Goal: Task Accomplishment & Management: Complete application form

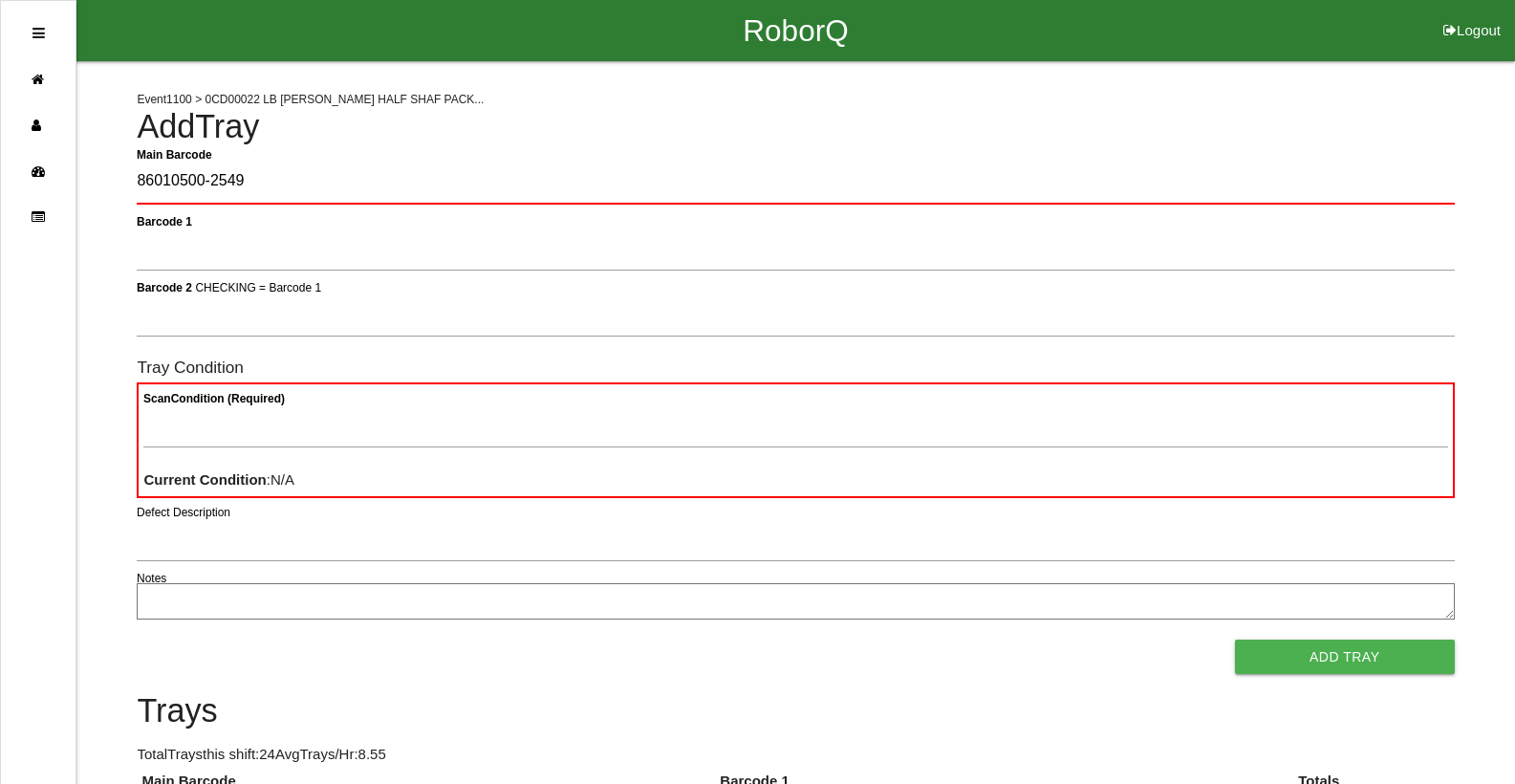
type Barcode "86010500-2549"
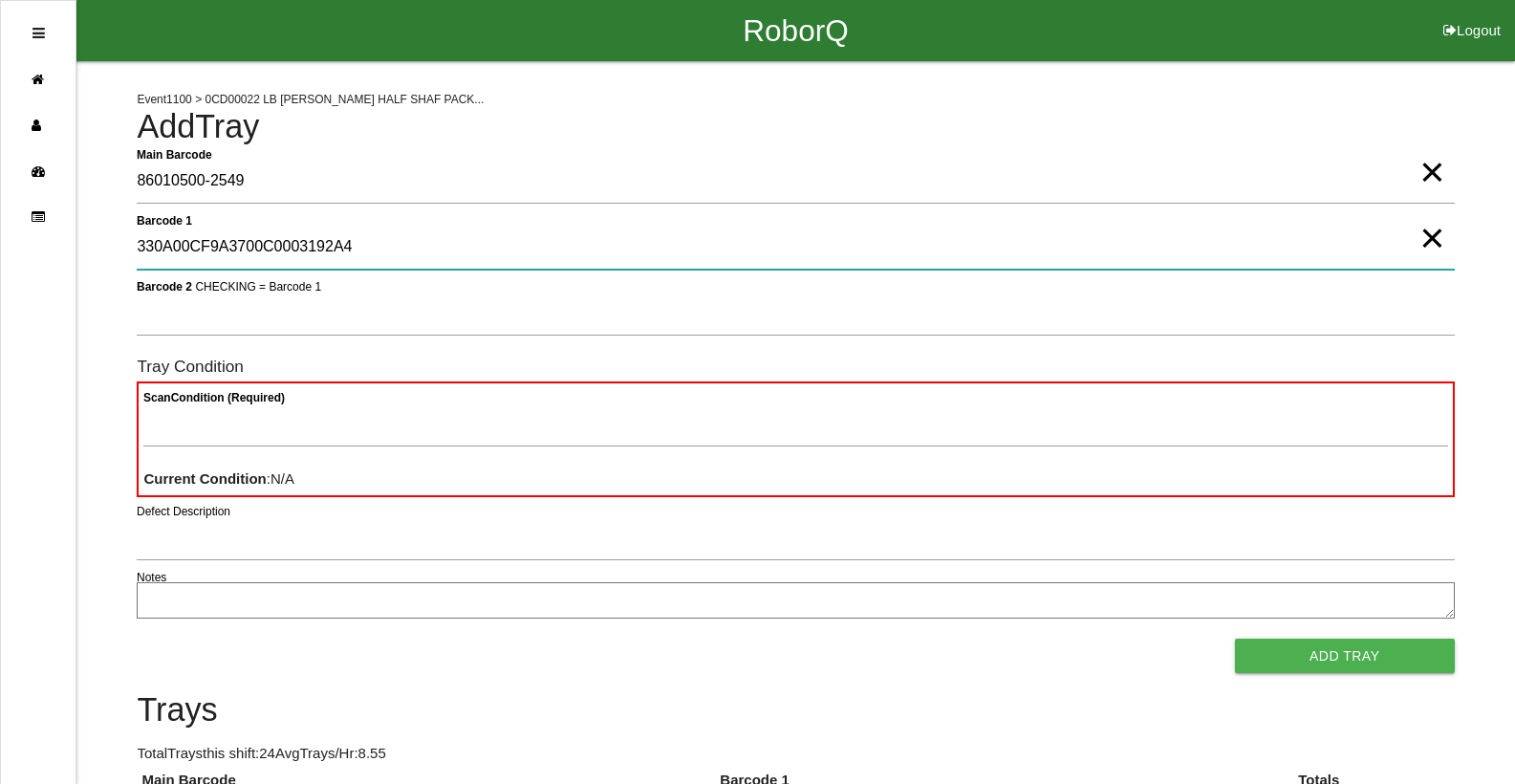
type 1 "330A00CF9A3700C0003192A4"
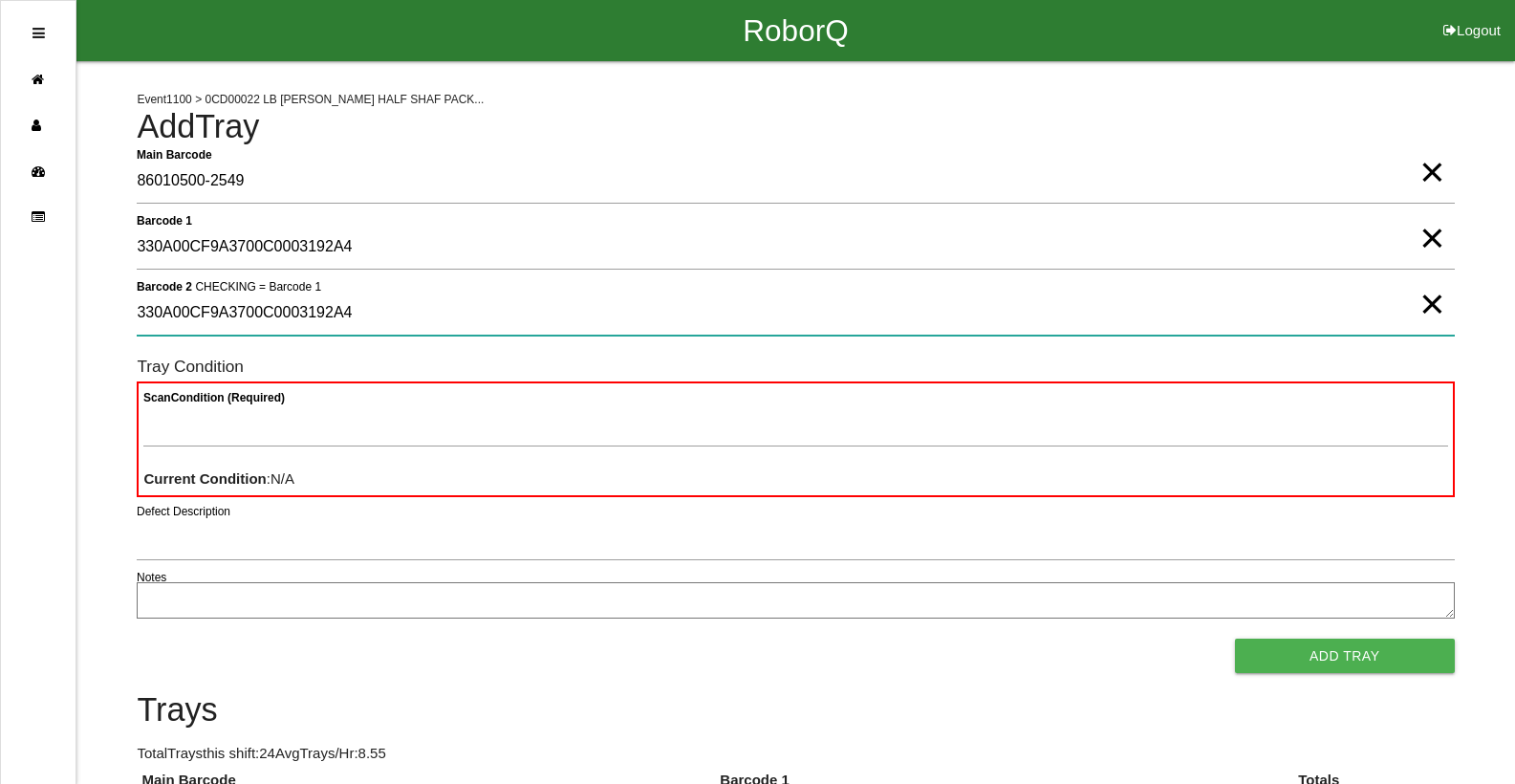
type 2 "330A00CF9A3700C0003192A4"
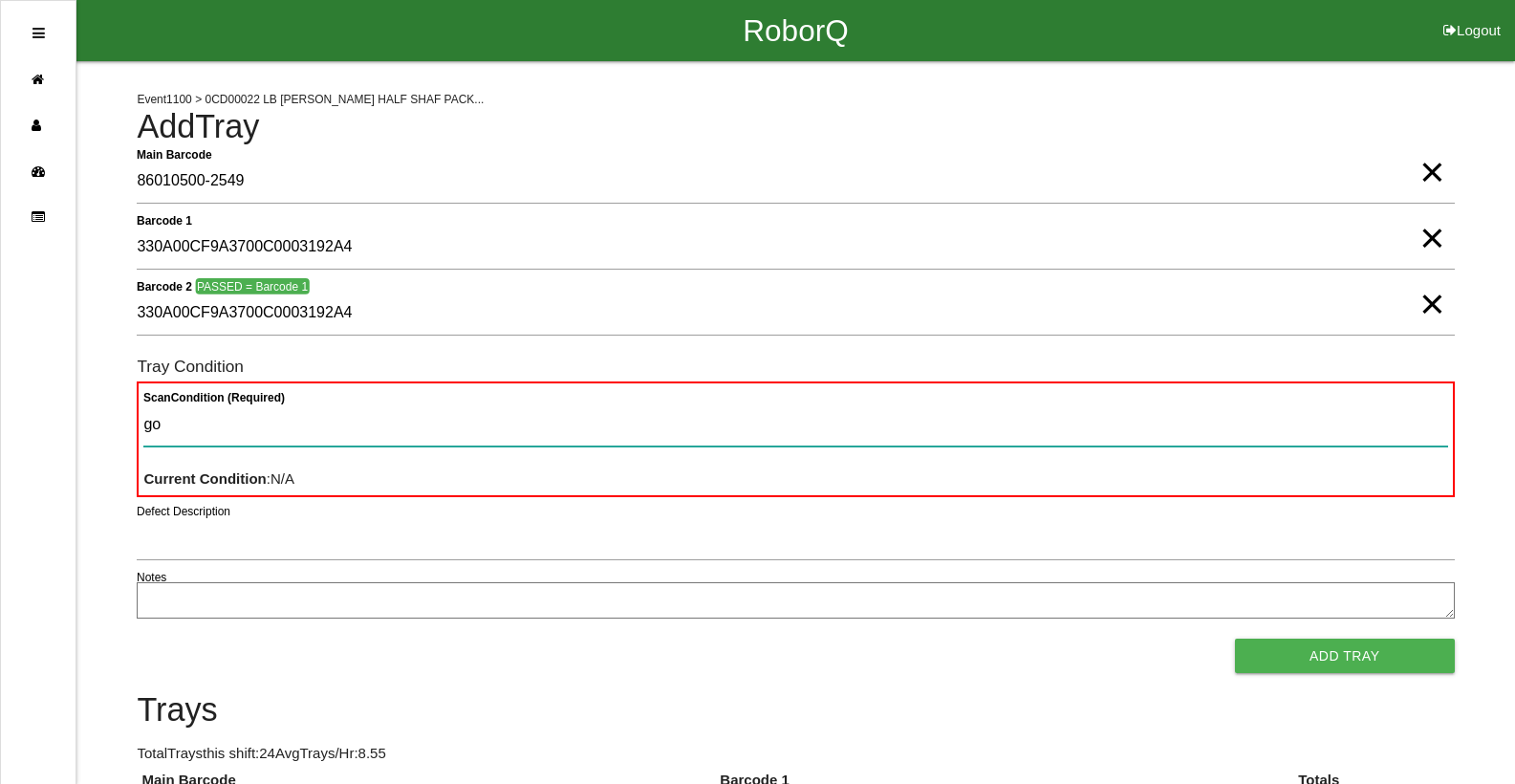
type Condition "goo"
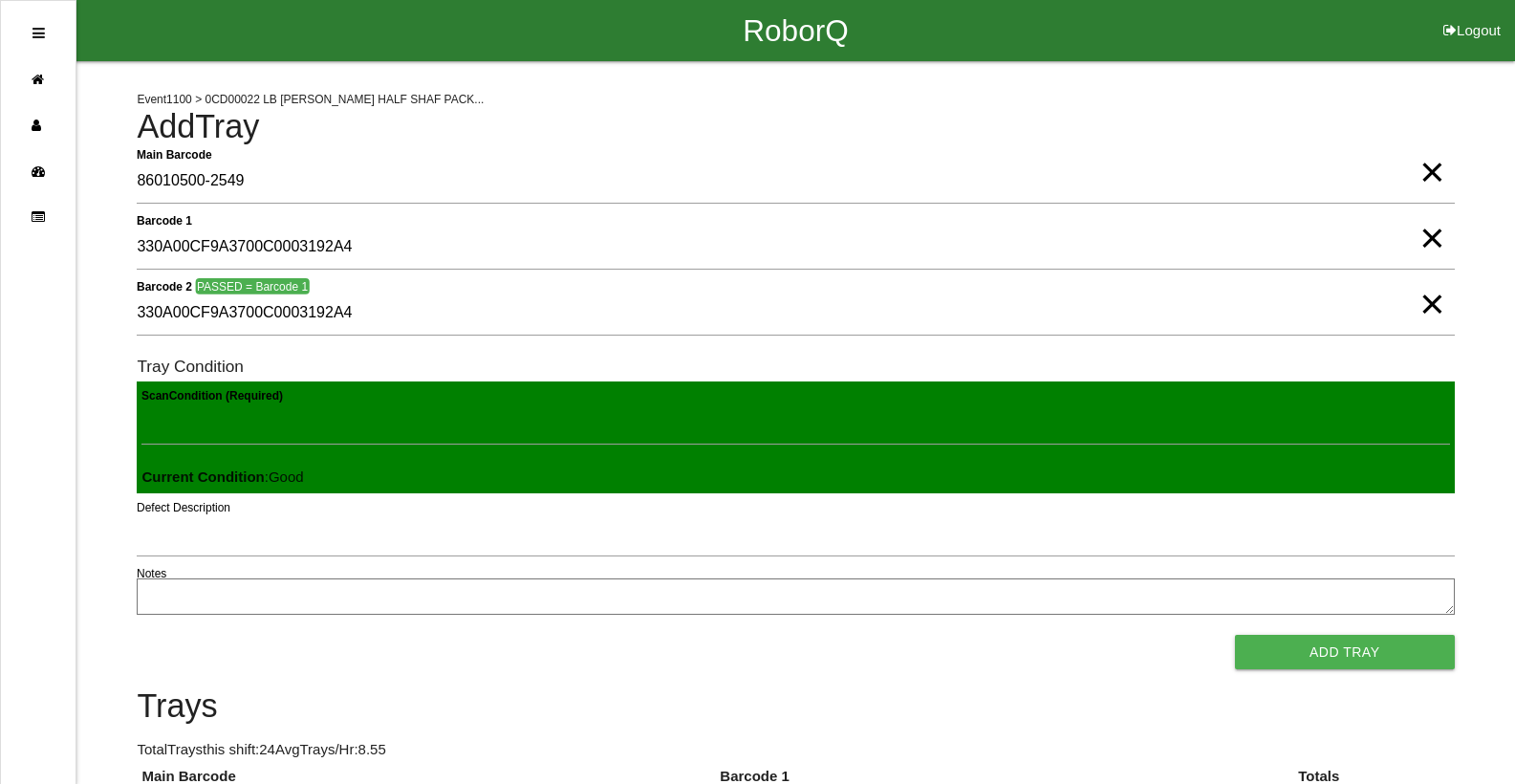
click at [1235, 635] on button "Add Tray" at bounding box center [1344, 652] width 220 height 35
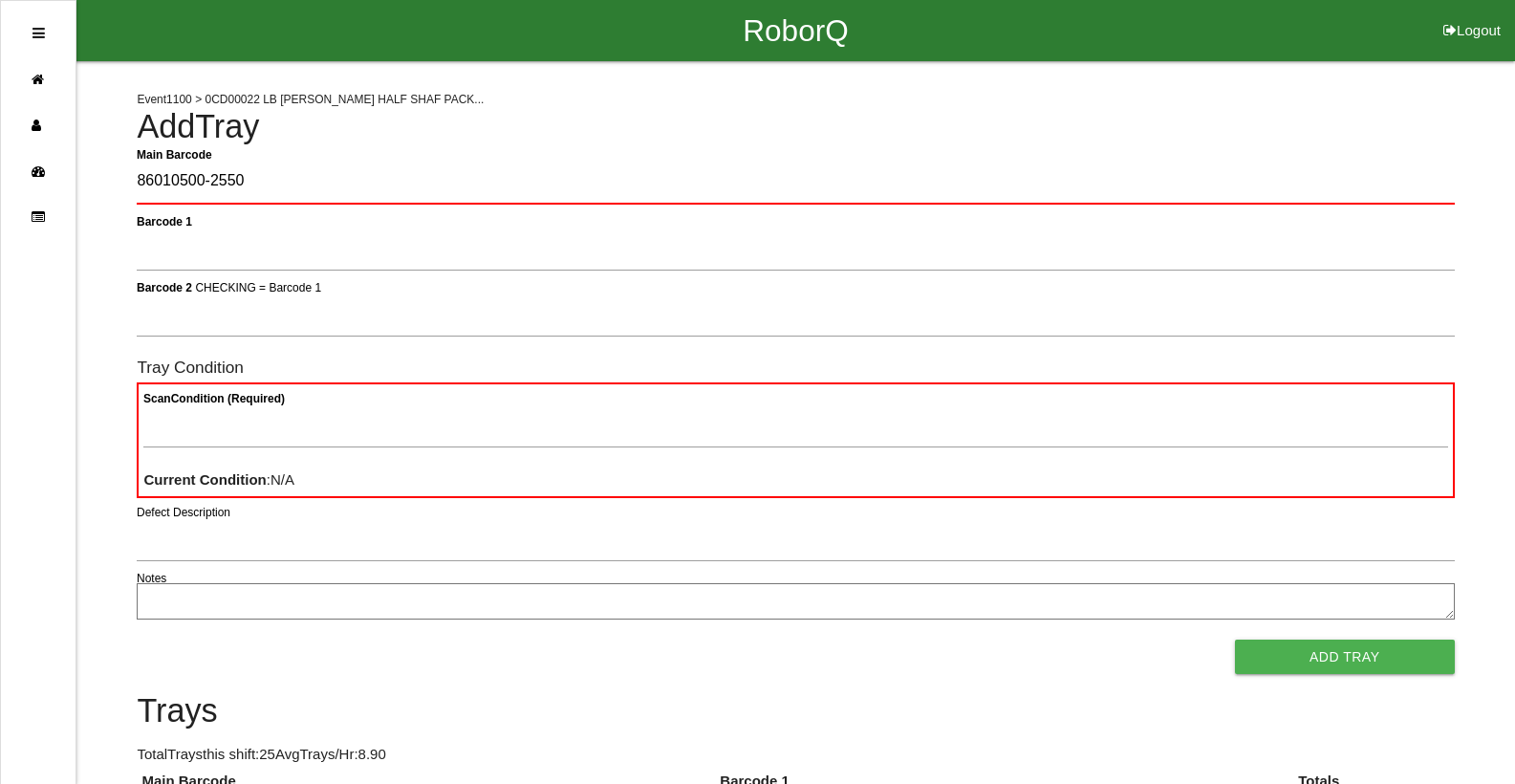
type Barcode "86010500-2550"
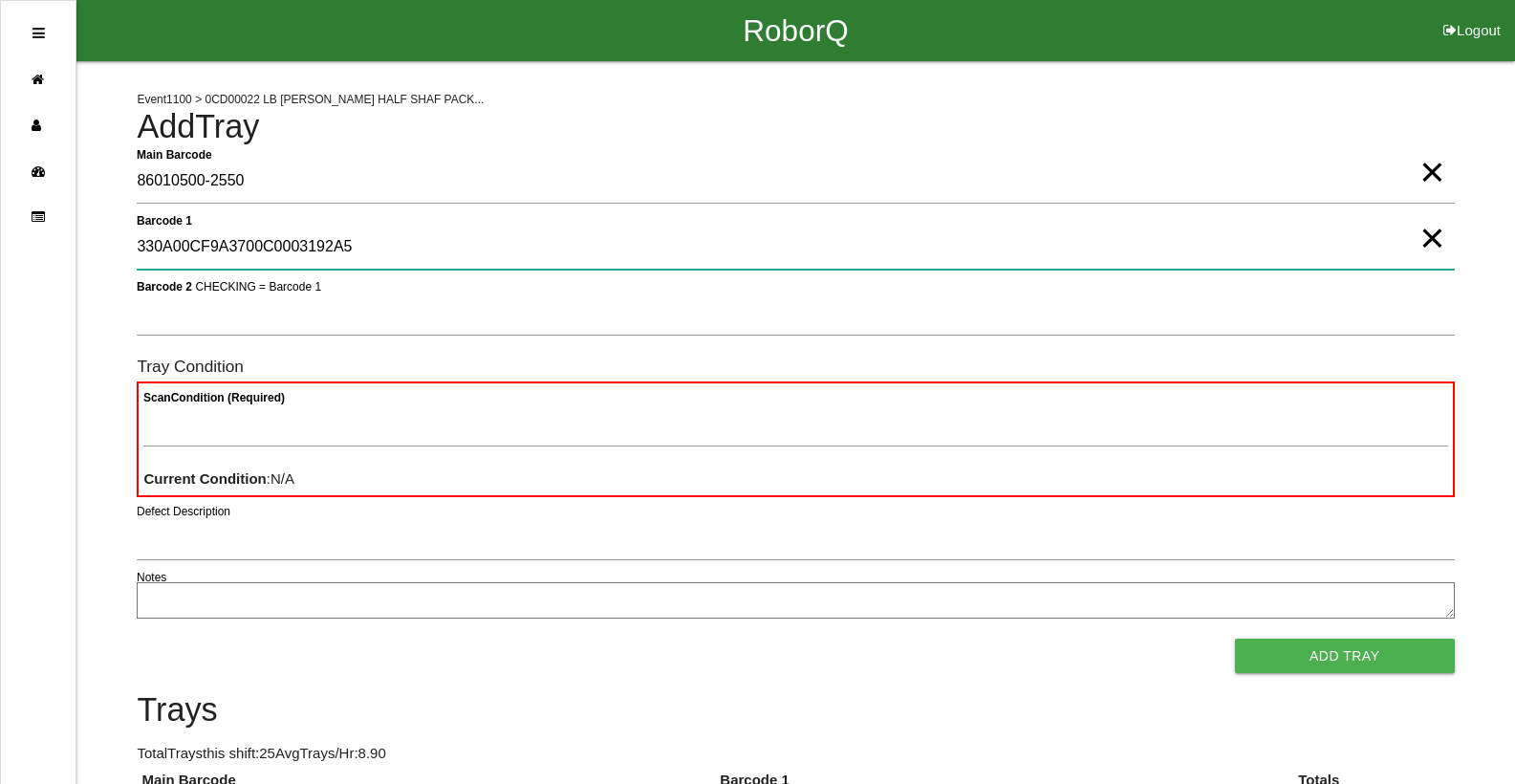
type 1 "330A00CF9A3700C0003192A5"
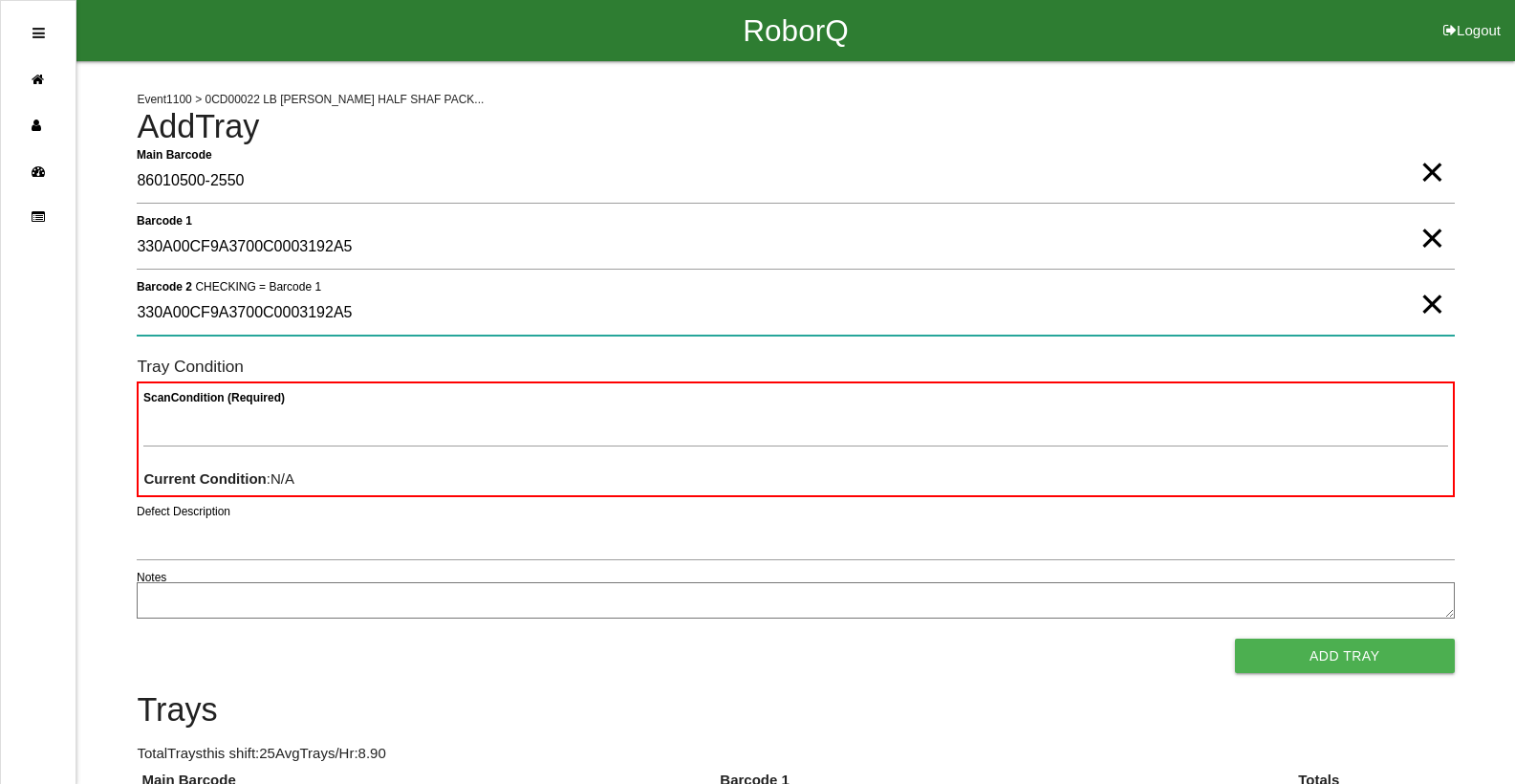
type 2 "330A00CF9A3700C0003192A5"
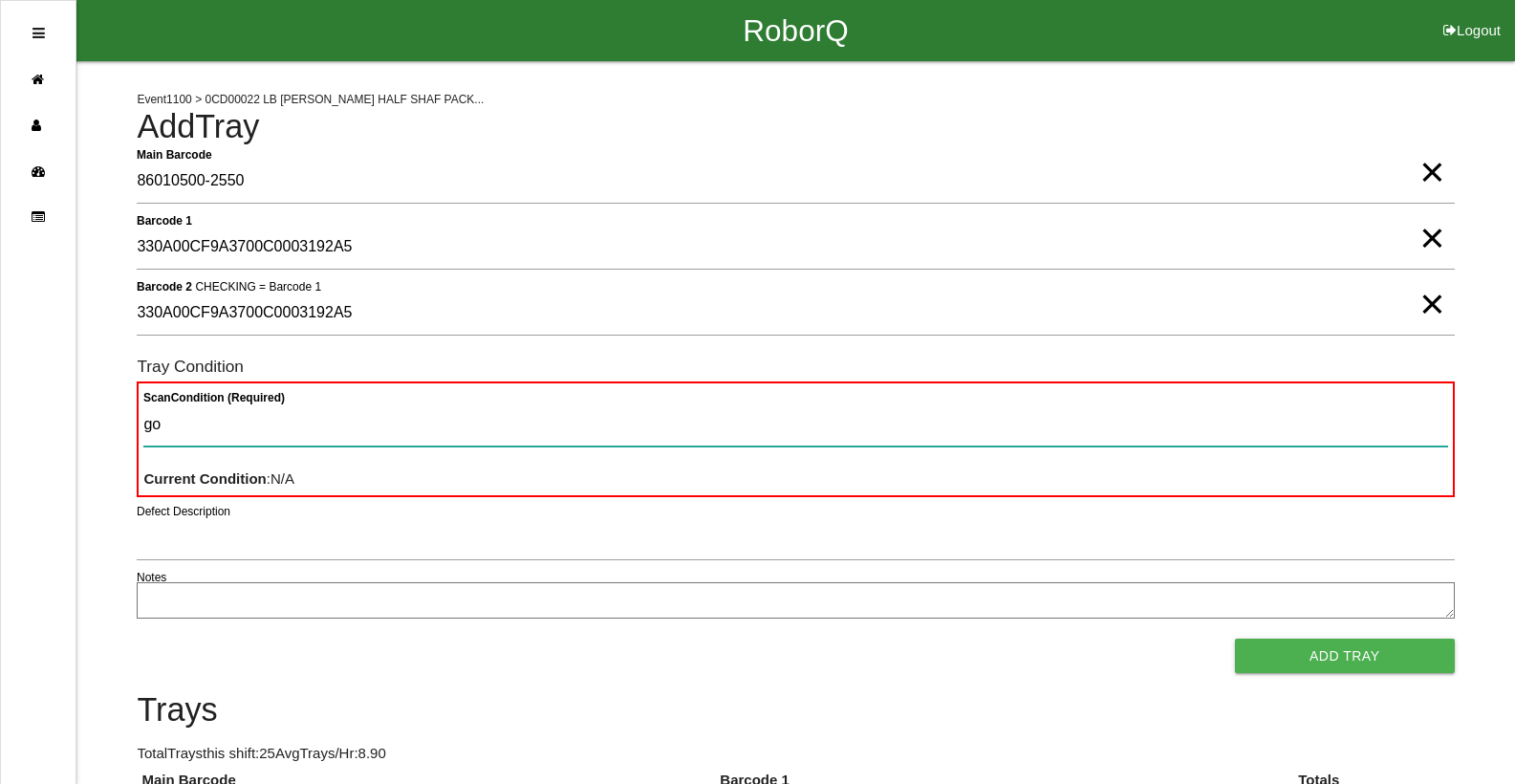
type Condition "goo"
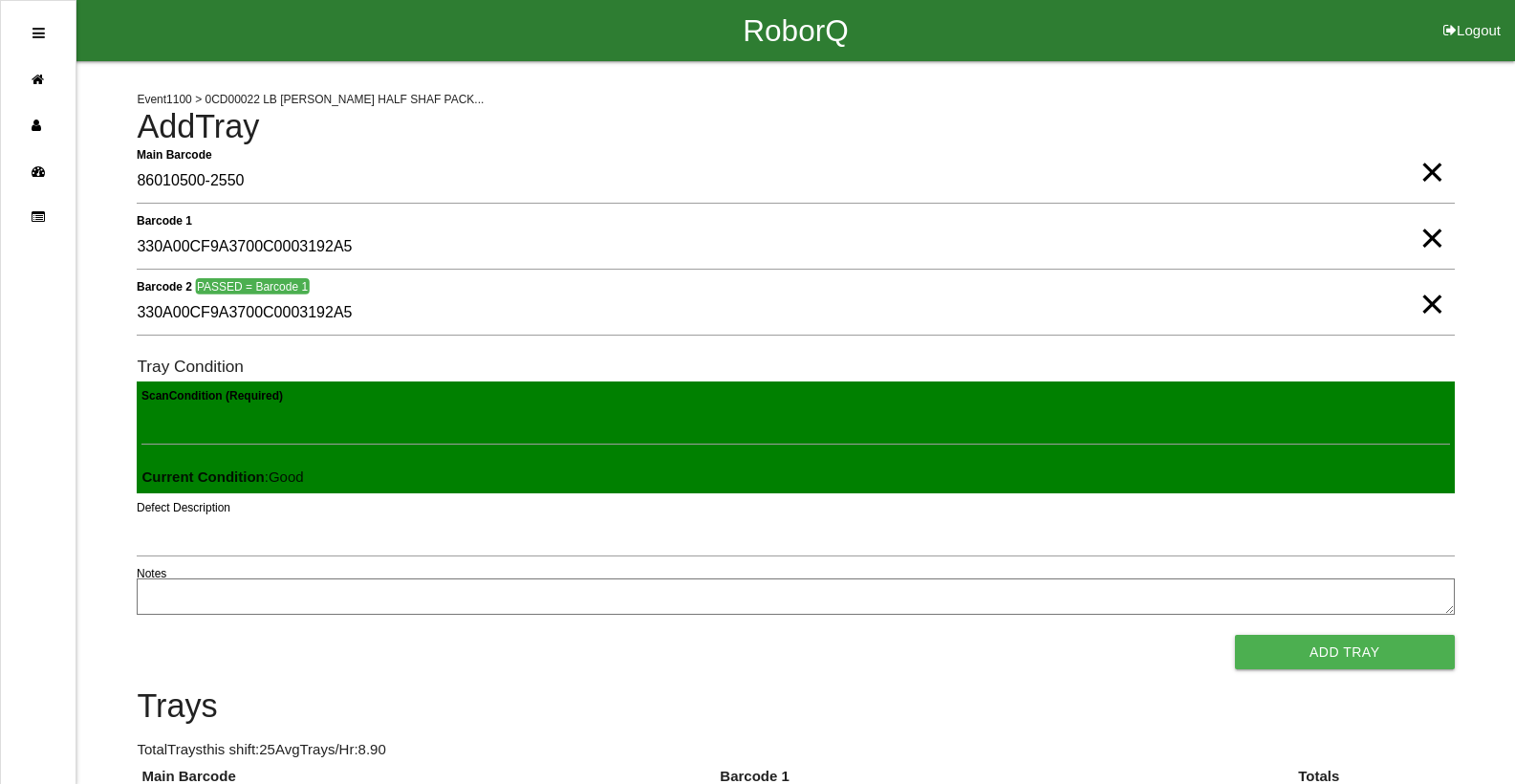
click at [1235, 635] on button "Add Tray" at bounding box center [1344, 652] width 220 height 35
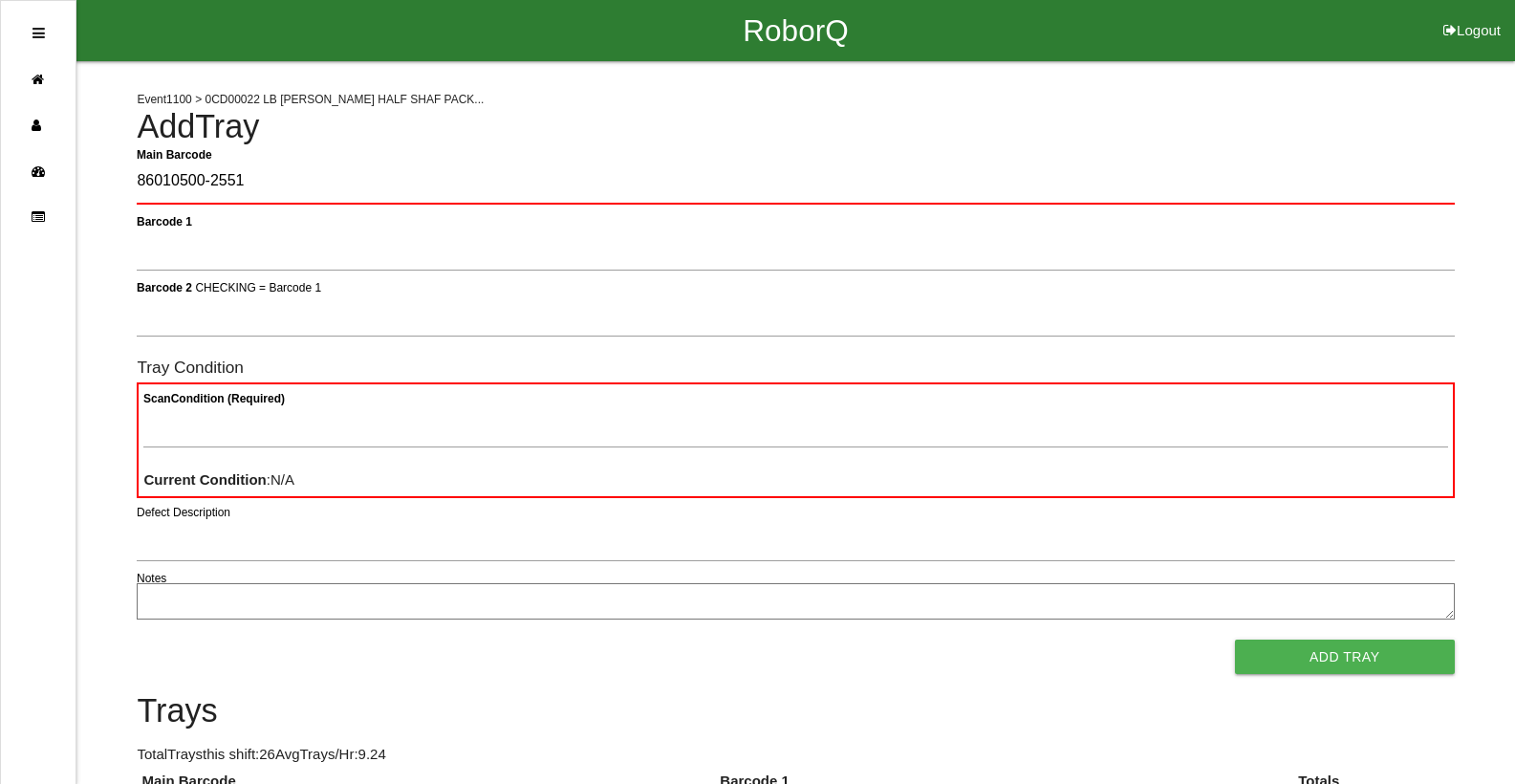
type Barcode "86010500-2551"
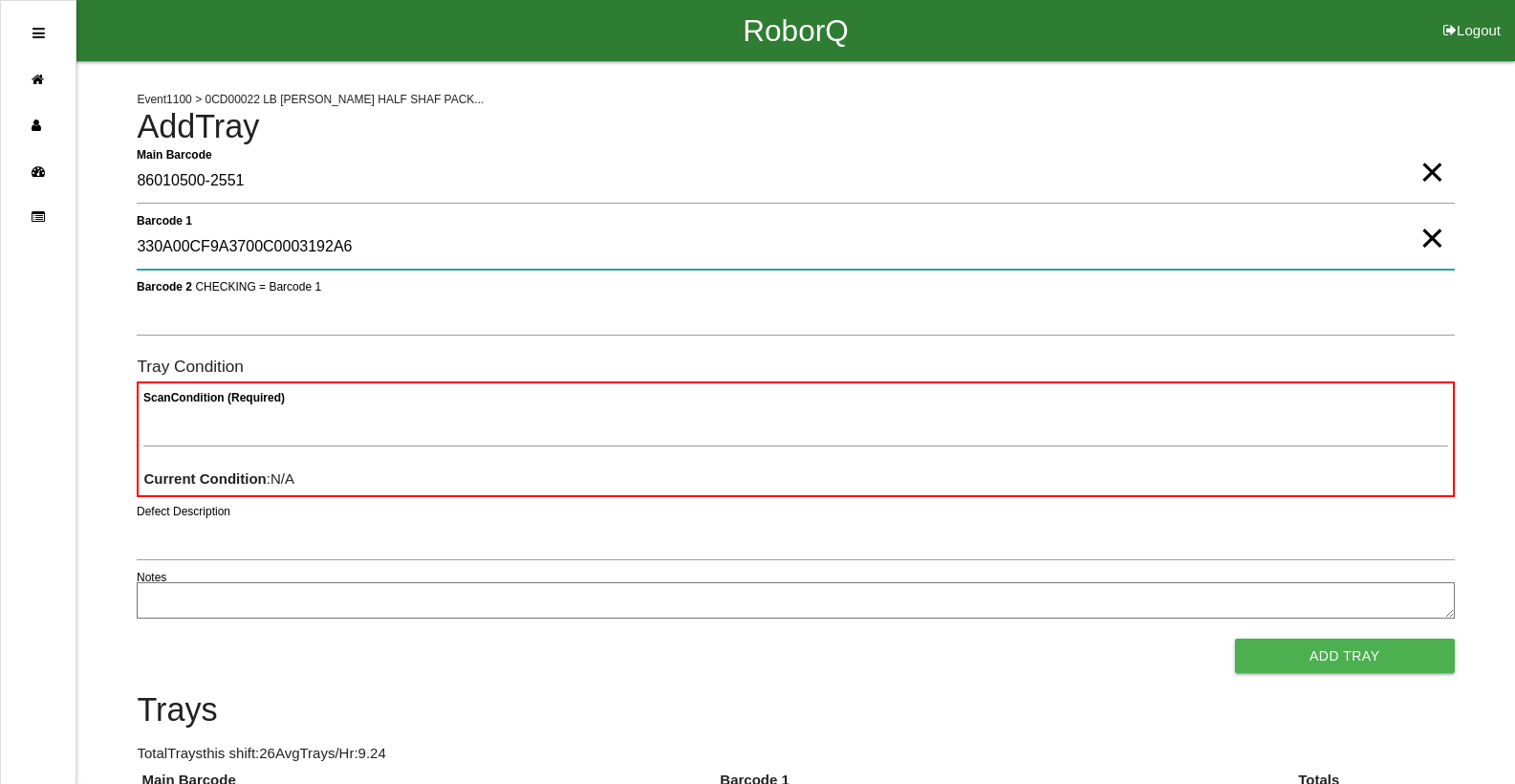
type 1 "330A00CF9A3700C0003192A6"
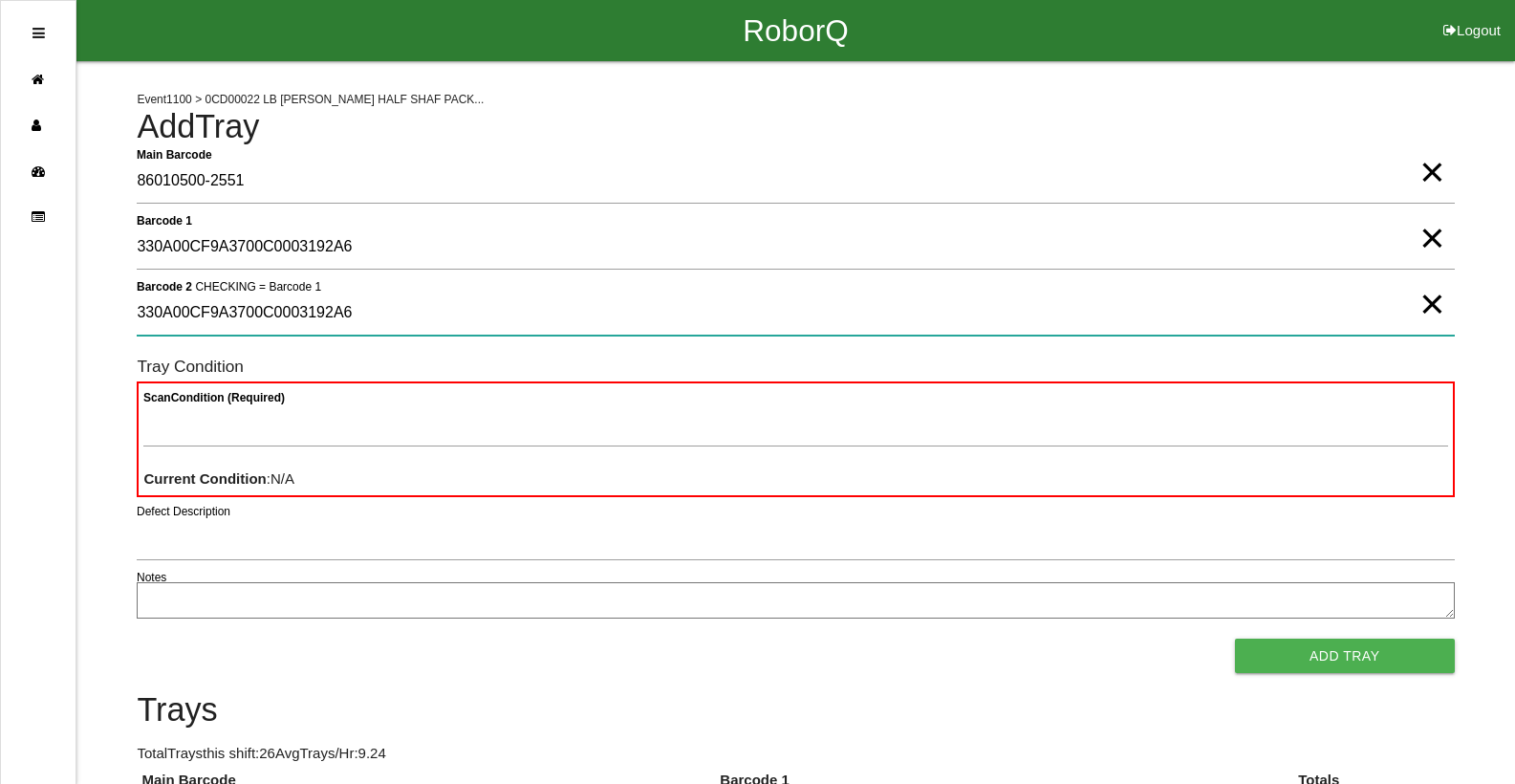
type 2 "330A00CF9A3700C0003192A6"
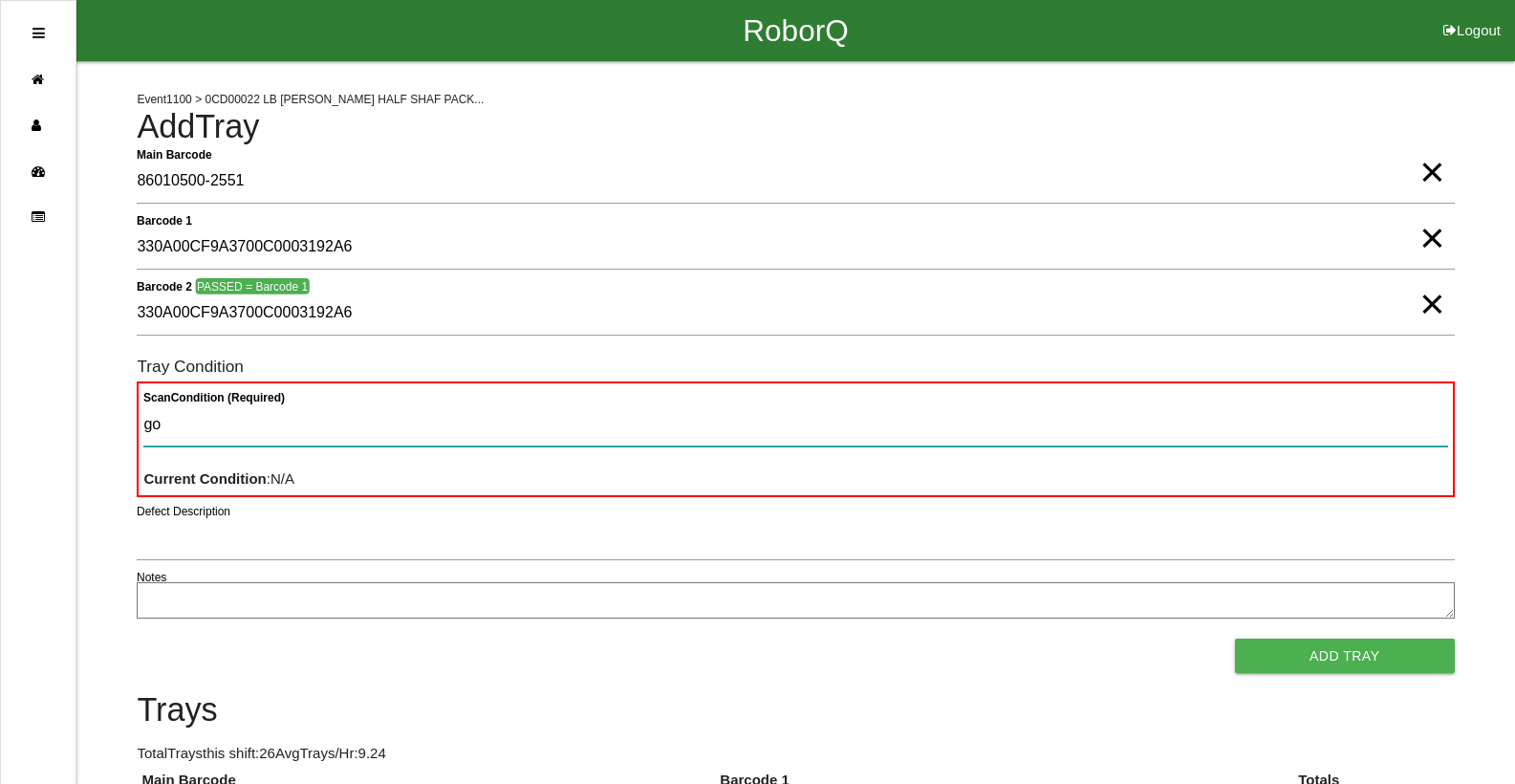
type Condition "goo"
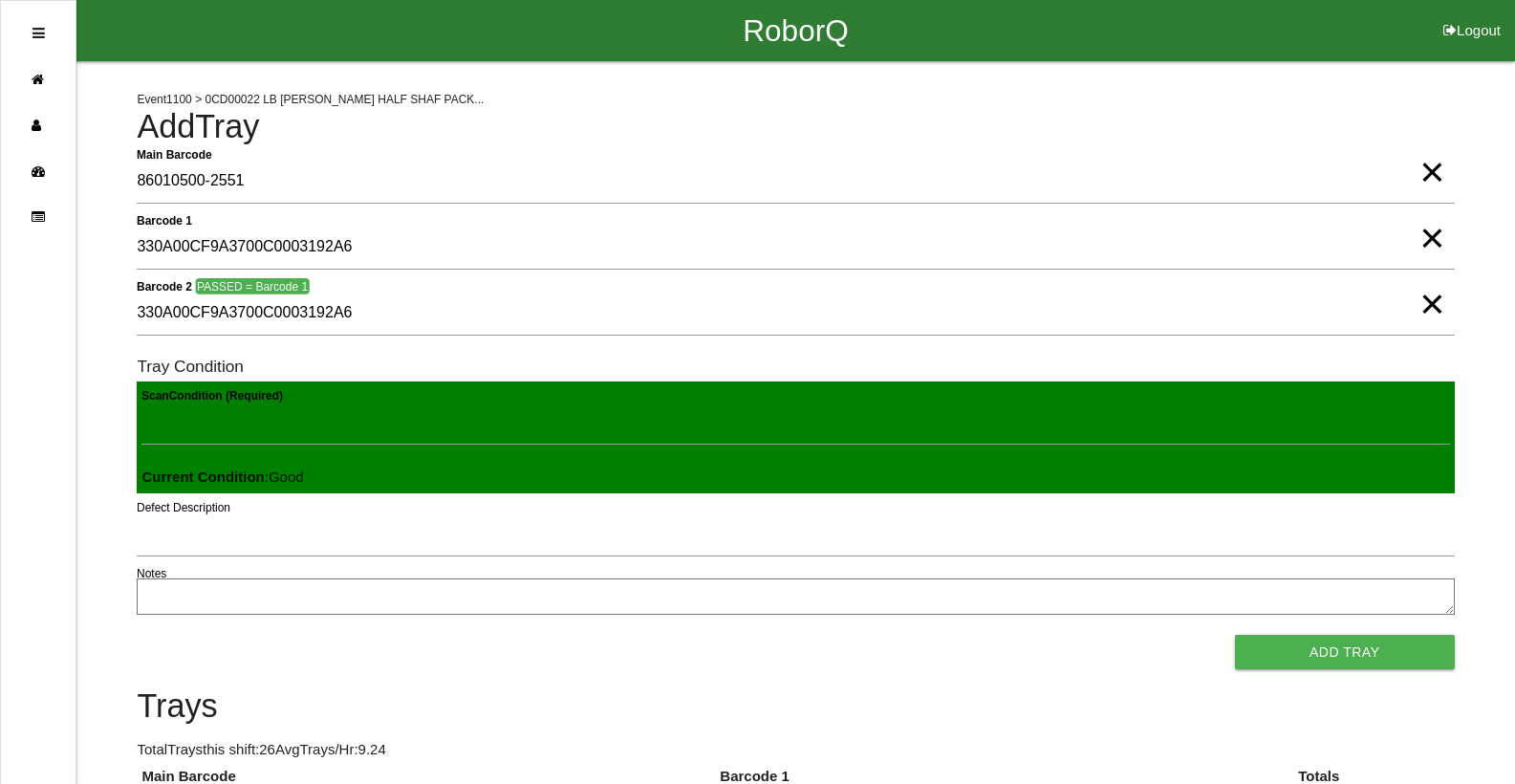
click at [1235, 635] on button "Add Tray" at bounding box center [1344, 652] width 220 height 35
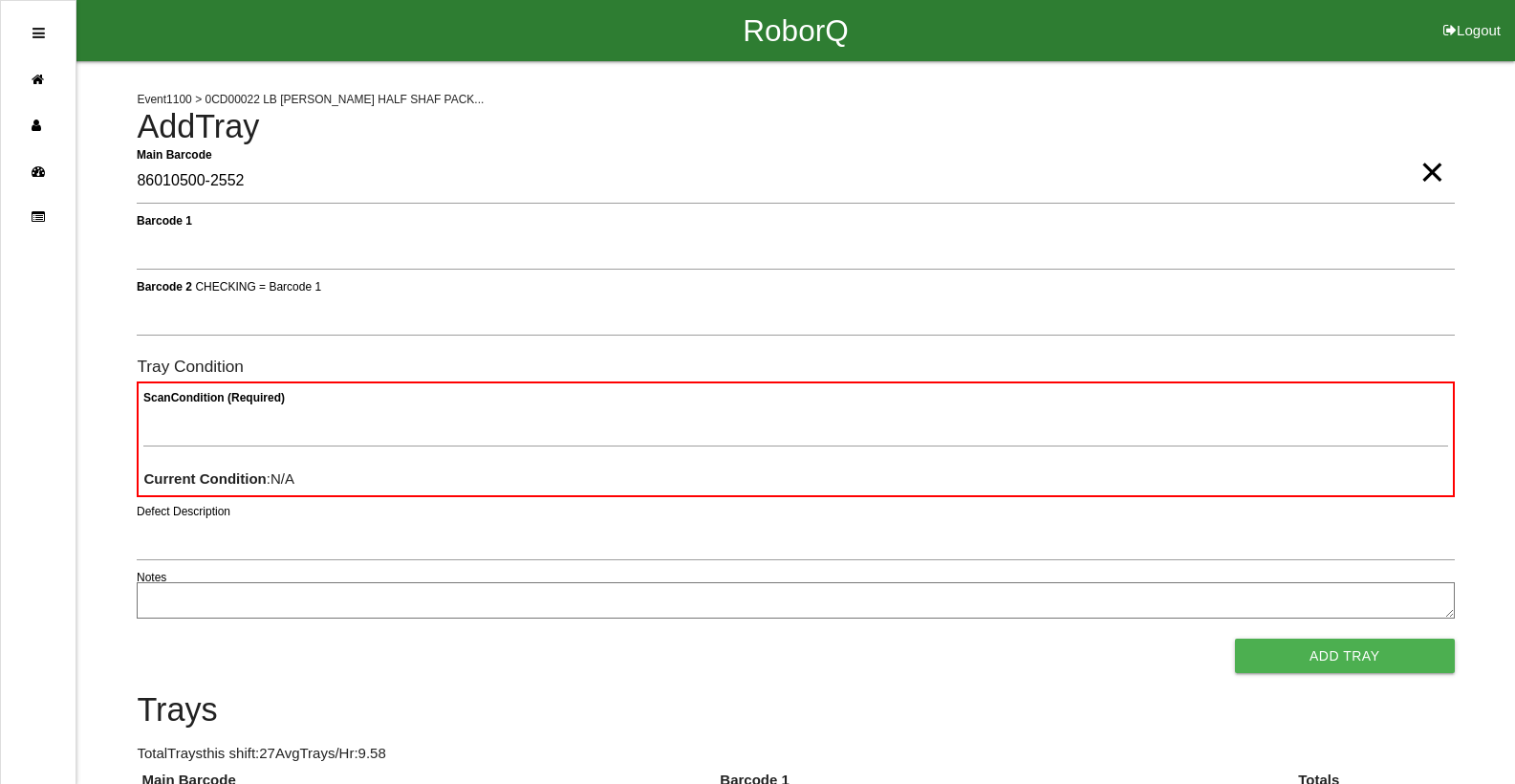
type Barcode "86010500-2552"
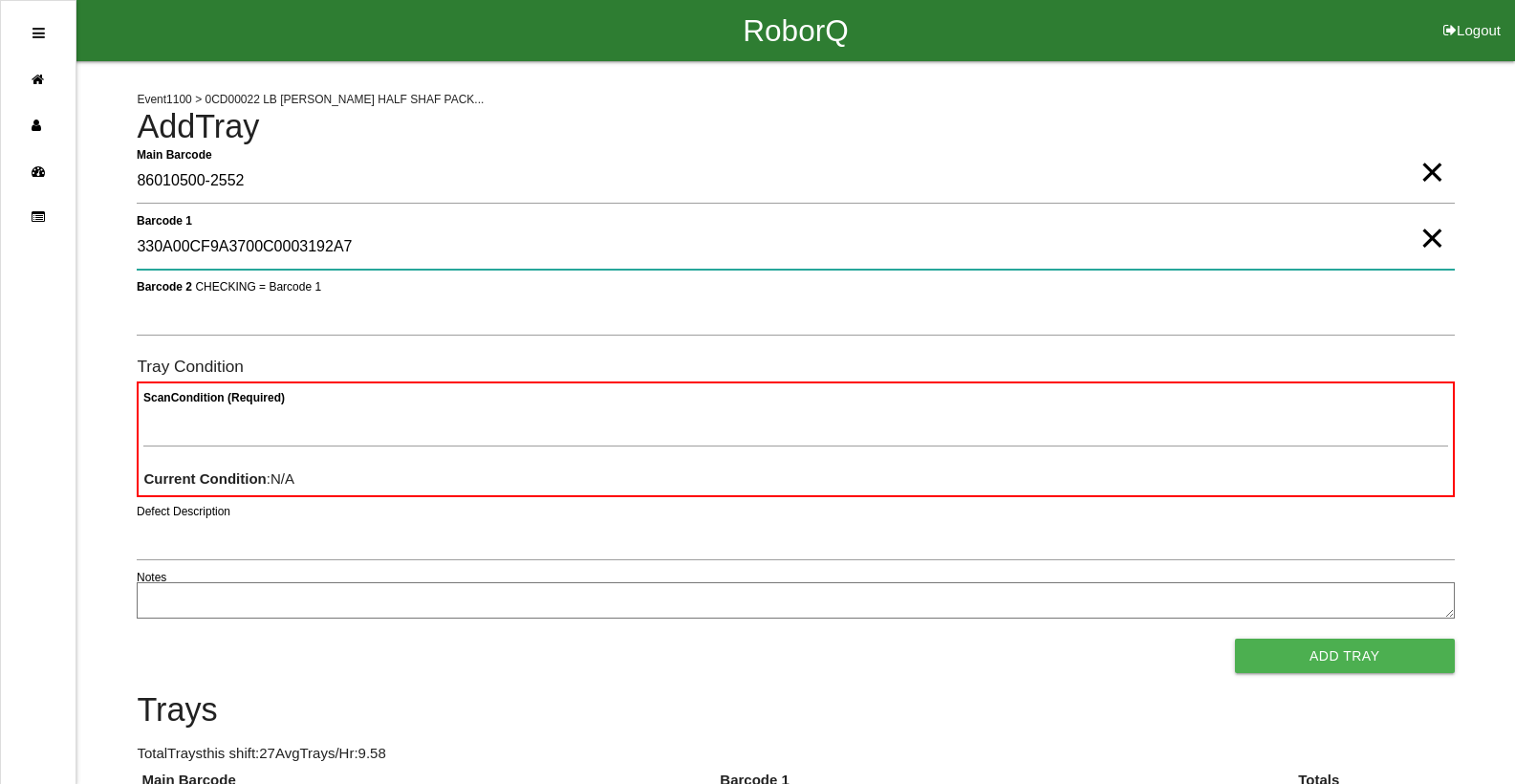
type 1 "330A00CF9A3700C0003192A7"
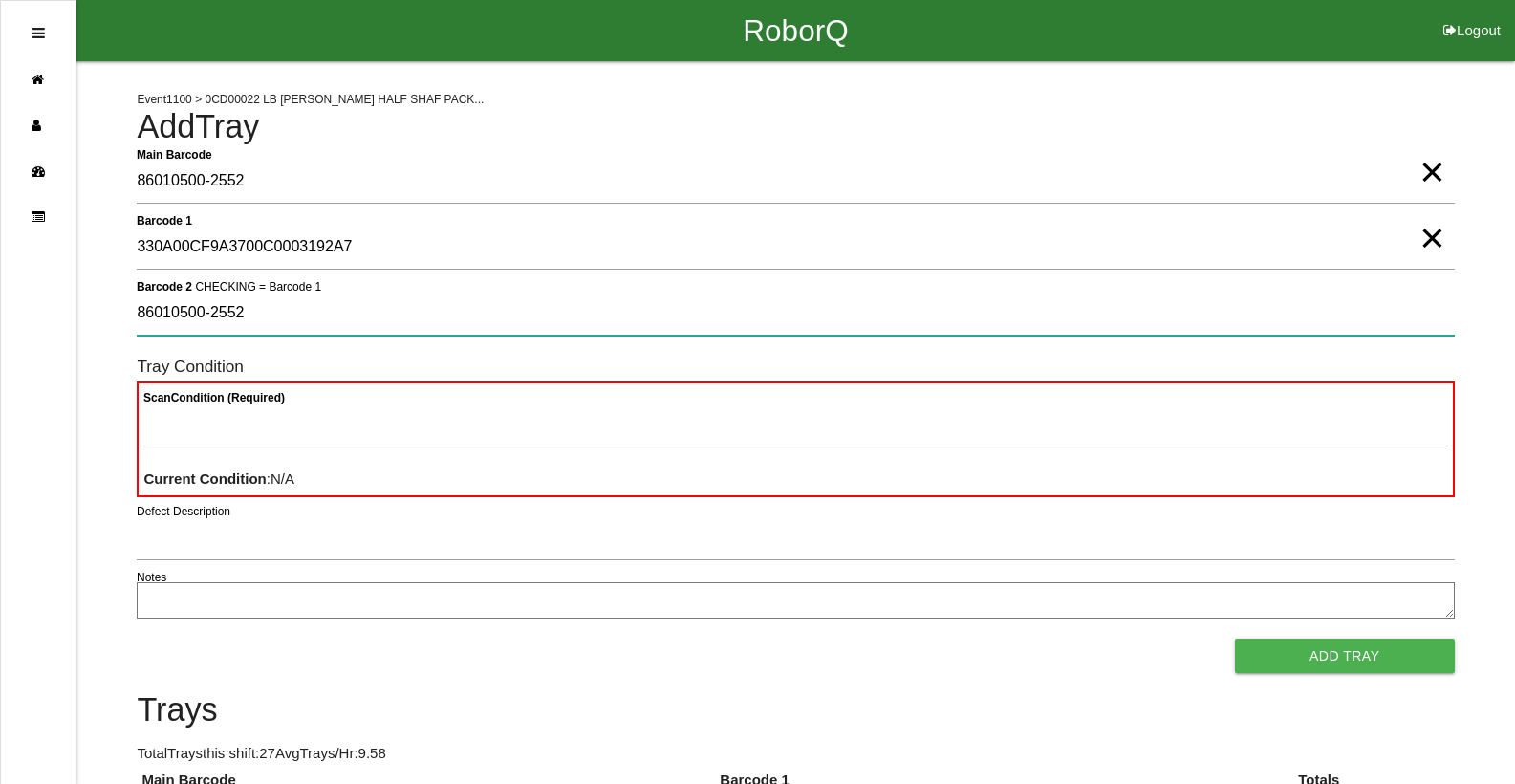
type 2 "86010500-2552"
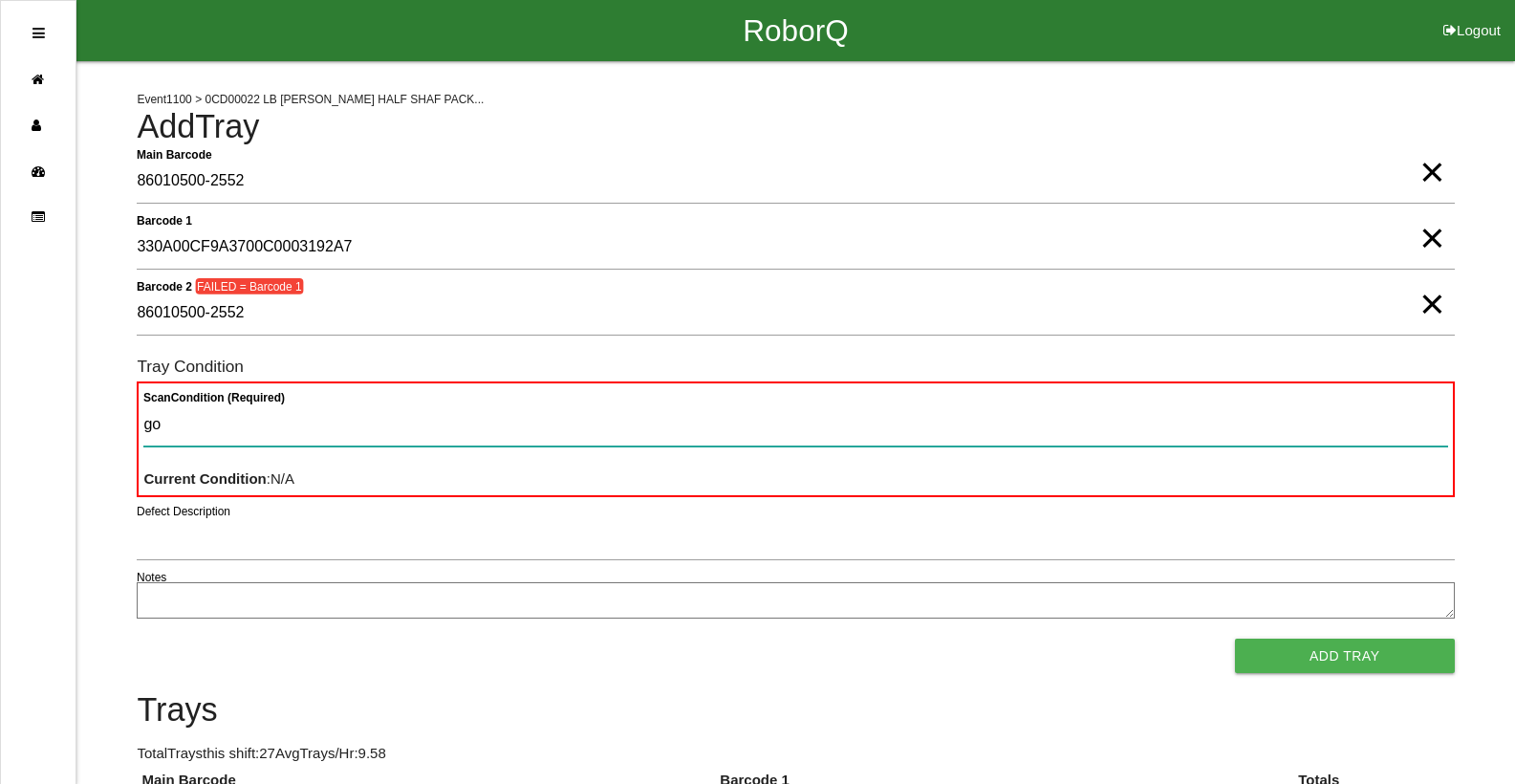
type Condition "goo"
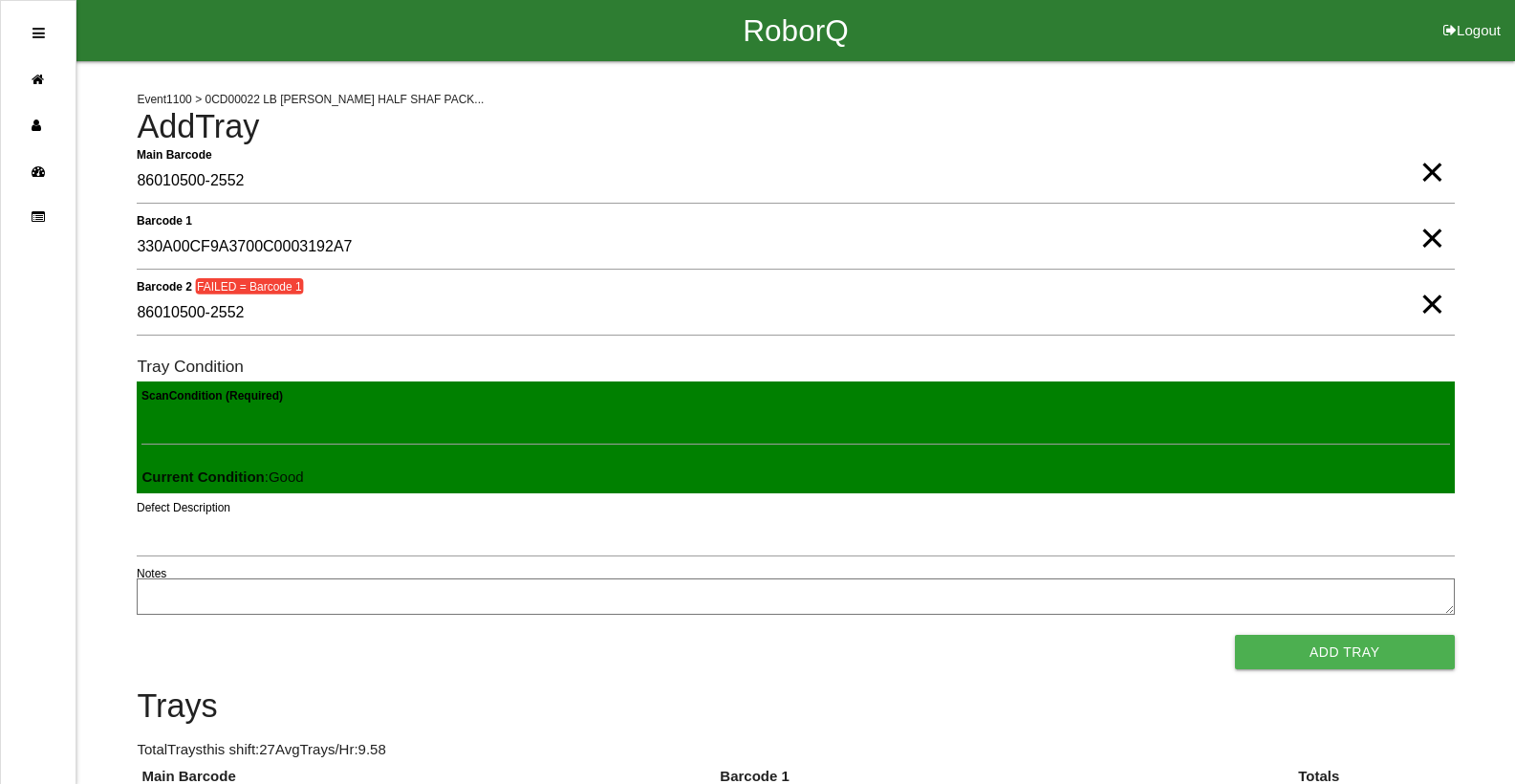
click at [1235, 635] on button "Add Tray" at bounding box center [1344, 652] width 220 height 35
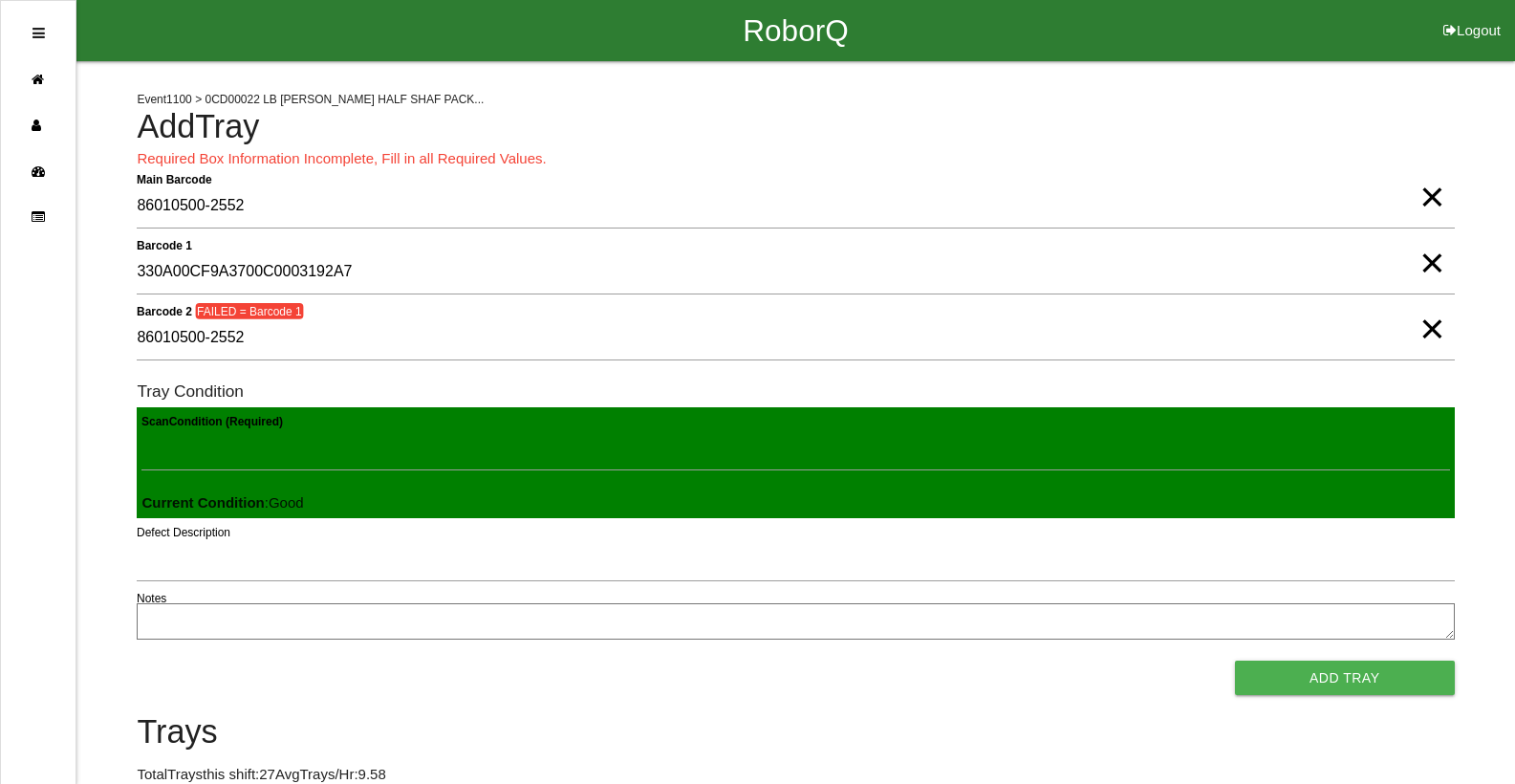
click at [1431, 196] on span "×" at bounding box center [1431, 178] width 25 height 39
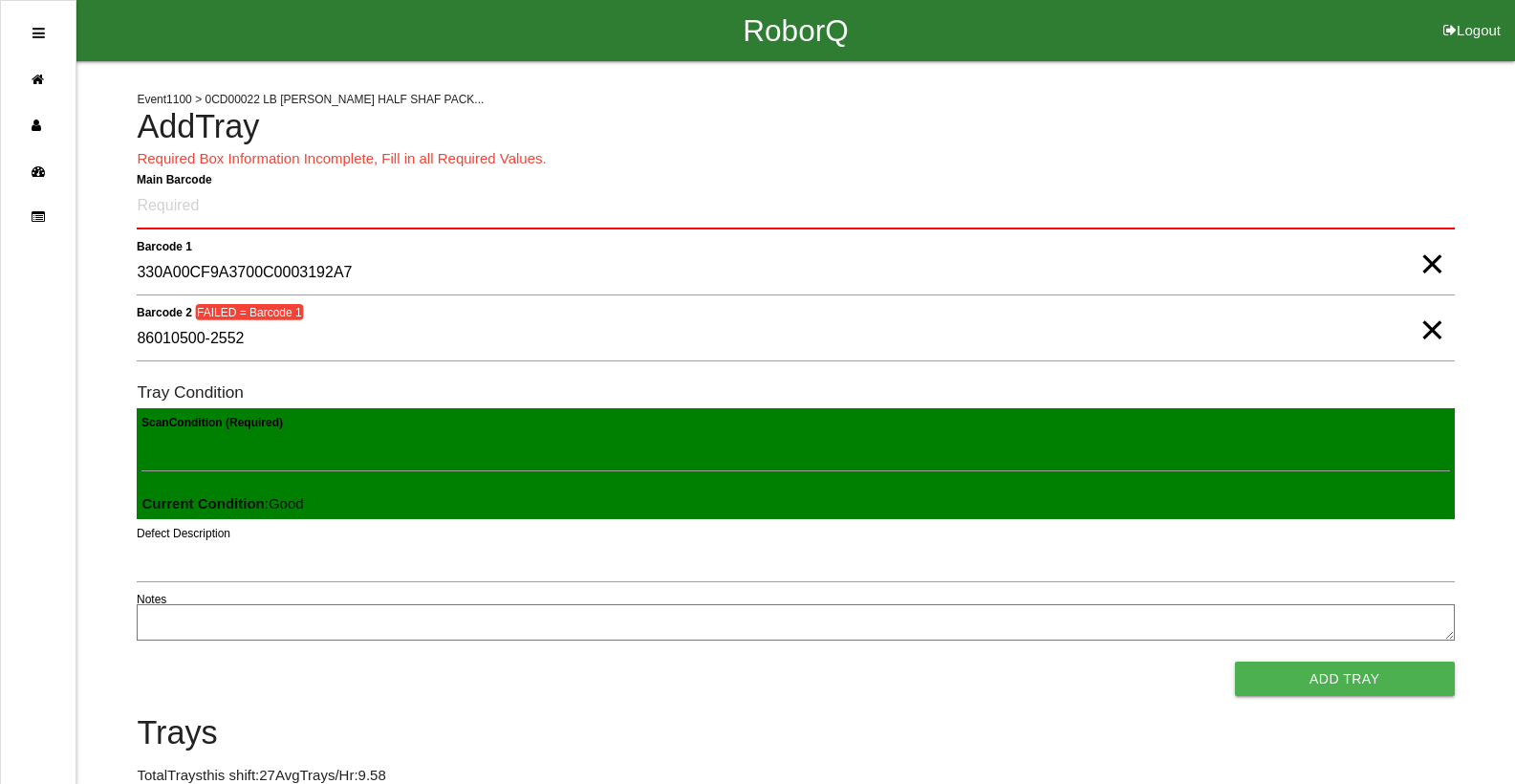
click at [1430, 260] on span "×" at bounding box center [1431, 244] width 25 height 39
click at [1435, 323] on span "×" at bounding box center [1431, 310] width 25 height 39
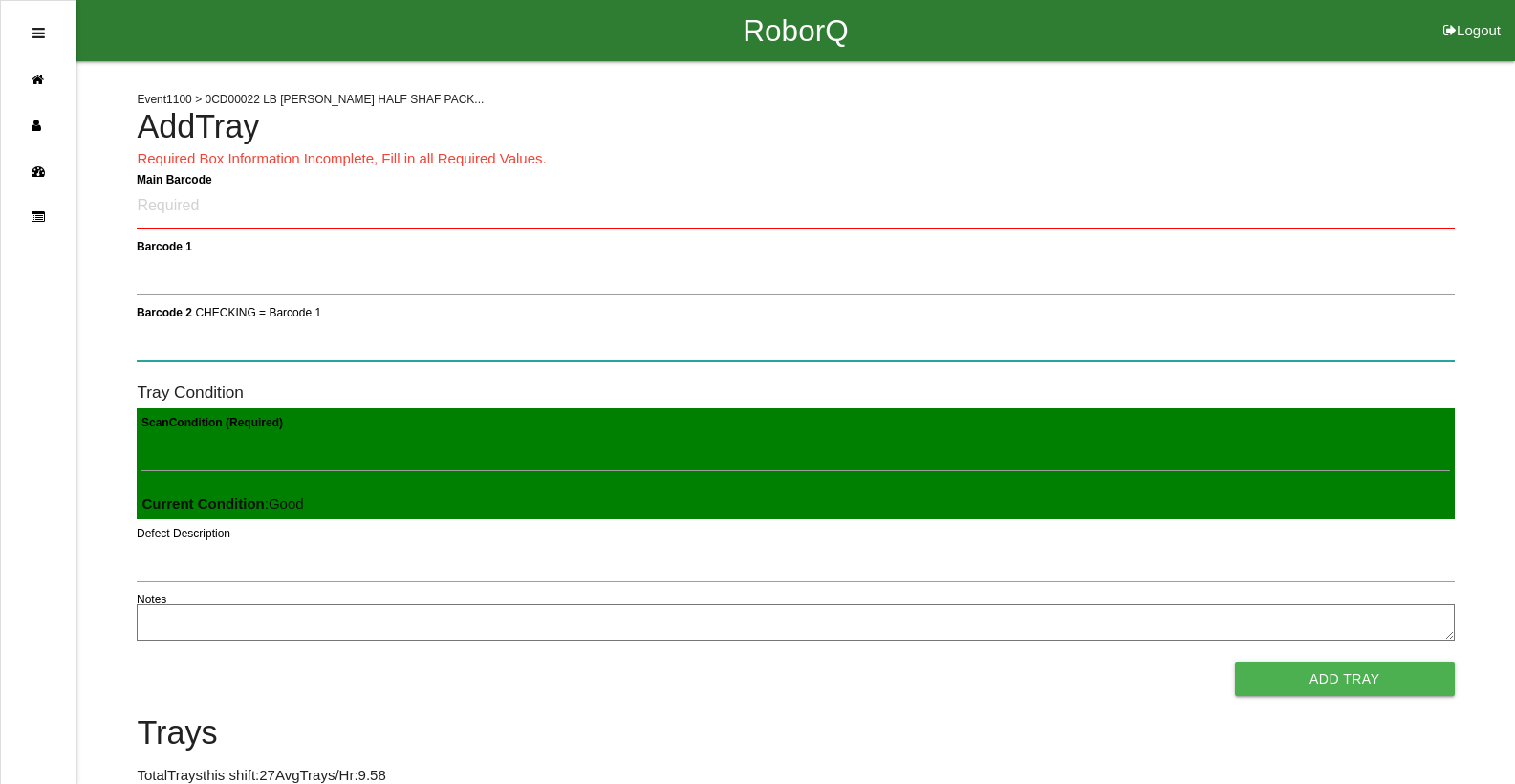
click at [1435, 326] on 2 "Barcode 2 CHECKING = Barcode 1" at bounding box center [795, 339] width 1317 height 44
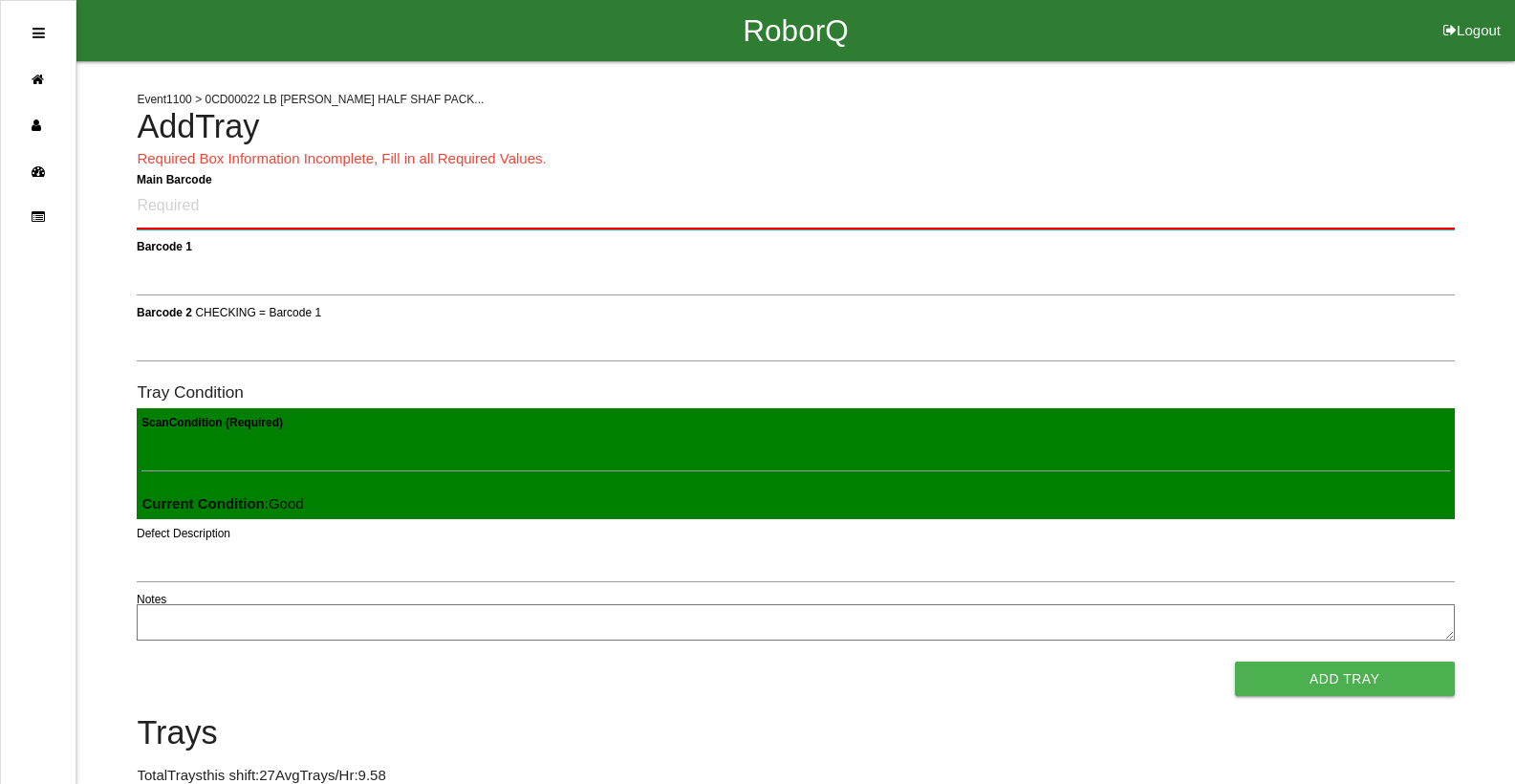
click at [1398, 215] on Barcode "Main Barcode" at bounding box center [795, 206] width 1317 height 44
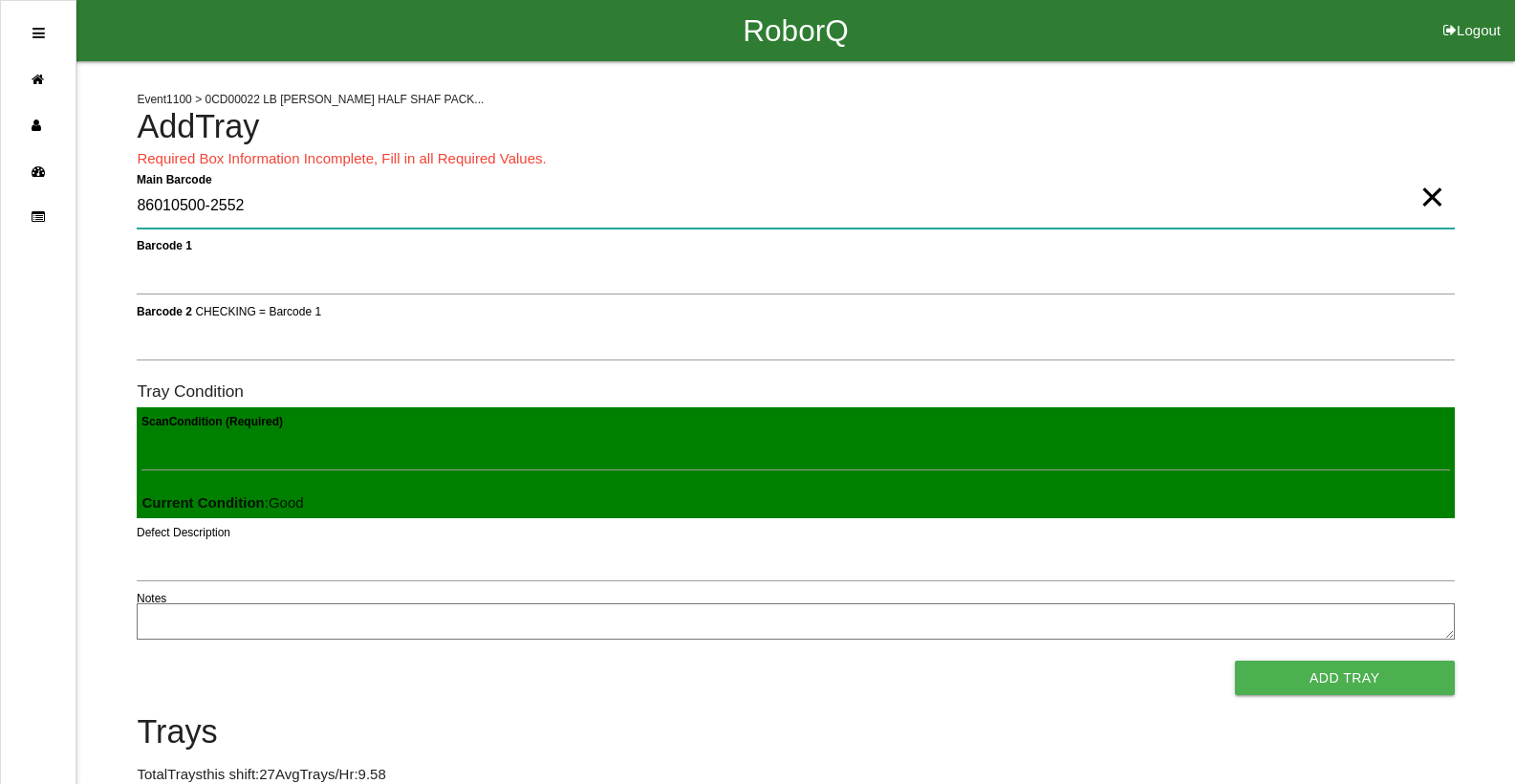
type Barcode "86010500-2552"
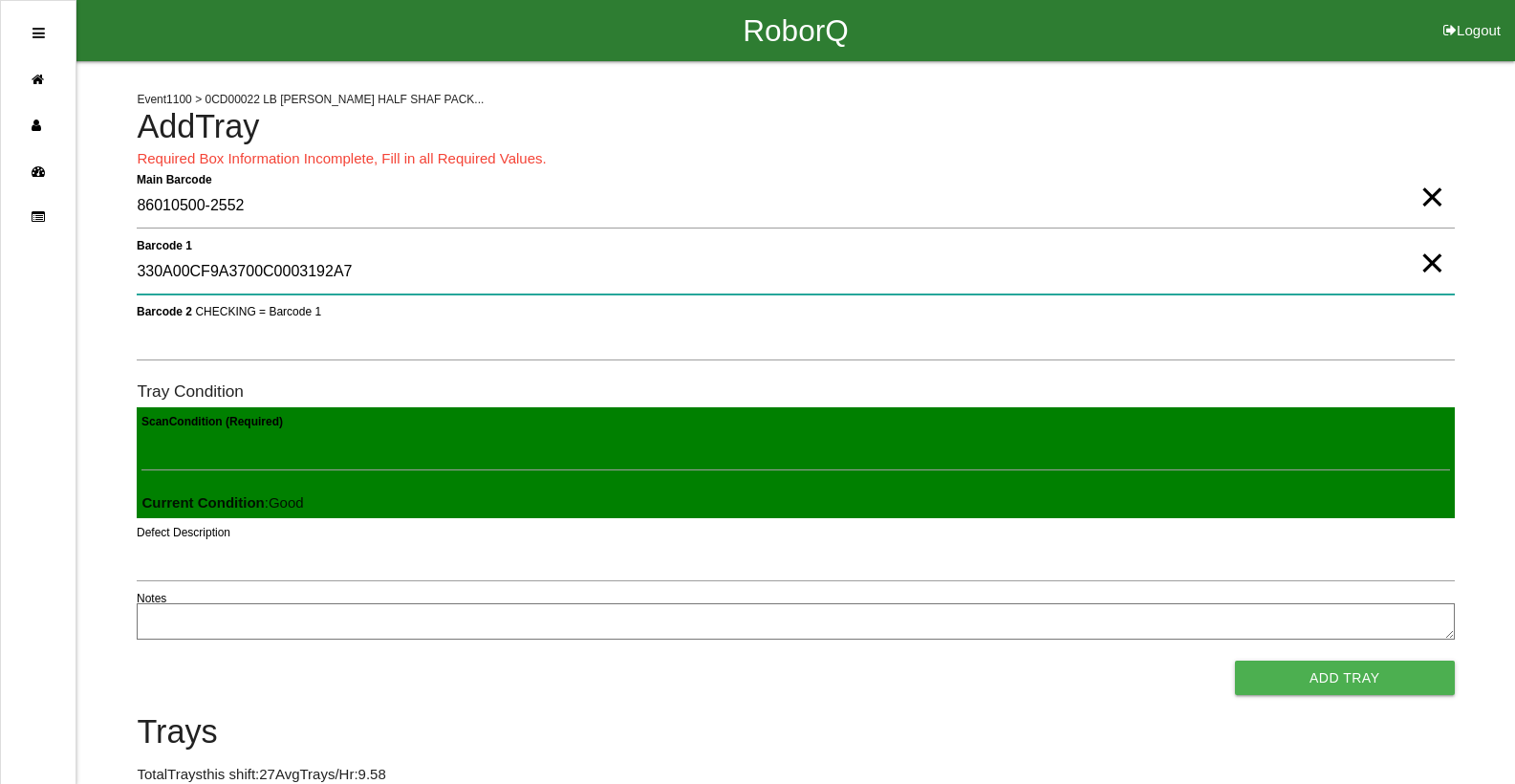
type 1 "330A00CF9A3700C0003192A7"
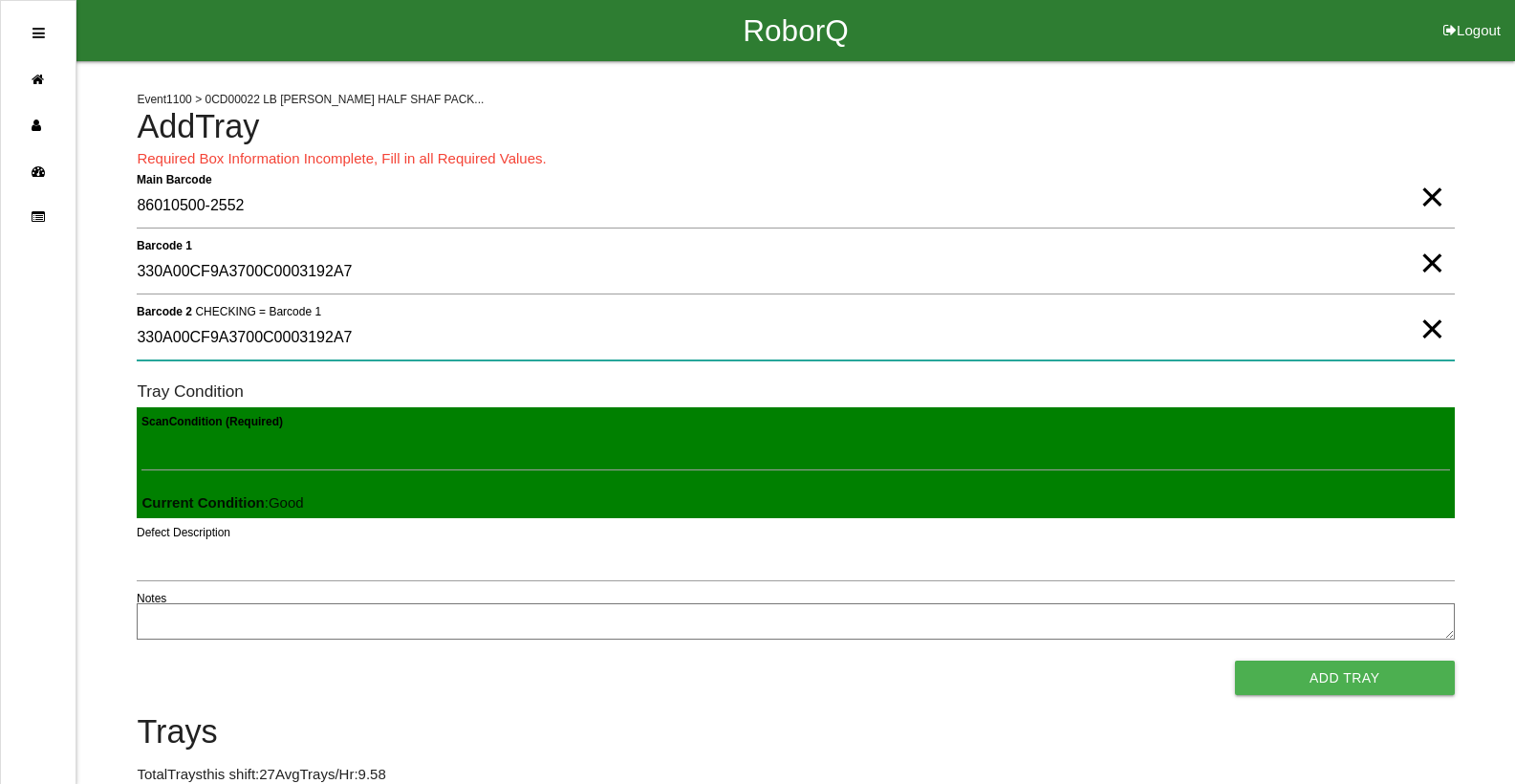
type 2 "330A00CF9A3700C0003192A7"
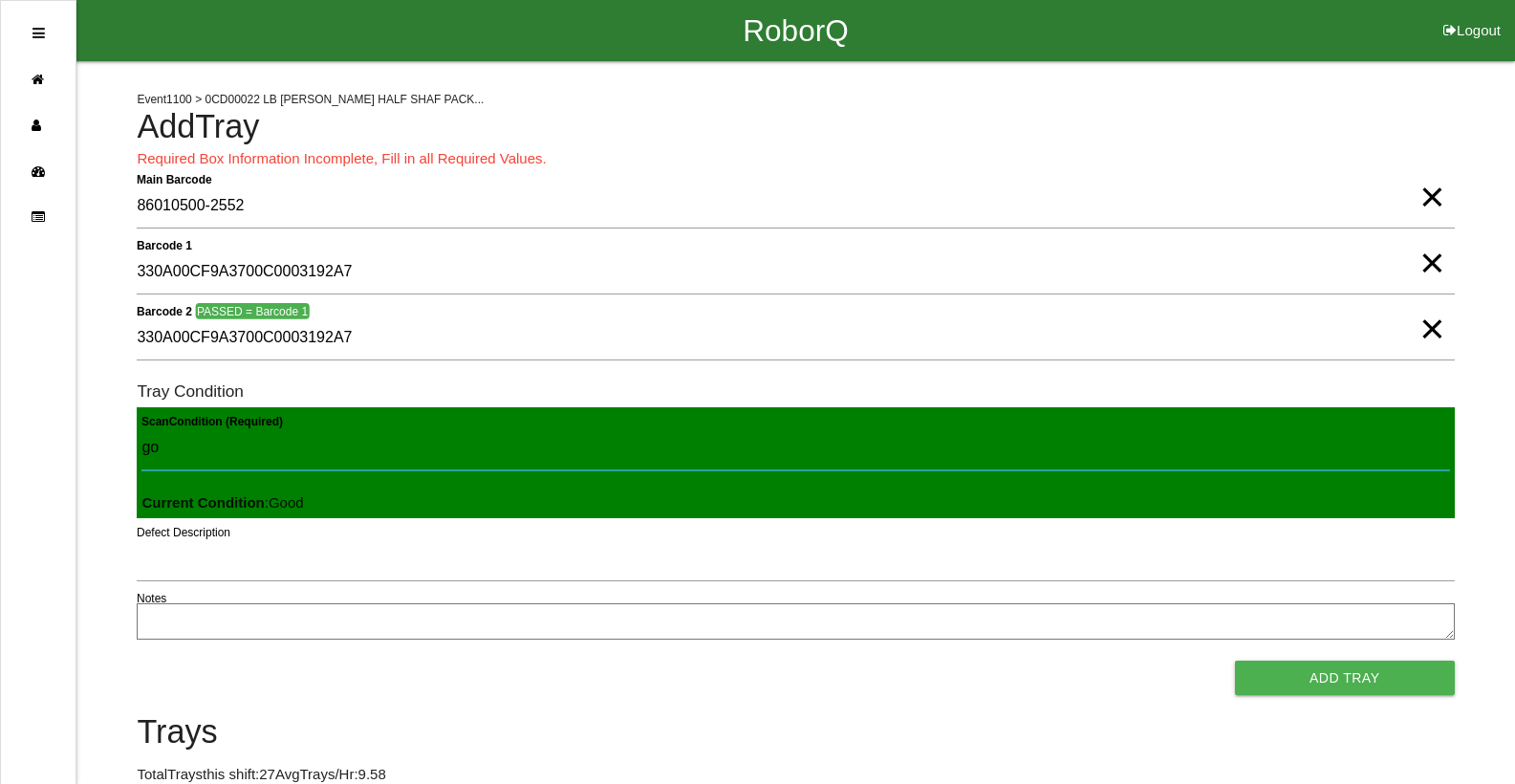
type Condition "goo"
click at [1235, 661] on button "Add Tray" at bounding box center [1344, 677] width 220 height 35
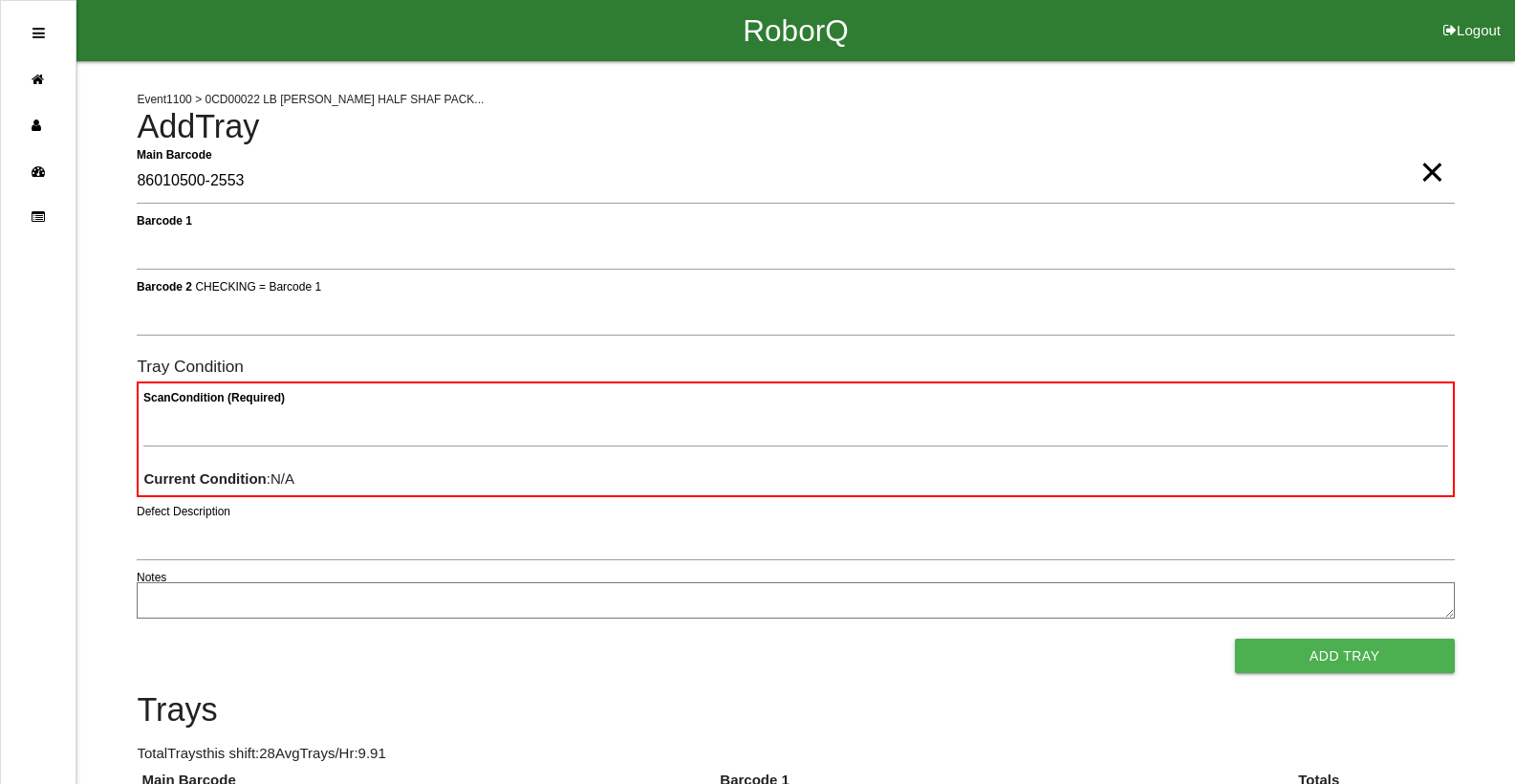
type Barcode "86010500-2553"
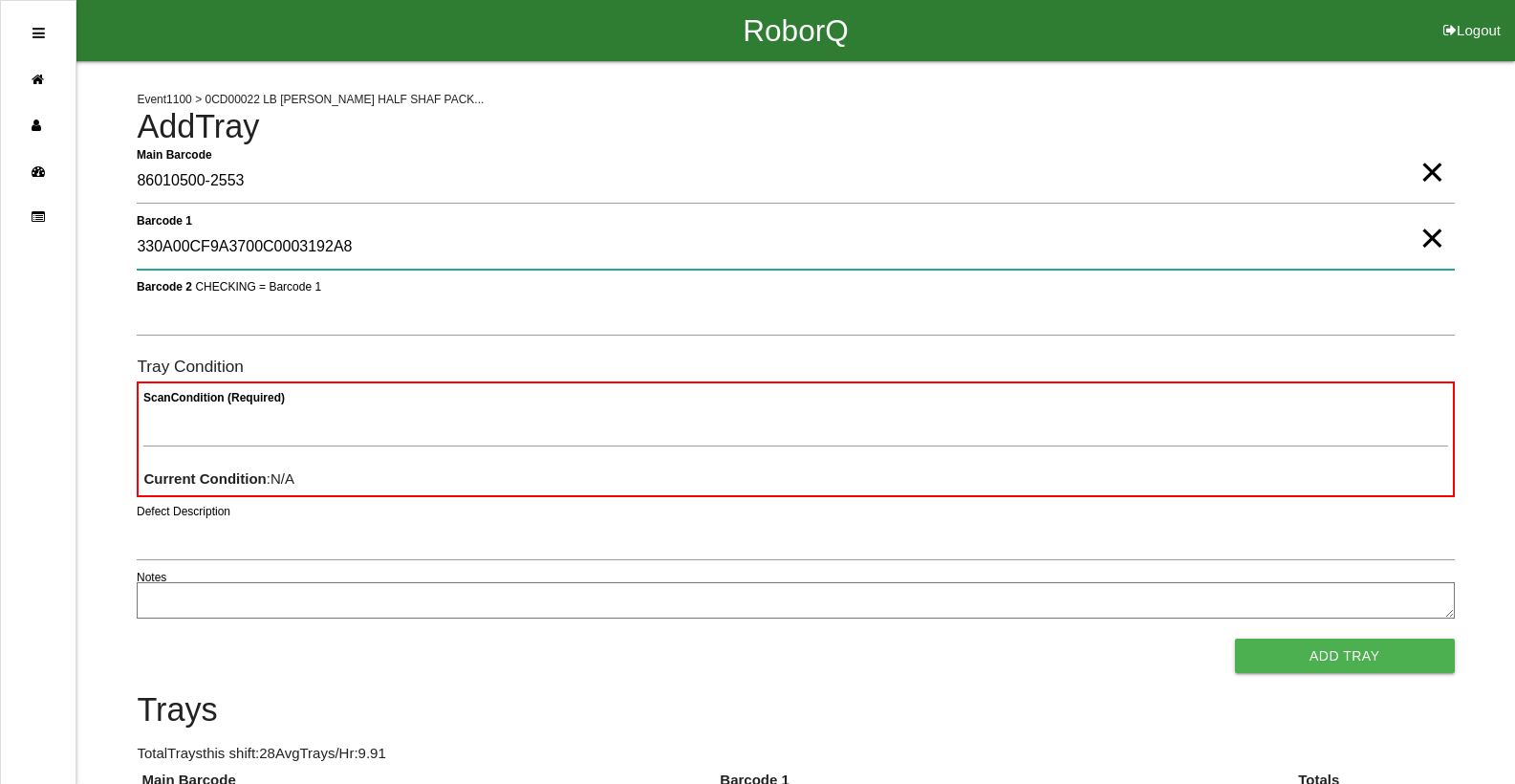
type 1 "330A00CF9A3700C0003192A8"
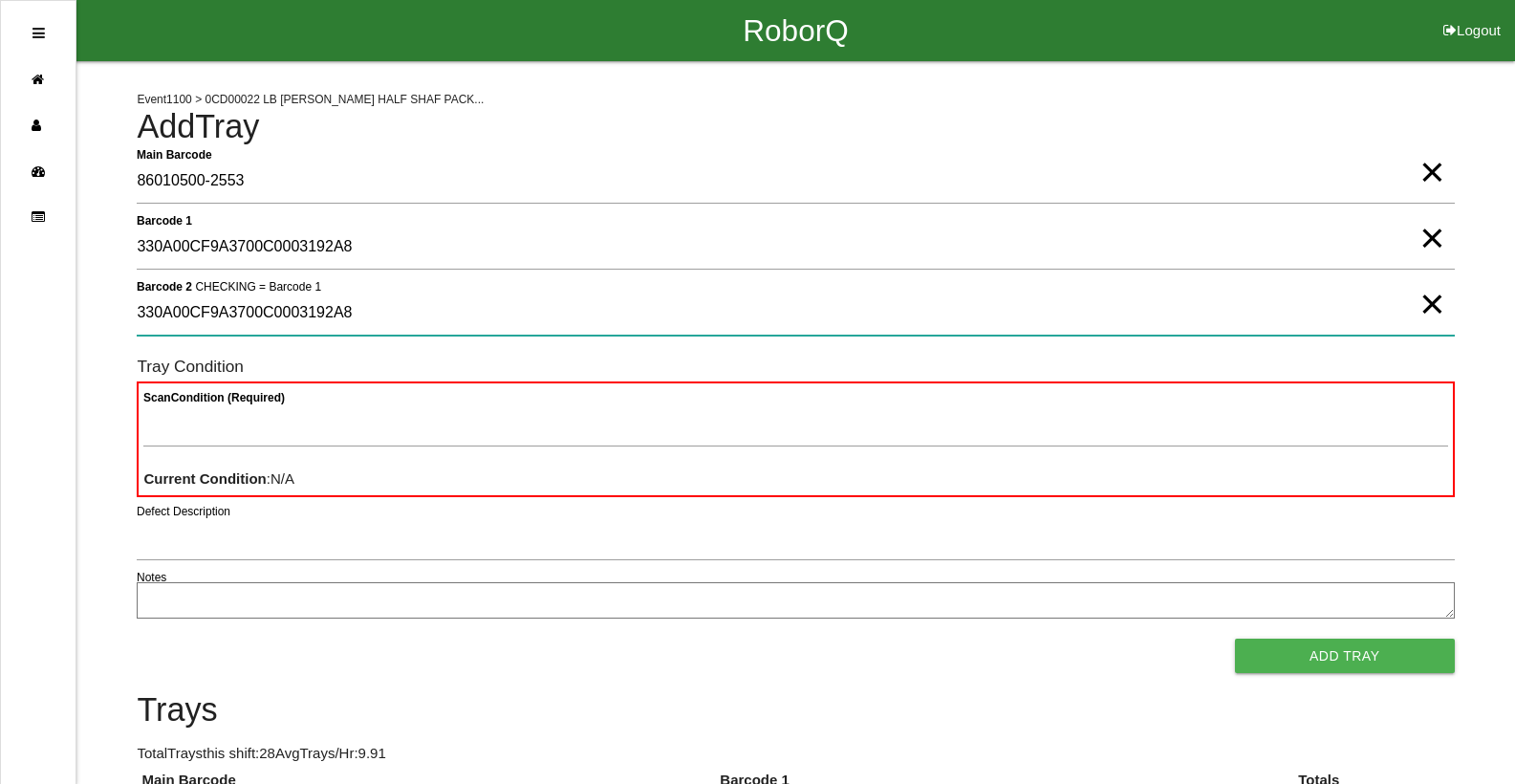
type 2 "330A00CF9A3700C0003192A8"
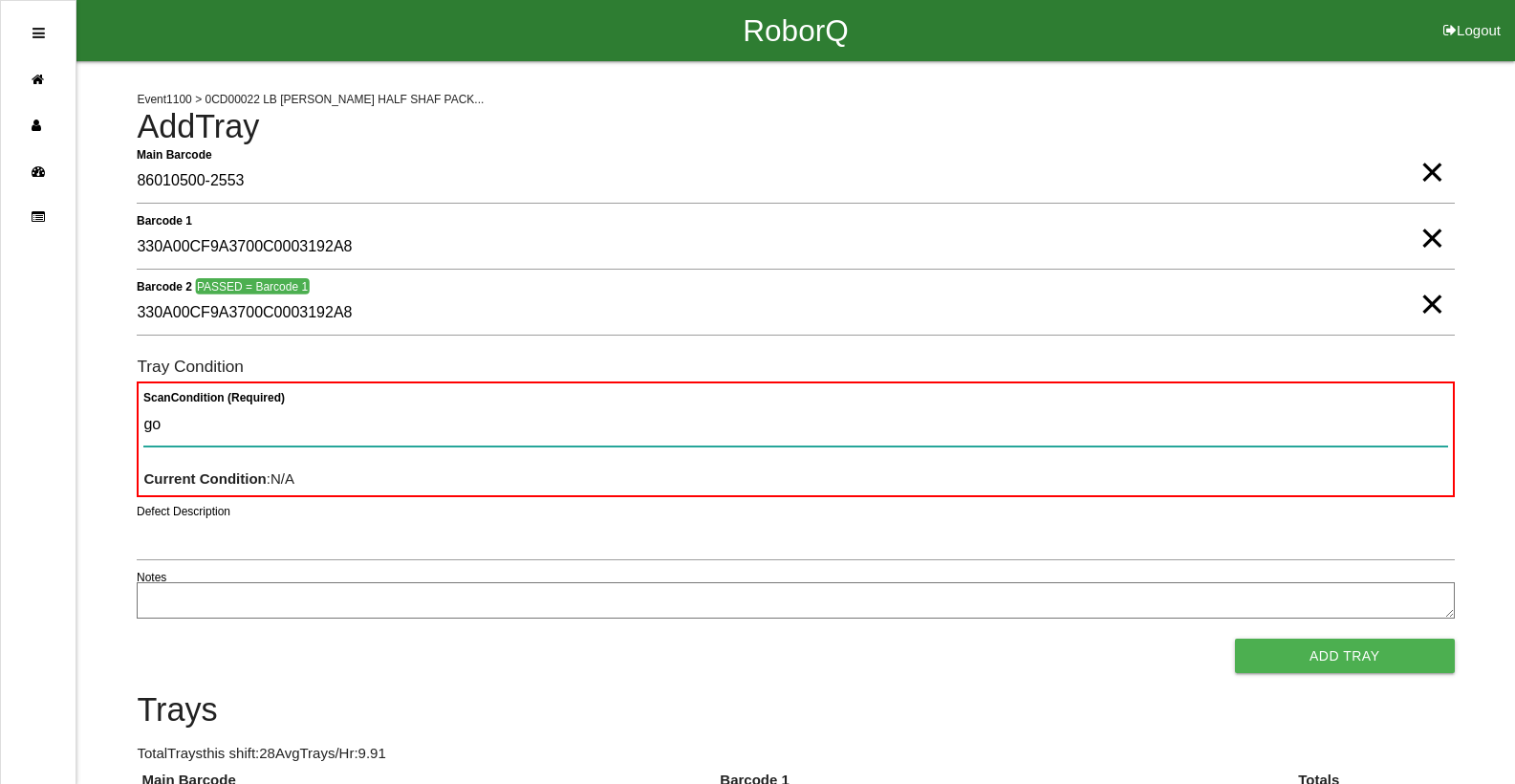
type Condition "goo"
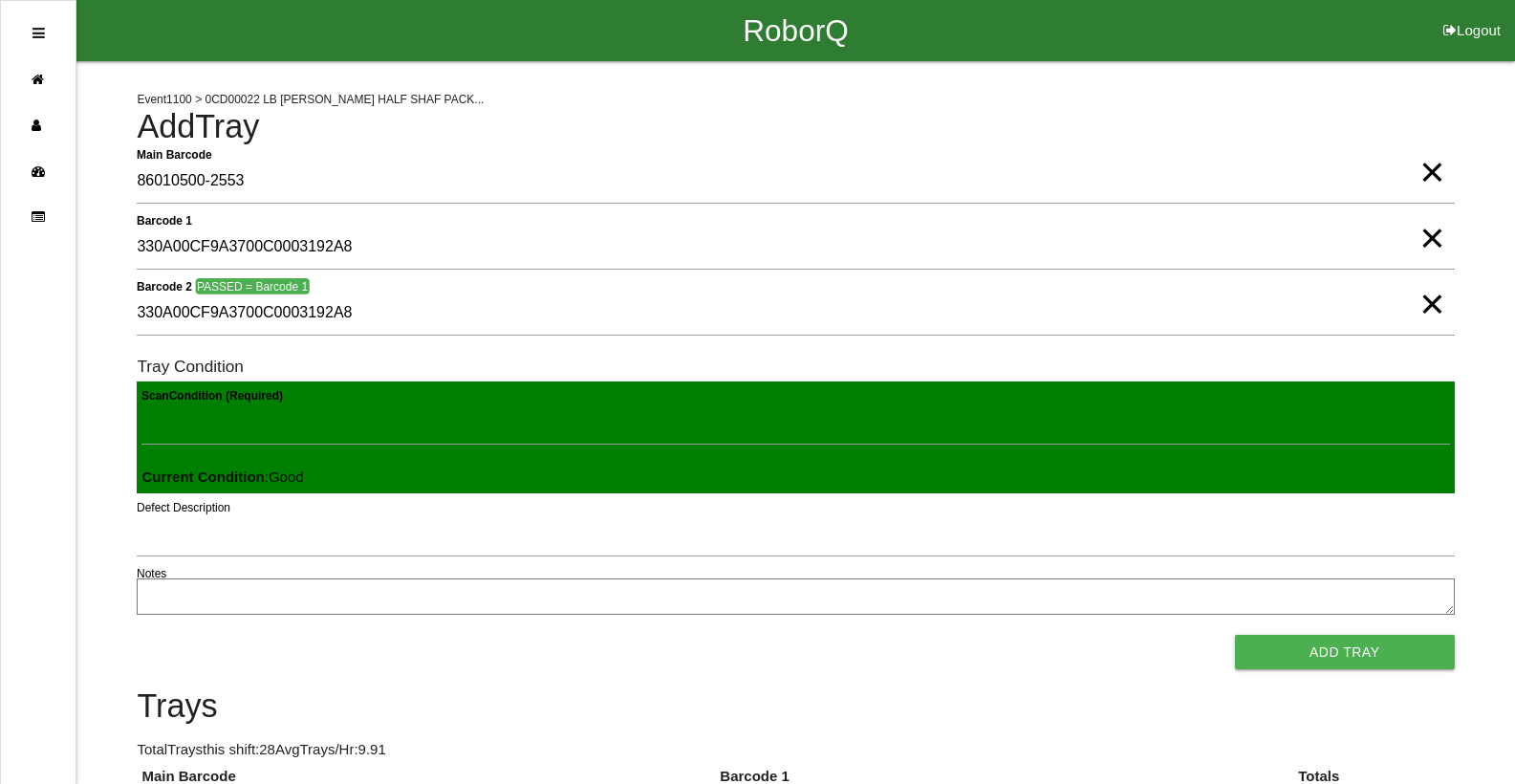
click at [1235, 635] on button "Add Tray" at bounding box center [1344, 652] width 220 height 35
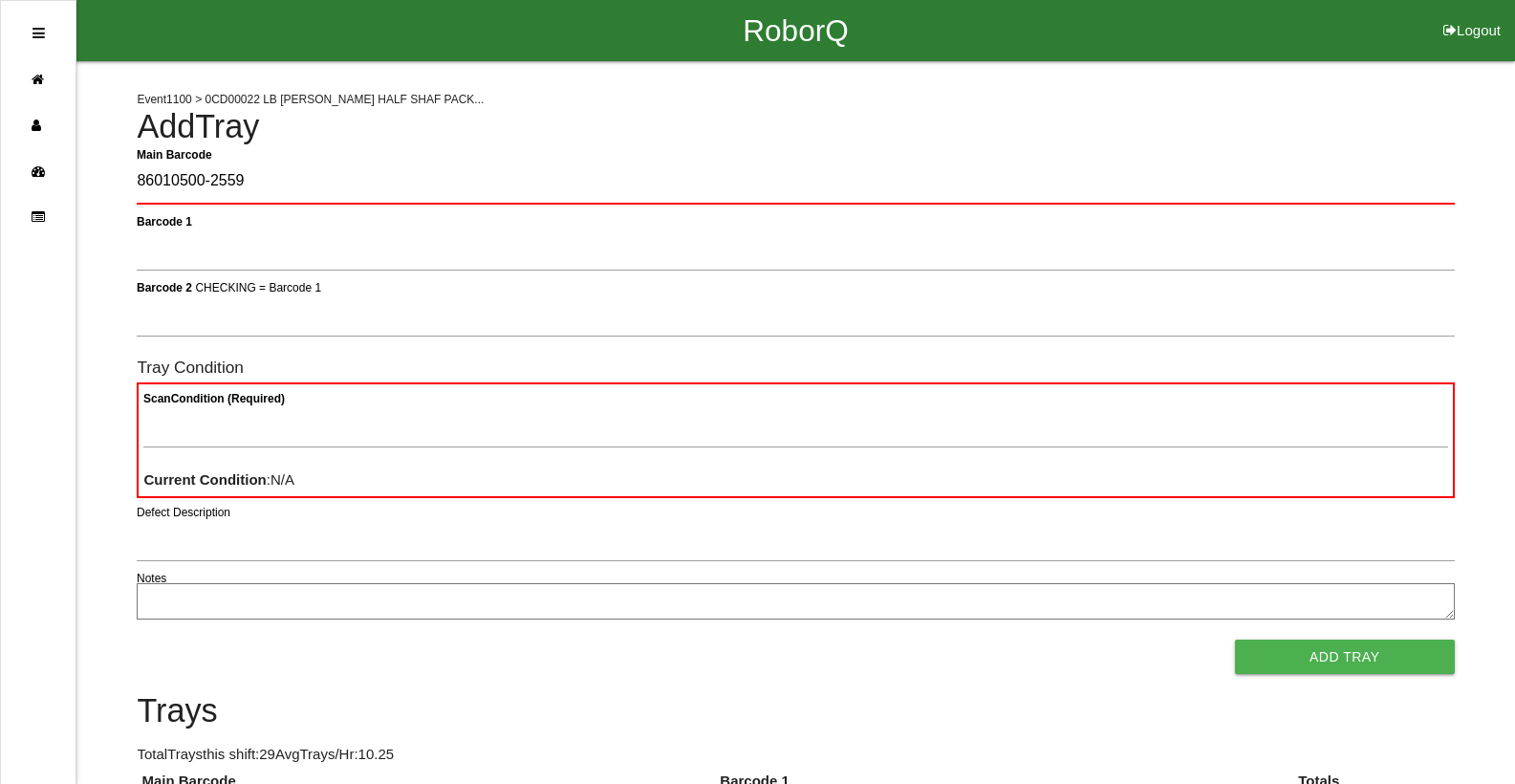
type Barcode "86010500-2559"
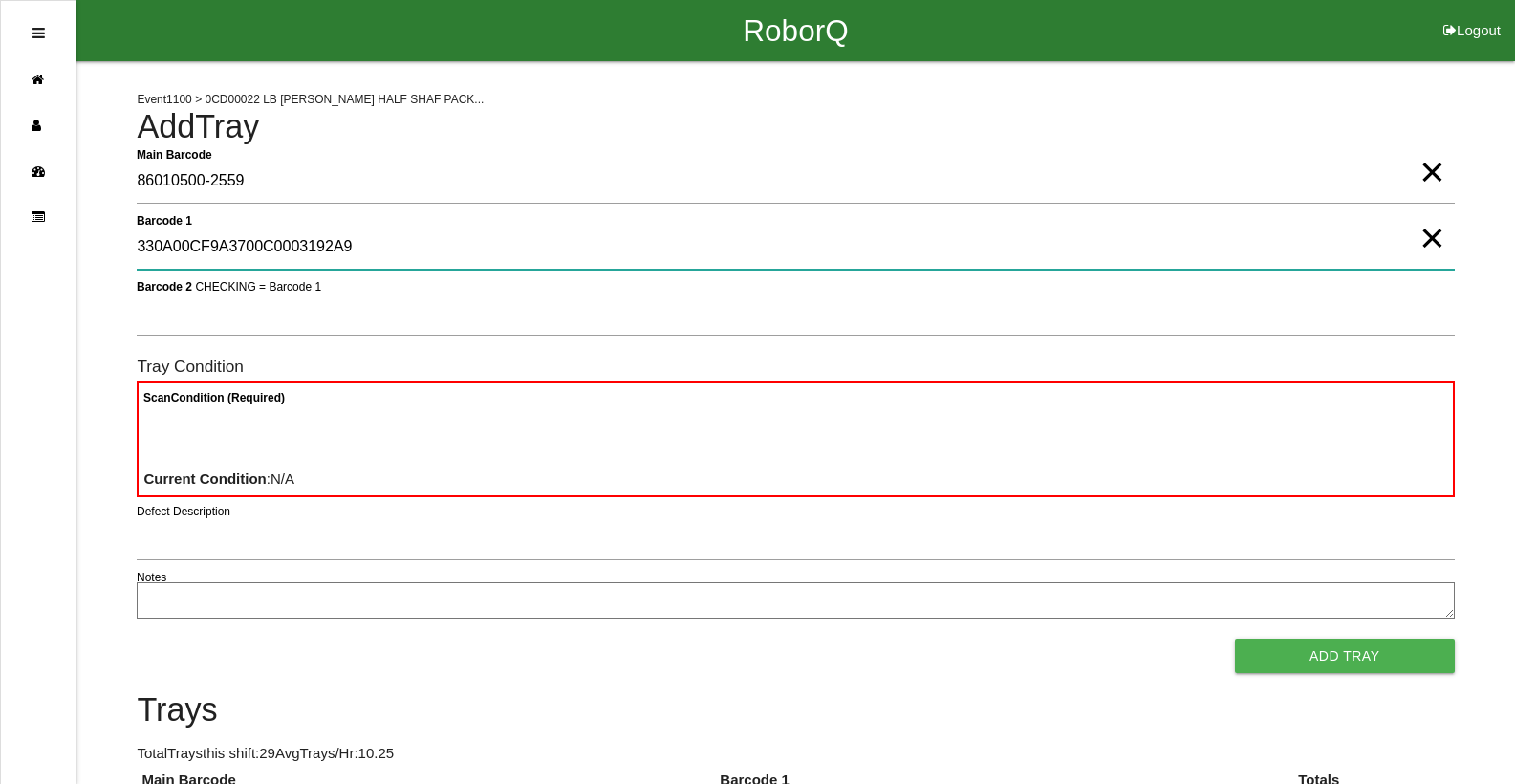
type 1 "330A00CF9A3700C0003192A9"
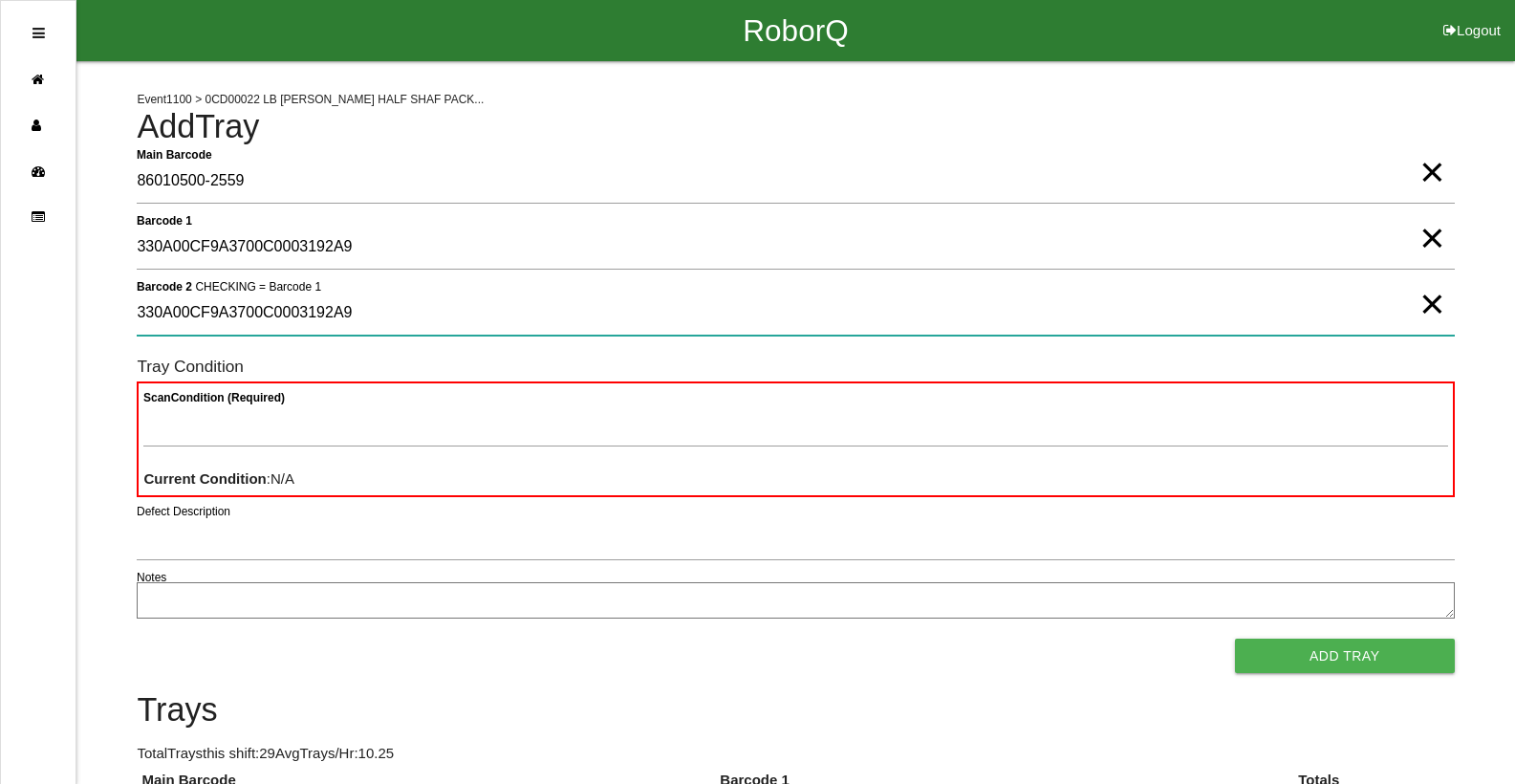
type 2 "330A00CF9A3700C0003192A9"
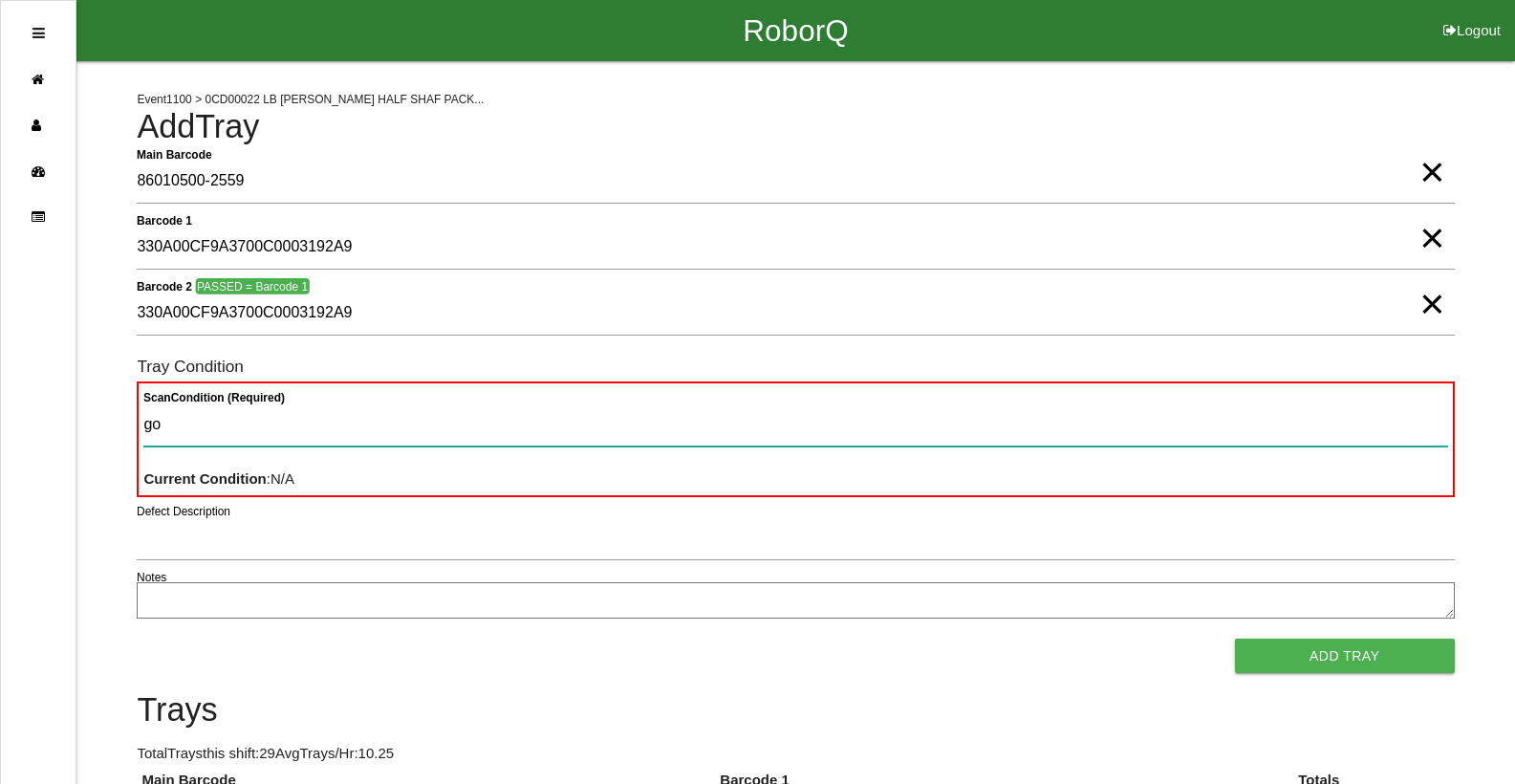
type Condition "goo"
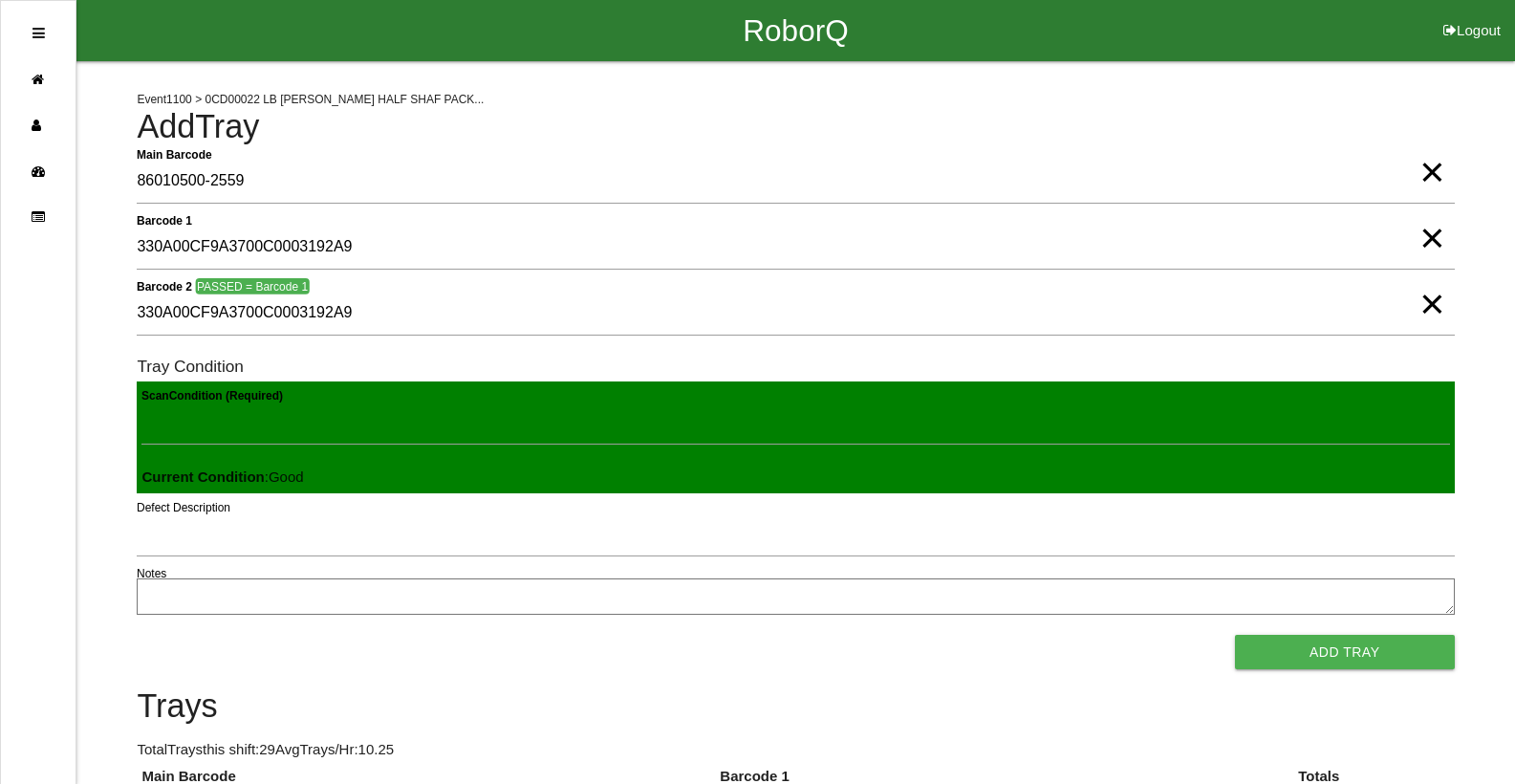
click at [1235, 635] on button "Add Tray" at bounding box center [1344, 652] width 220 height 35
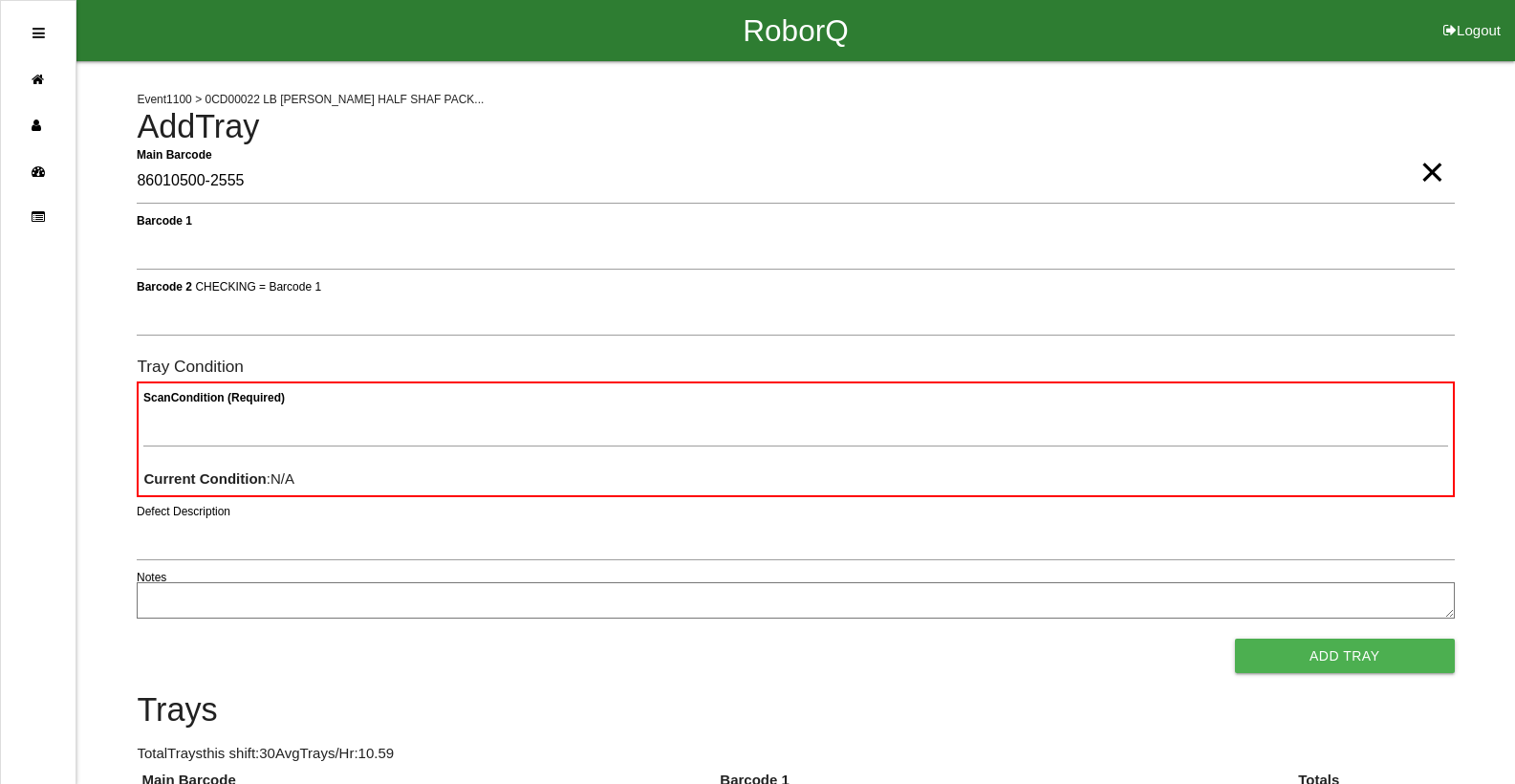
type Barcode "86010500-2555"
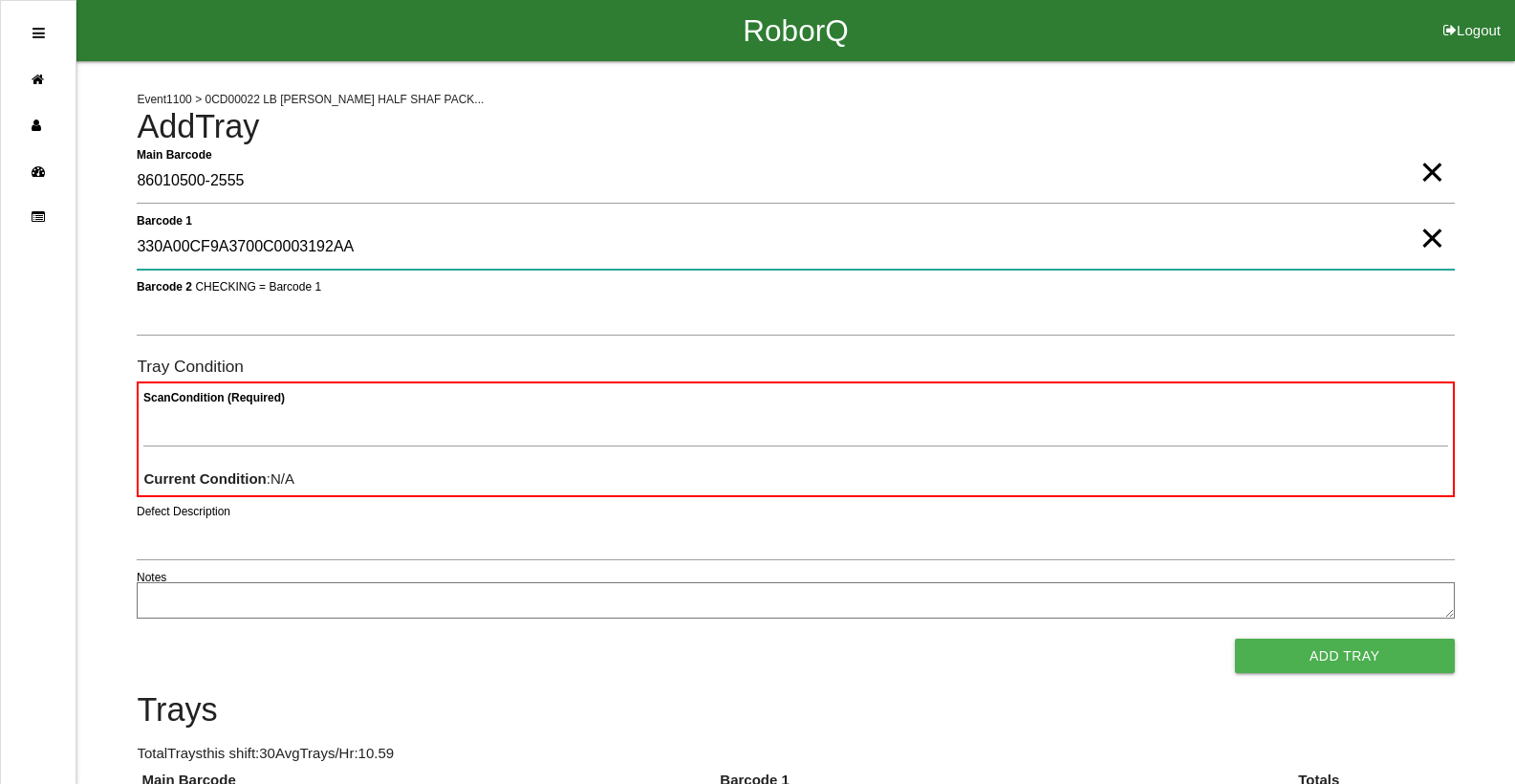
type 1 "330A00CF9A3700C0003192AA"
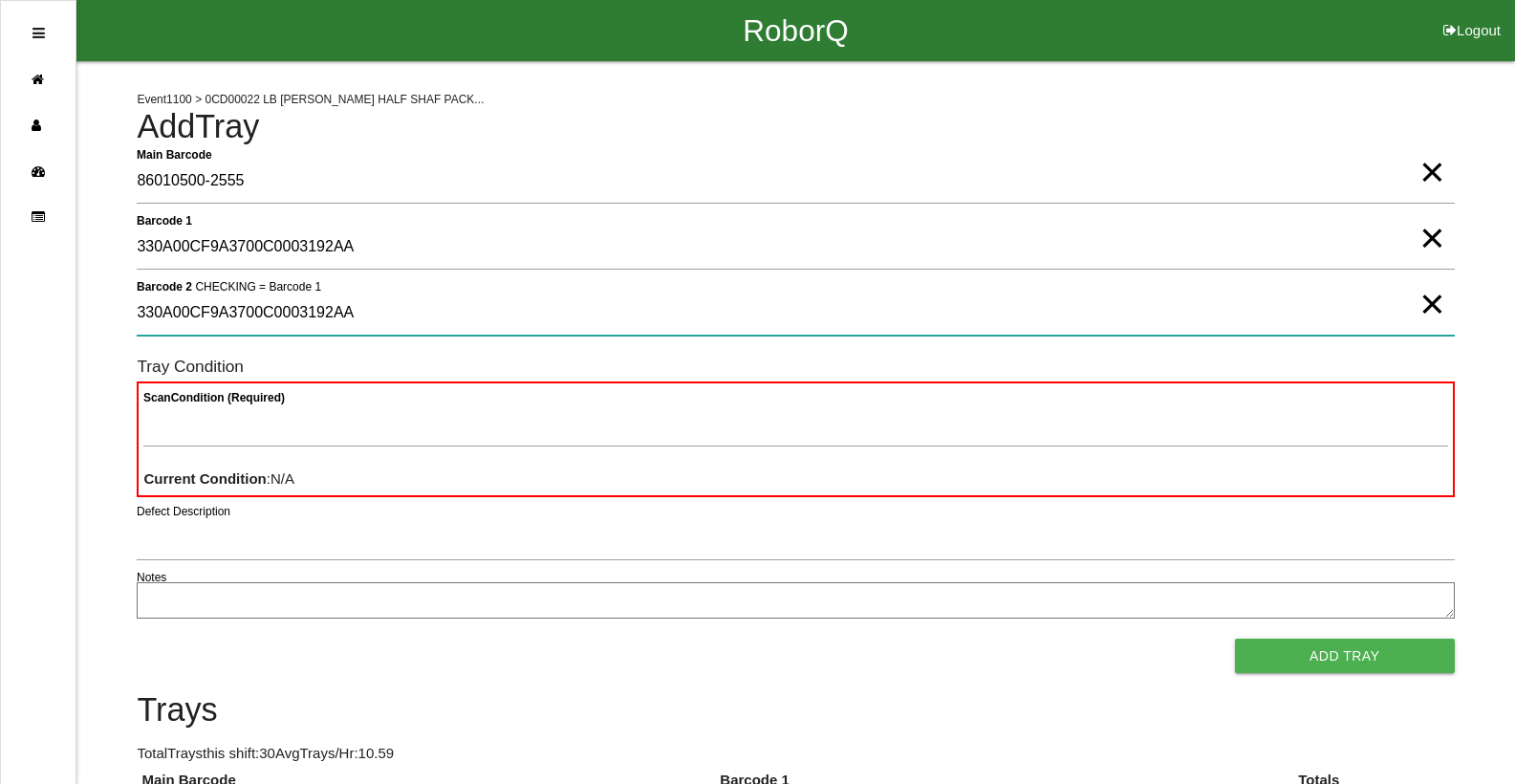
type 2 "330A00CF9A3700C0003192AA"
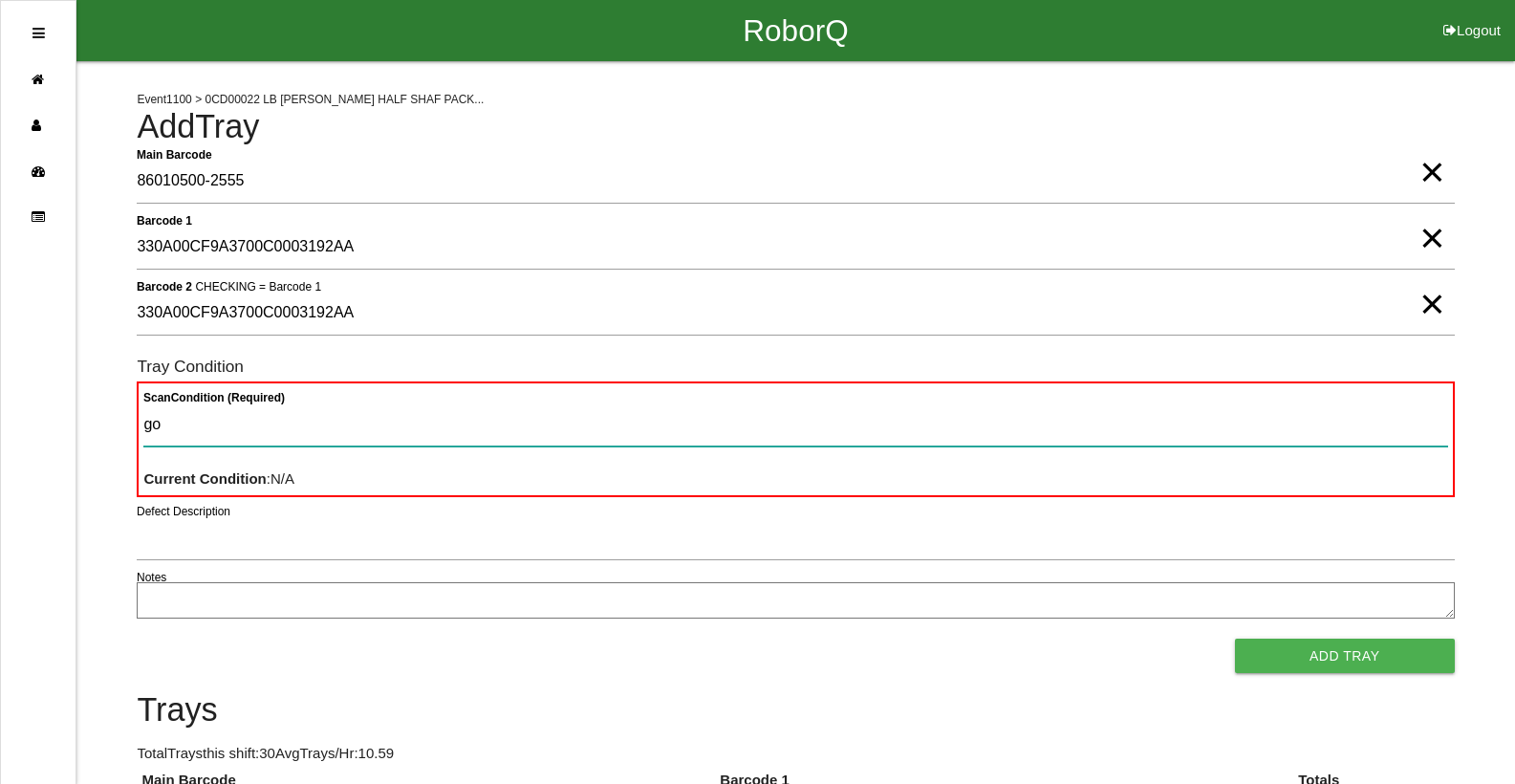
type Condition "goo"
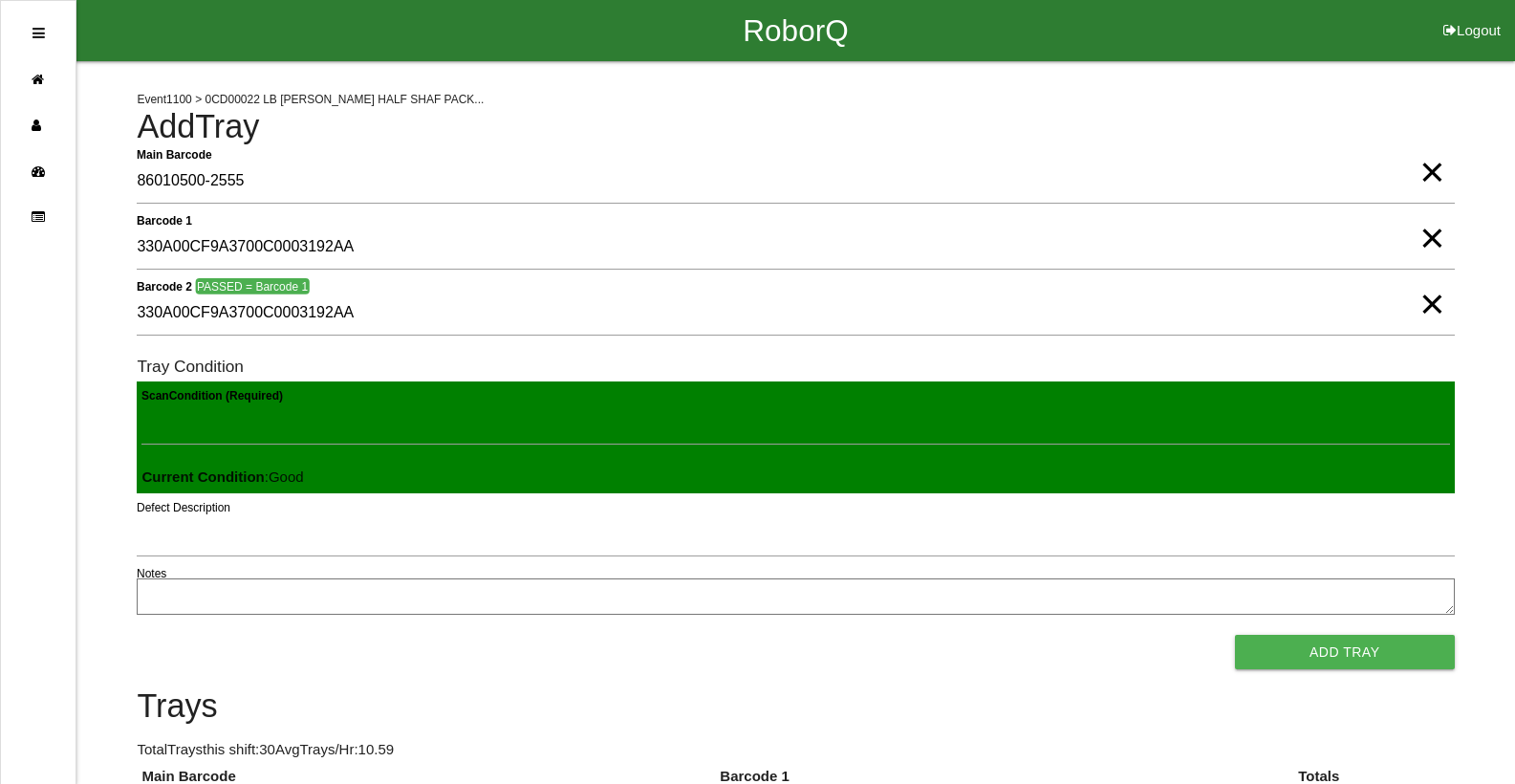
click at [1235, 635] on button "Add Tray" at bounding box center [1344, 652] width 220 height 35
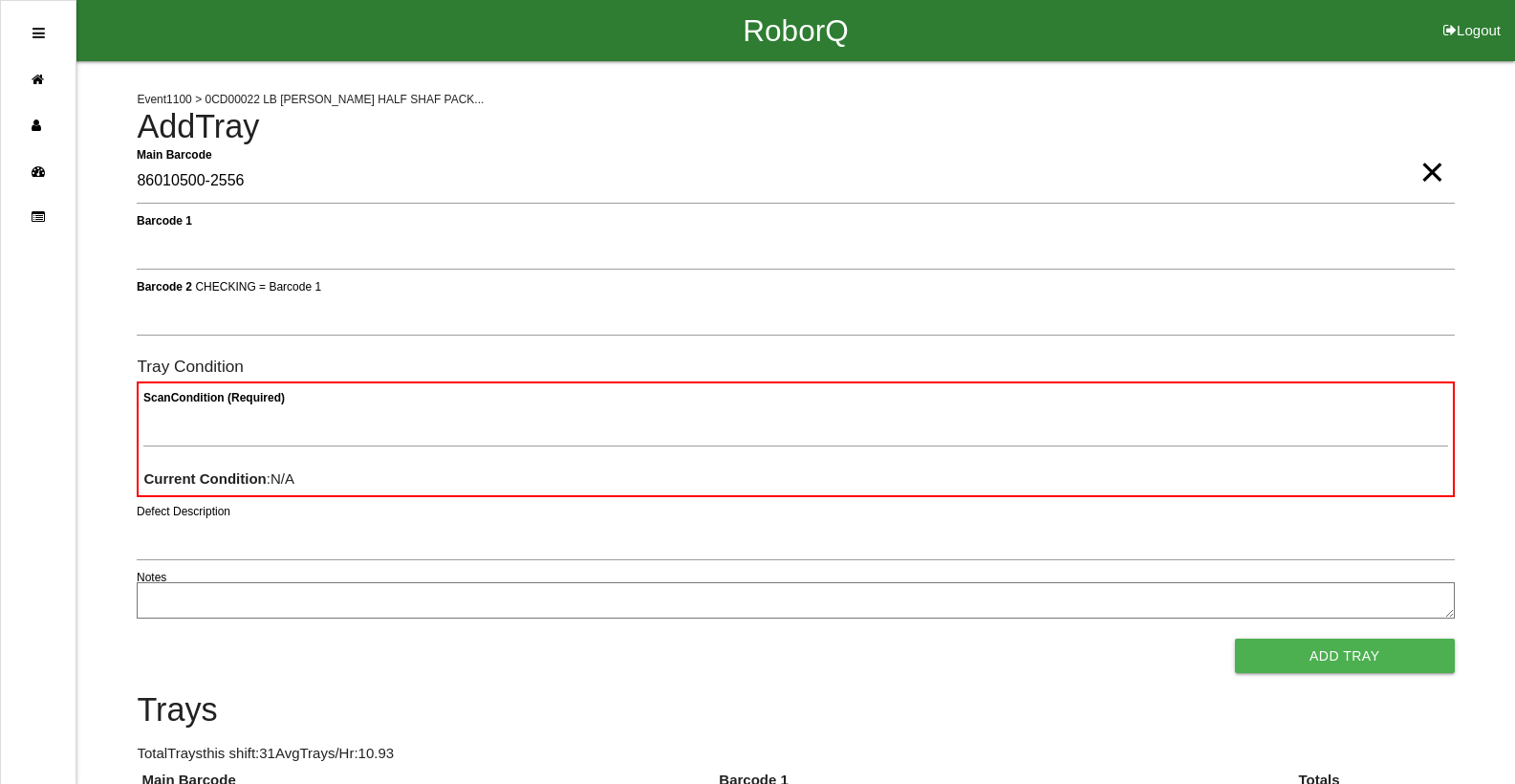
type Barcode "86010500-2556"
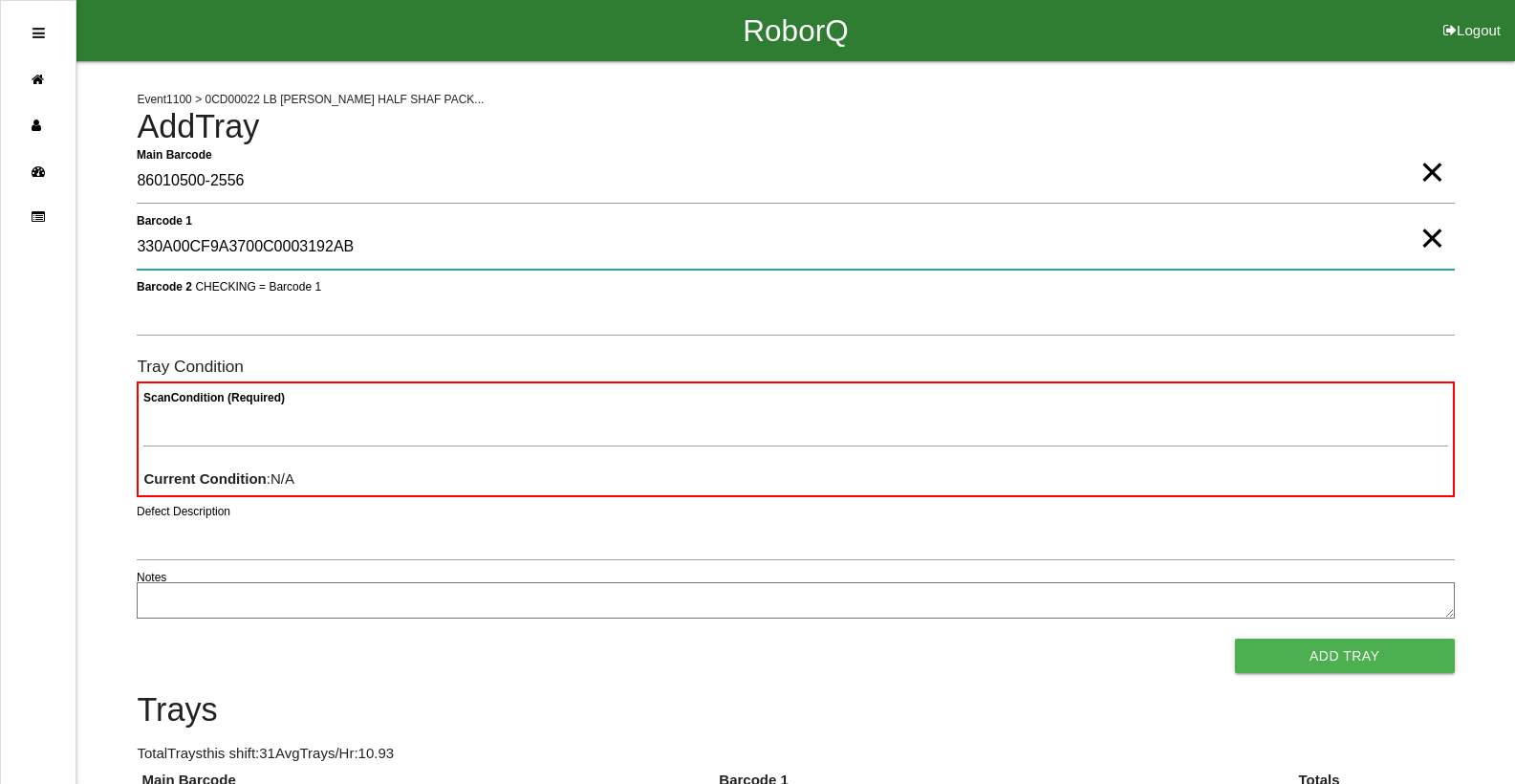
type 1 "330A00CF9A3700C0003192AB"
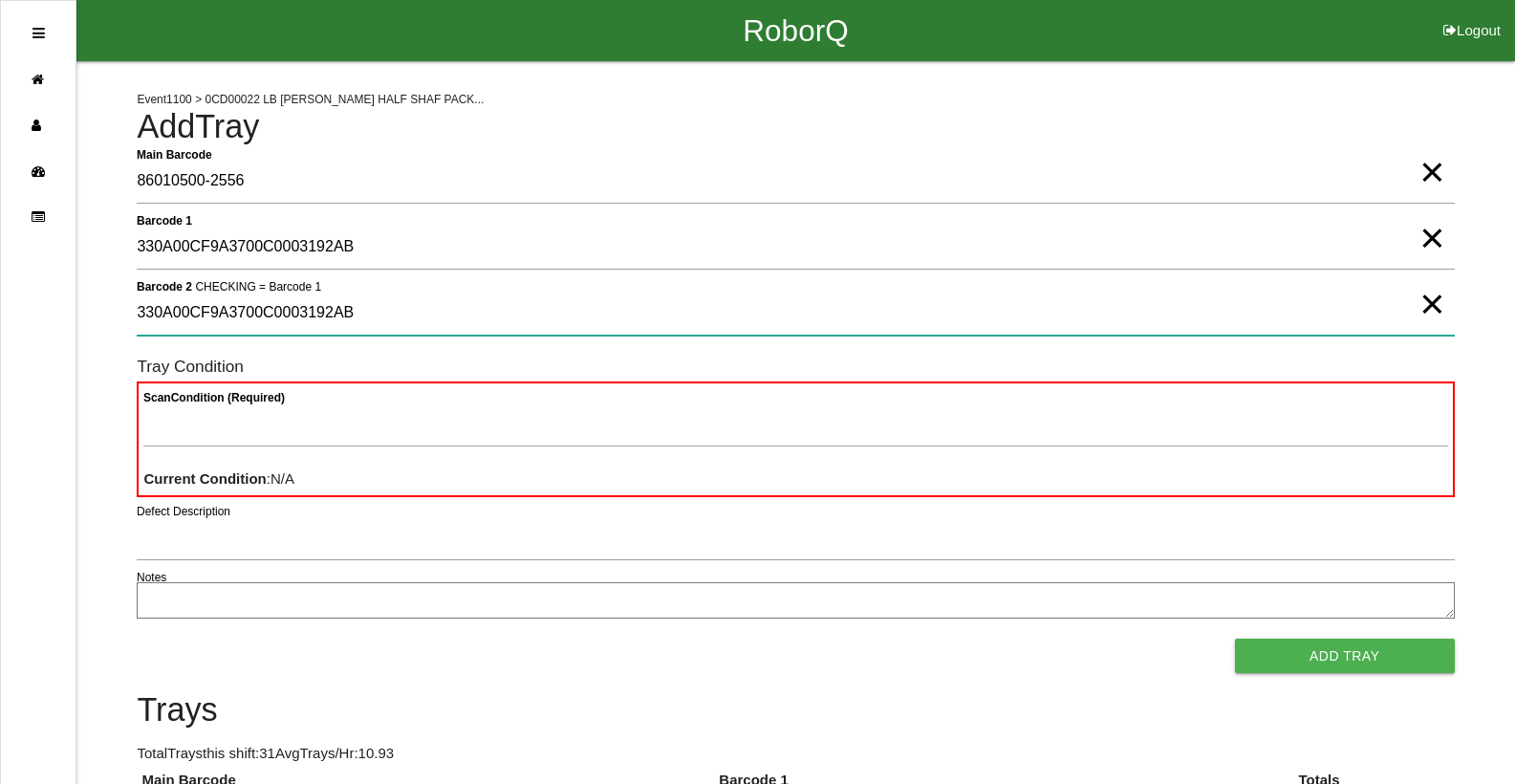
type 2 "330A00CF9A3700C0003192AB"
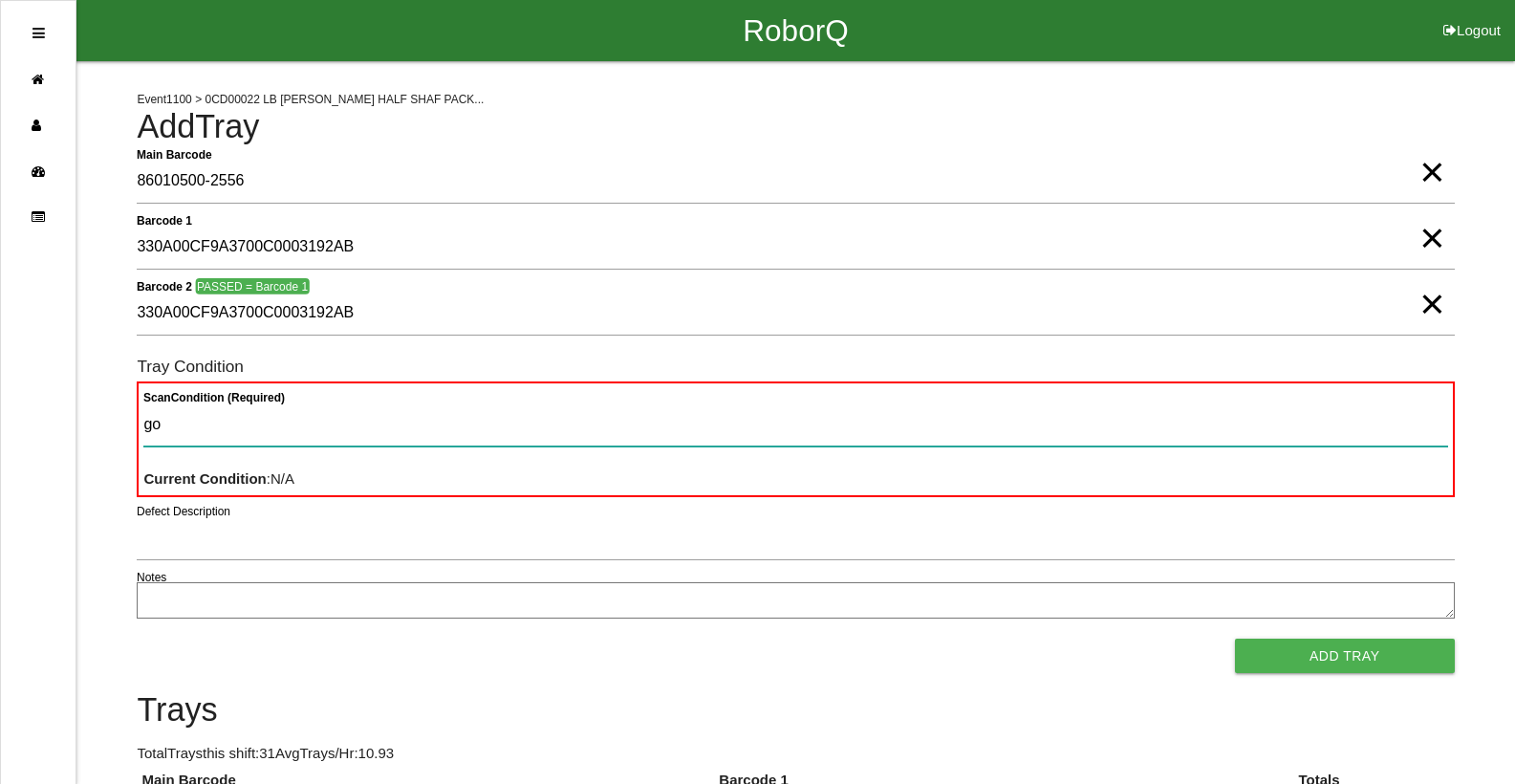
type Condition "goo"
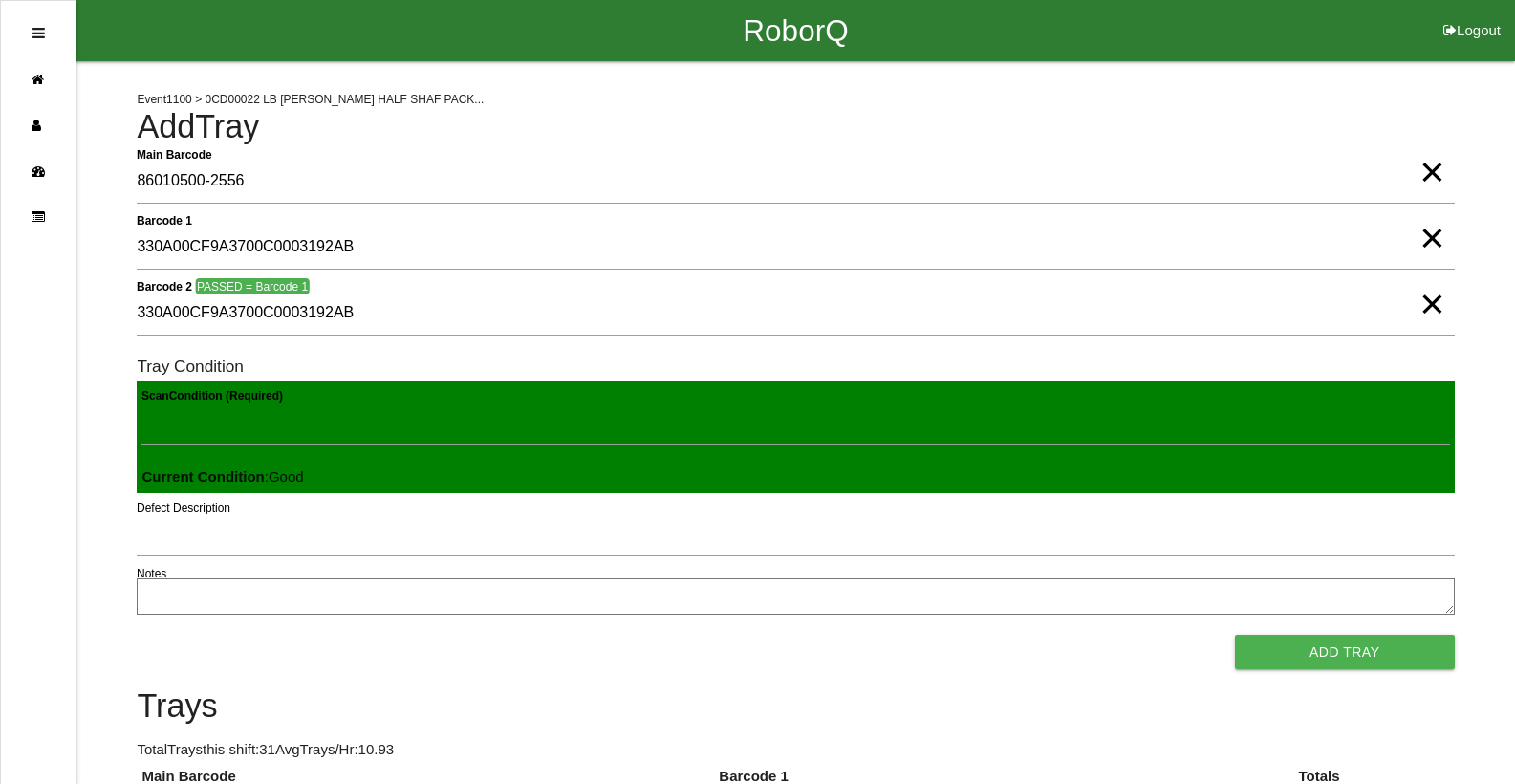
click at [1235, 635] on button "Add Tray" at bounding box center [1344, 652] width 220 height 35
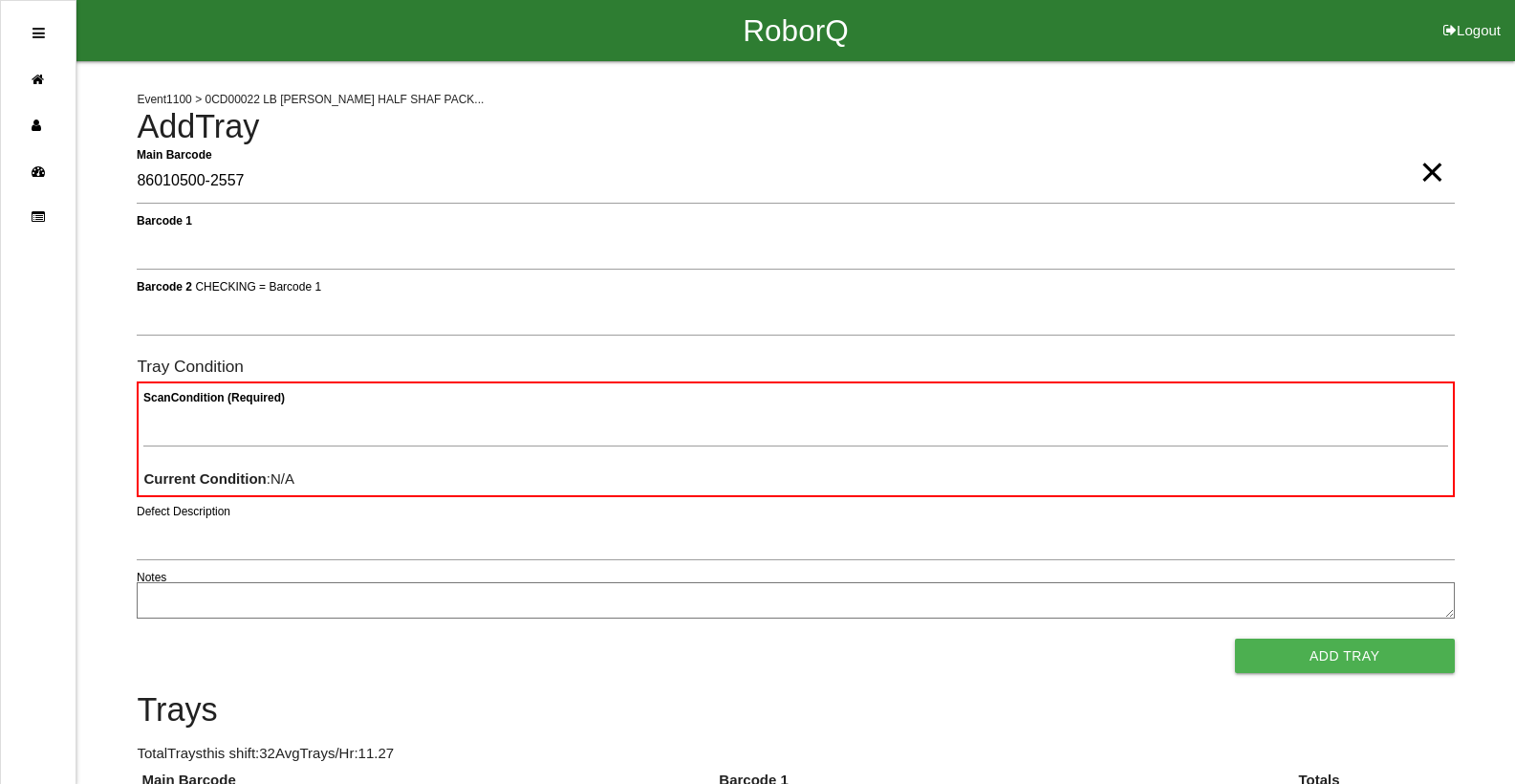
type Barcode "86010500-2557"
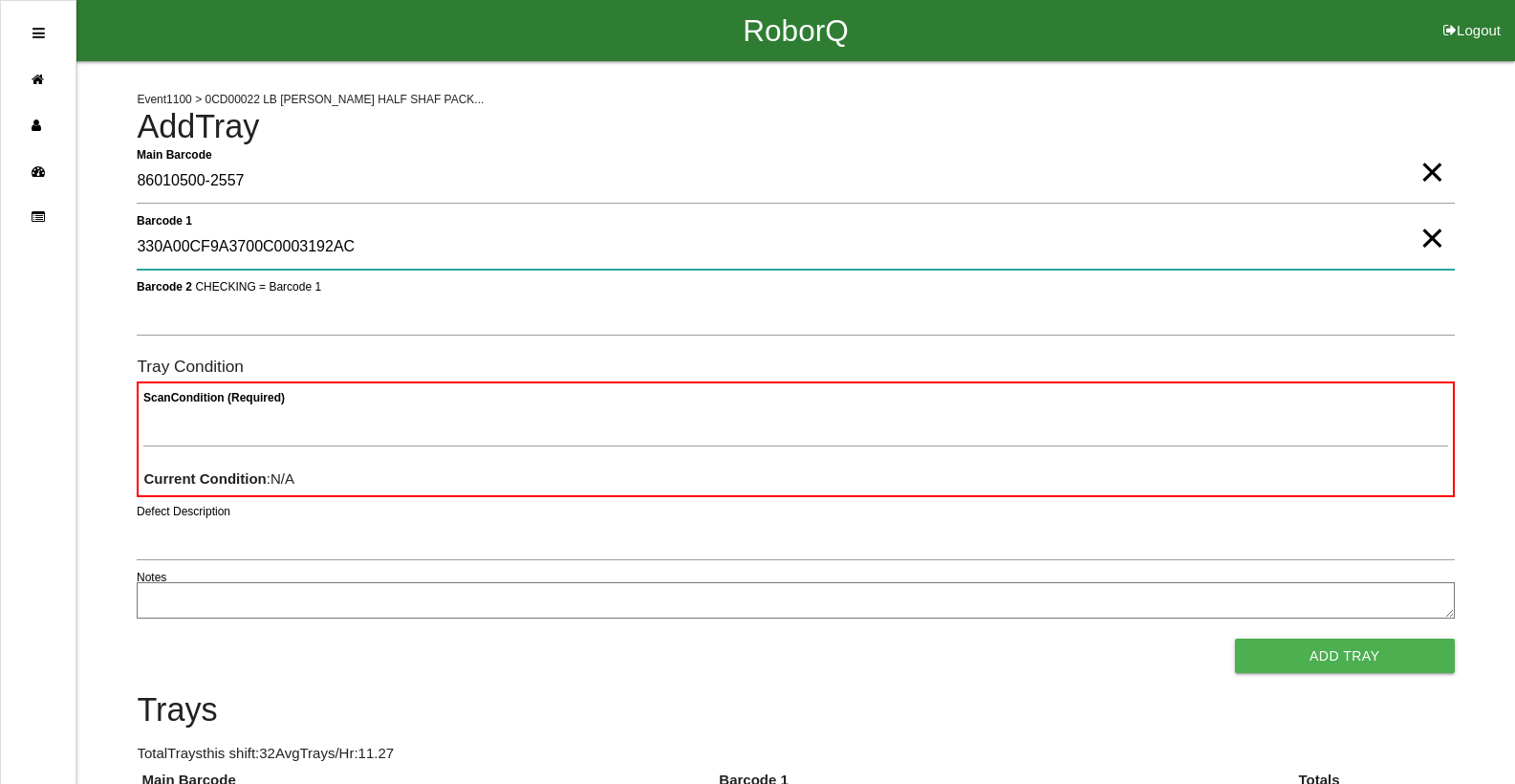
type 1 "330A00CF9A3700C0003192AC"
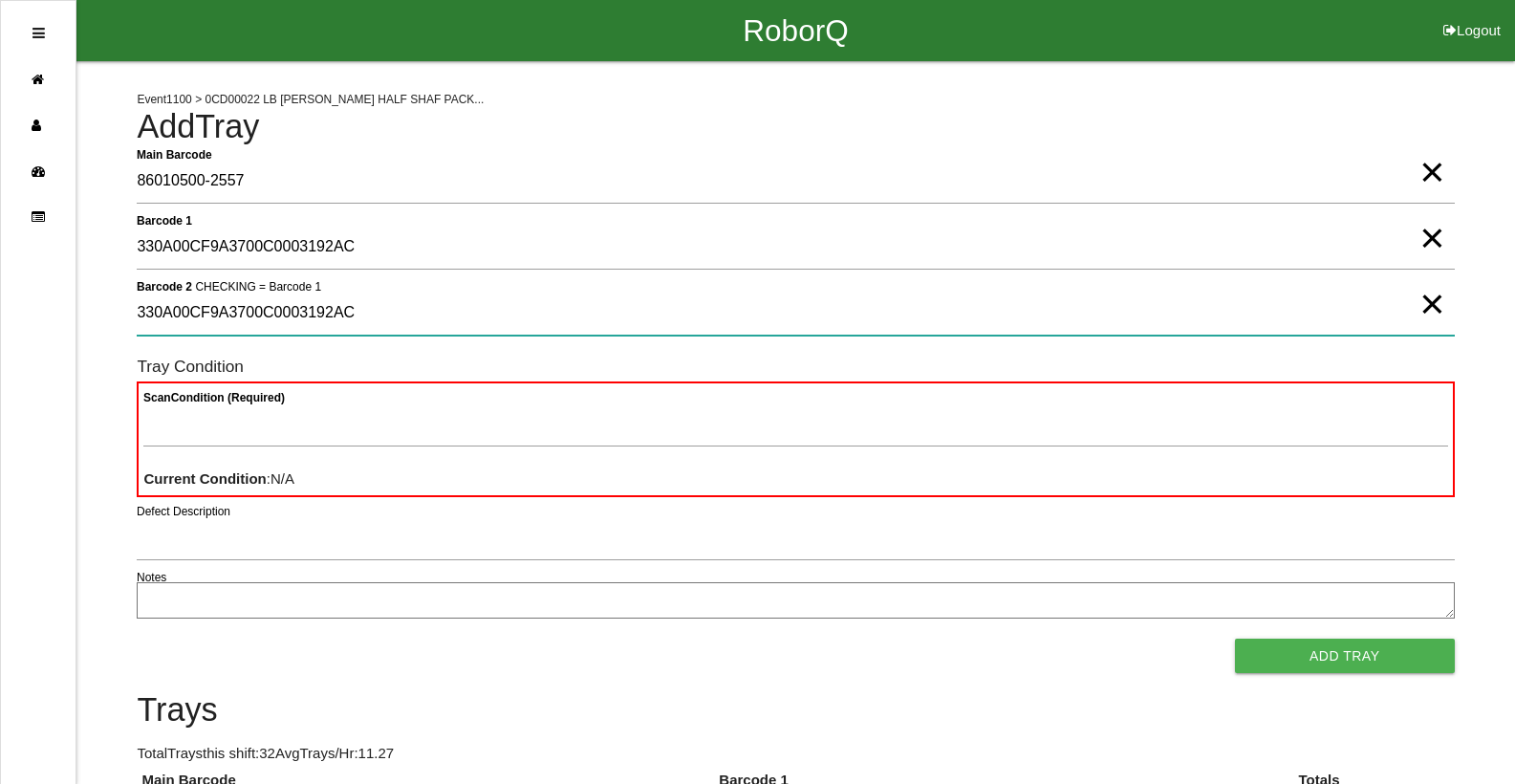
type 2 "330A00CF9A3700C0003192AC"
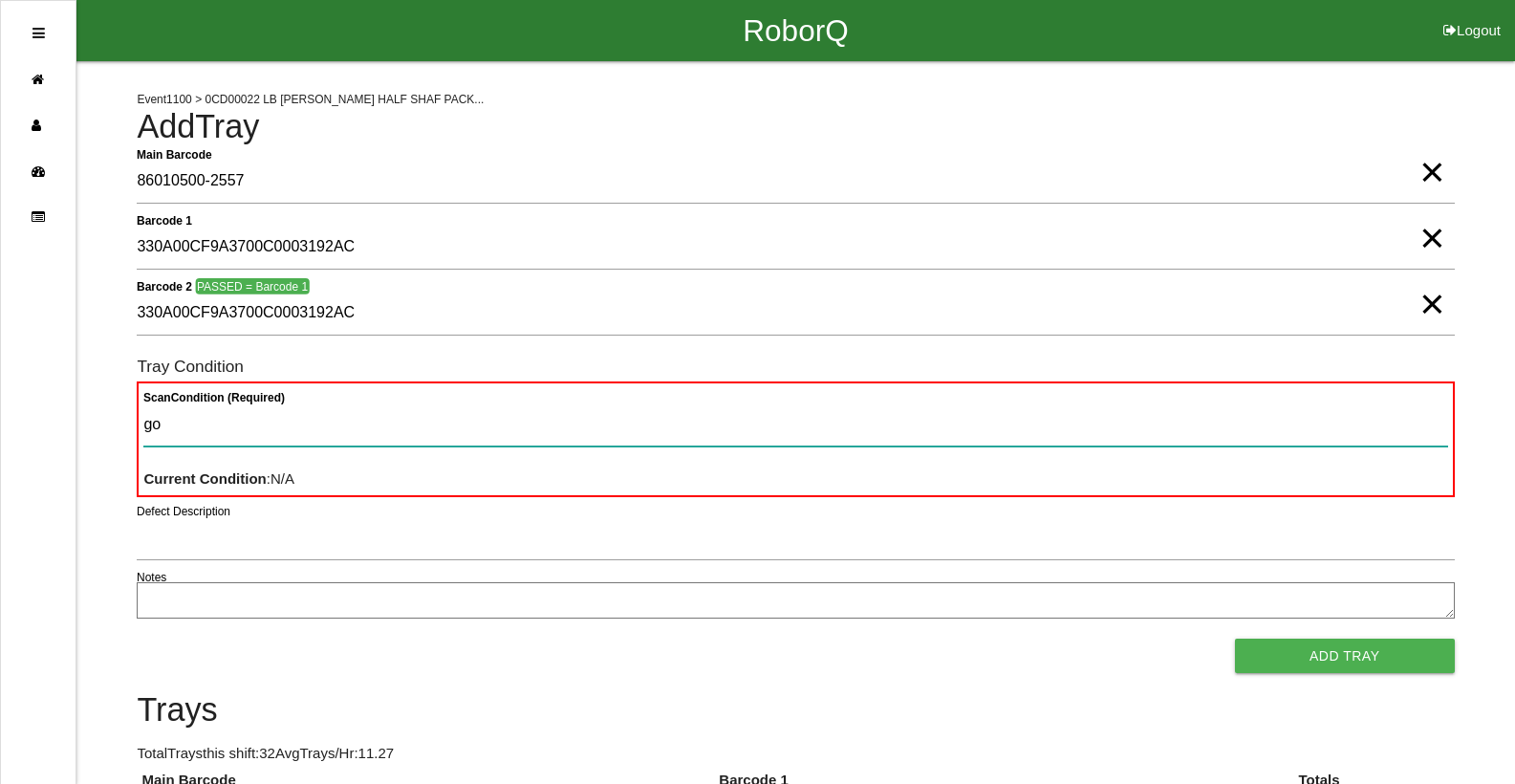
type Condition "goo"
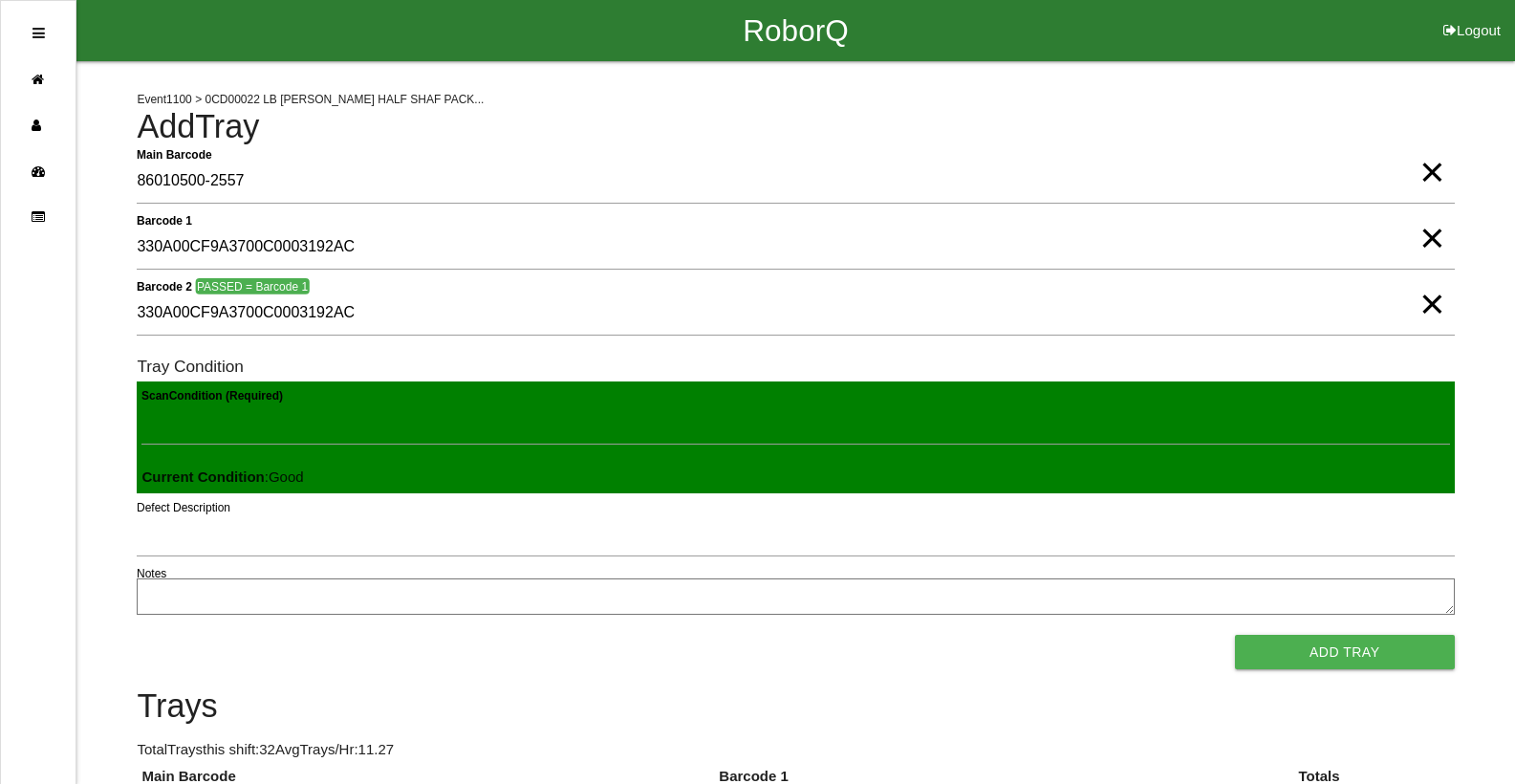
click at [1235, 635] on button "Add Tray" at bounding box center [1344, 652] width 220 height 35
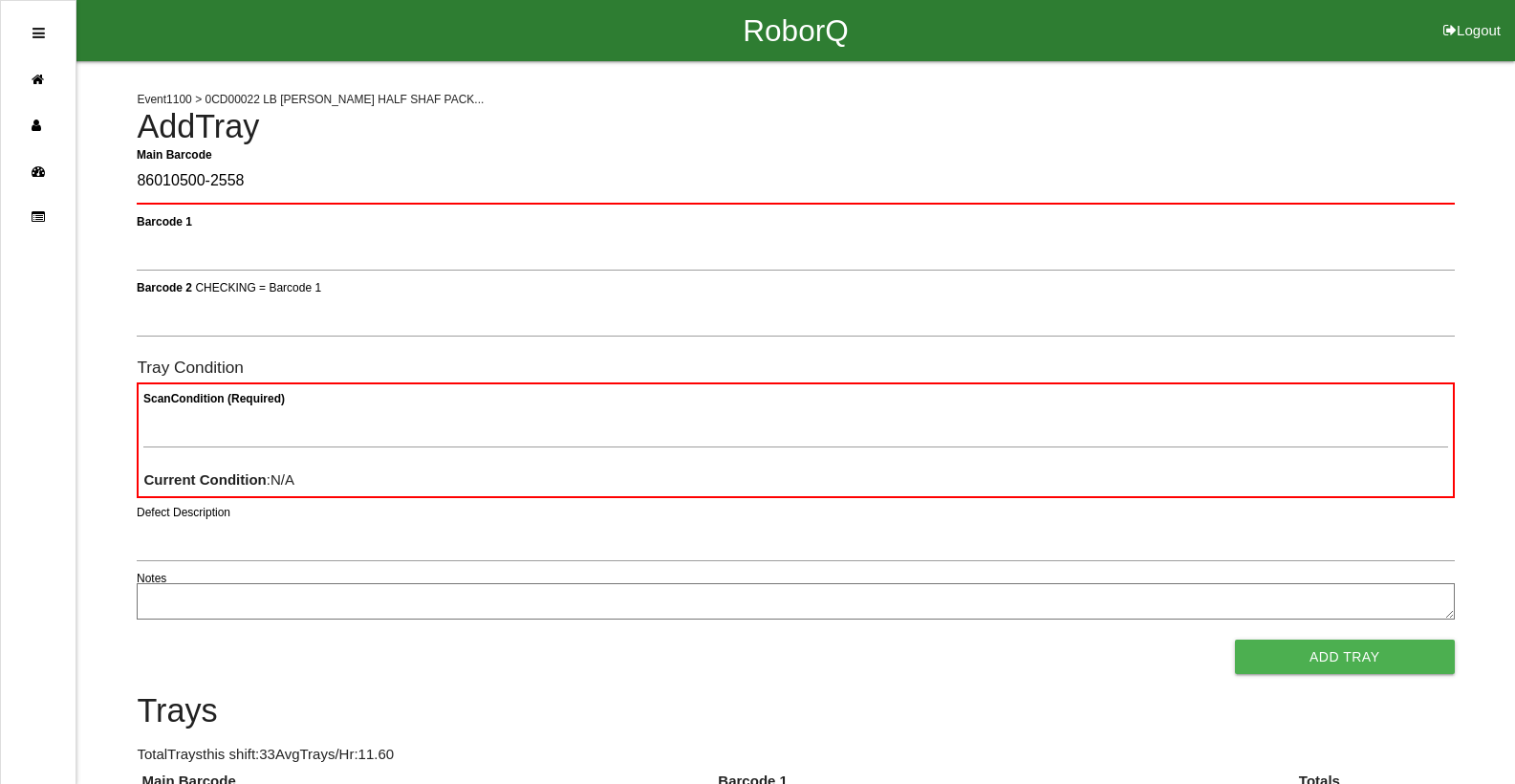
type Barcode "86010500-2558"
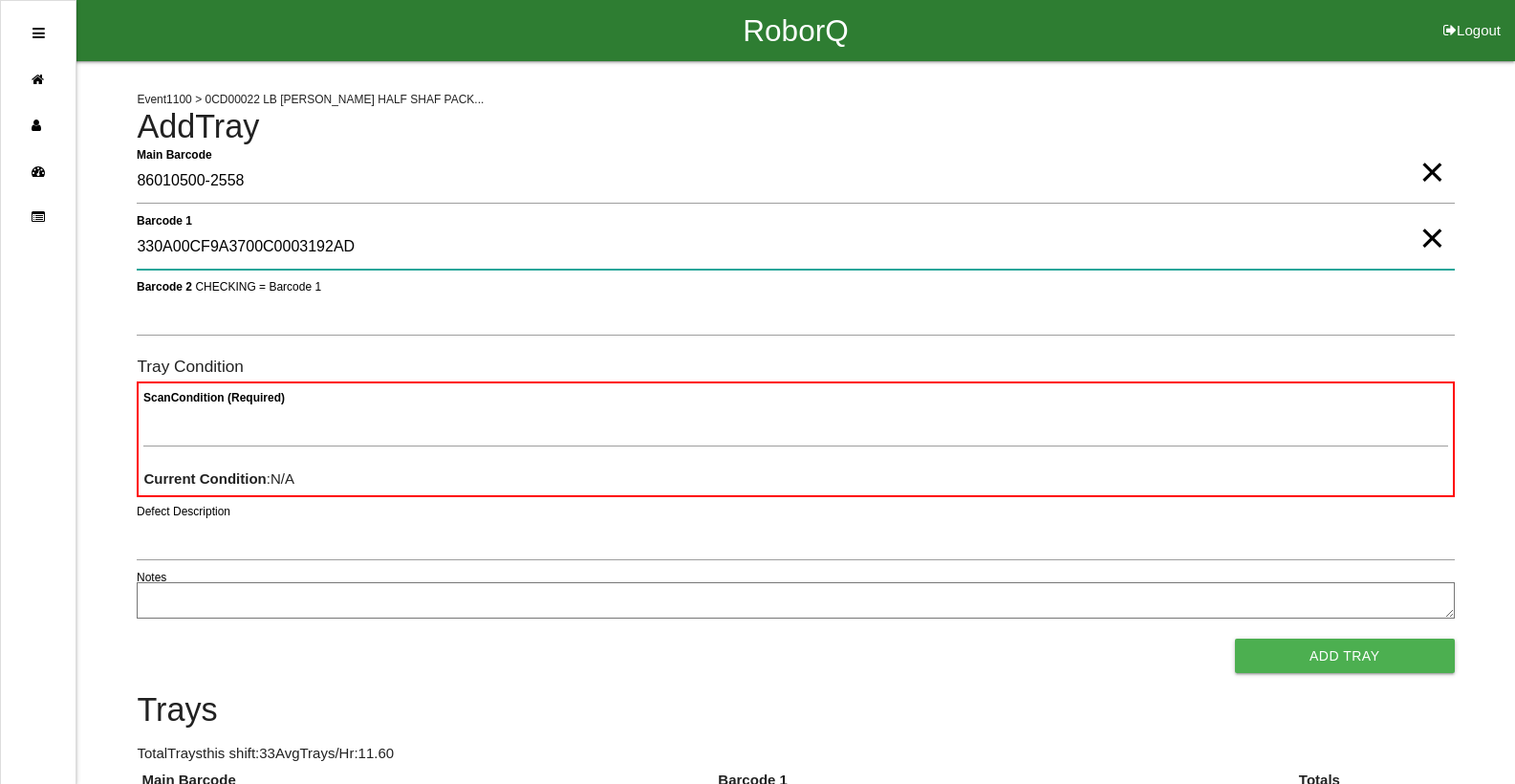
type 1 "330A00CF9A3700C0003192AD"
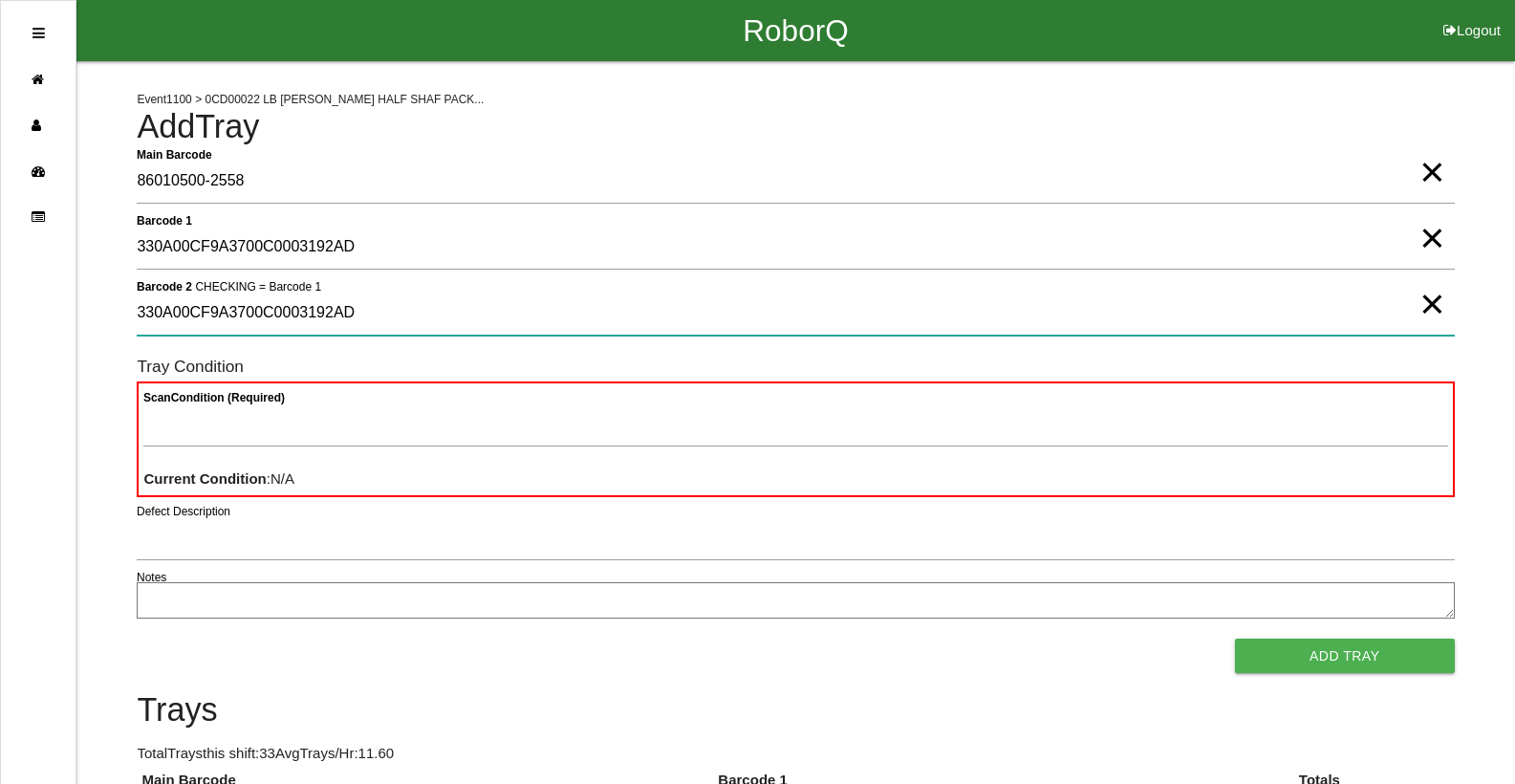
type 2 "330A00CF9A3700C0003192AD"
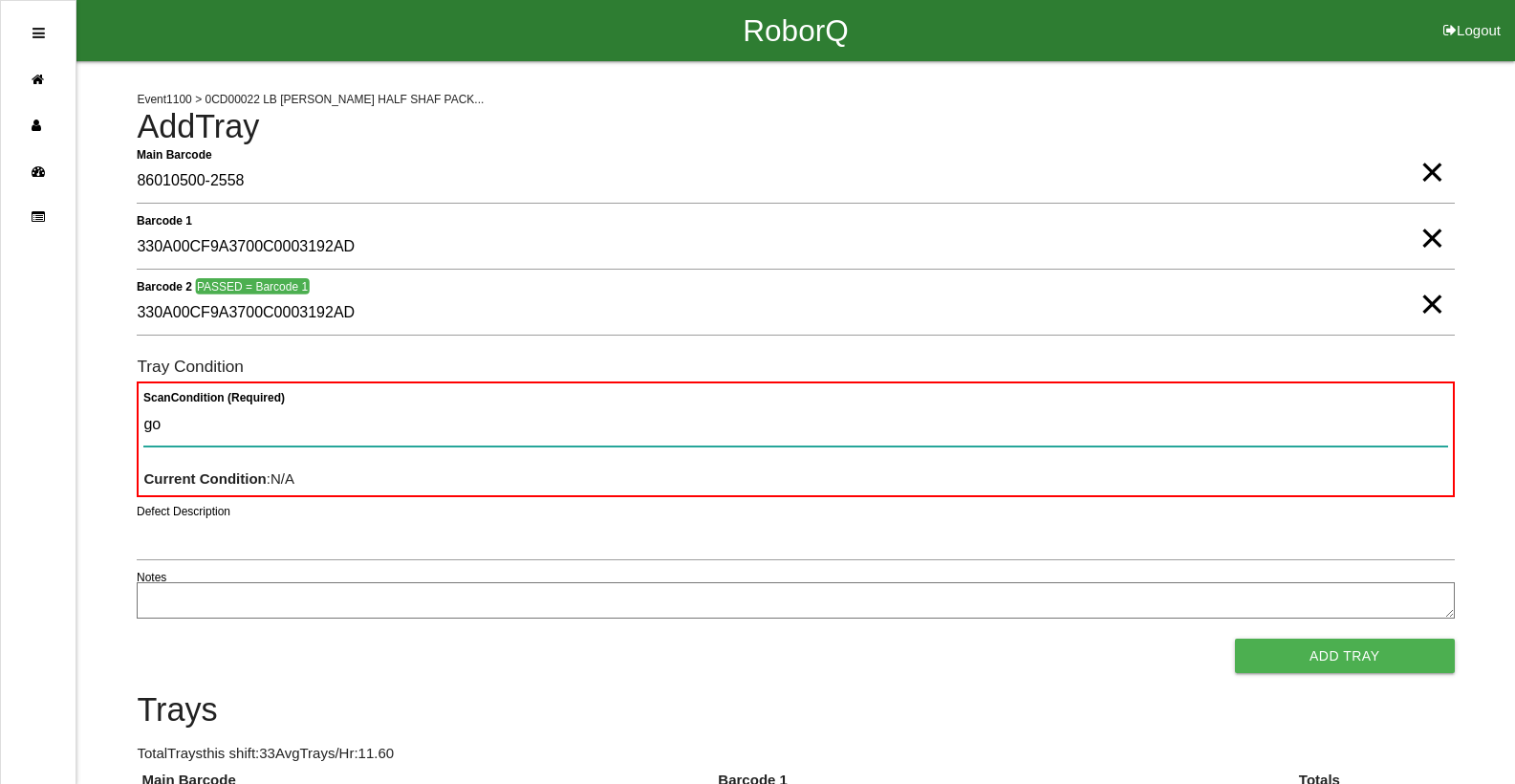
type Condition "goo"
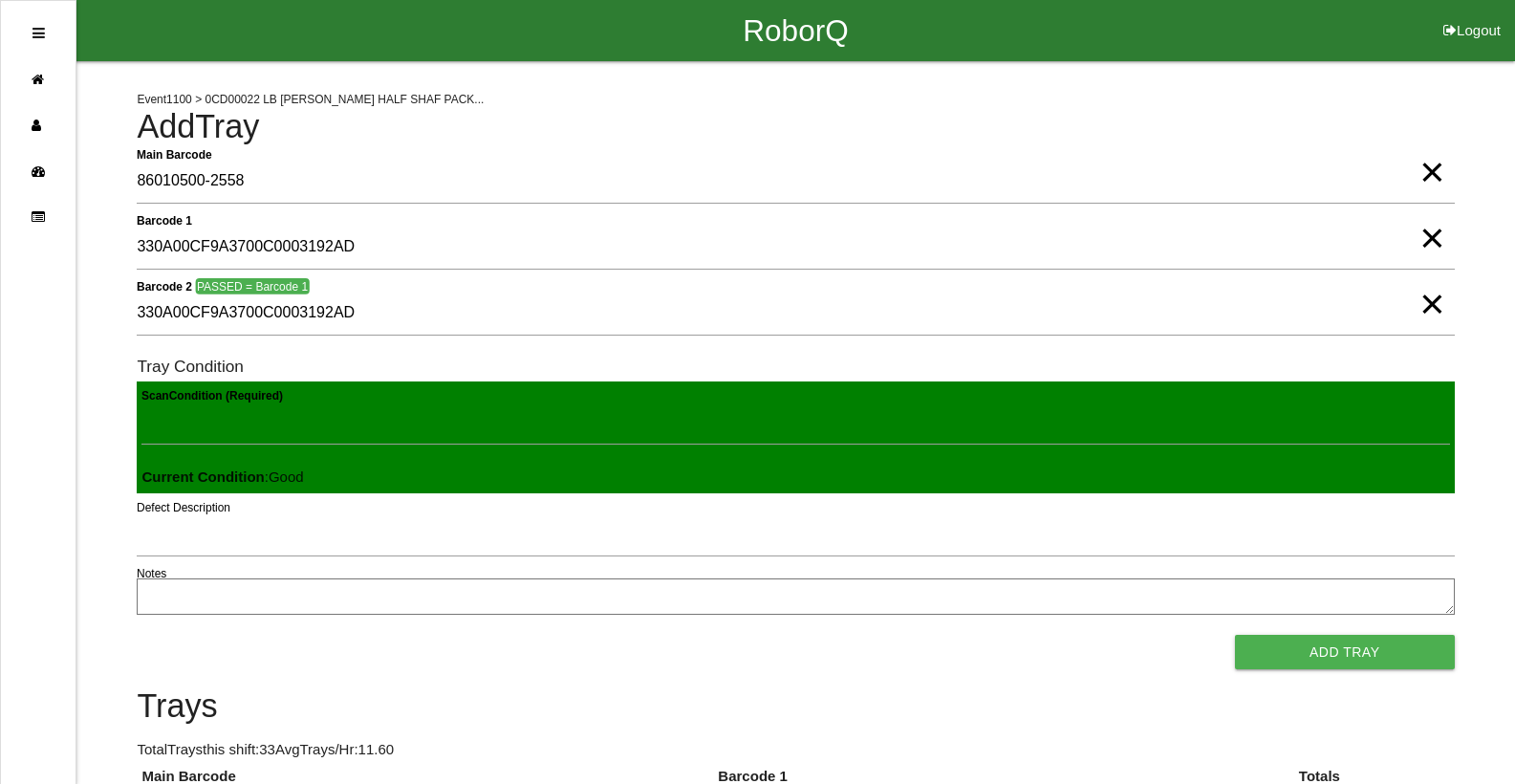
click at [1235, 635] on button "Add Tray" at bounding box center [1344, 652] width 220 height 35
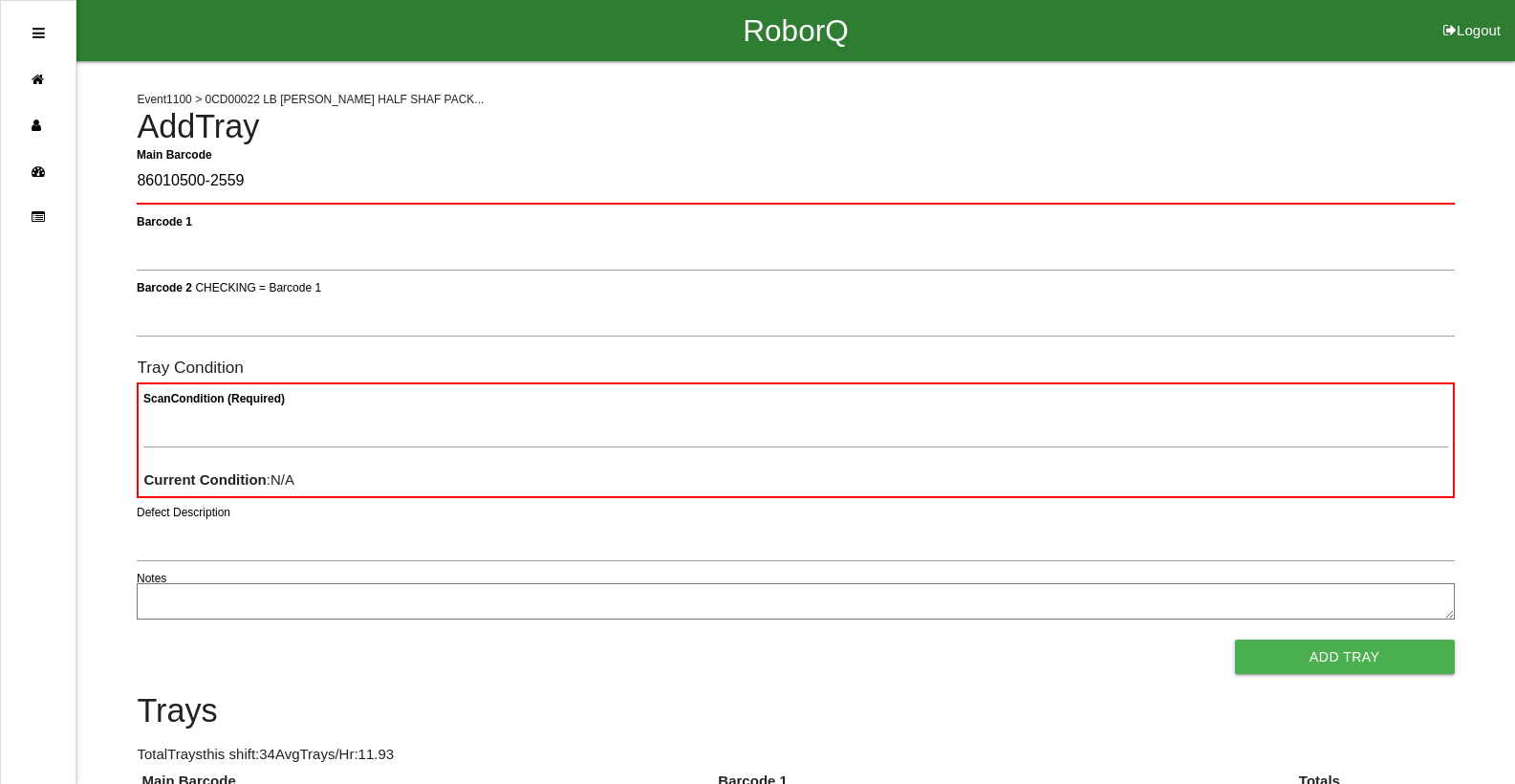
type Barcode "86010500-2559"
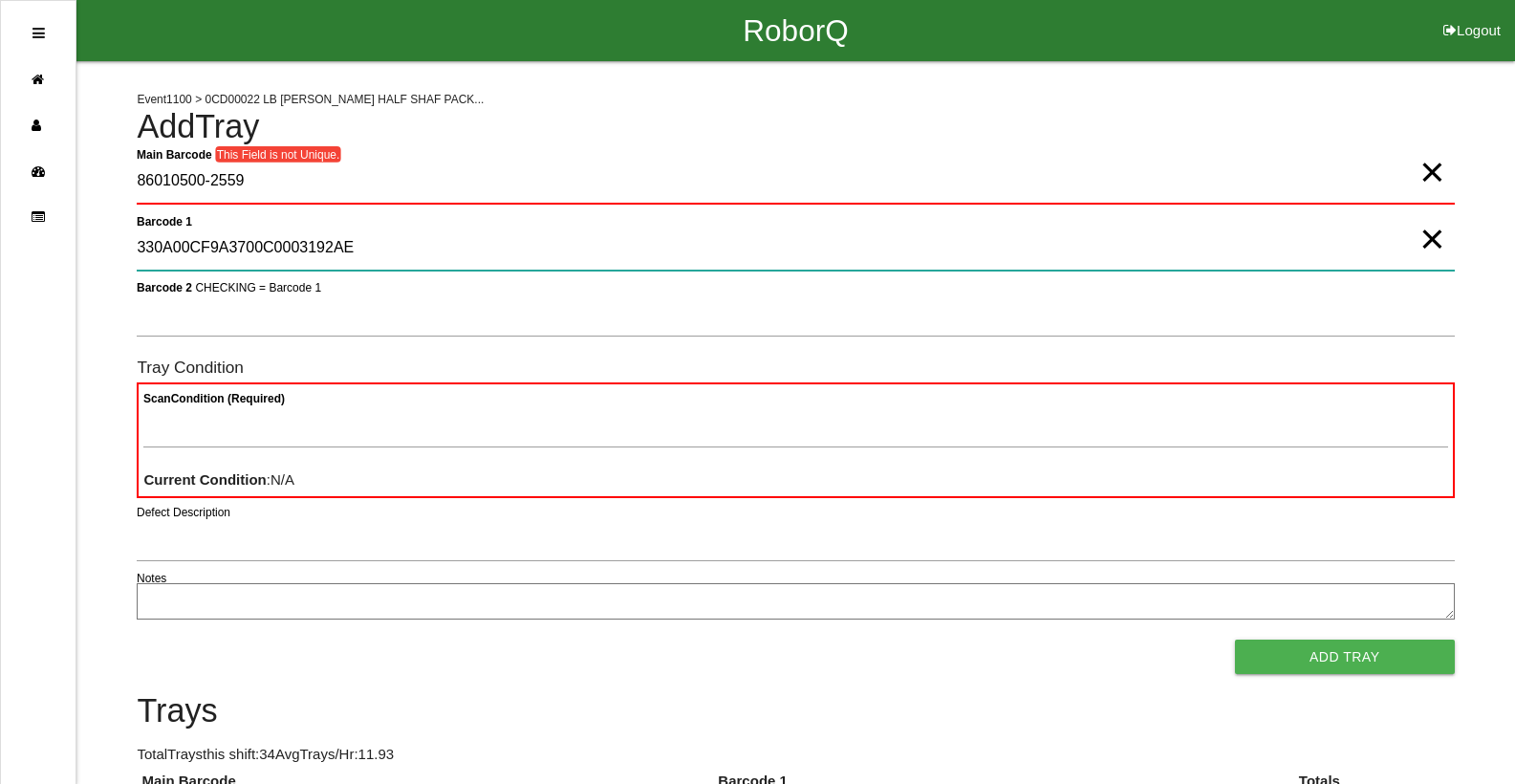
type 1 "330A00CF9A3700C0003192AE"
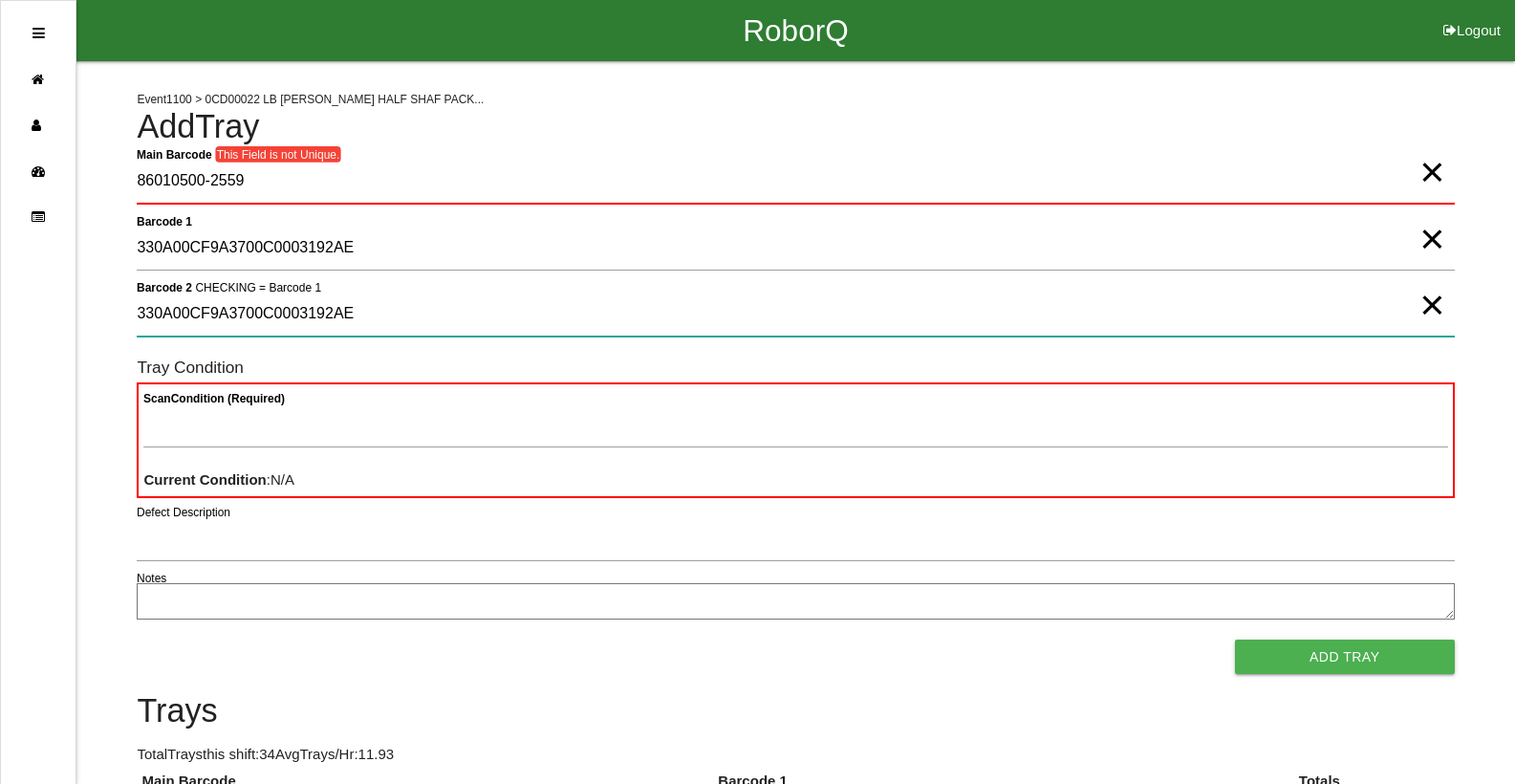
type 2 "330A00CF9A3700C0003192AE"
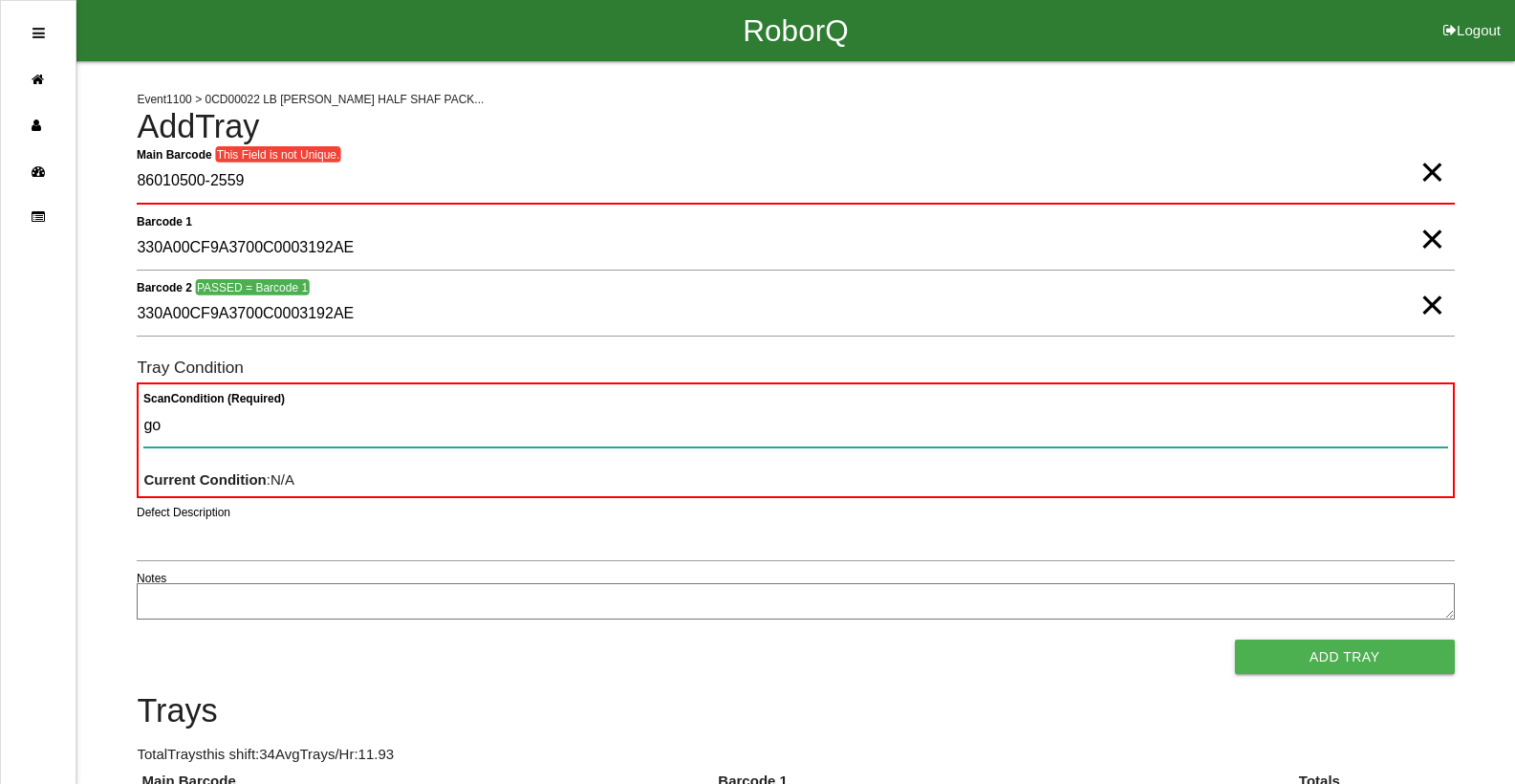
type Condition "goo"
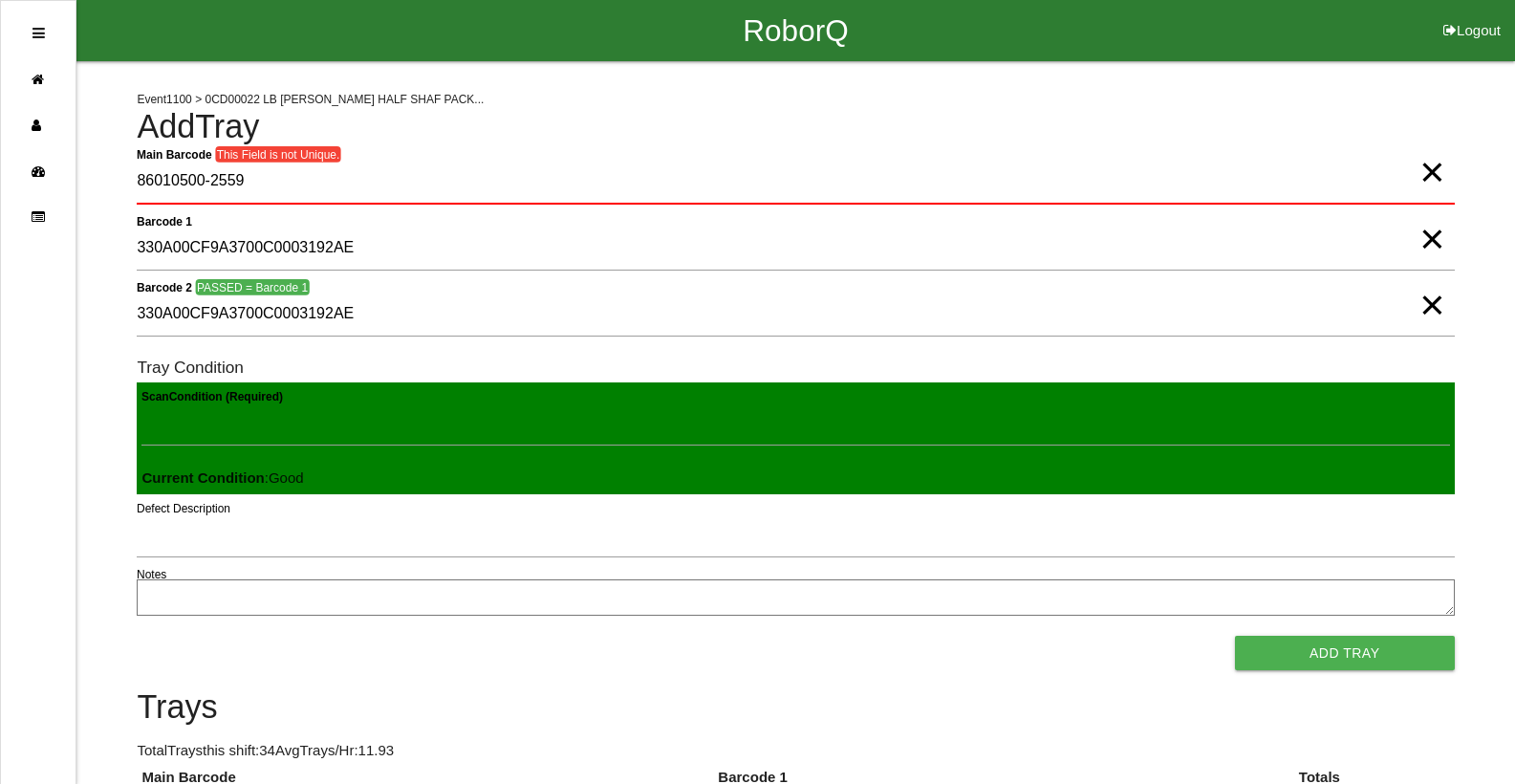
click at [1235, 636] on button "Add Tray" at bounding box center [1344, 653] width 220 height 35
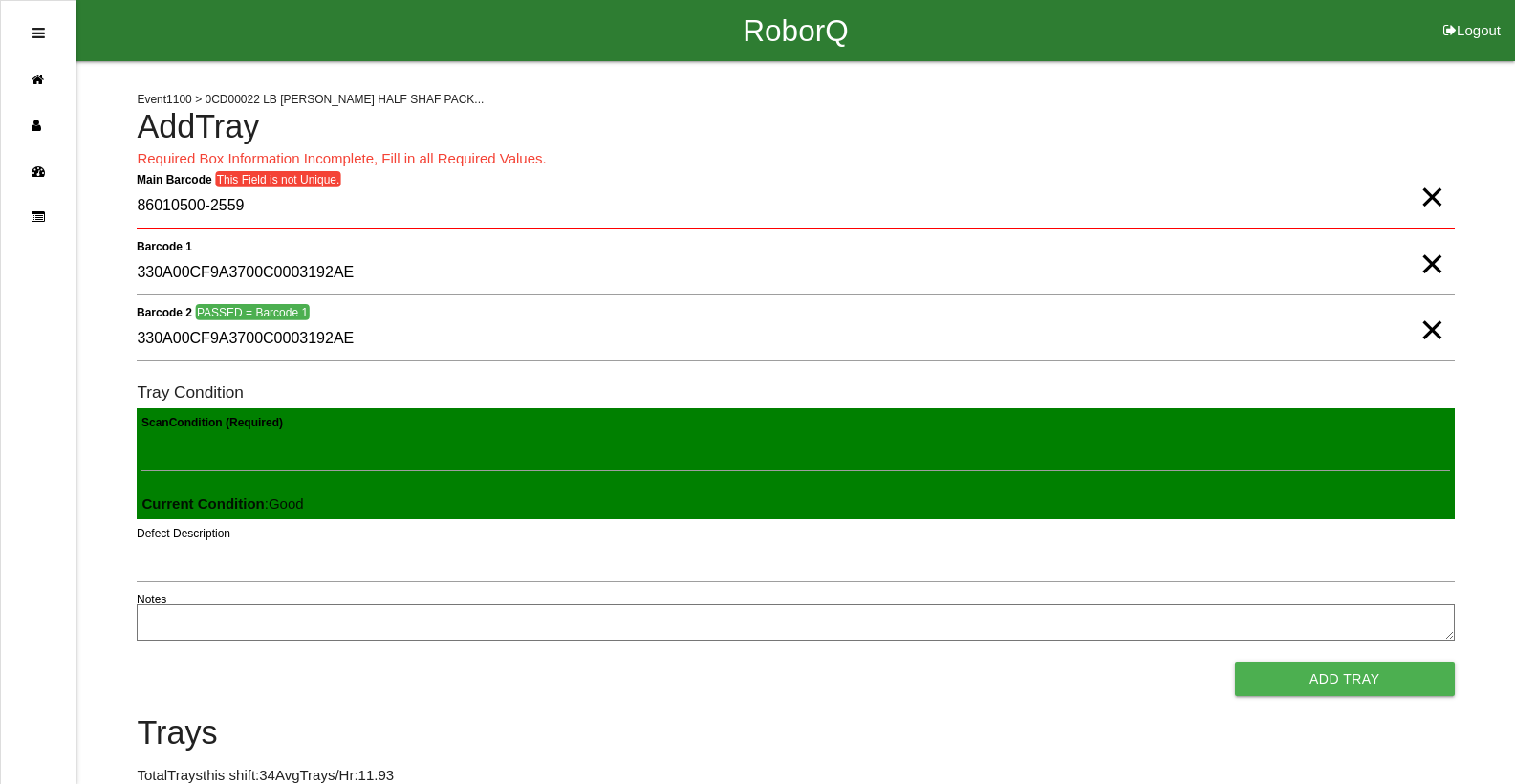
click at [1428, 196] on span "×" at bounding box center [1431, 178] width 25 height 39
click at [1431, 264] on span "×" at bounding box center [1431, 244] width 25 height 39
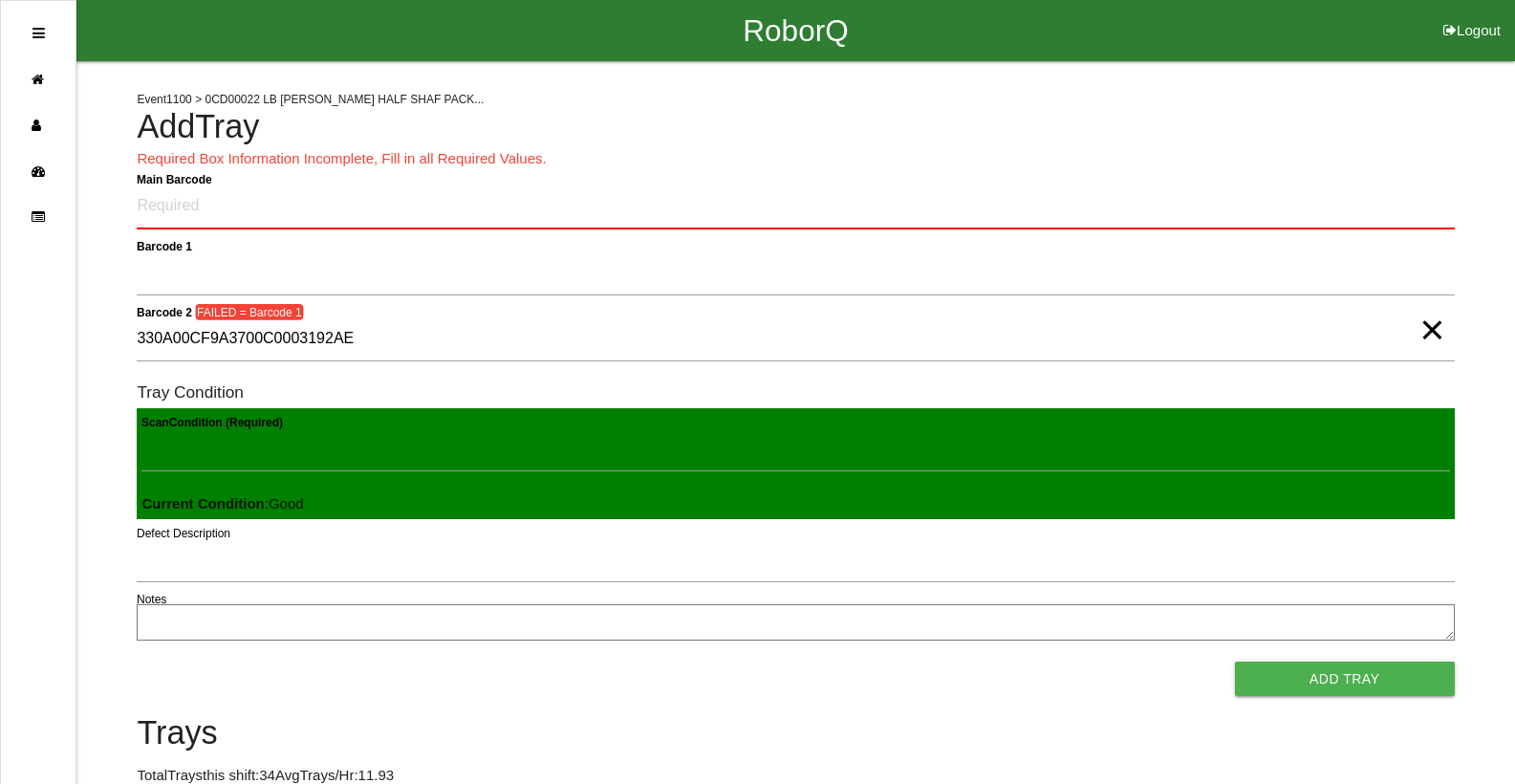
click at [1439, 329] on span "×" at bounding box center [1431, 310] width 25 height 39
click at [1401, 201] on Barcode "Main Barcode" at bounding box center [795, 206] width 1317 height 44
click at [1401, 205] on Barcode "Main Barcode" at bounding box center [795, 206] width 1317 height 44
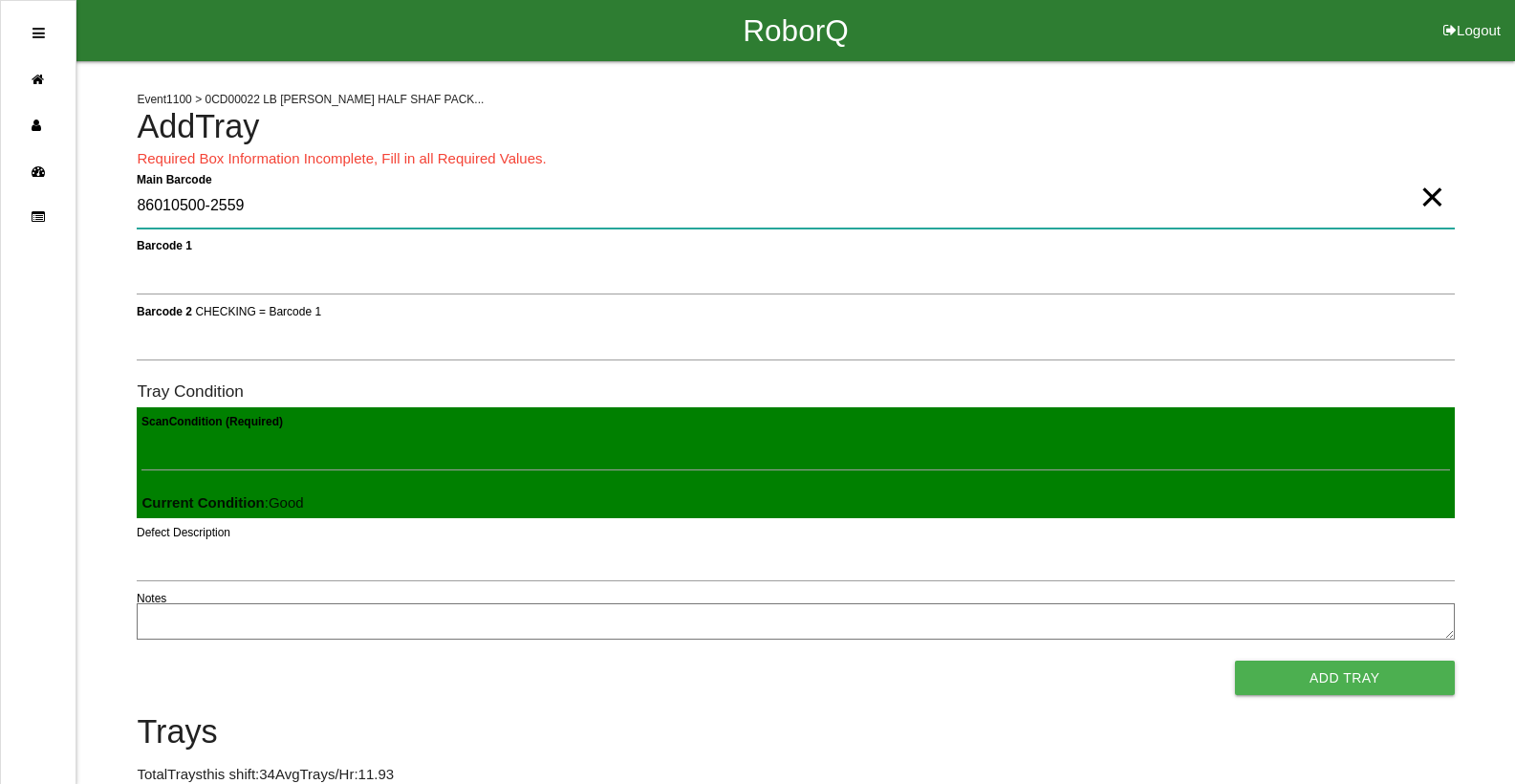
type Barcode "86010500-2559"
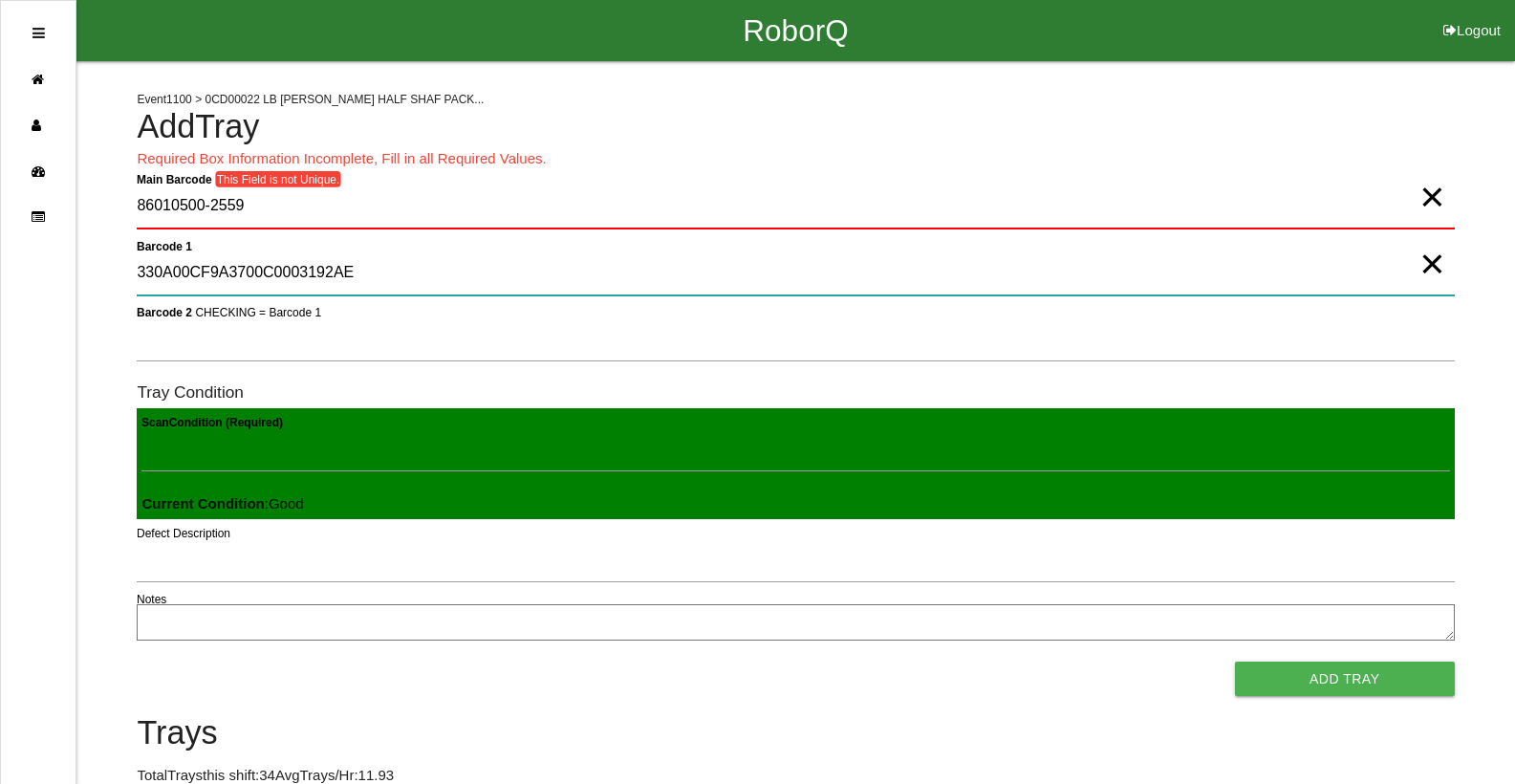
type 1 "330A00CF9A3700C0003192AE"
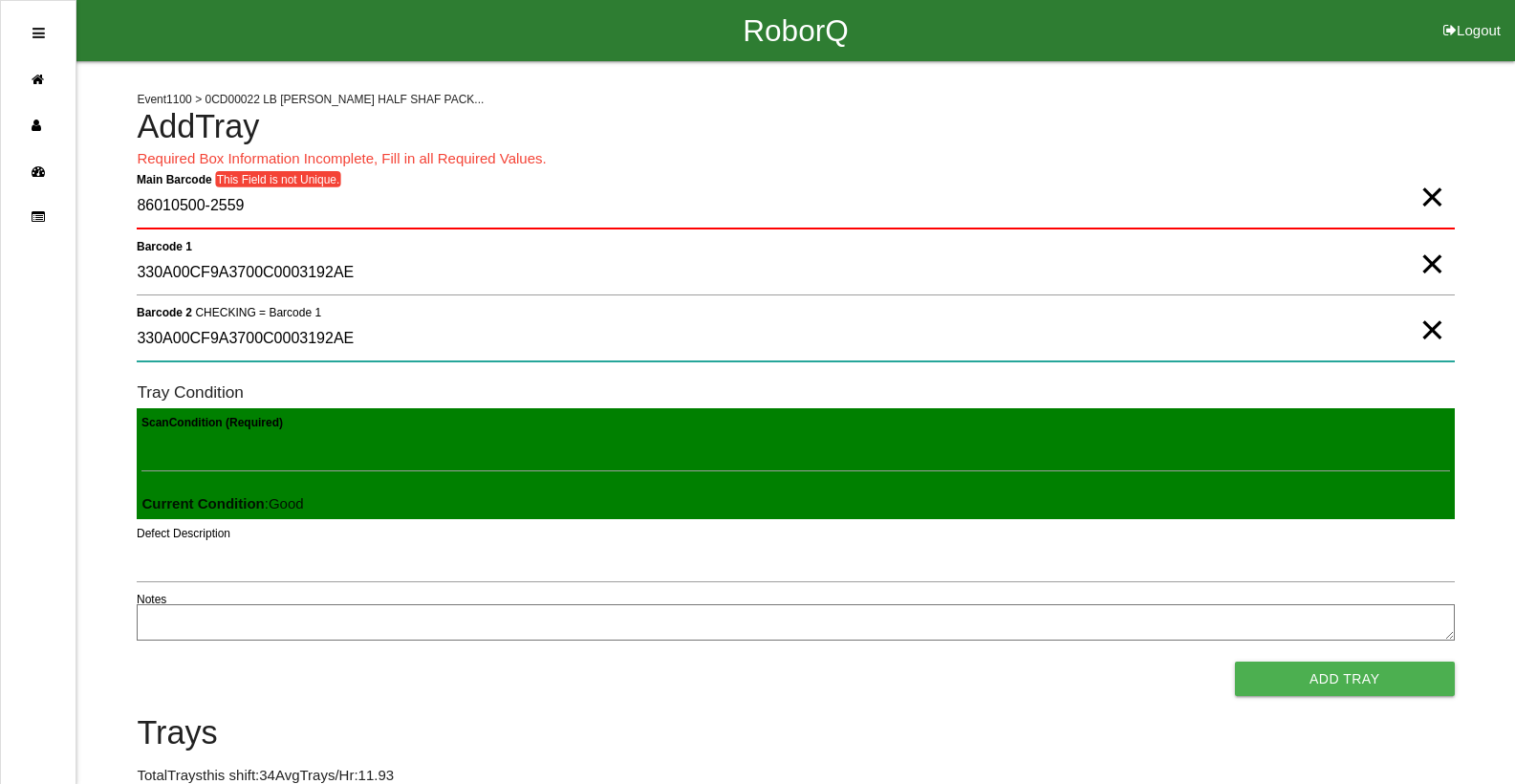
type 2 "330A00CF9A3700C0003192AE"
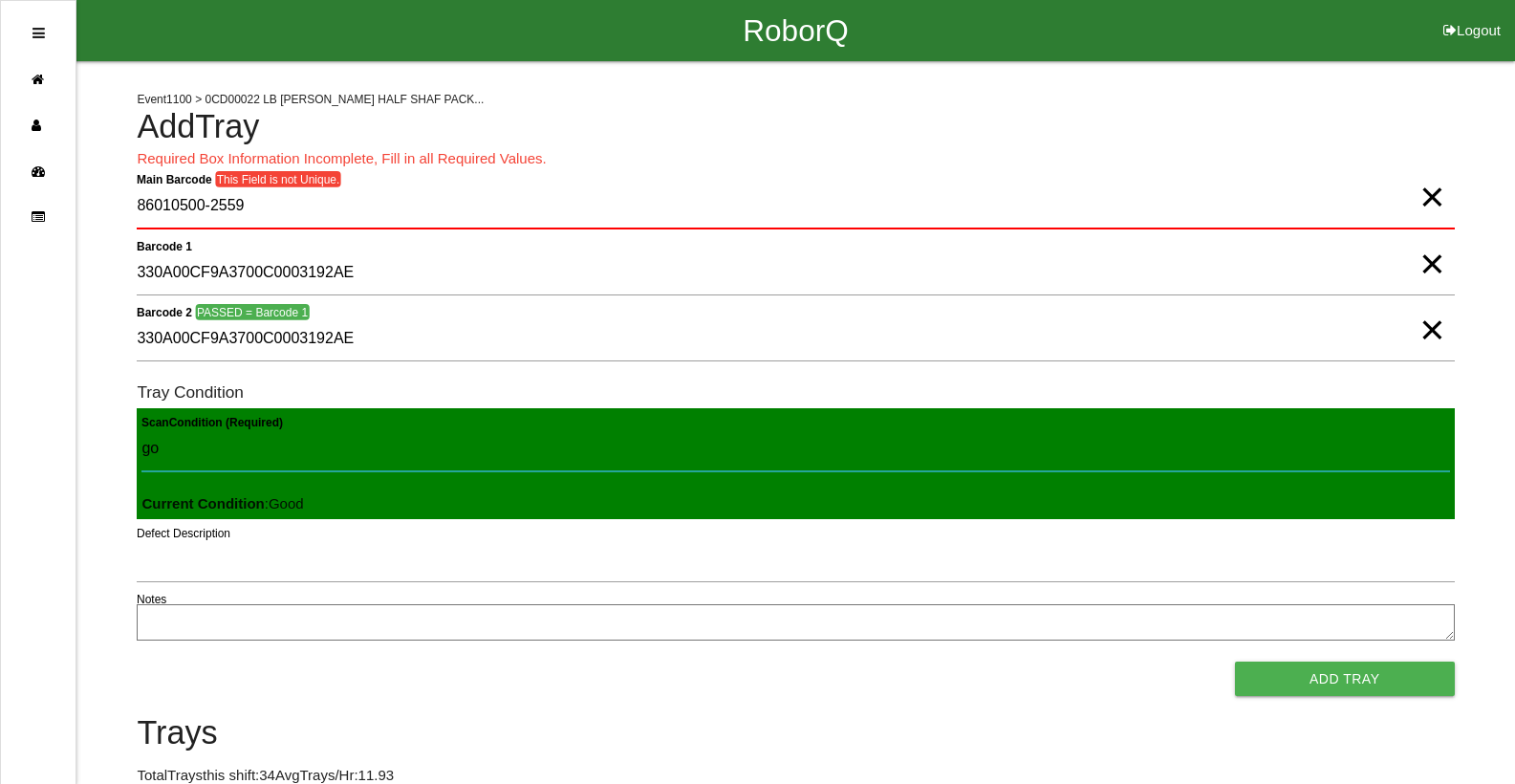
type Condition "goo"
click at [1235, 662] on button "Add Tray" at bounding box center [1344, 678] width 220 height 35
click at [1430, 264] on span "×" at bounding box center [1431, 244] width 25 height 39
click at [1424, 318] on span "×" at bounding box center [1431, 310] width 25 height 39
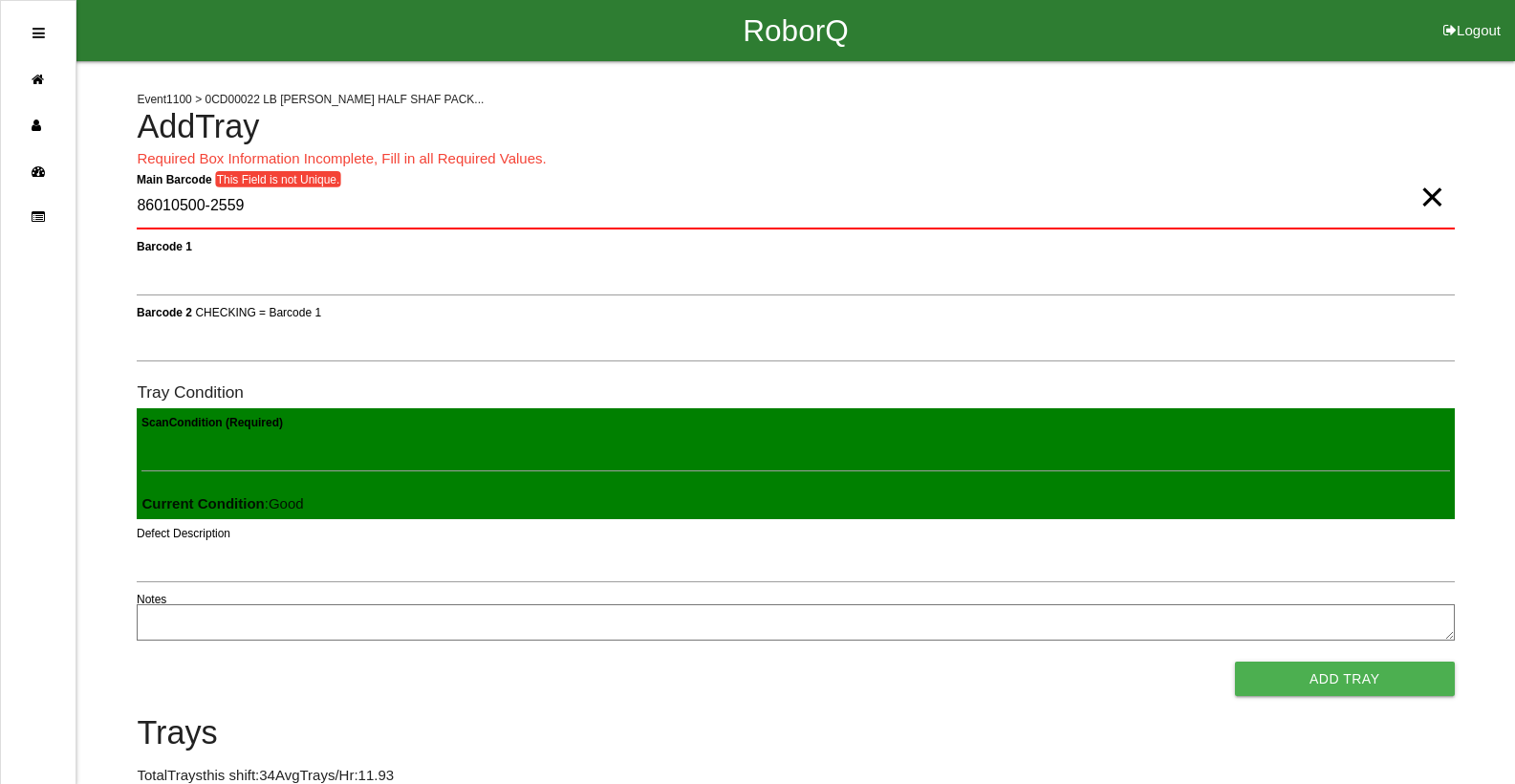
click at [1424, 196] on span "×" at bounding box center [1431, 178] width 25 height 39
click at [204, 219] on Barcode "Main Barcode" at bounding box center [795, 206] width 1317 height 44
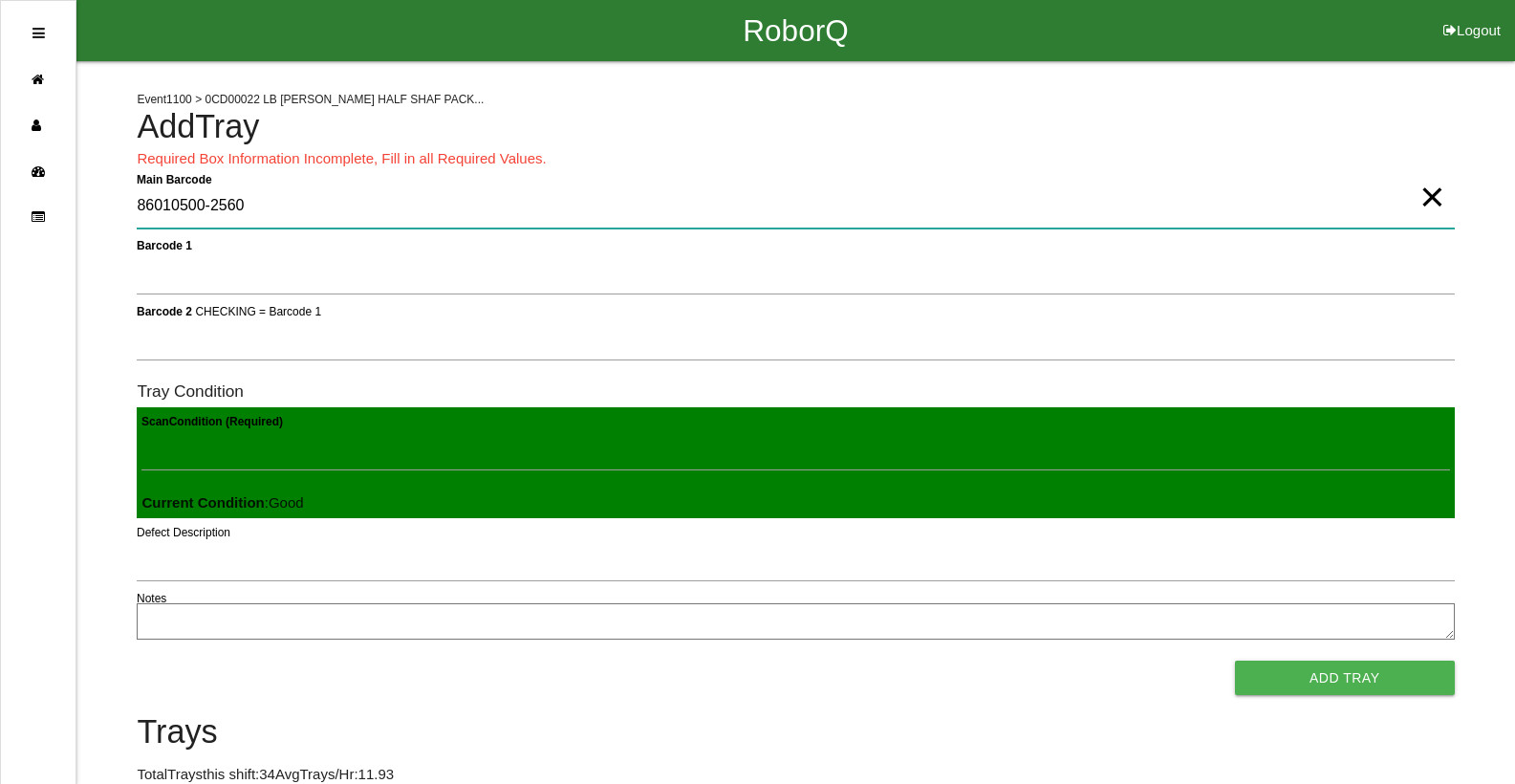
type Barcode "86010500-2560"
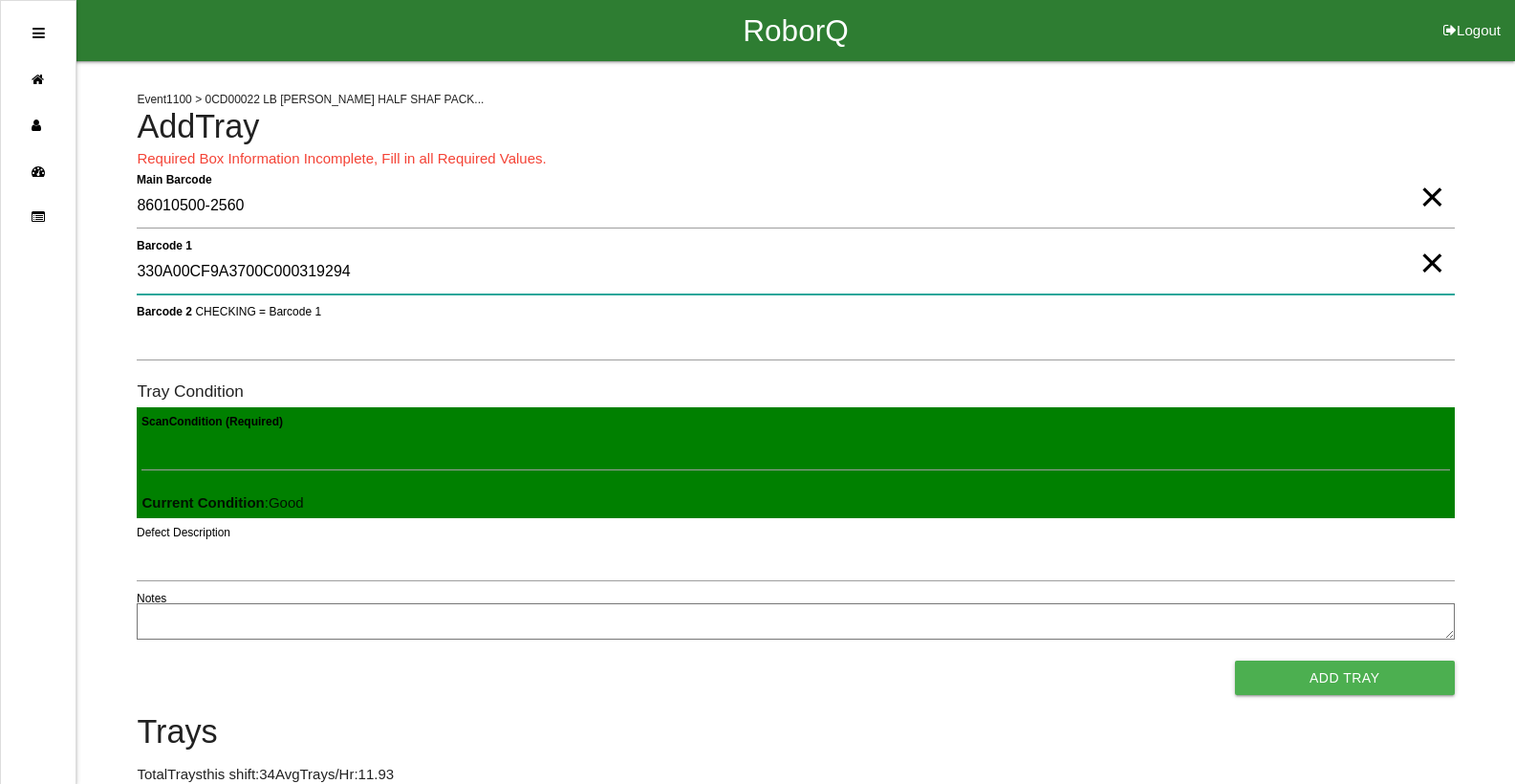
type 1 "330A00CF9A3700C000319294"
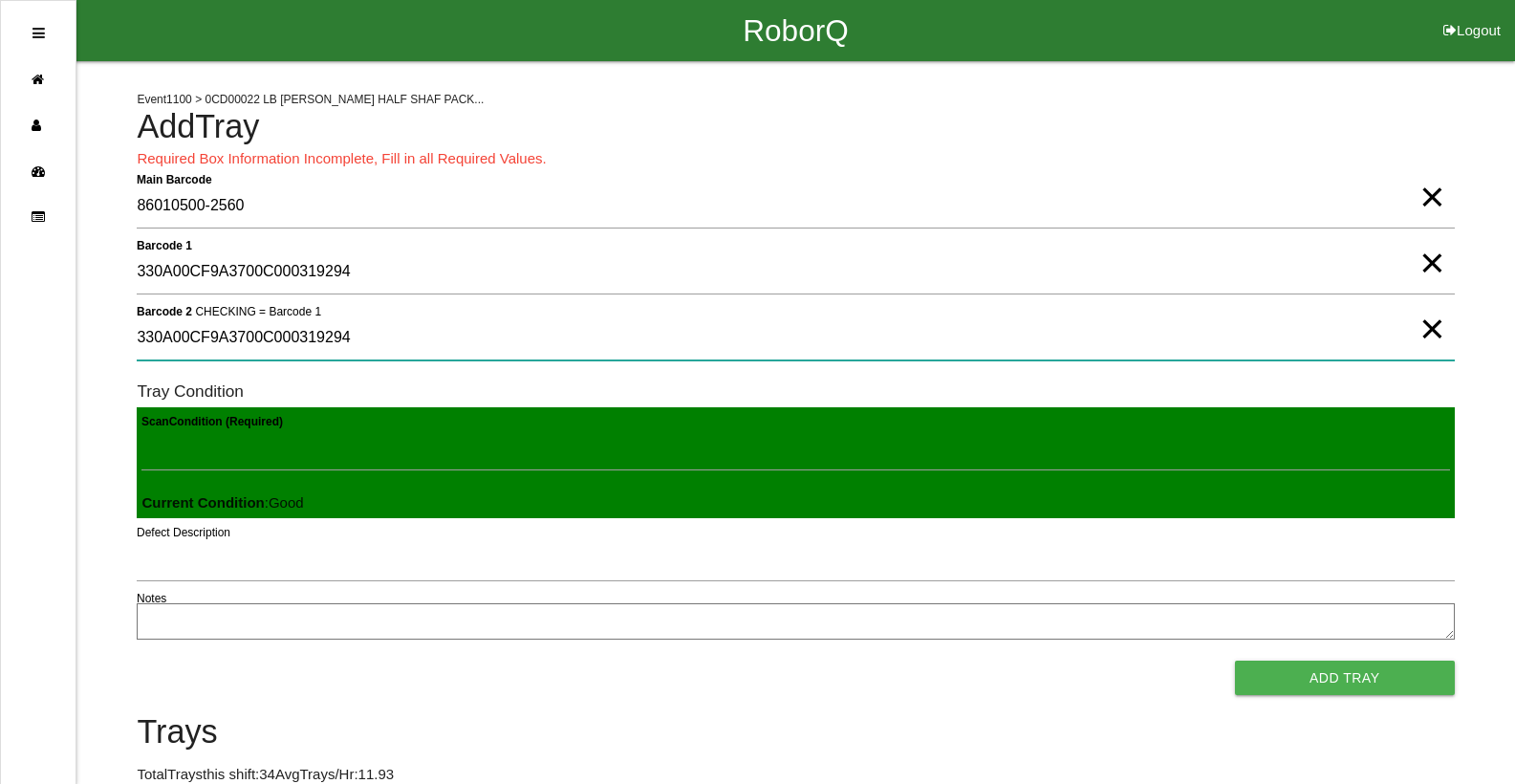
type 2 "330A00CF9A3700C000319294"
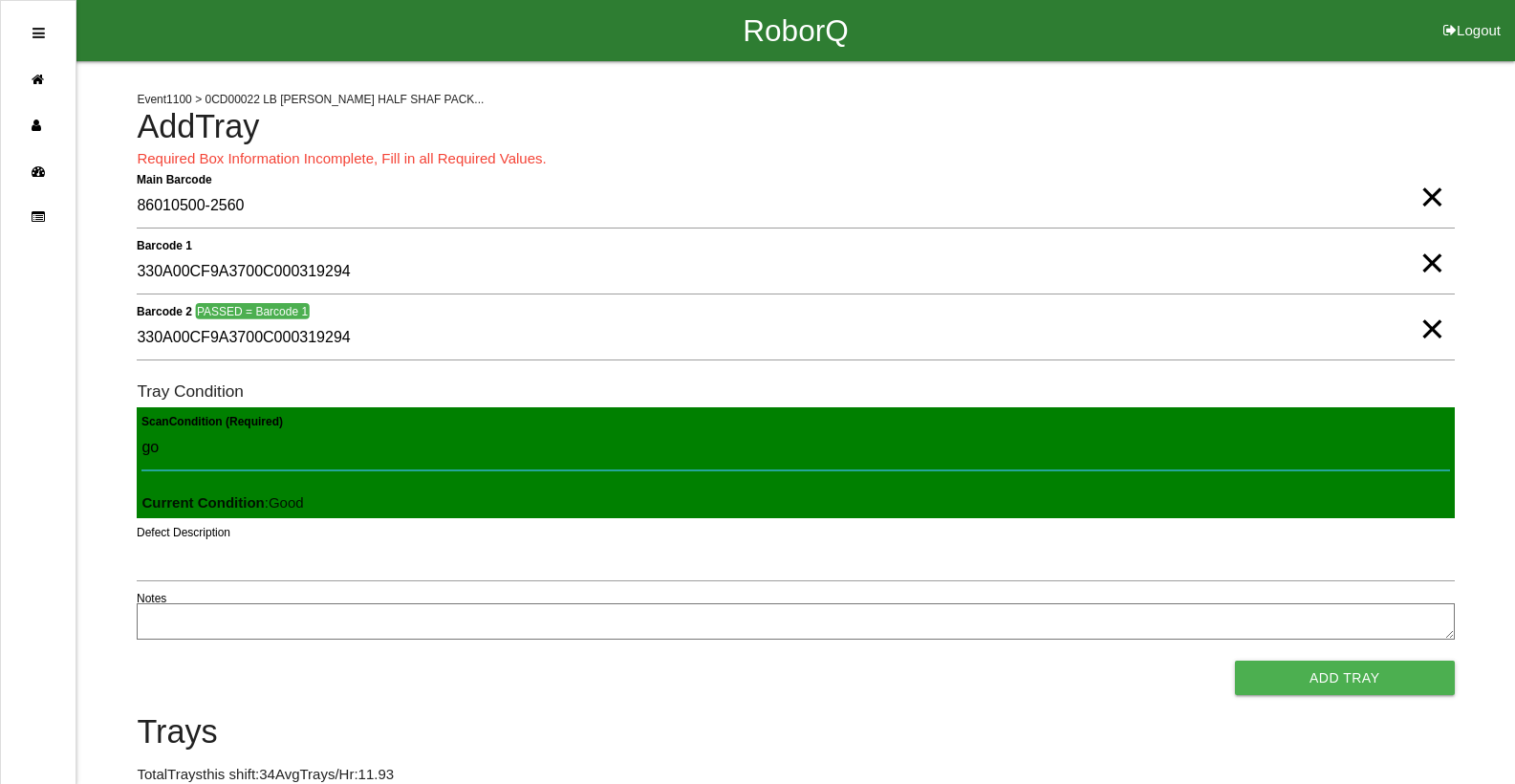
type Condition "goo"
click at [1235, 661] on button "Add Tray" at bounding box center [1344, 677] width 220 height 35
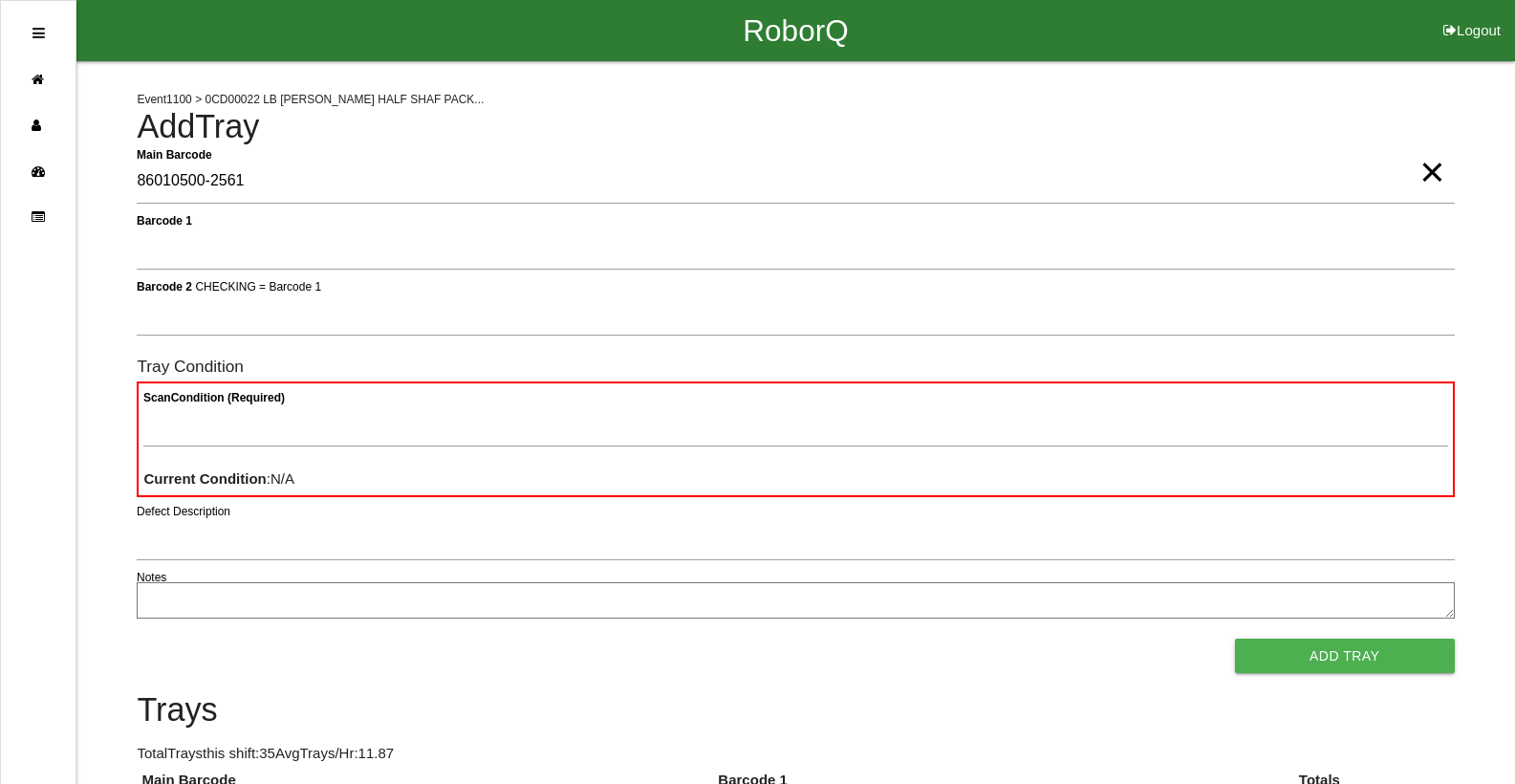
type Barcode "86010500-2561"
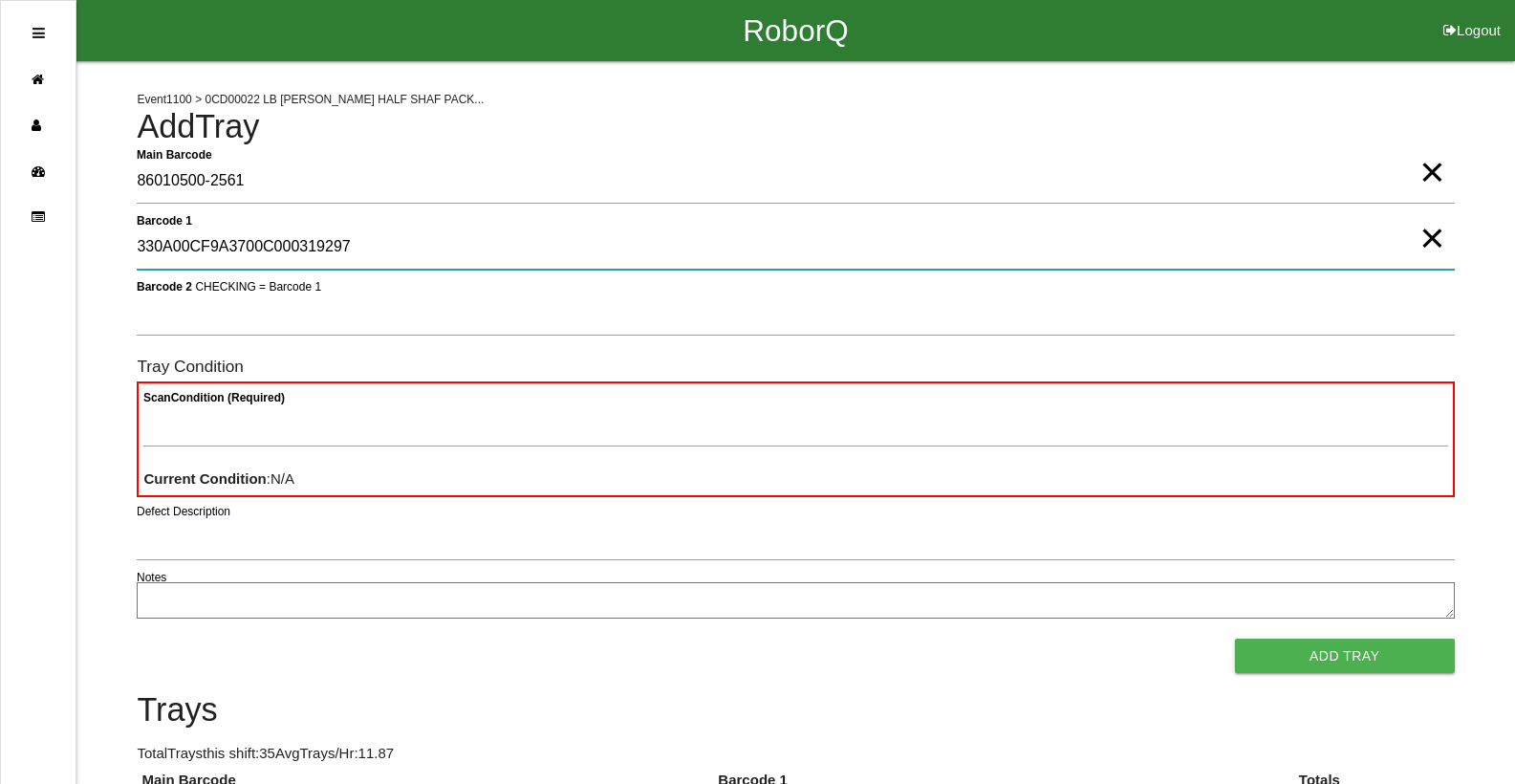
type 1 "330A00CF9A3700C000319297"
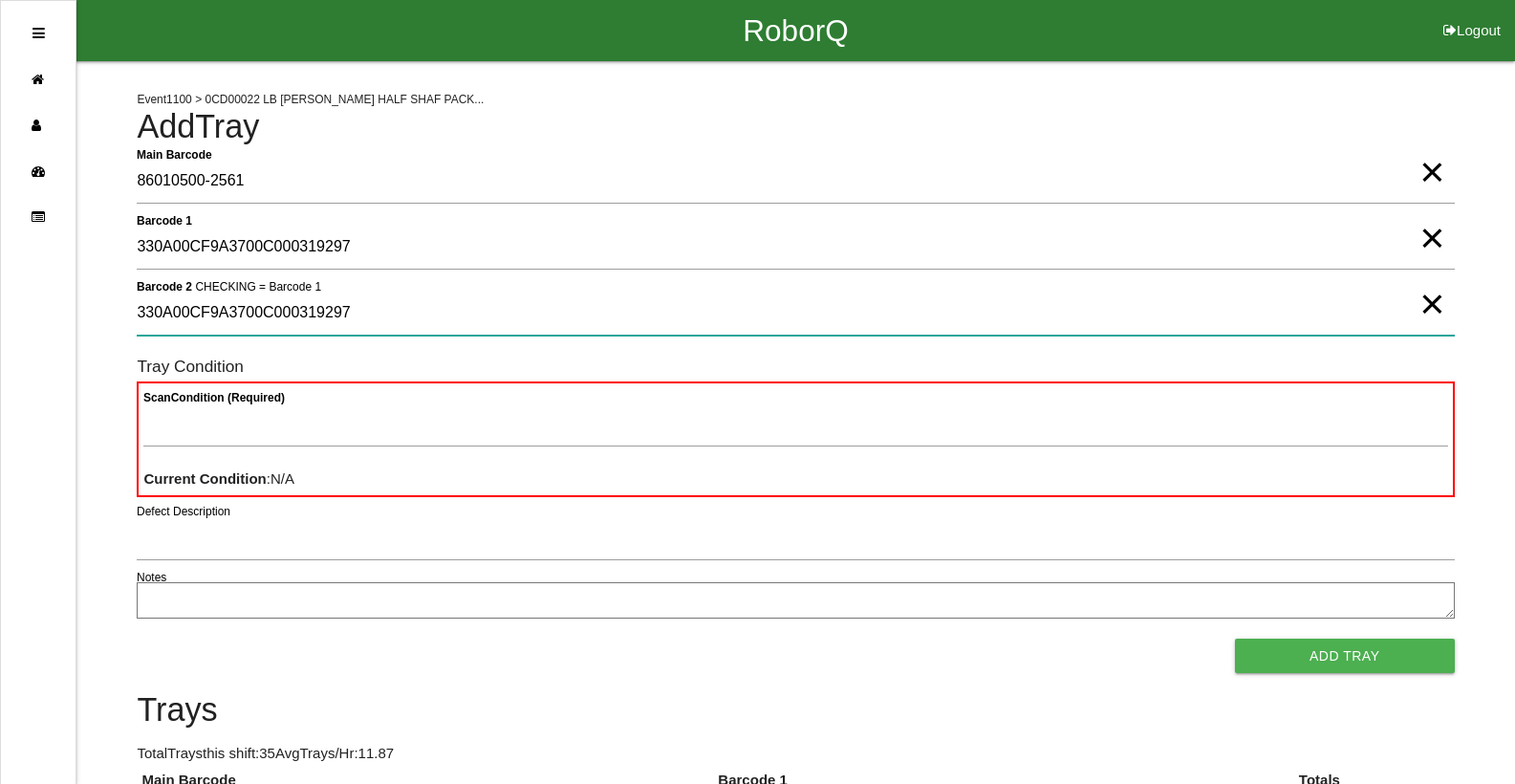
type 2 "330A00CF9A3700C000319297"
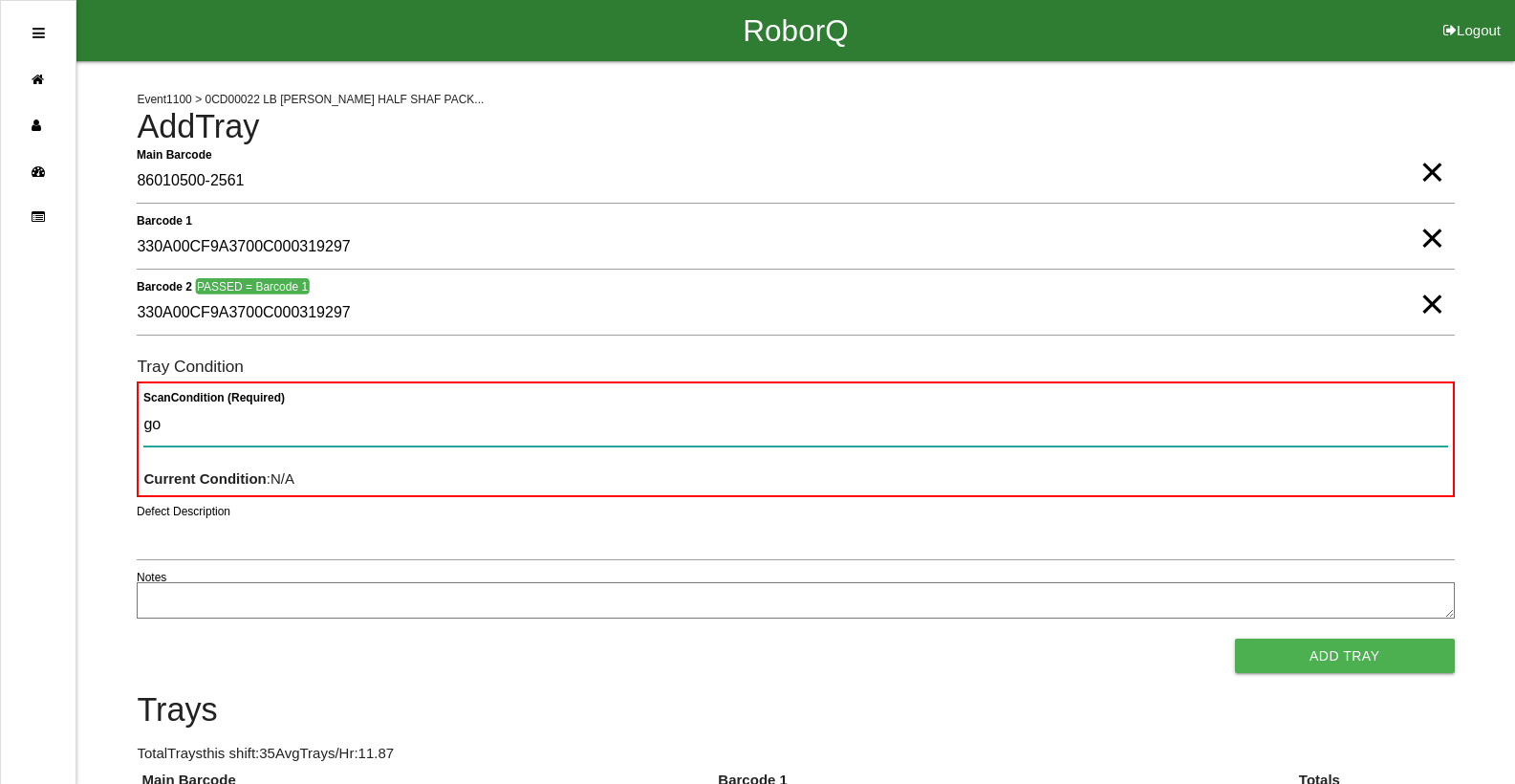
type Condition "goo"
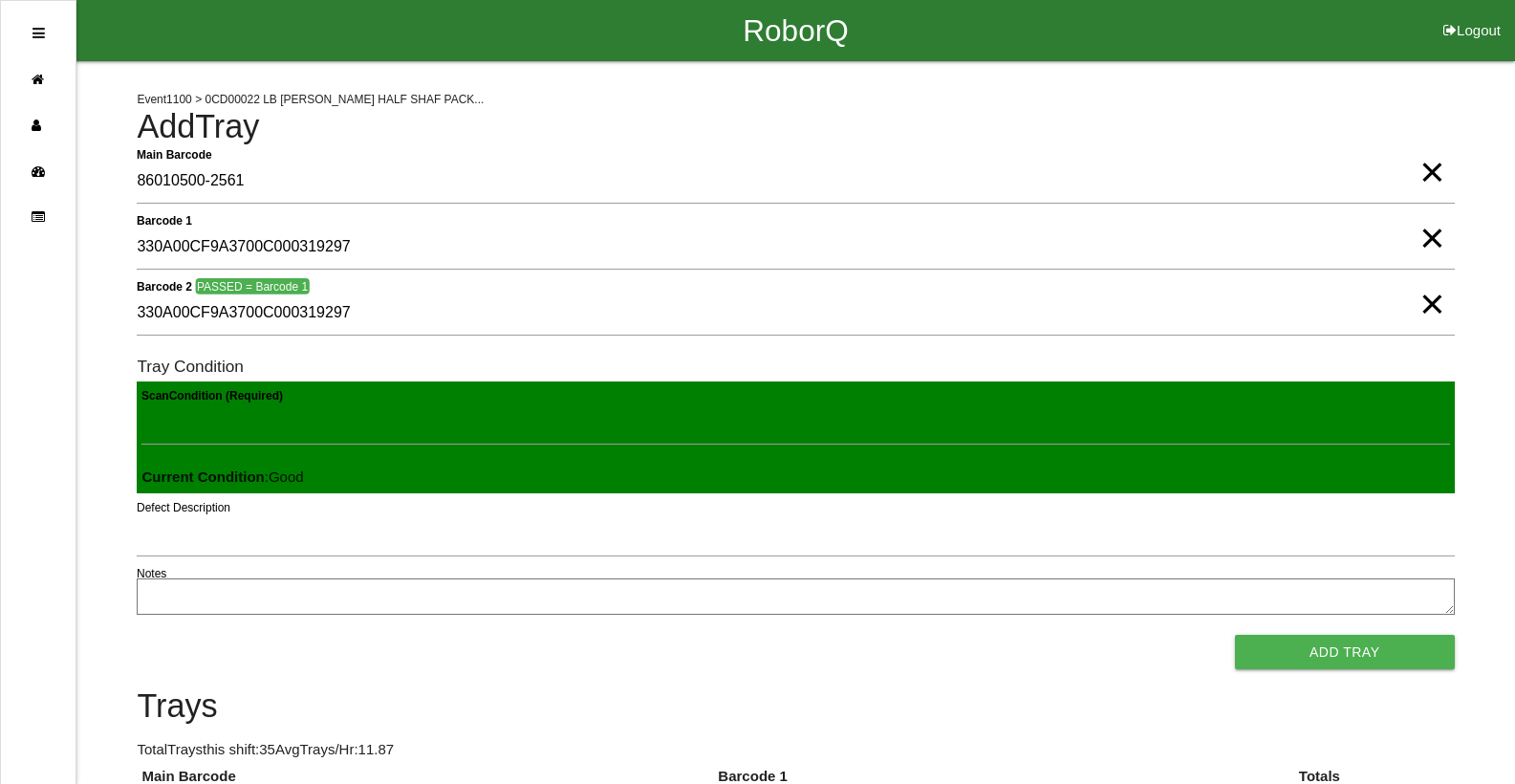
click at [1235, 635] on button "Add Tray" at bounding box center [1344, 652] width 220 height 35
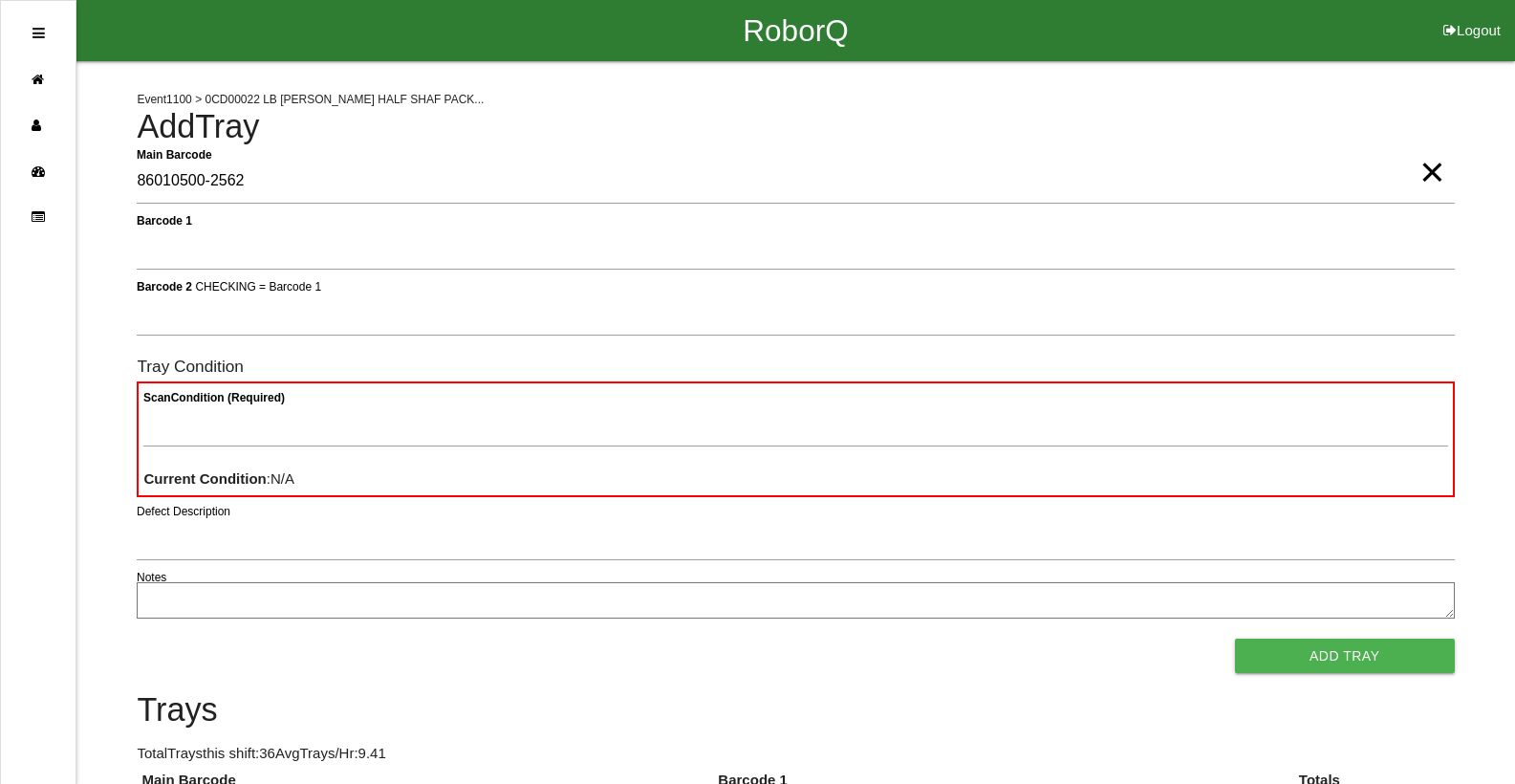
type Barcode "86010500-2562"
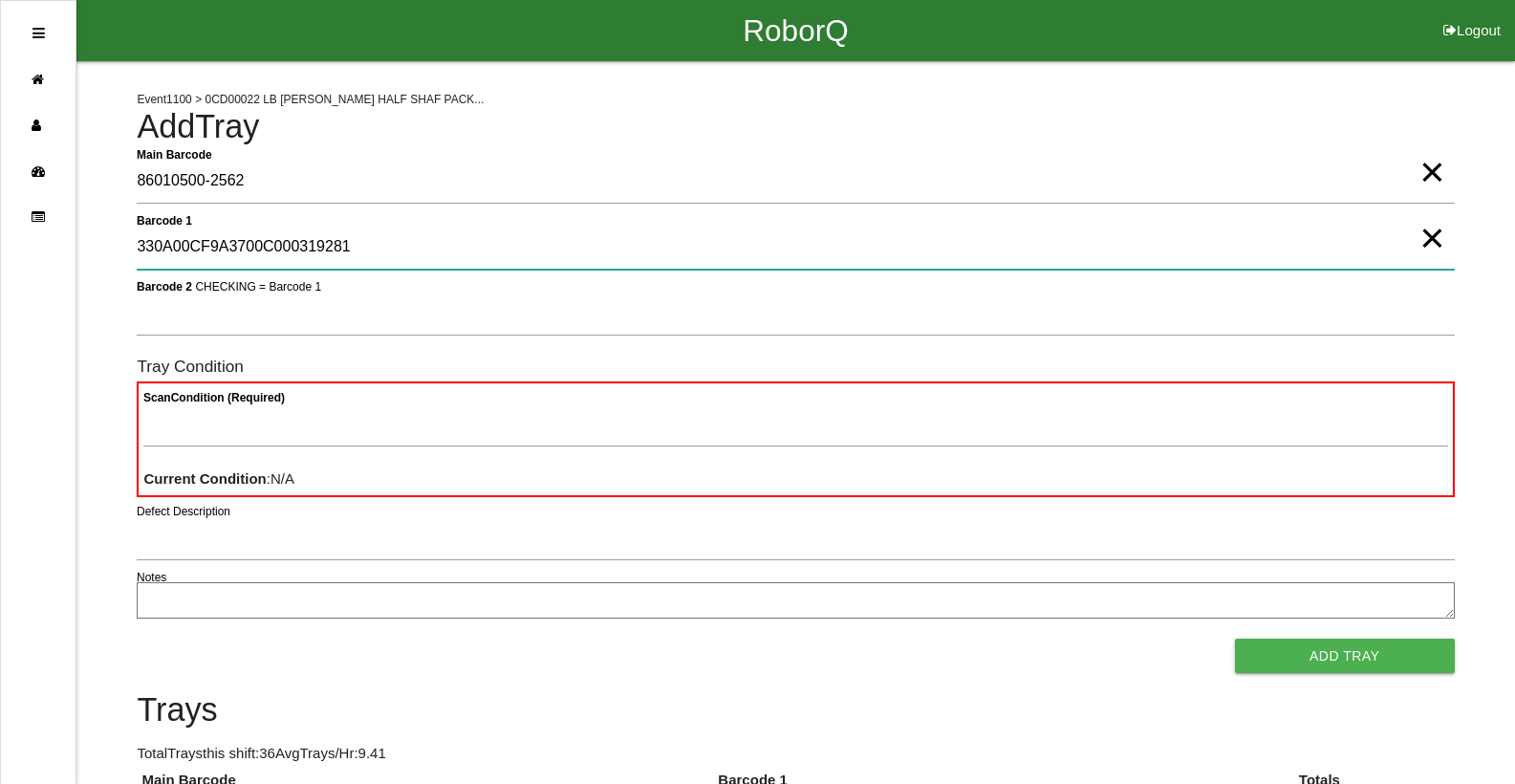
type 1 "330A00CF9A3700C000319281"
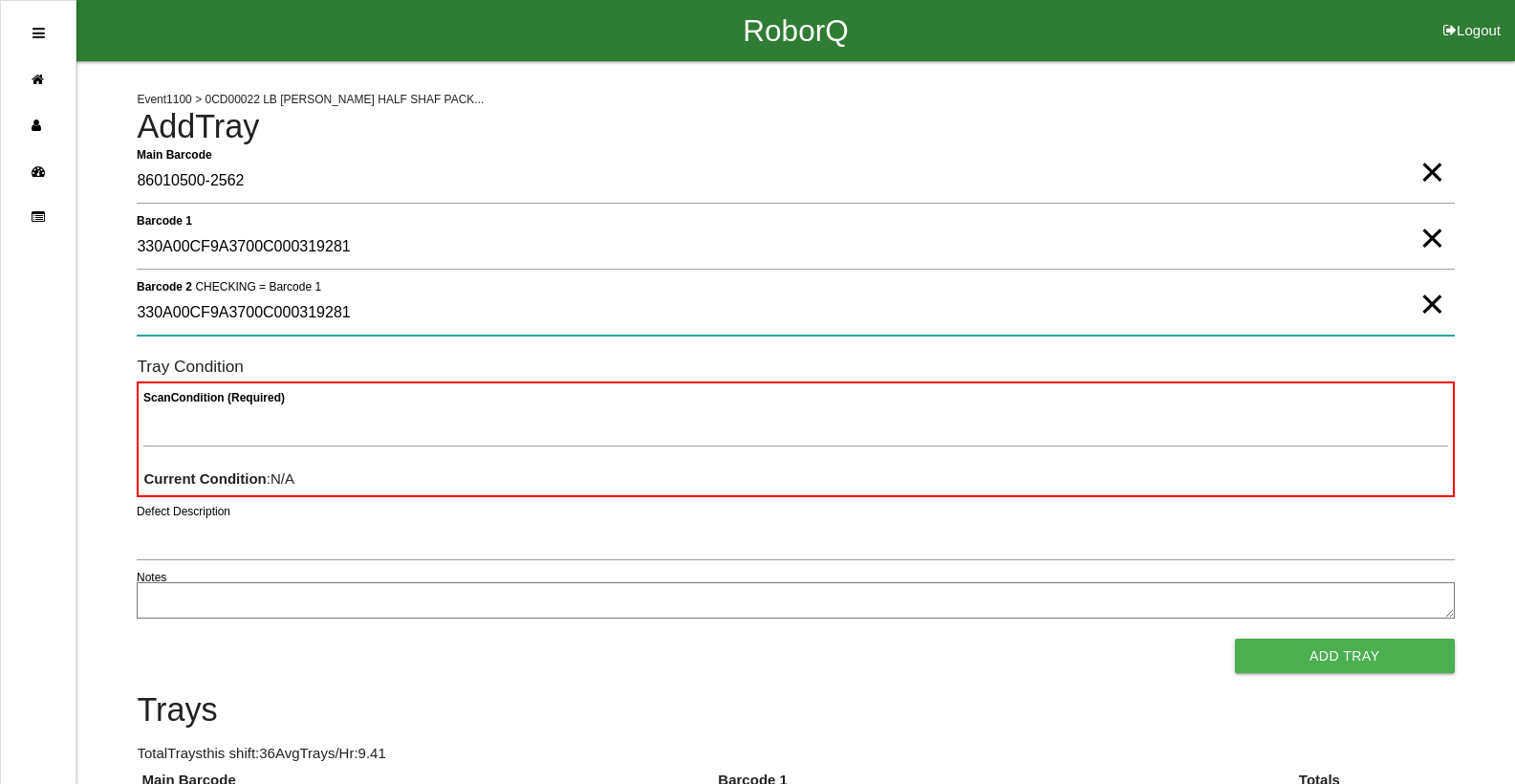
type 2 "330A00CF9A3700C000319281"
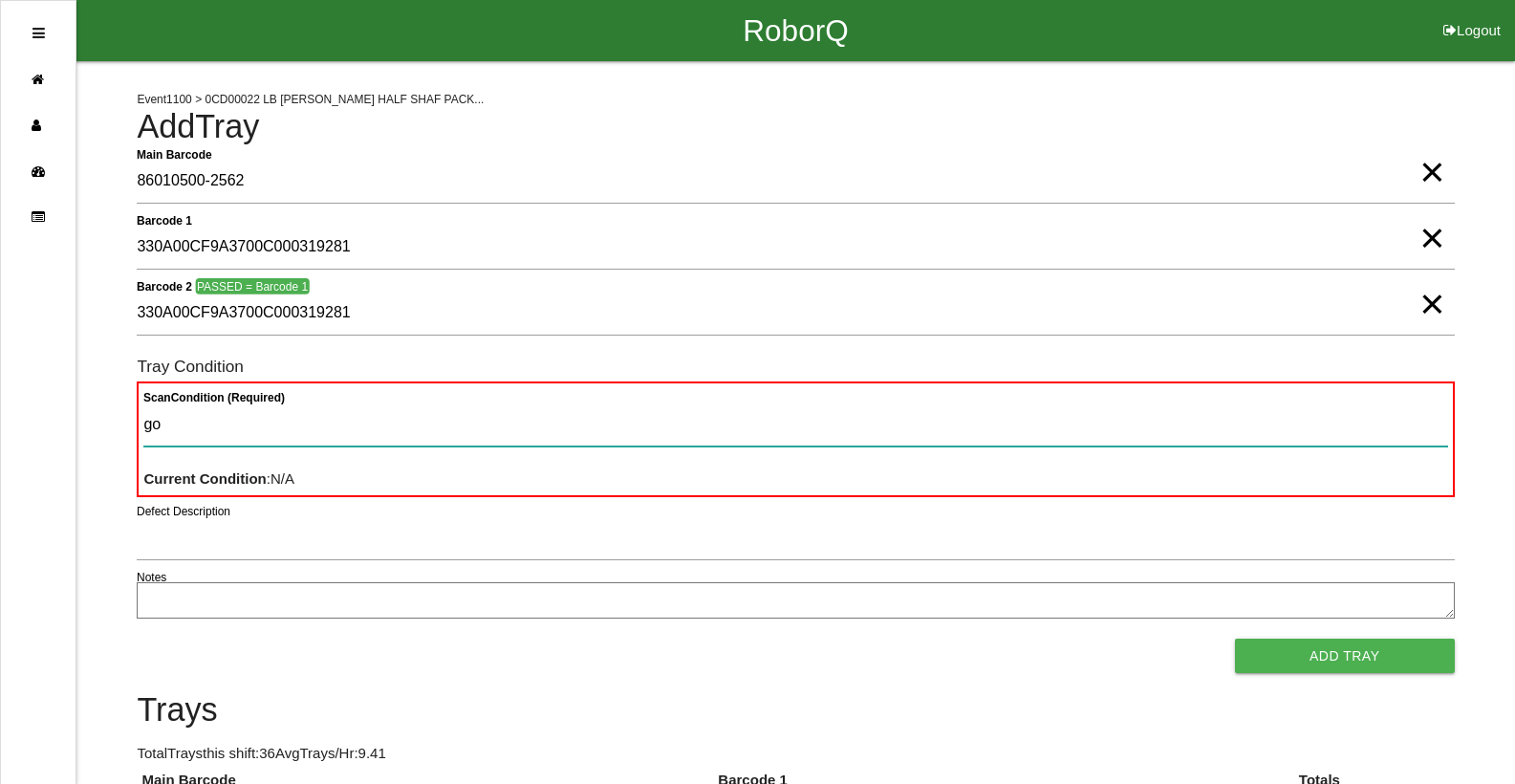
type Condition "goo"
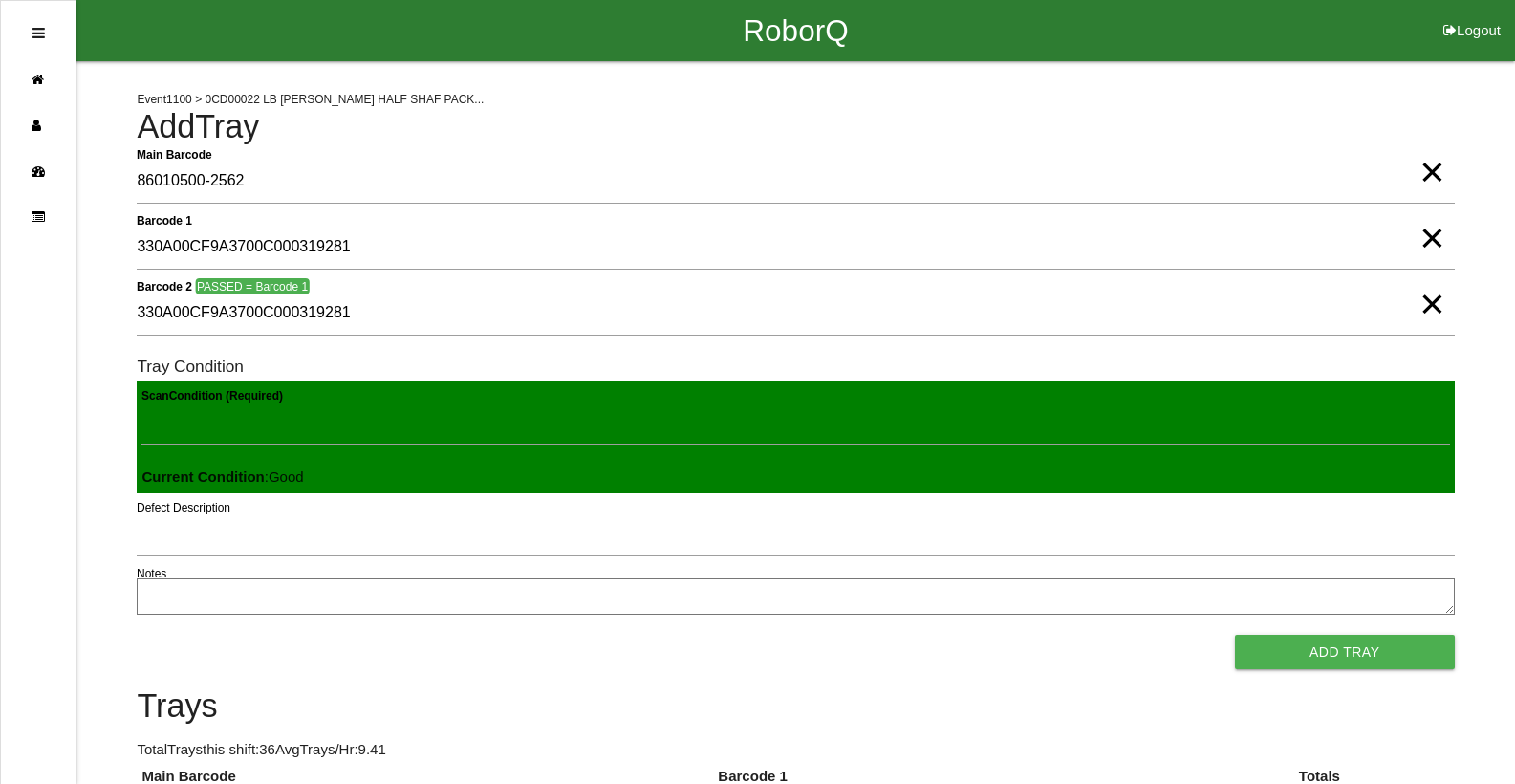
click at [1235, 635] on button "Add Tray" at bounding box center [1344, 652] width 220 height 35
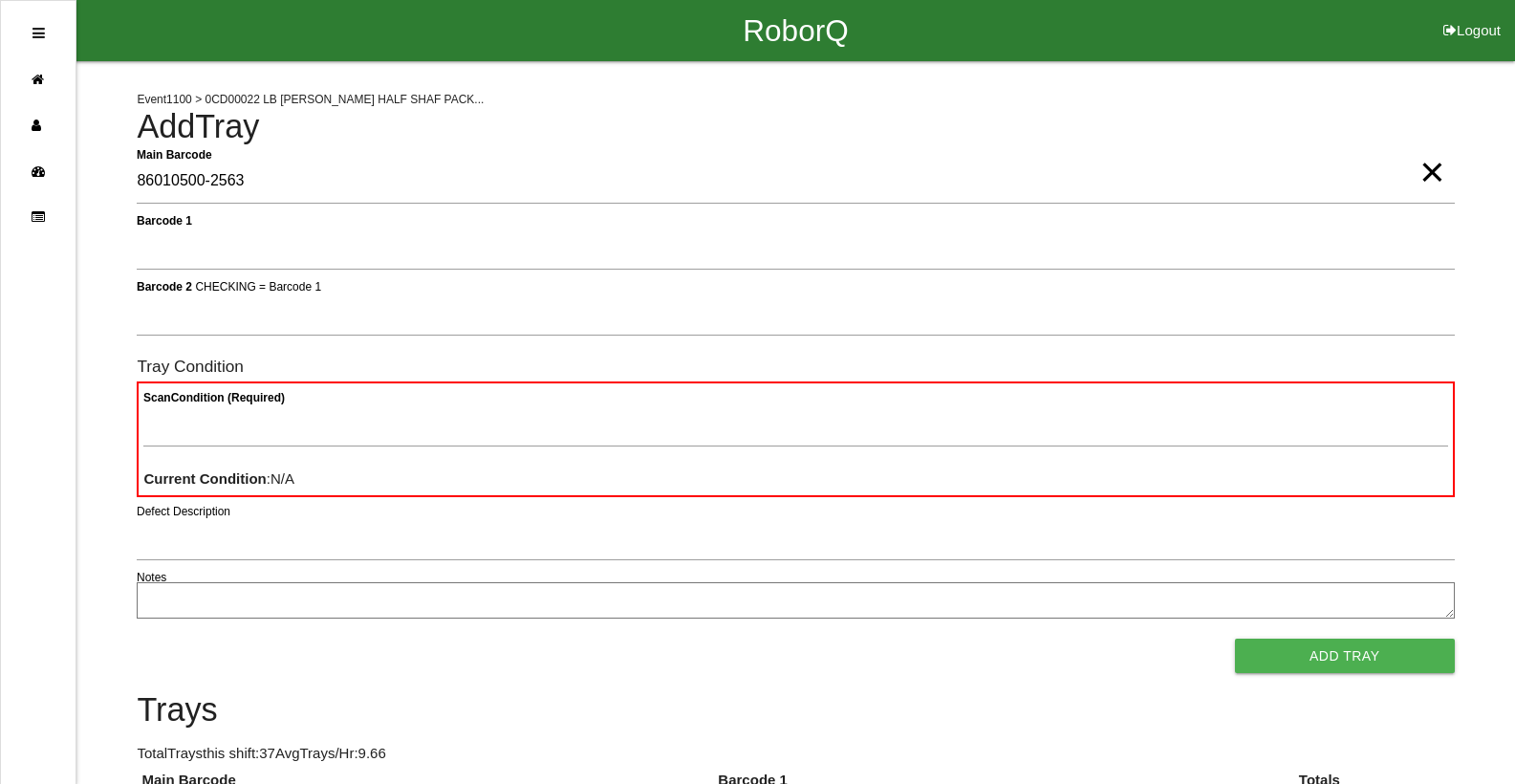
type Barcode "86010500-2563"
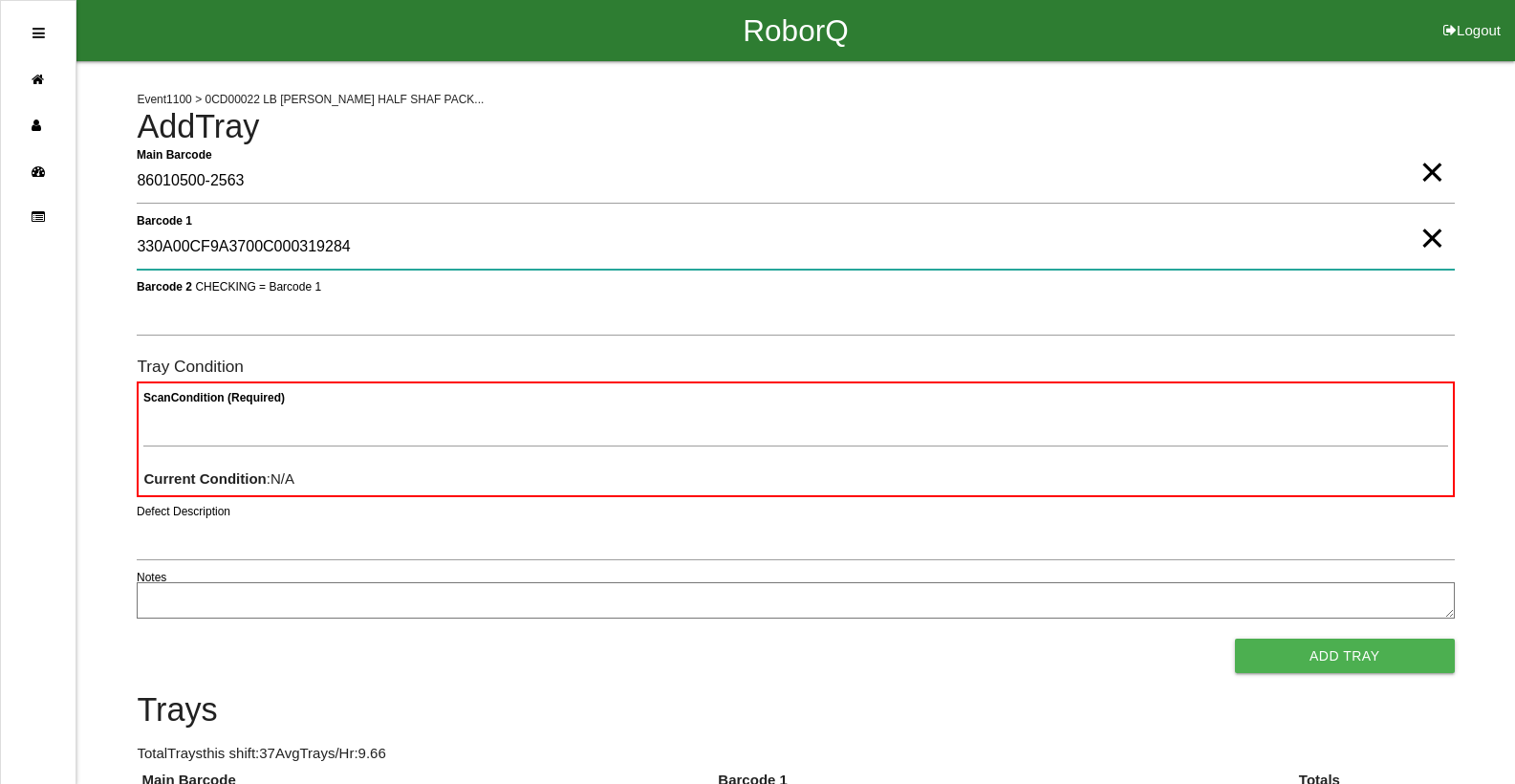
type 1 "330A00CF9A3700C000319284"
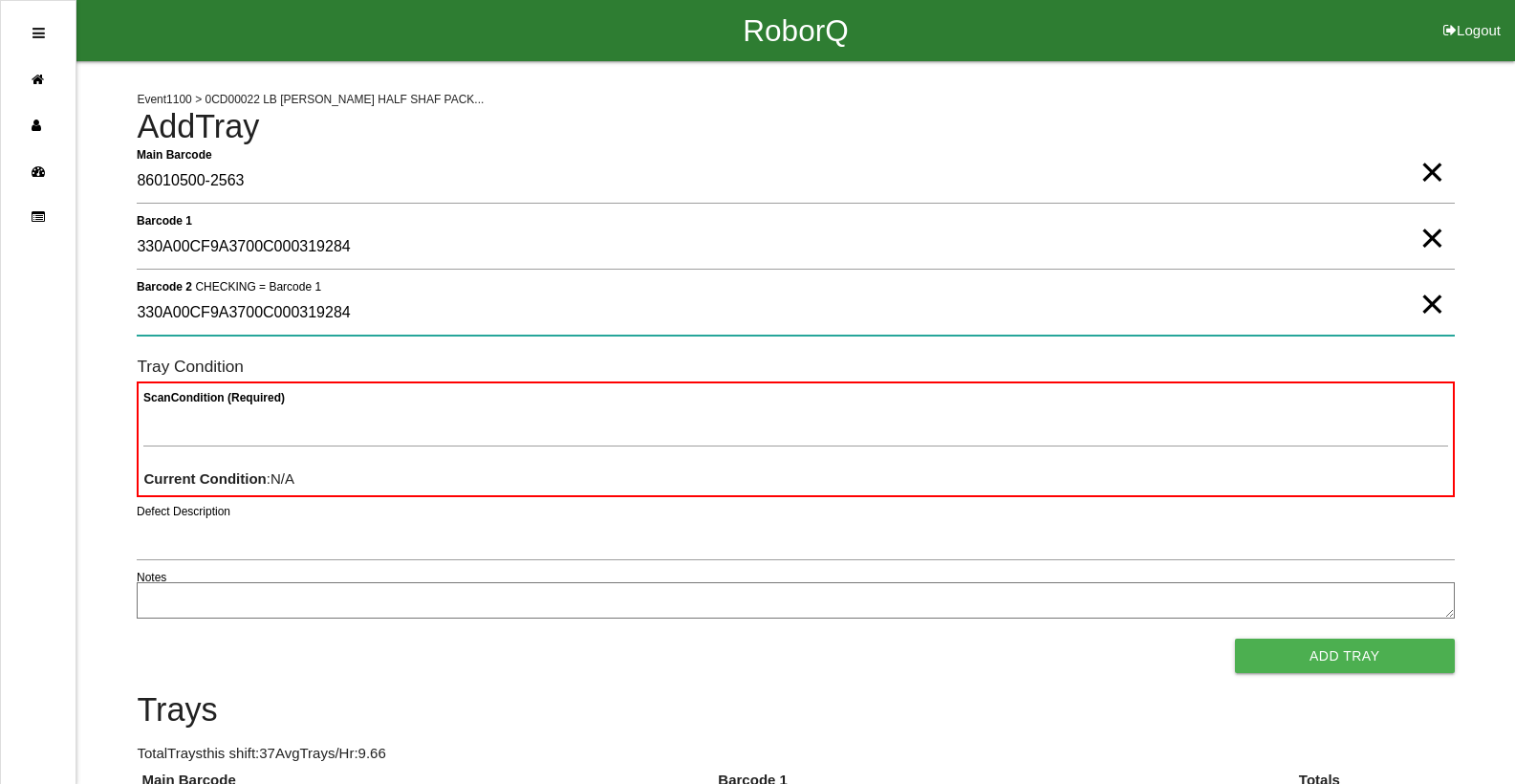
type 2 "330A00CF9A3700C000319284"
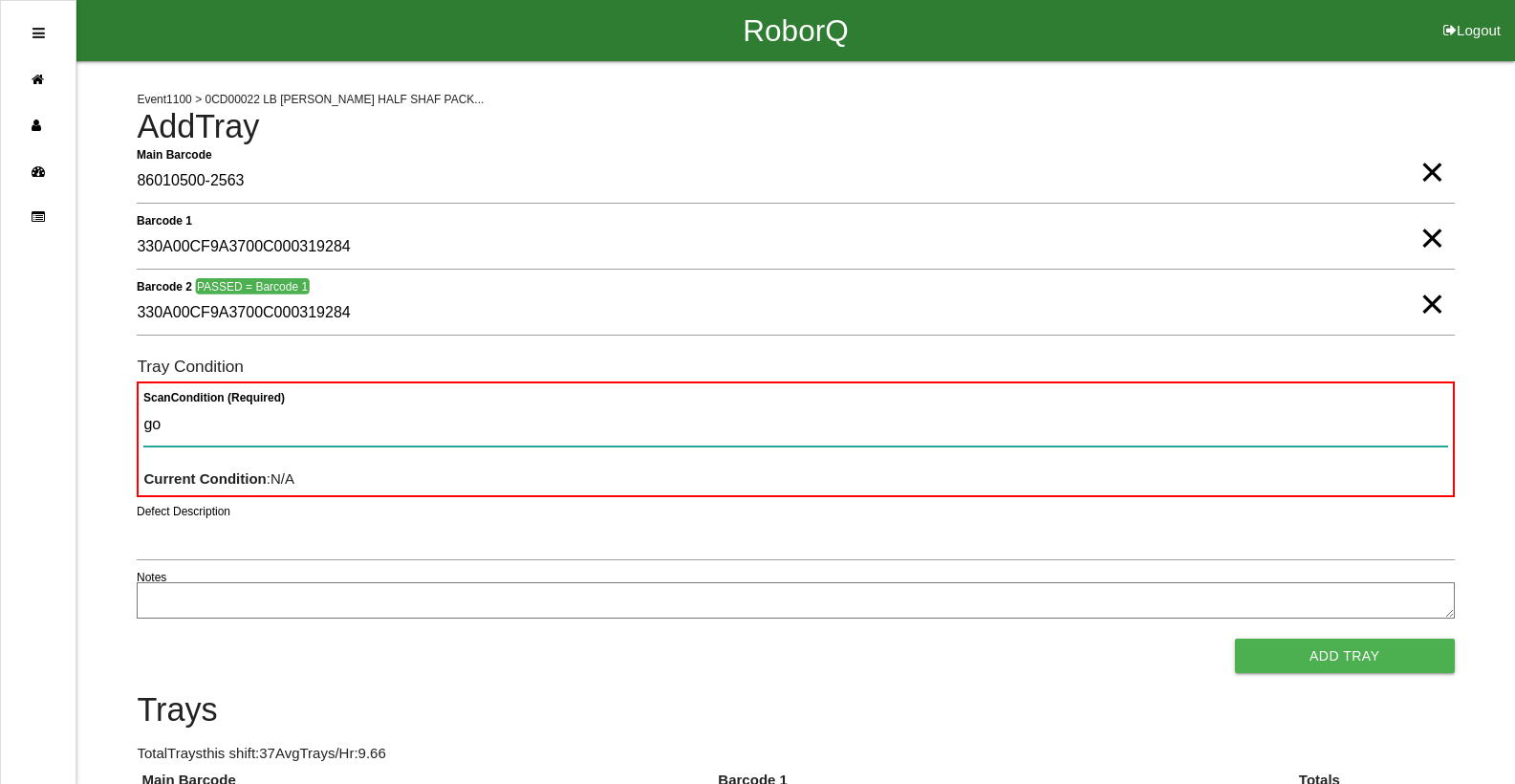
type Condition "goo"
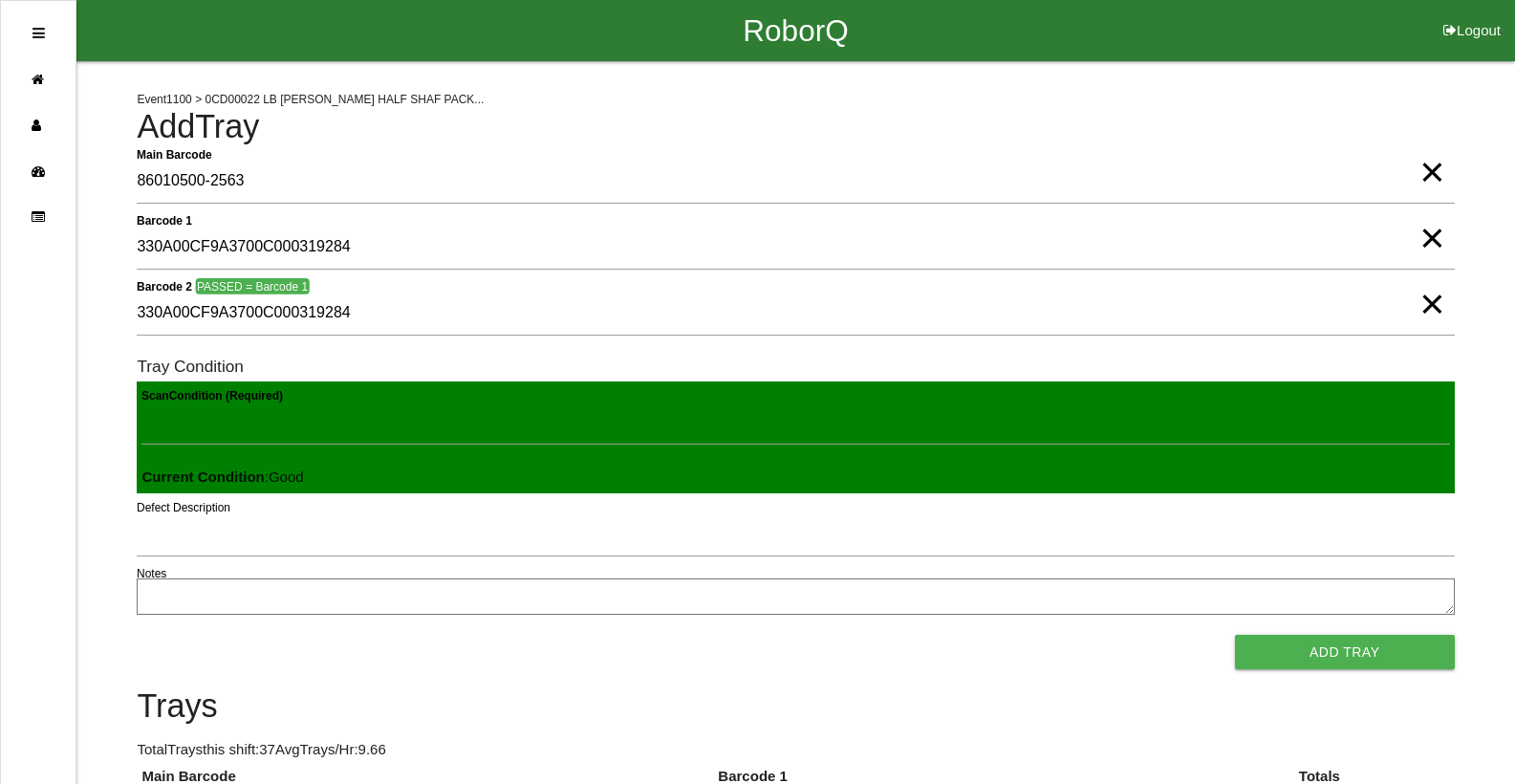
click at [1235, 635] on button "Add Tray" at bounding box center [1344, 652] width 220 height 35
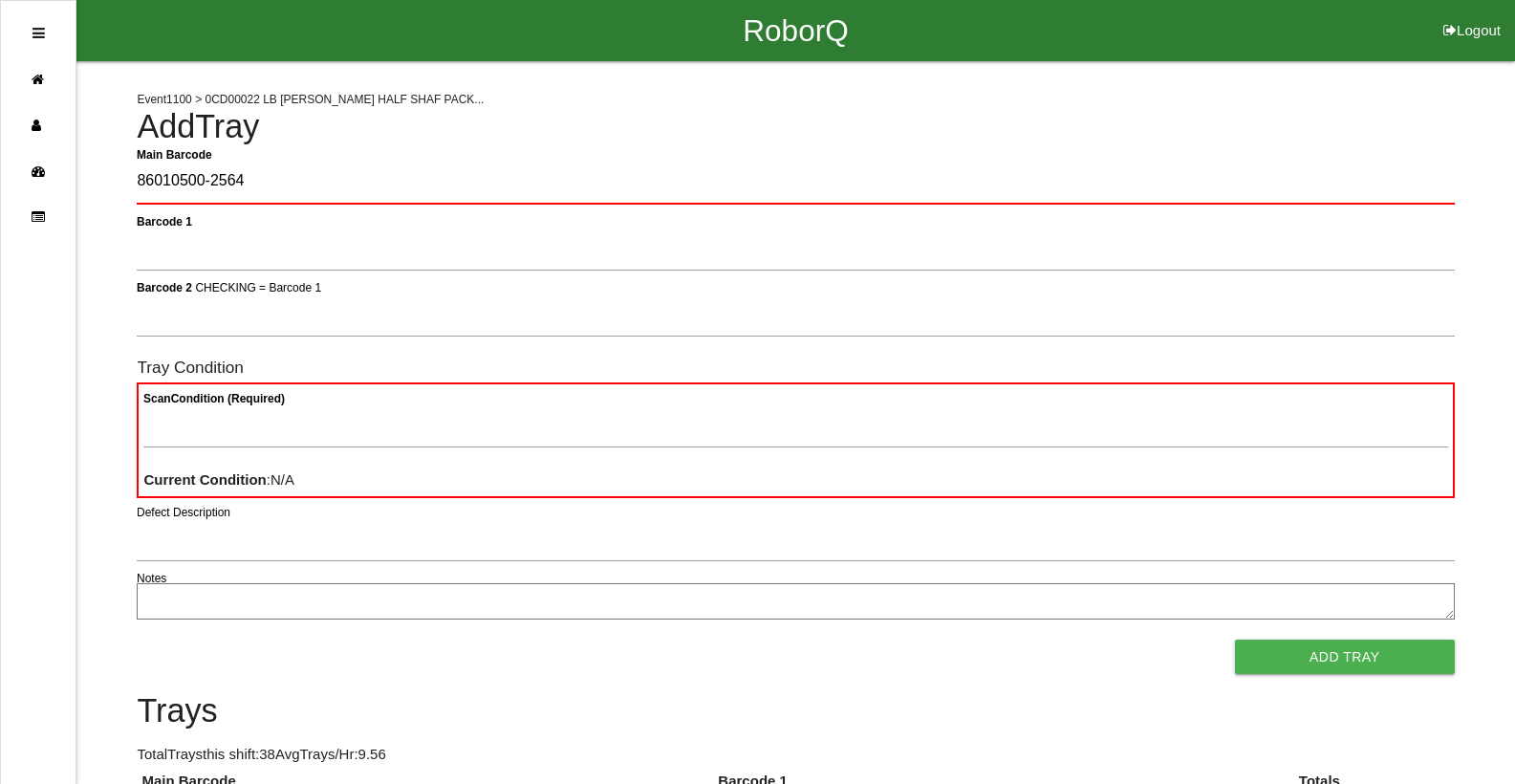
type Barcode "86010500-2564"
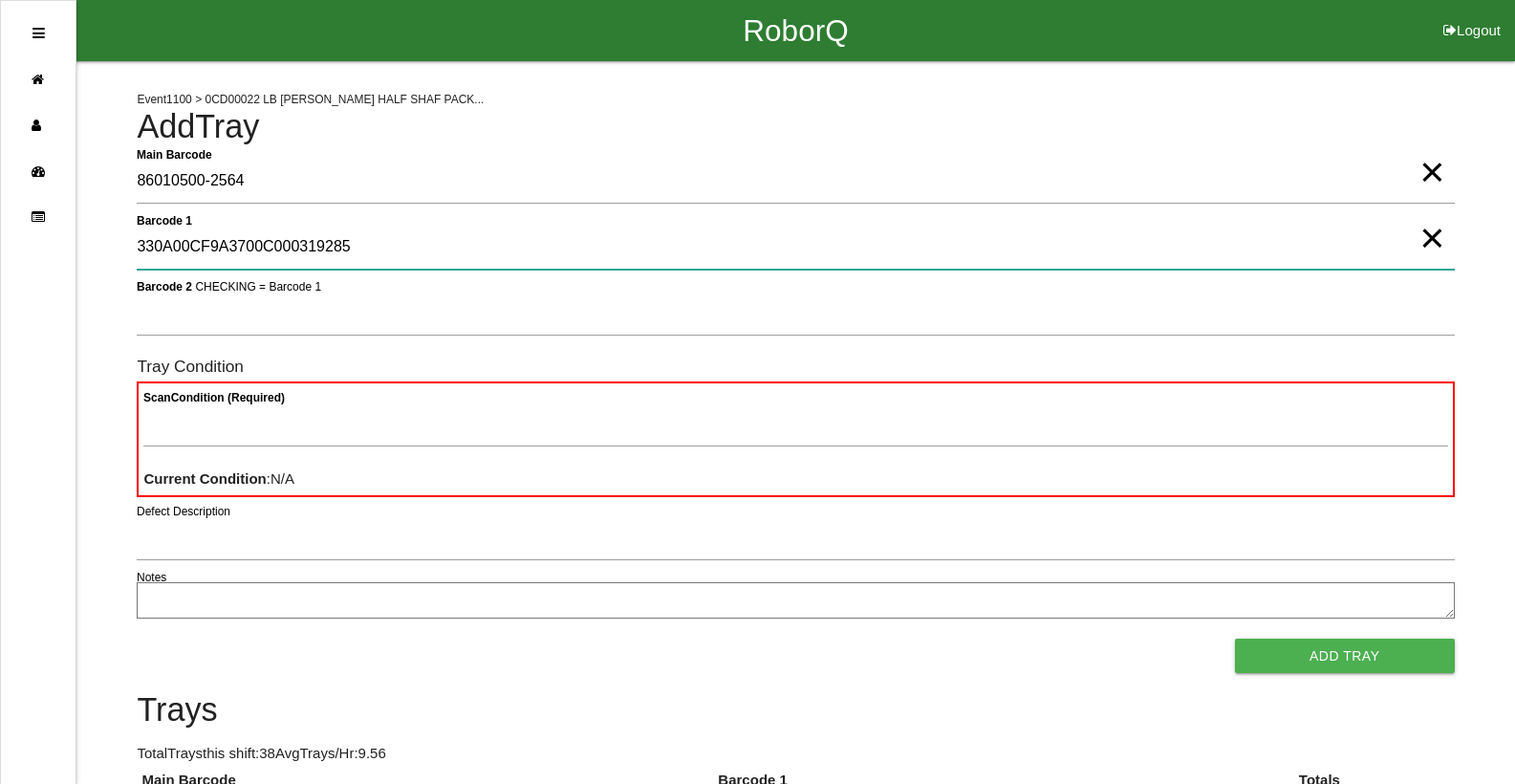
type 1 "330A00CF9A3700C000319285"
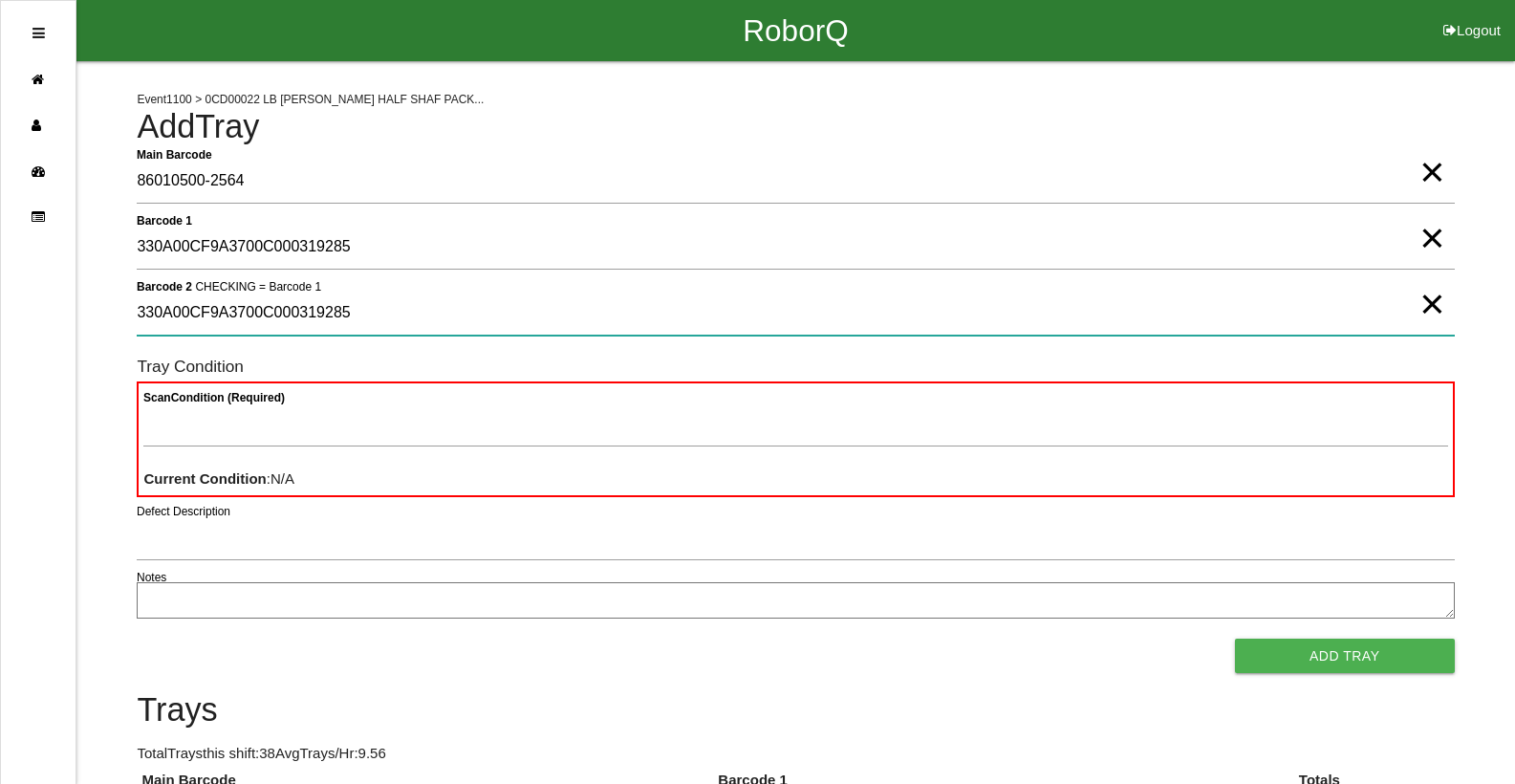
type 2 "330A00CF9A3700C000319285"
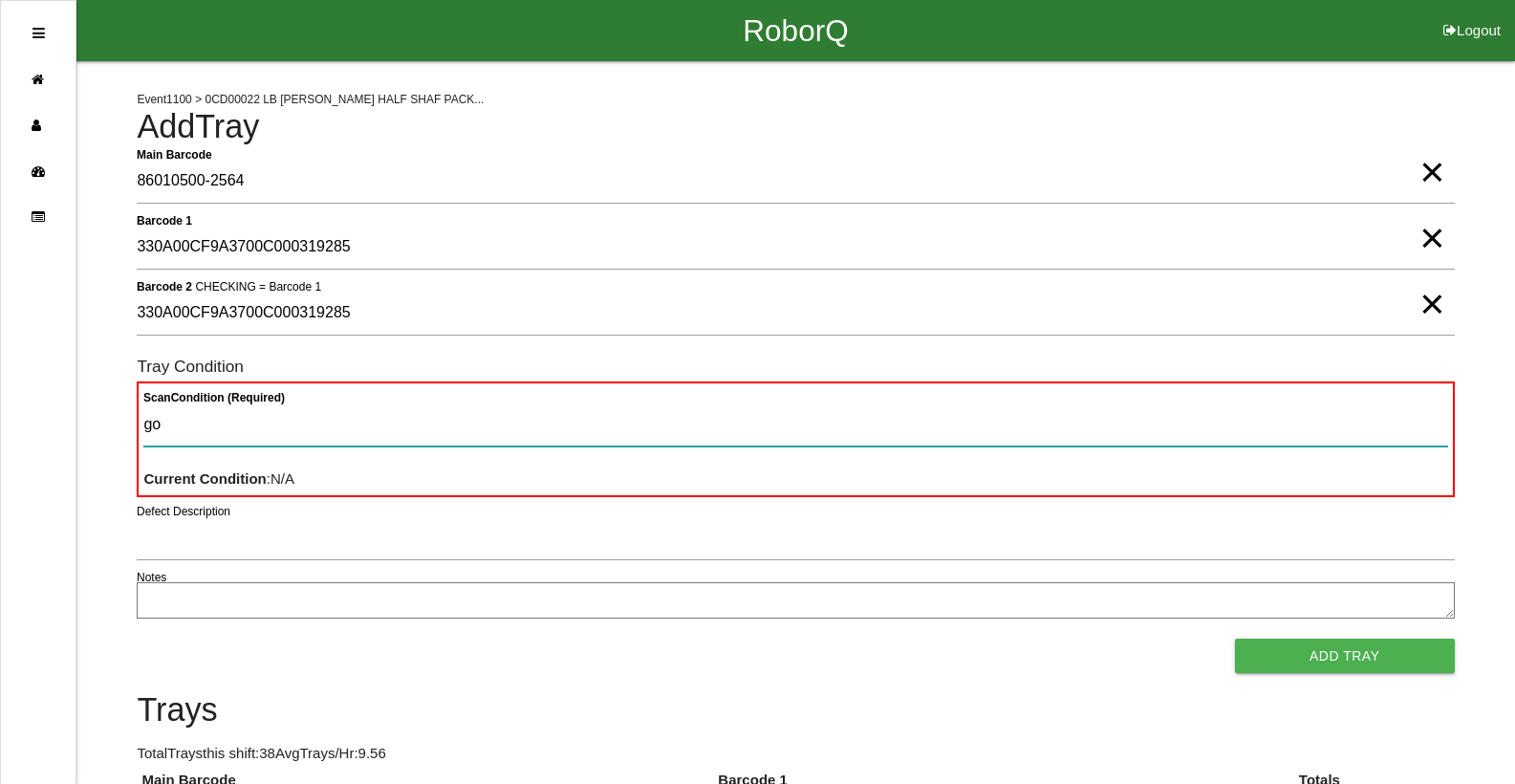
type Condition "goo"
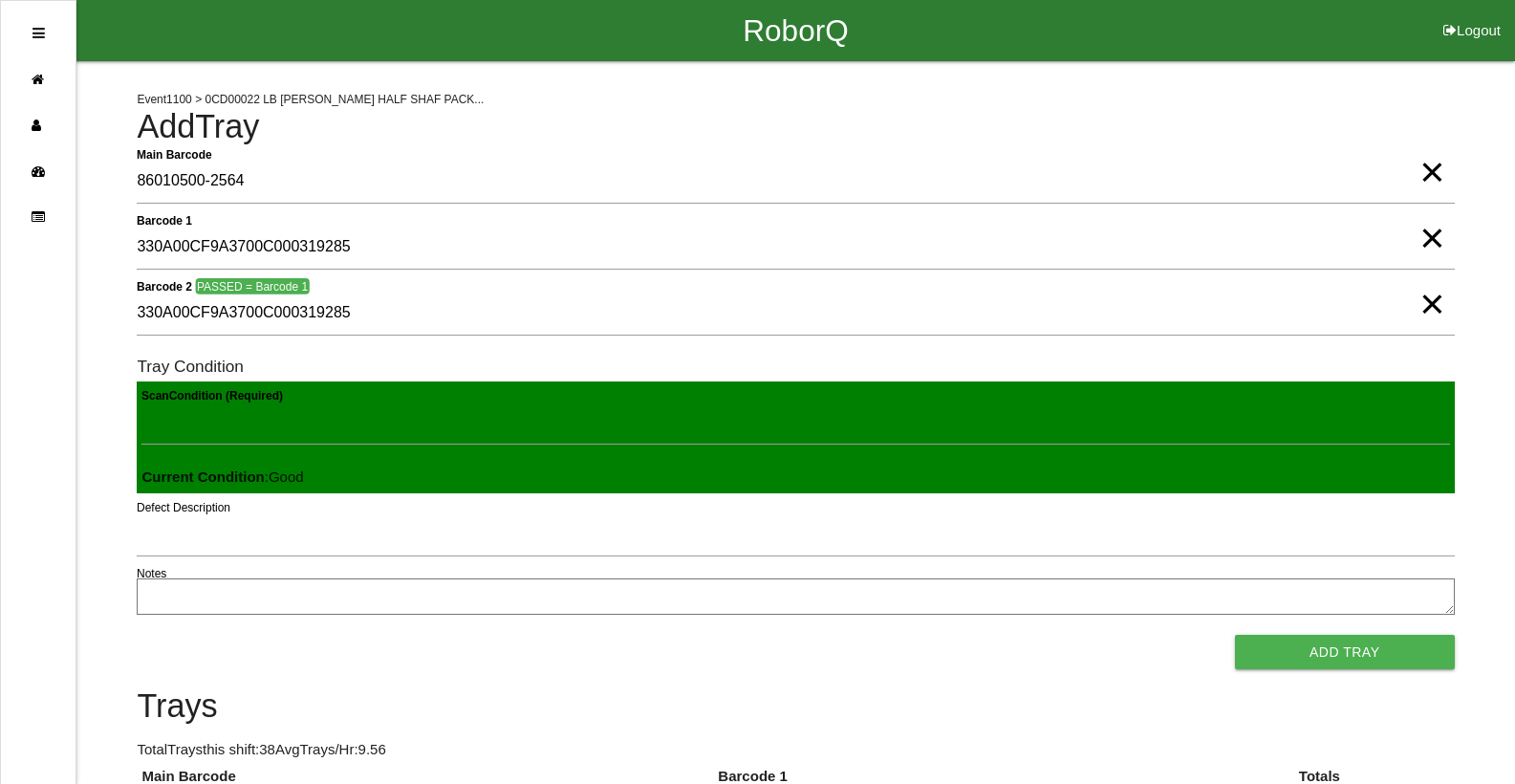
click at [1235, 635] on button "Add Tray" at bounding box center [1344, 652] width 220 height 35
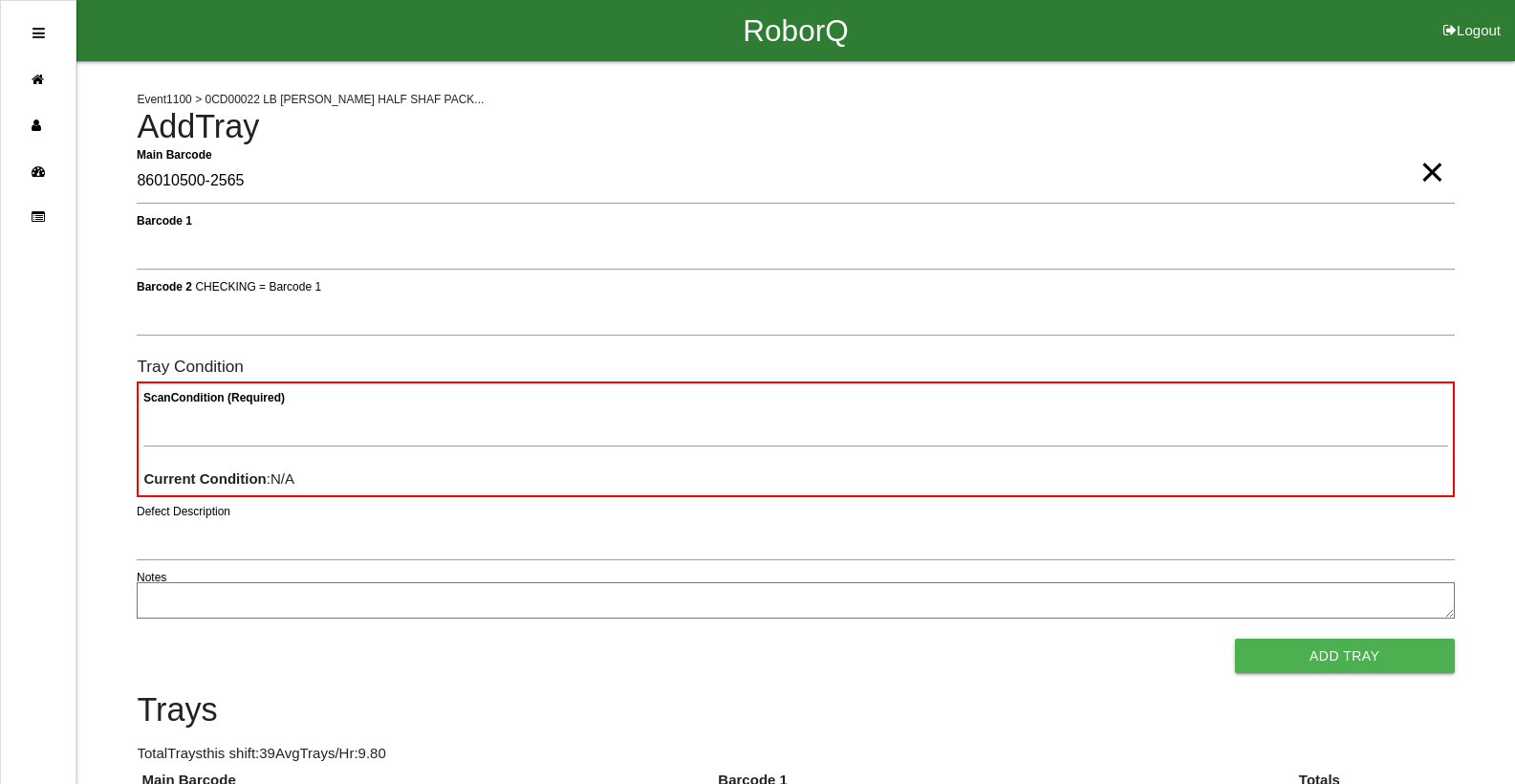
type Barcode "86010500-2565"
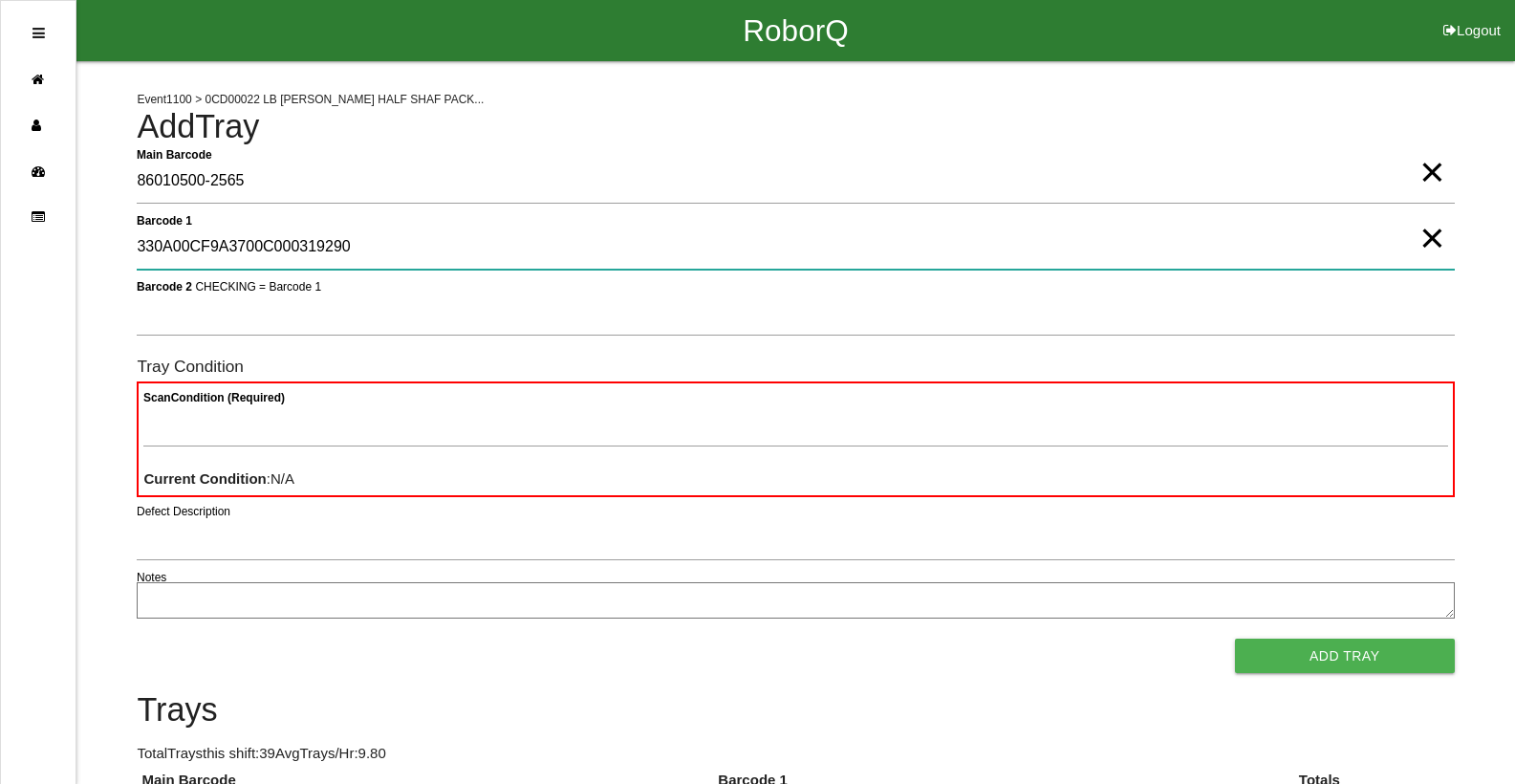
type 1 "330A00CF9A3700C000319290"
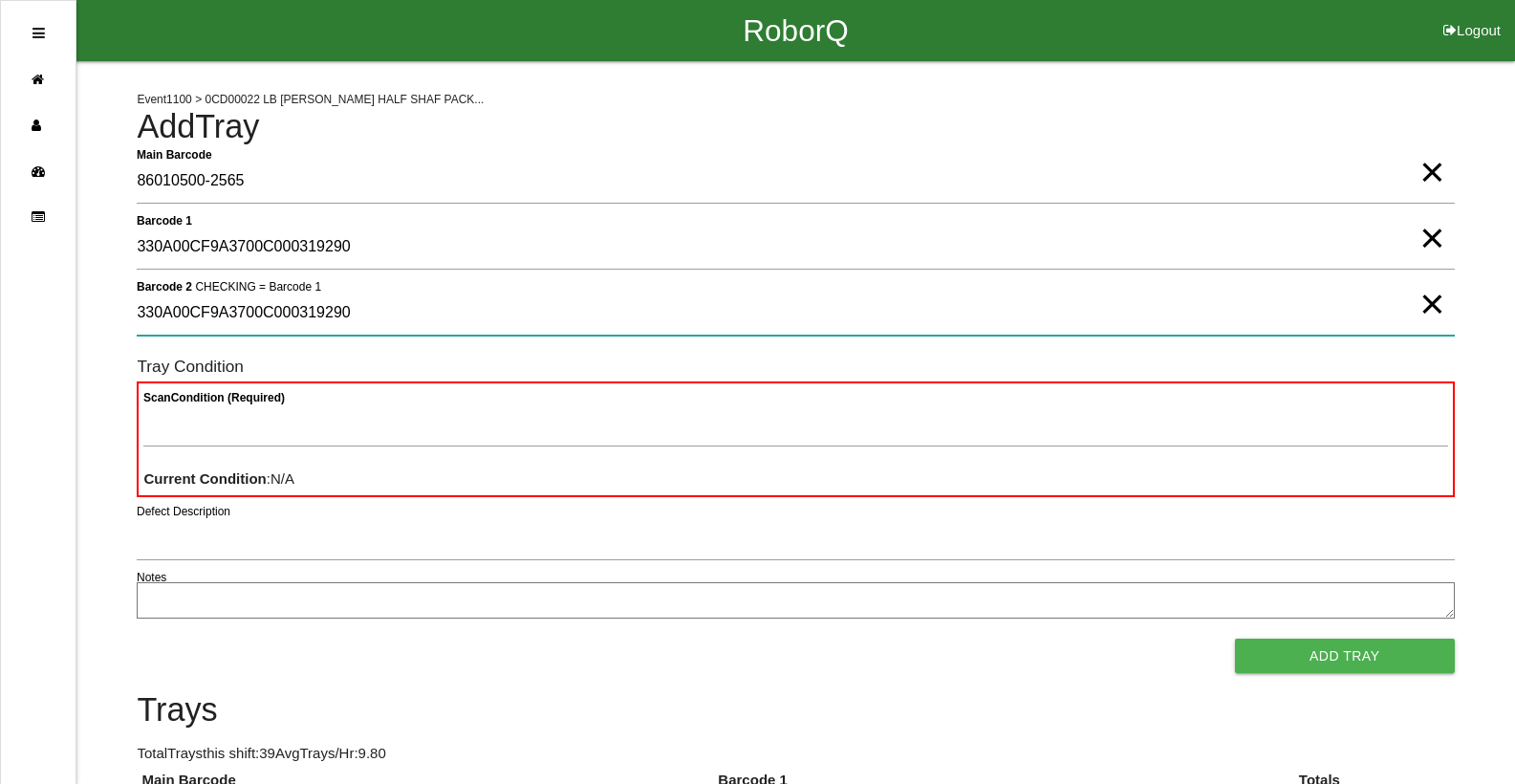
type 2 "330A00CF9A3700C000319290"
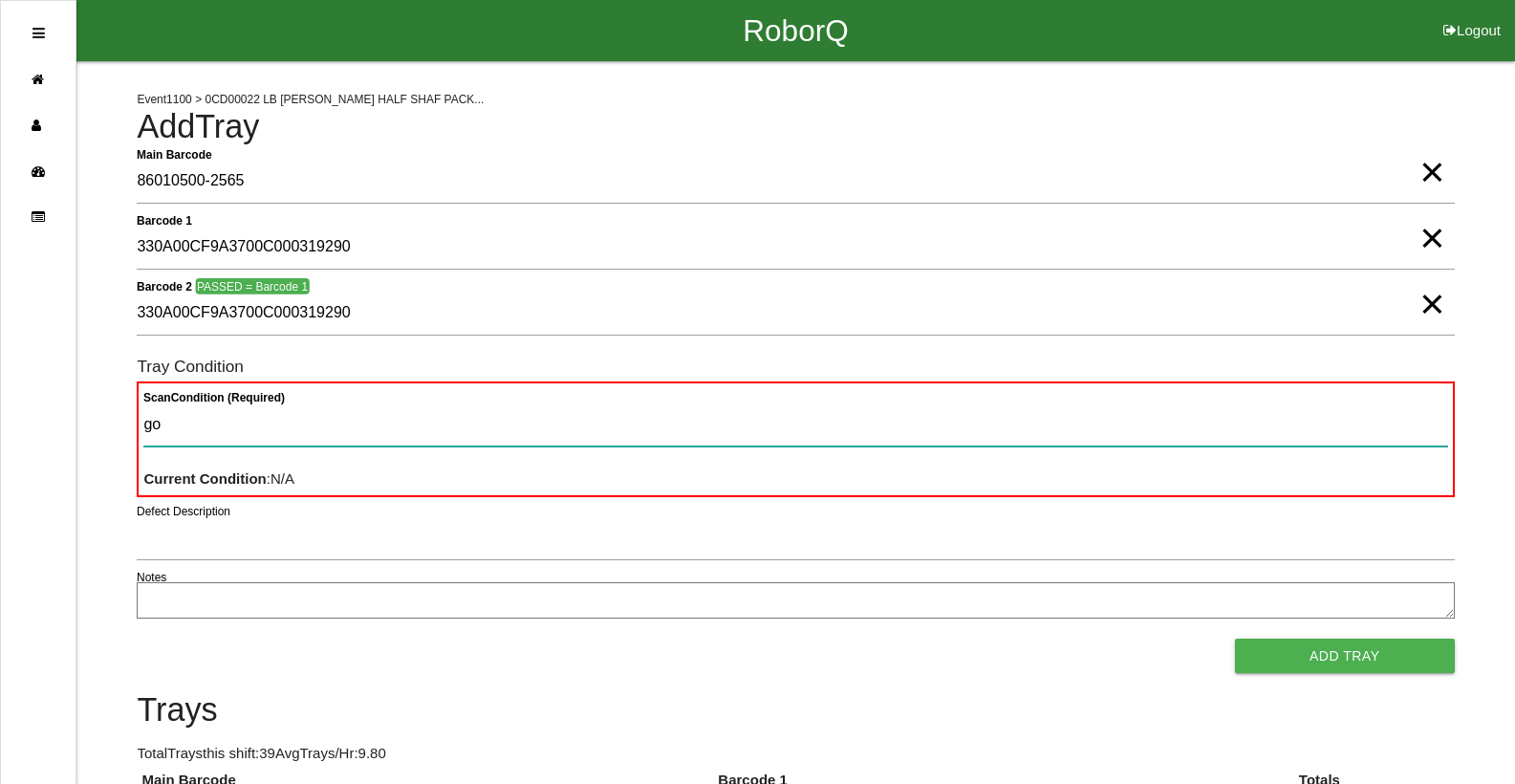
type Condition "goo"
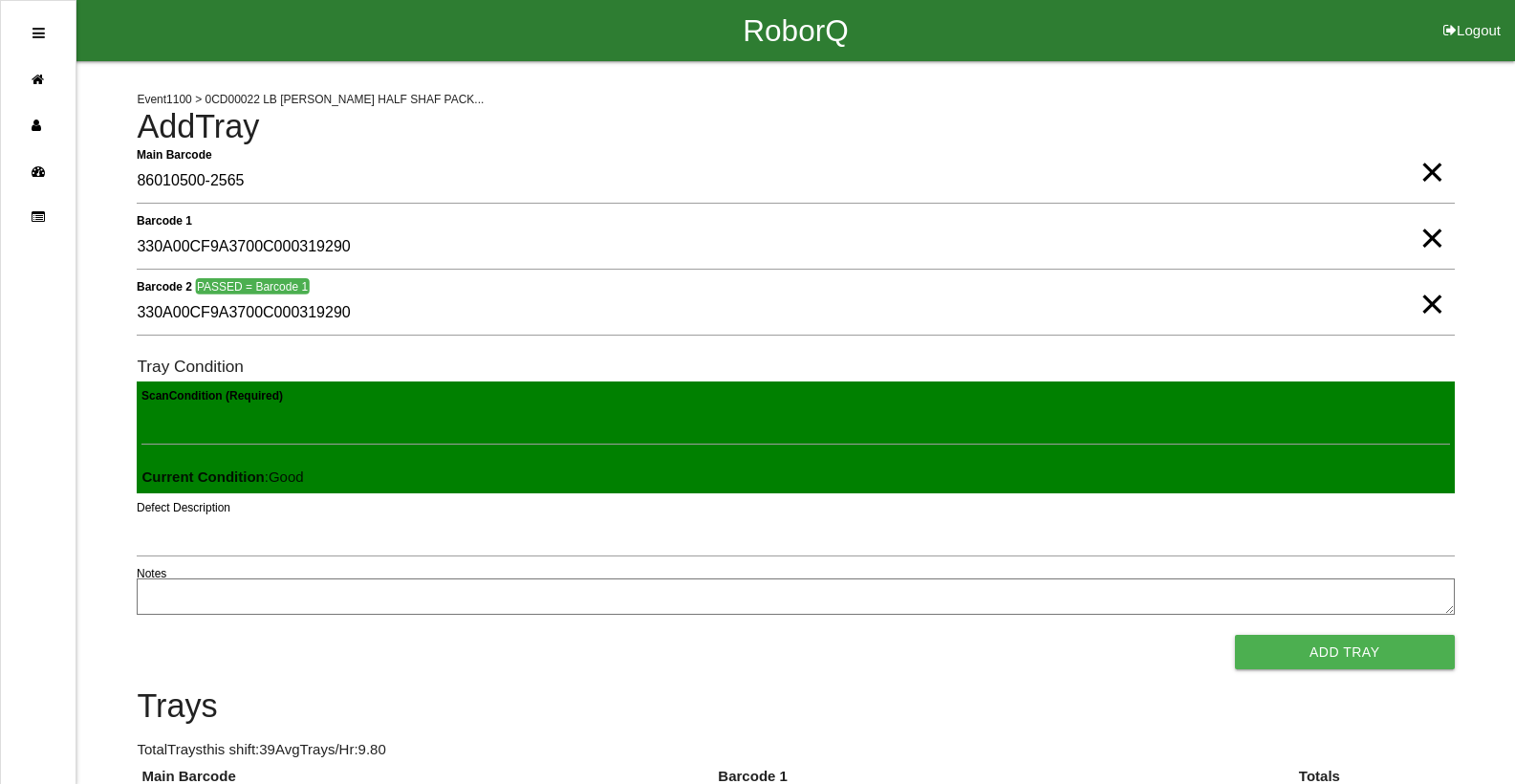
click at [1235, 635] on button "Add Tray" at bounding box center [1344, 652] width 220 height 35
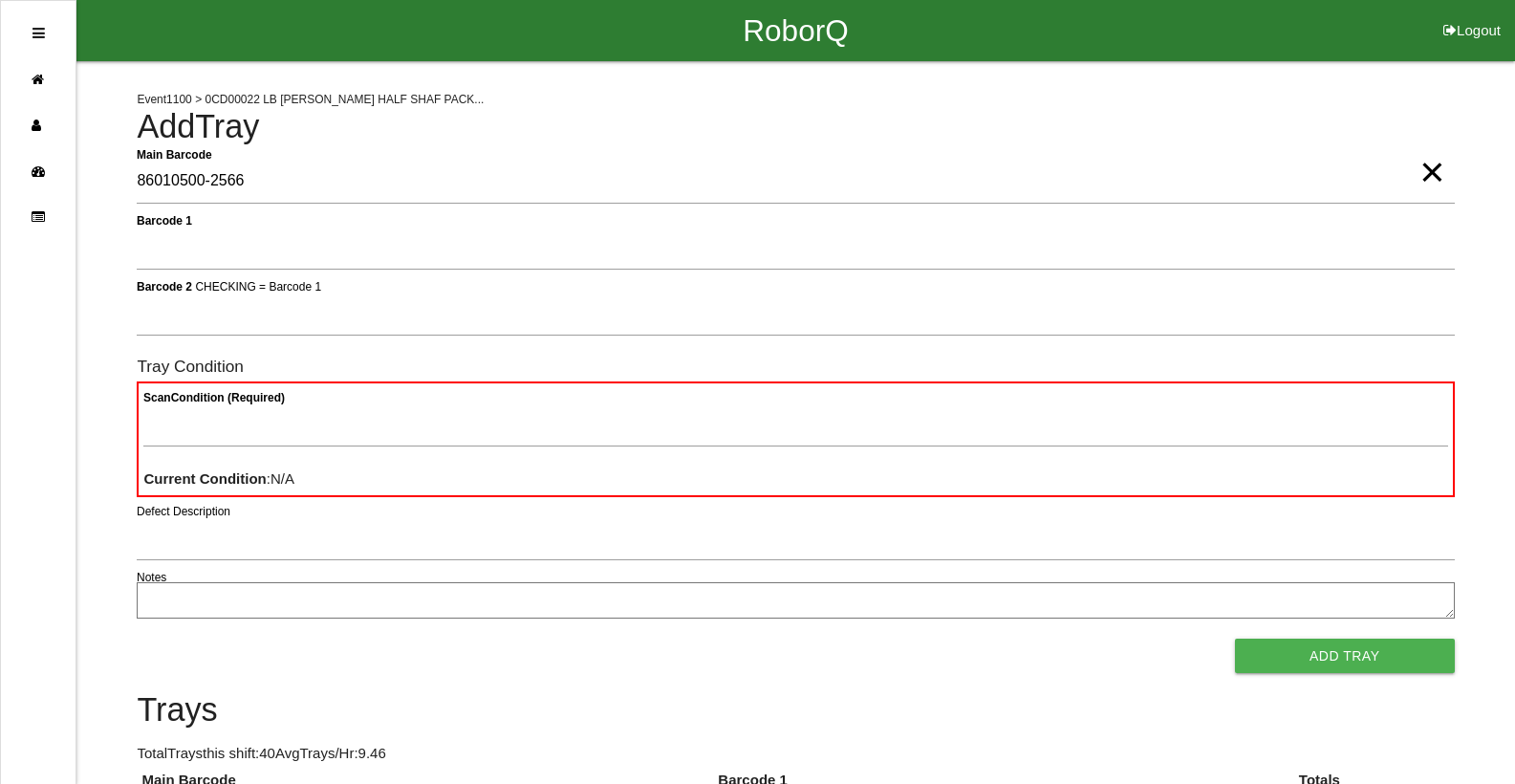
type Barcode "86010500-2566"
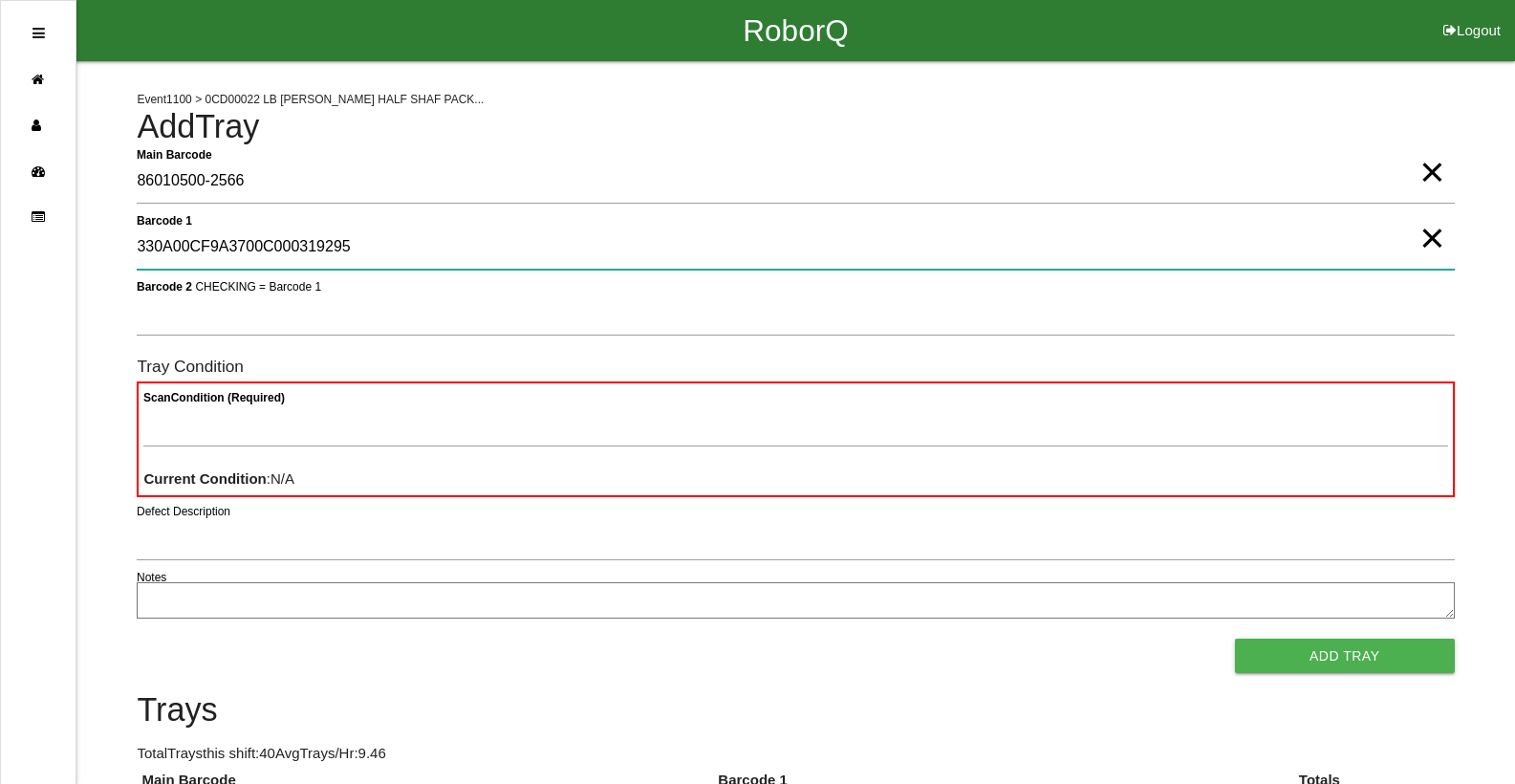
type 1 "330A00CF9A3700C000319295"
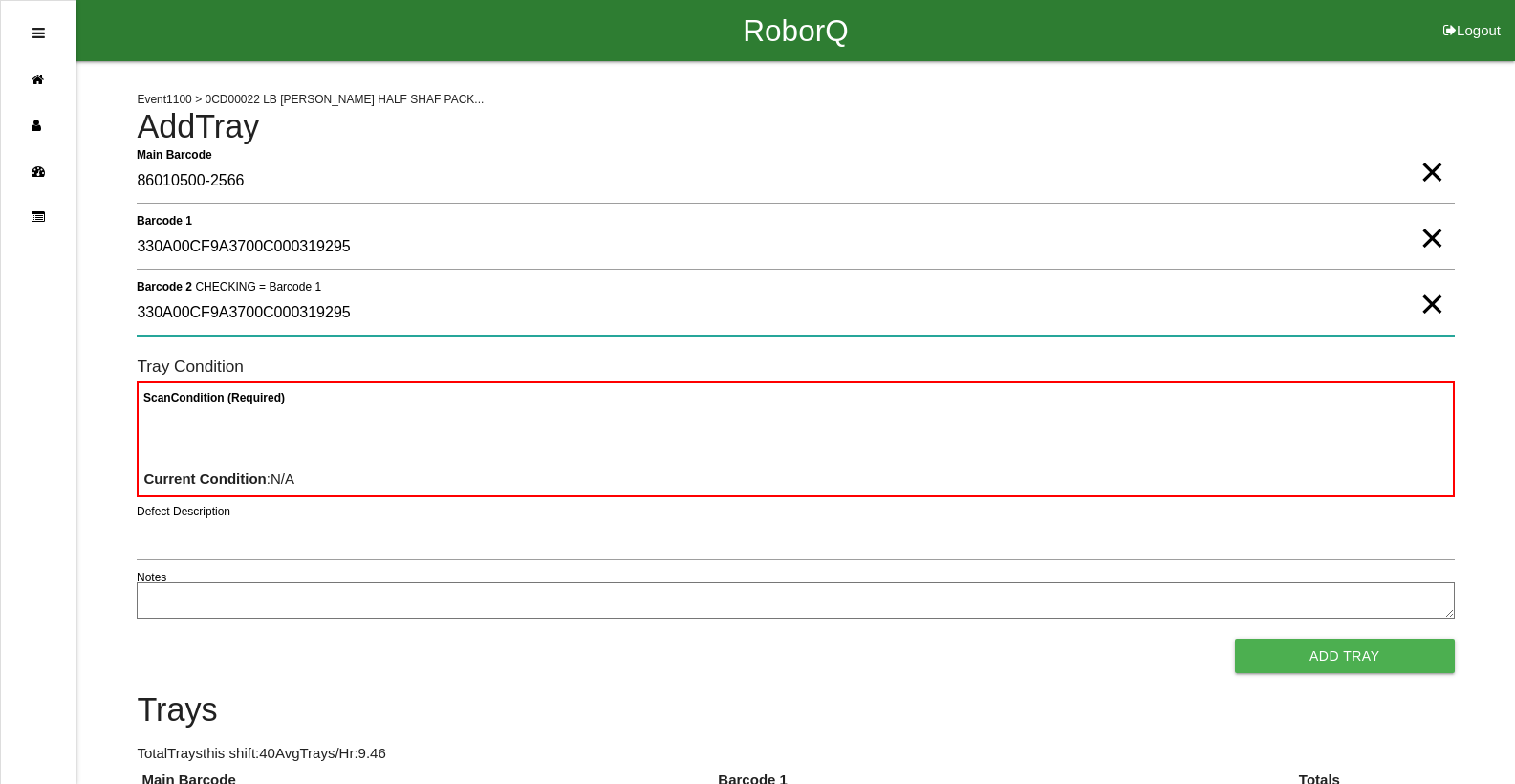
type 2 "330A00CF9A3700C000319295"
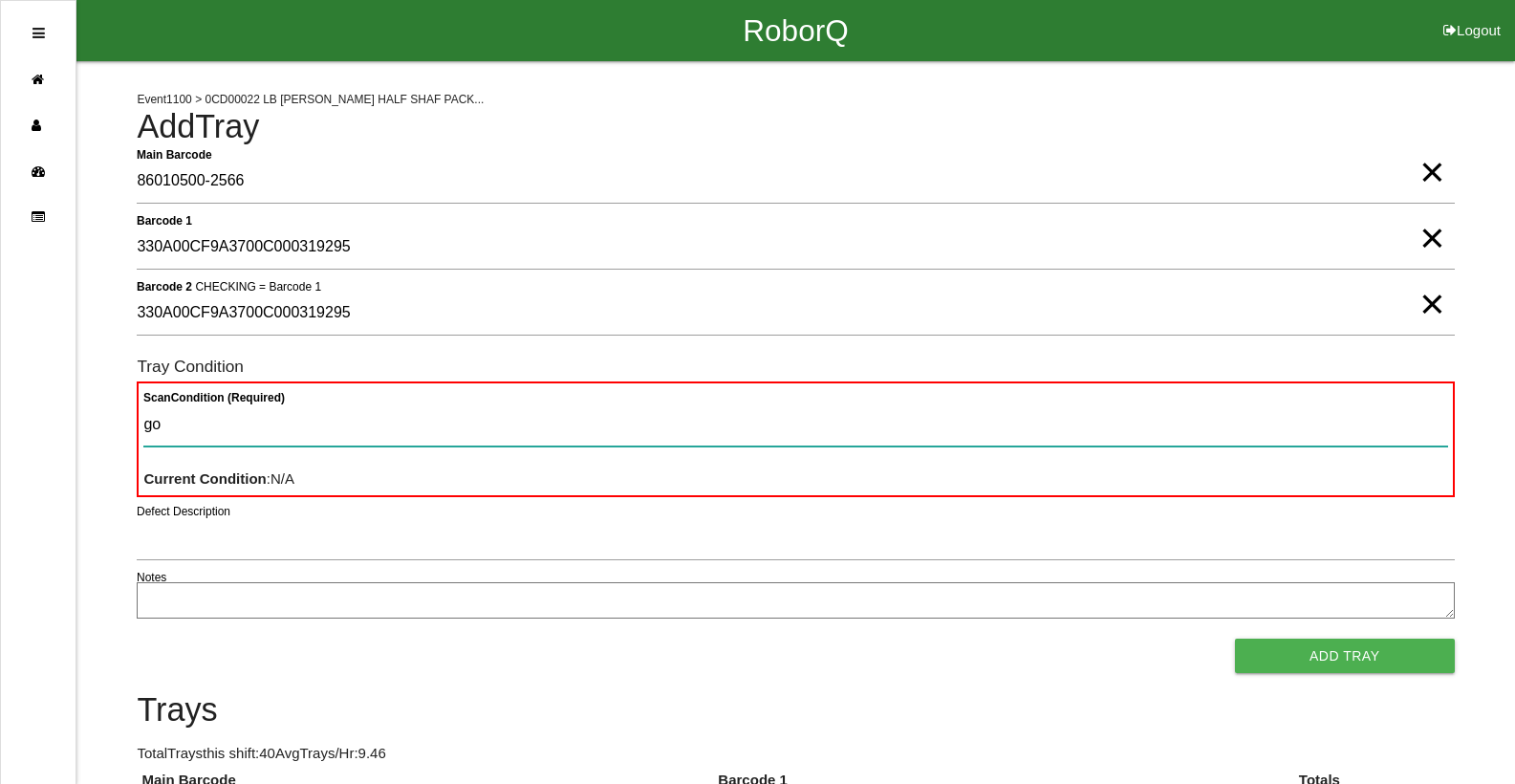
type Condition "goo"
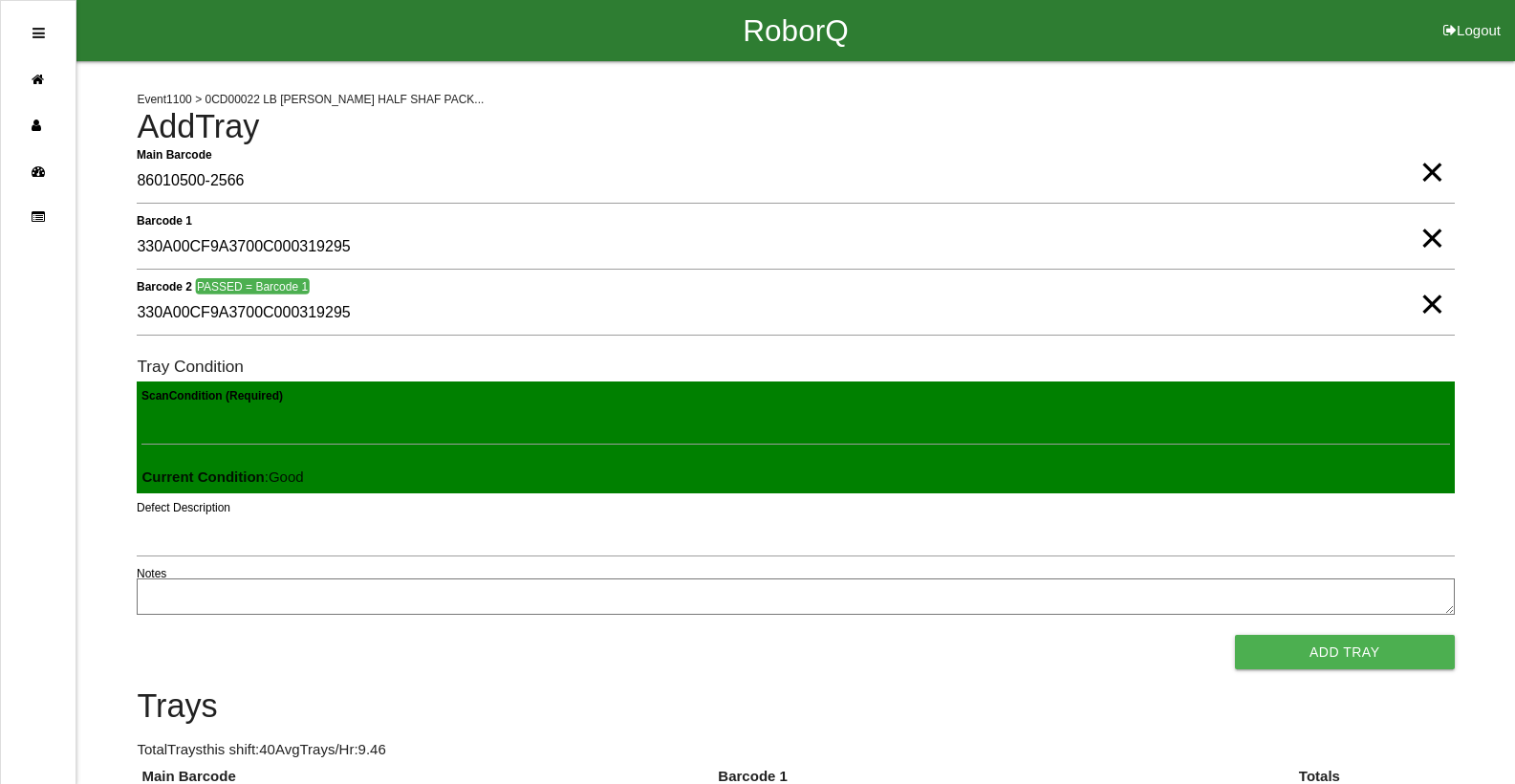
click at [1235, 635] on button "Add Tray" at bounding box center [1344, 652] width 220 height 35
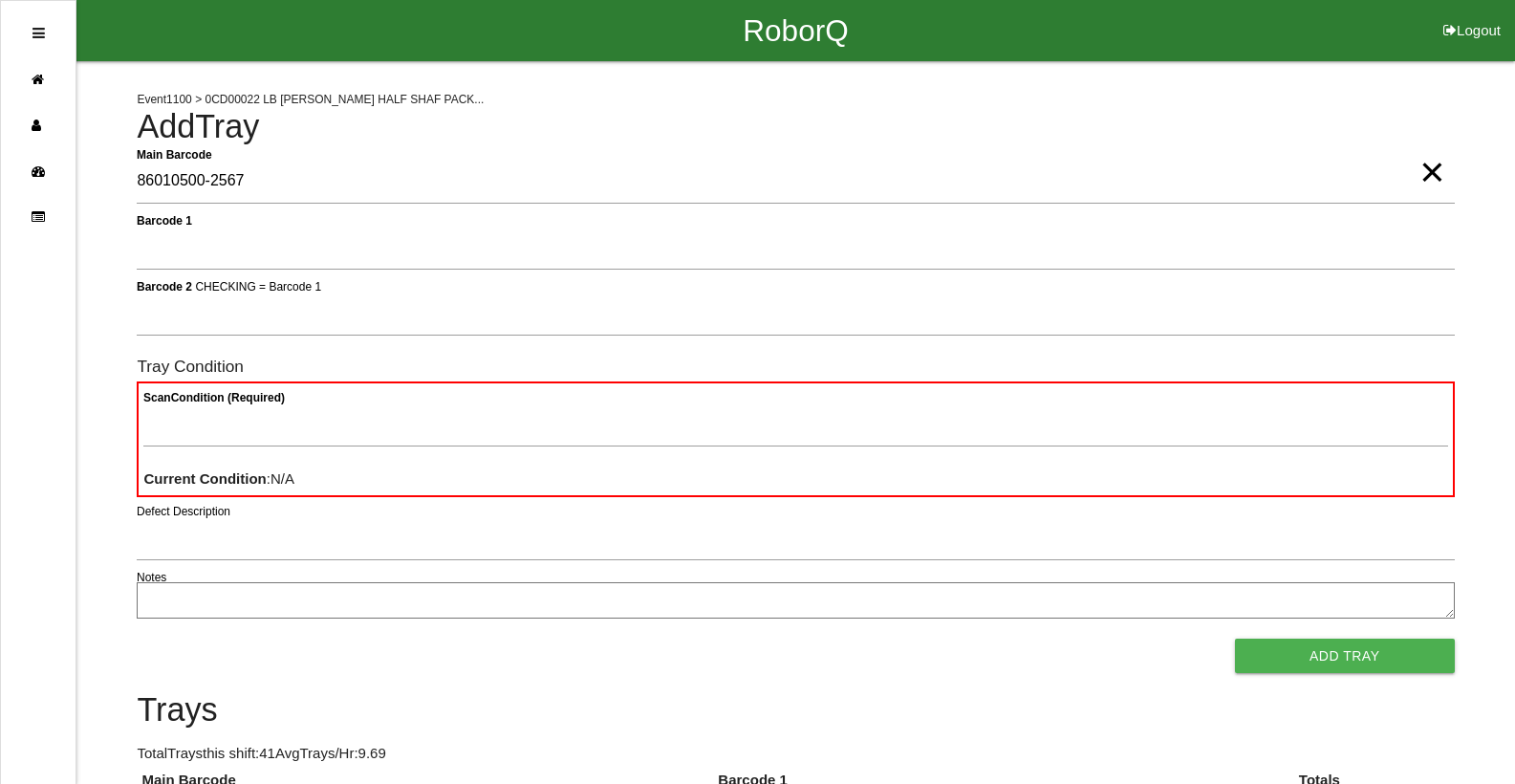
type Barcode "86010500-2567"
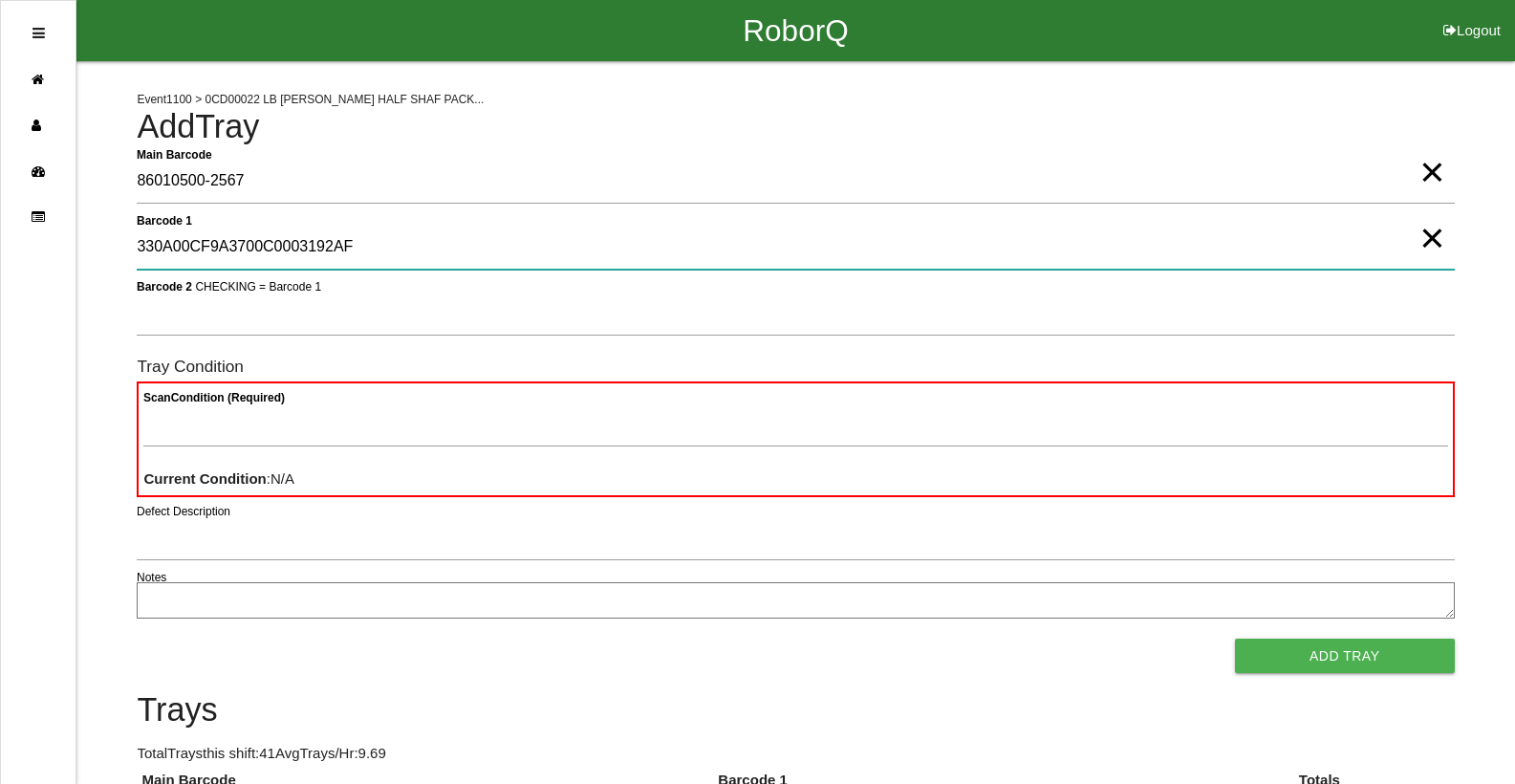
type 1 "330A00CF9A3700C0003192AF"
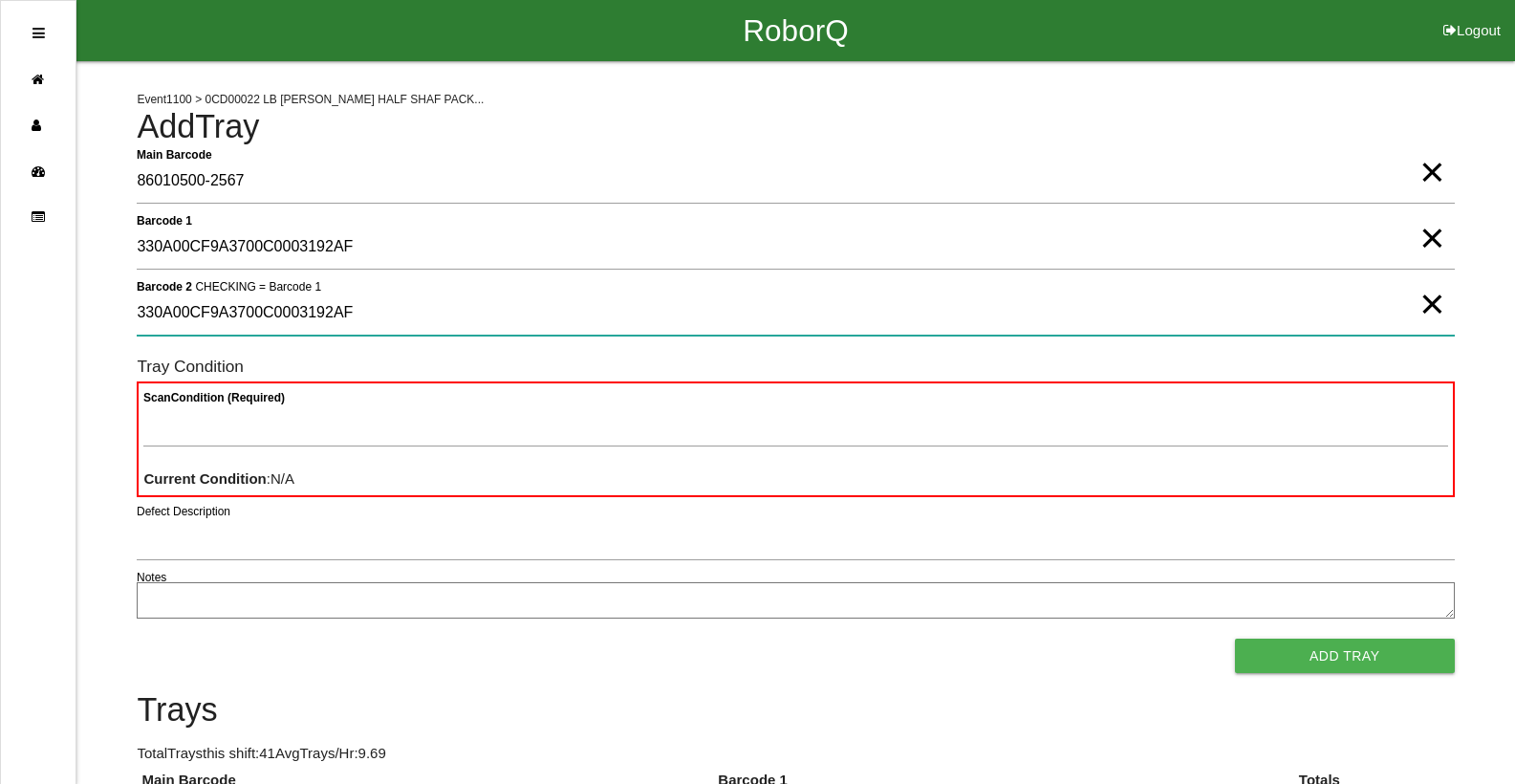
type 2 "330A00CF9A3700C0003192AF"
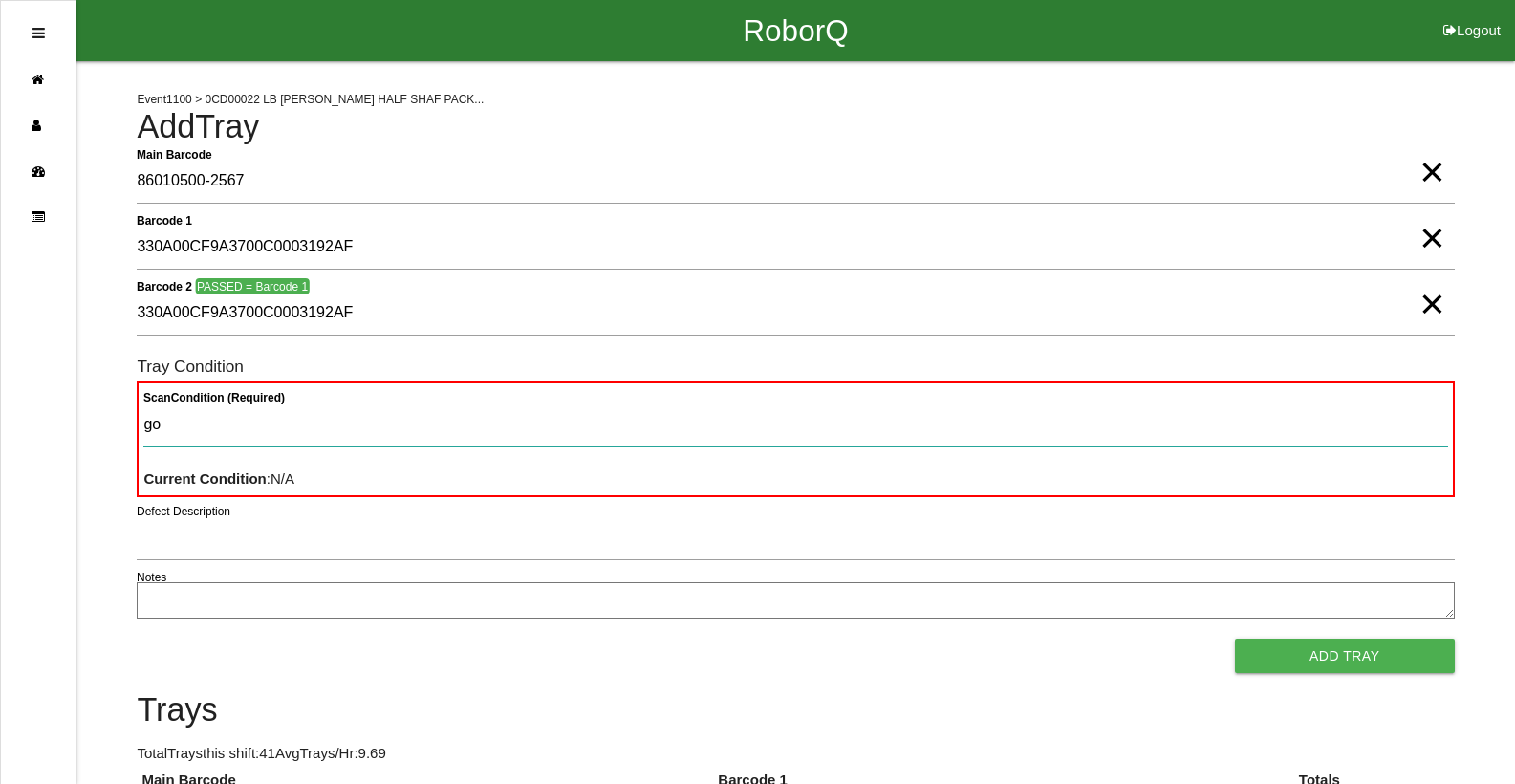
type Condition "goo"
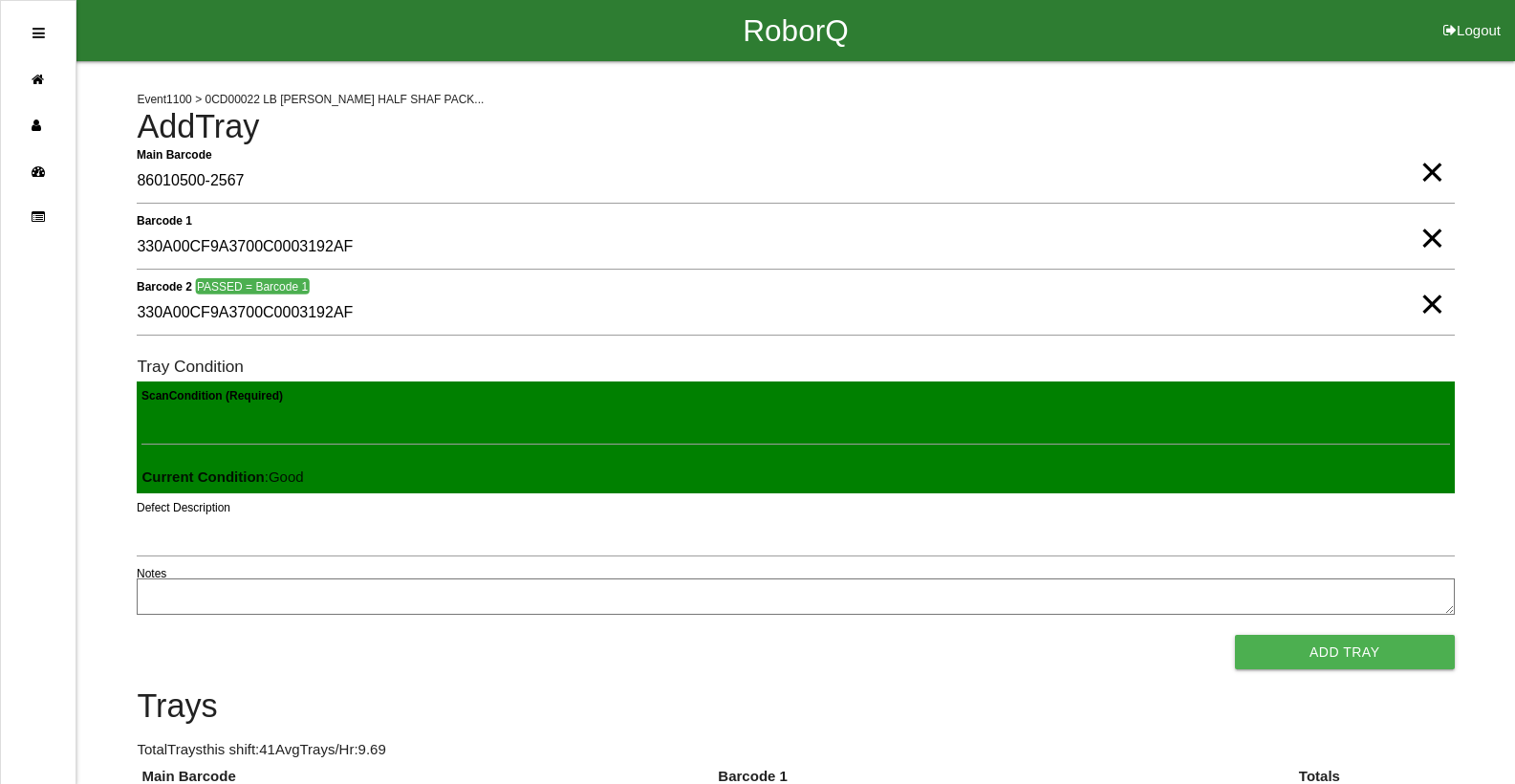
click at [1235, 635] on button "Add Tray" at bounding box center [1344, 652] width 220 height 35
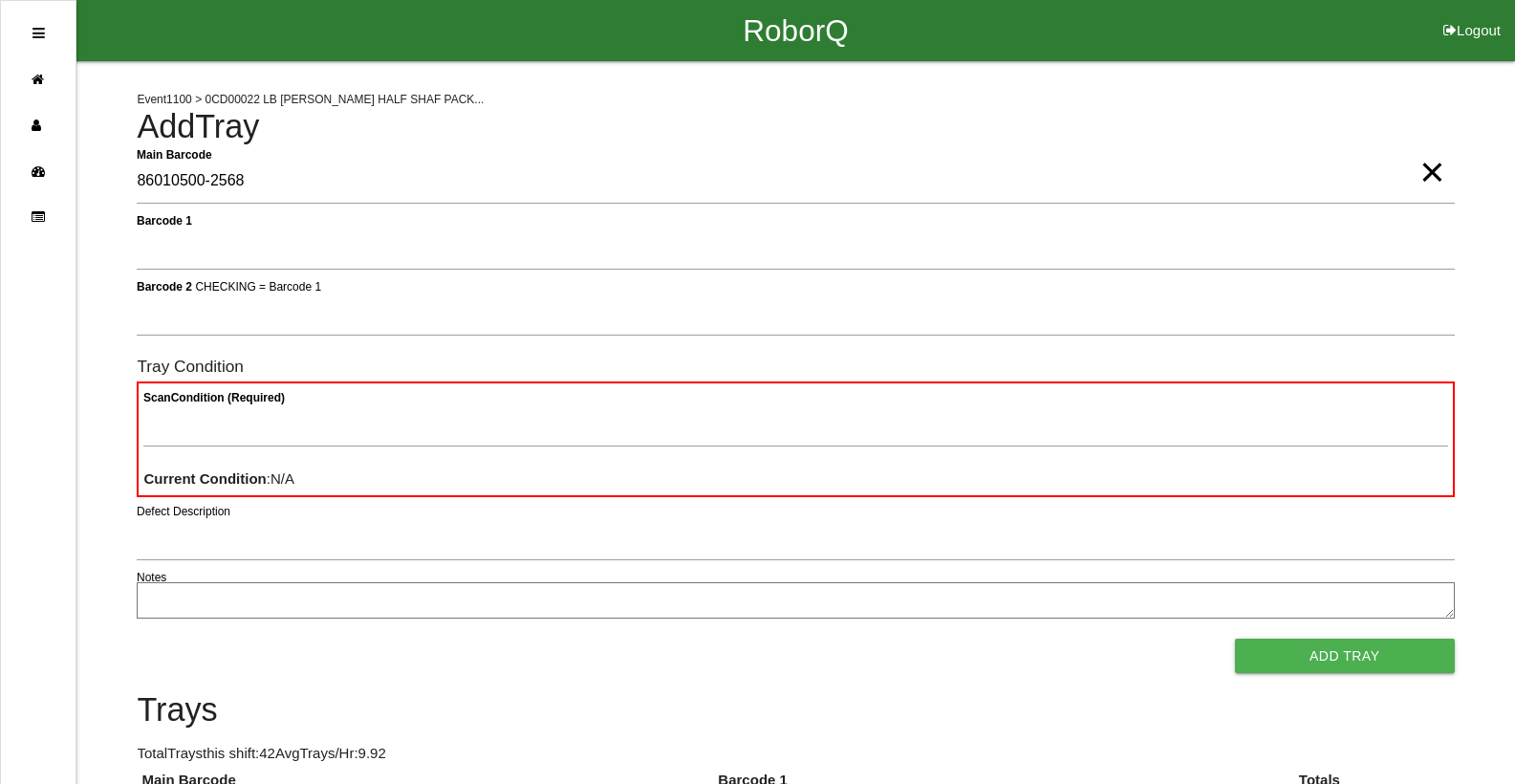
type Barcode "86010500-2568"
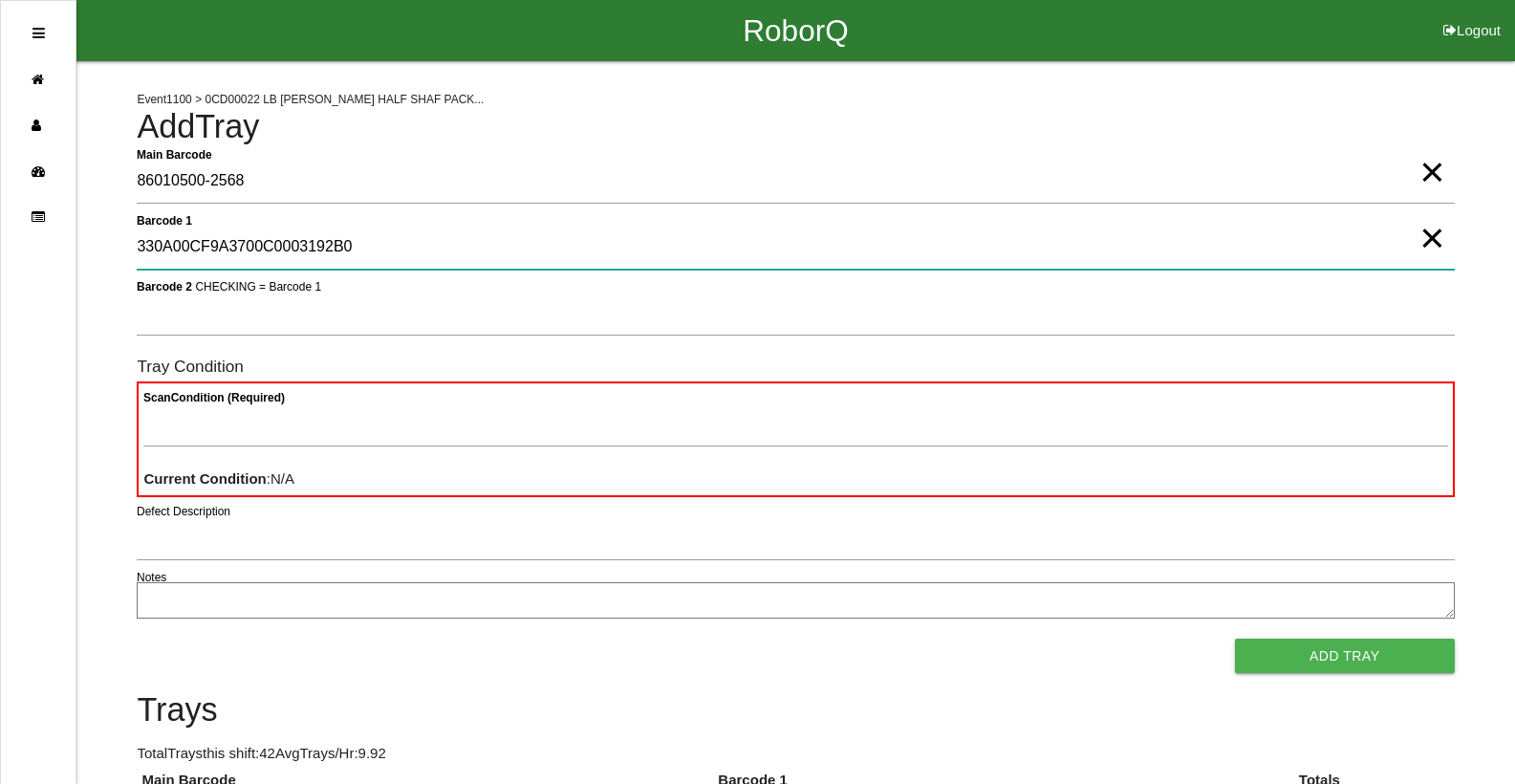
type 1 "330A00CF9A3700C0003192B0"
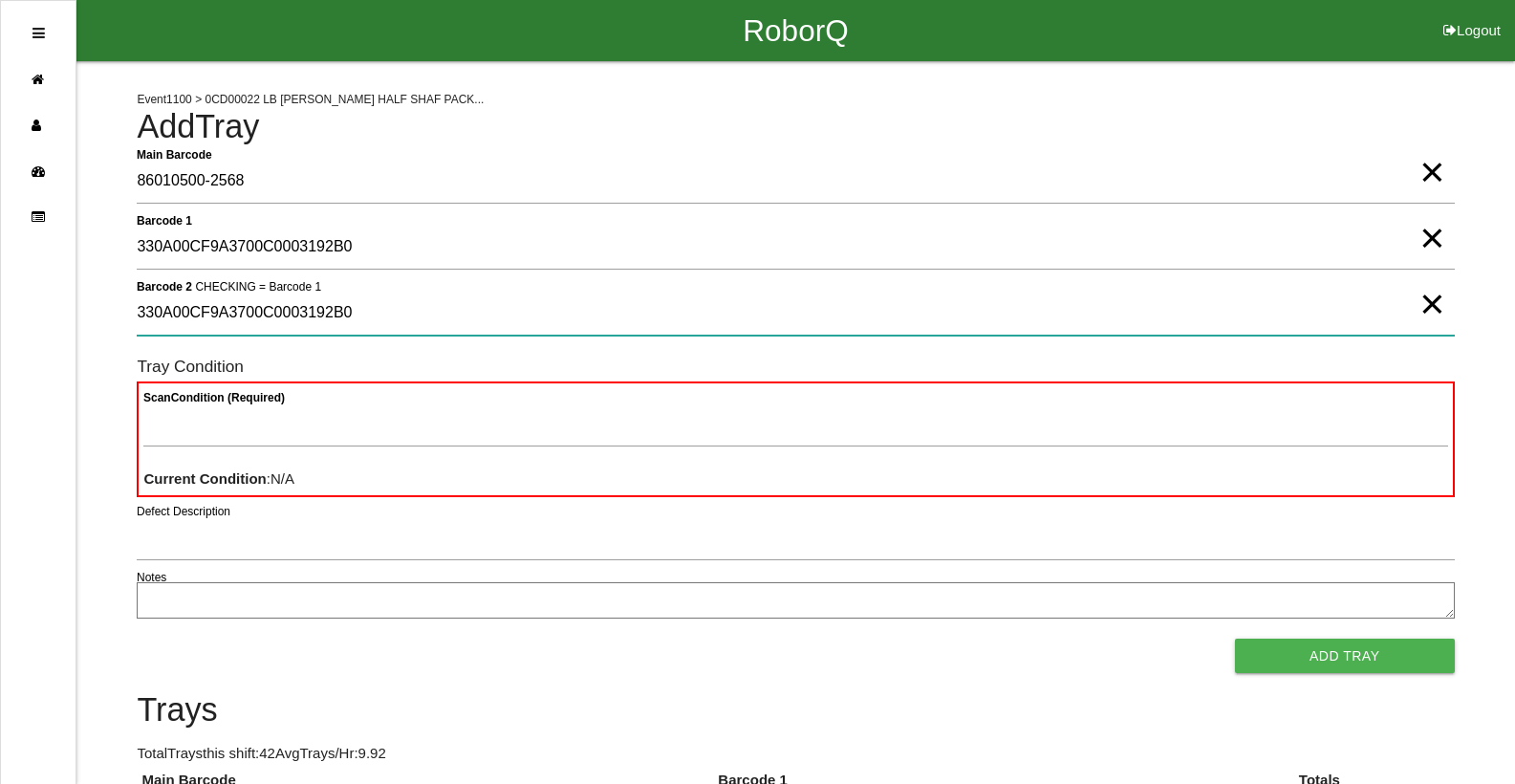
type 2 "330A00CF9A3700C0003192B0"
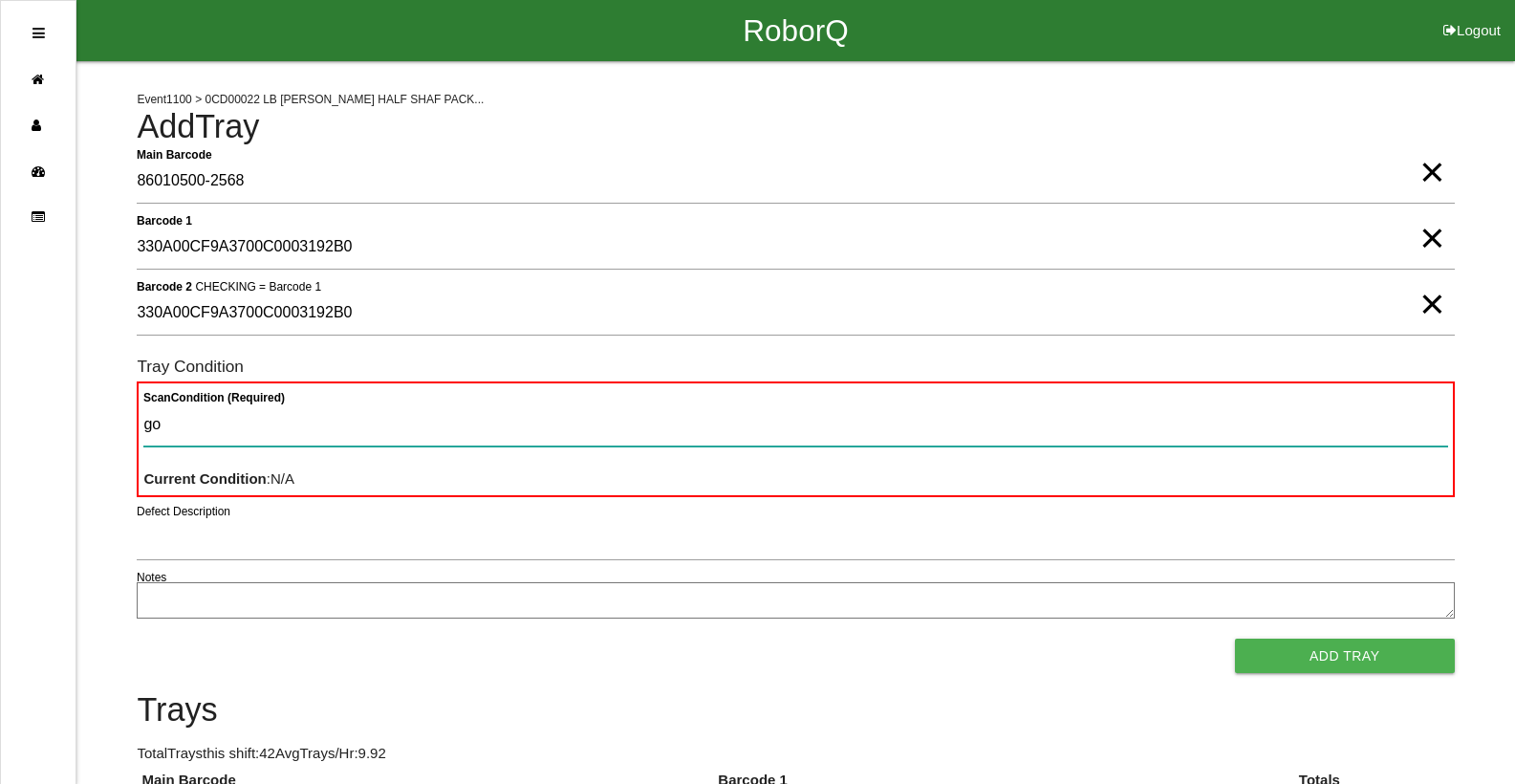
type Condition "goo"
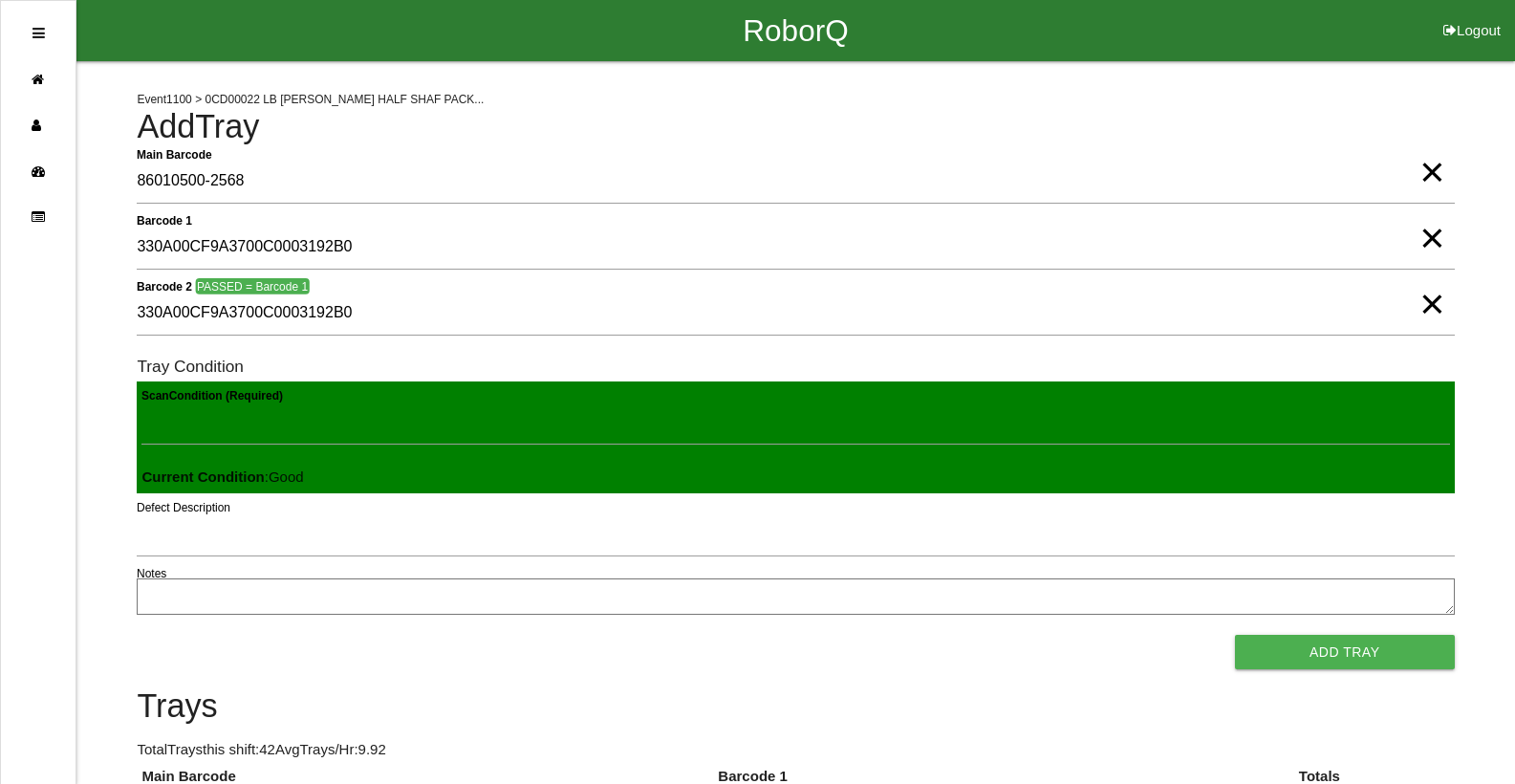
click at [1235, 635] on button "Add Tray" at bounding box center [1344, 652] width 220 height 35
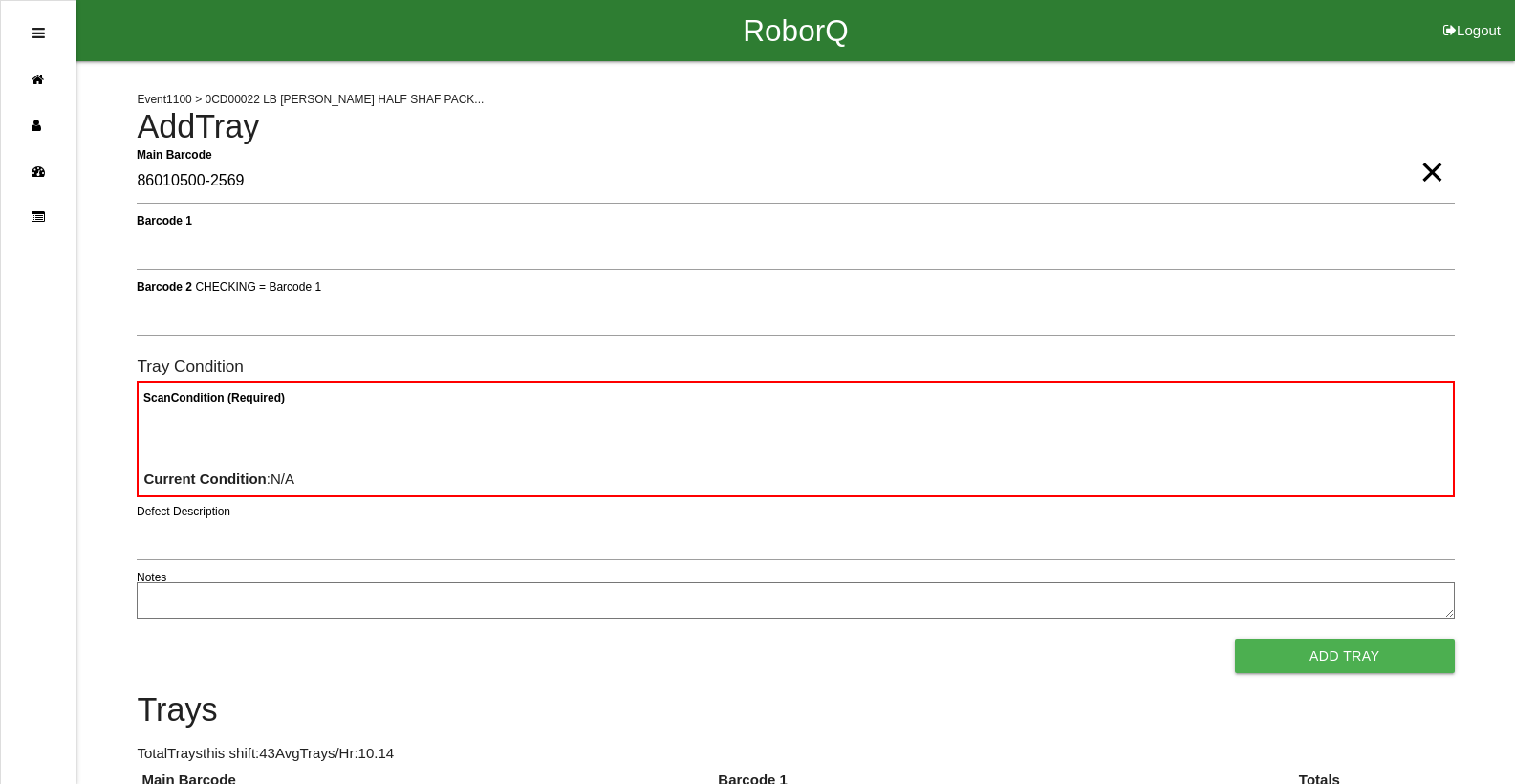
type Barcode "86010500-2569"
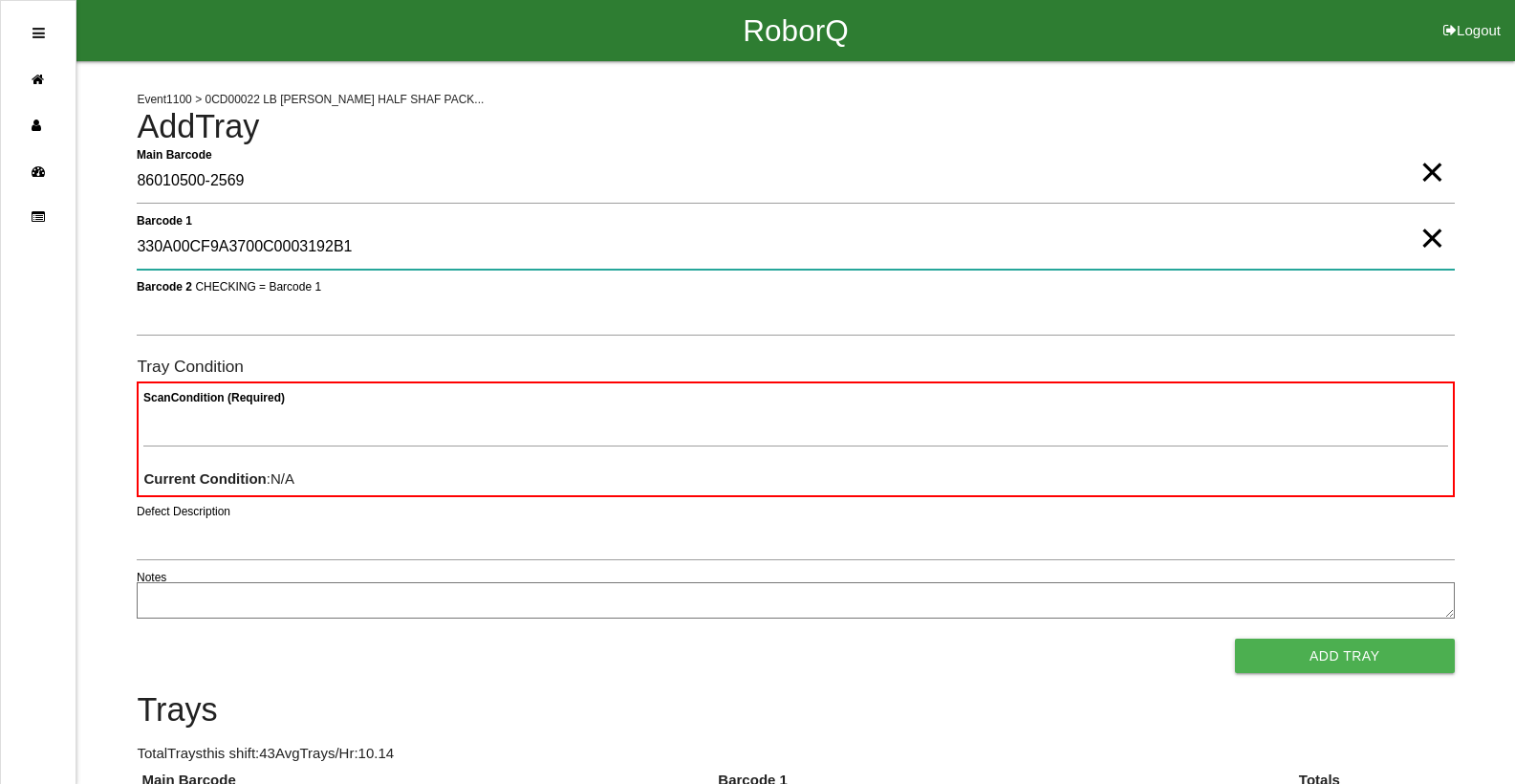
type 1 "330A00CF9A3700C0003192B1"
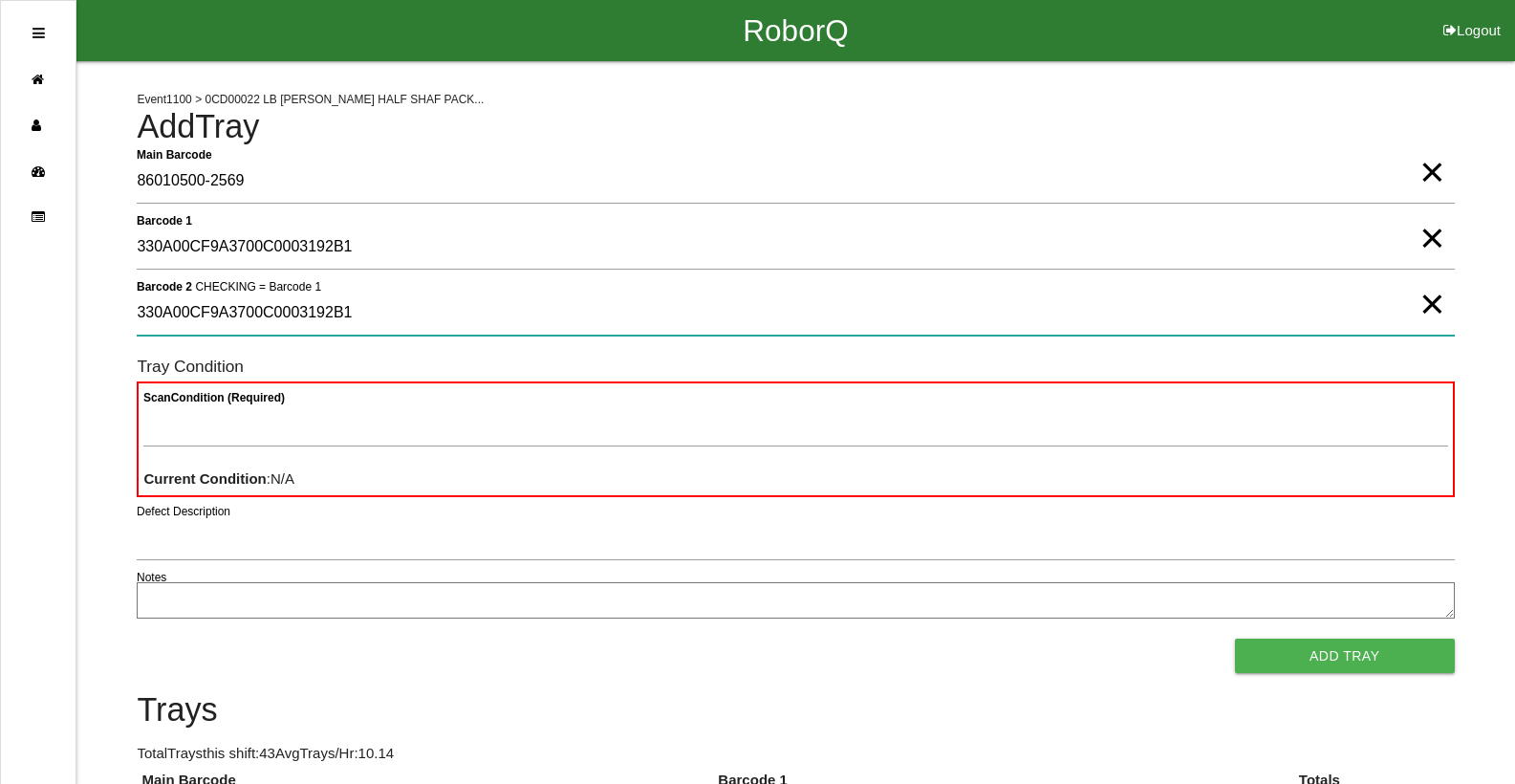
type 2 "330A00CF9A3700C0003192B1"
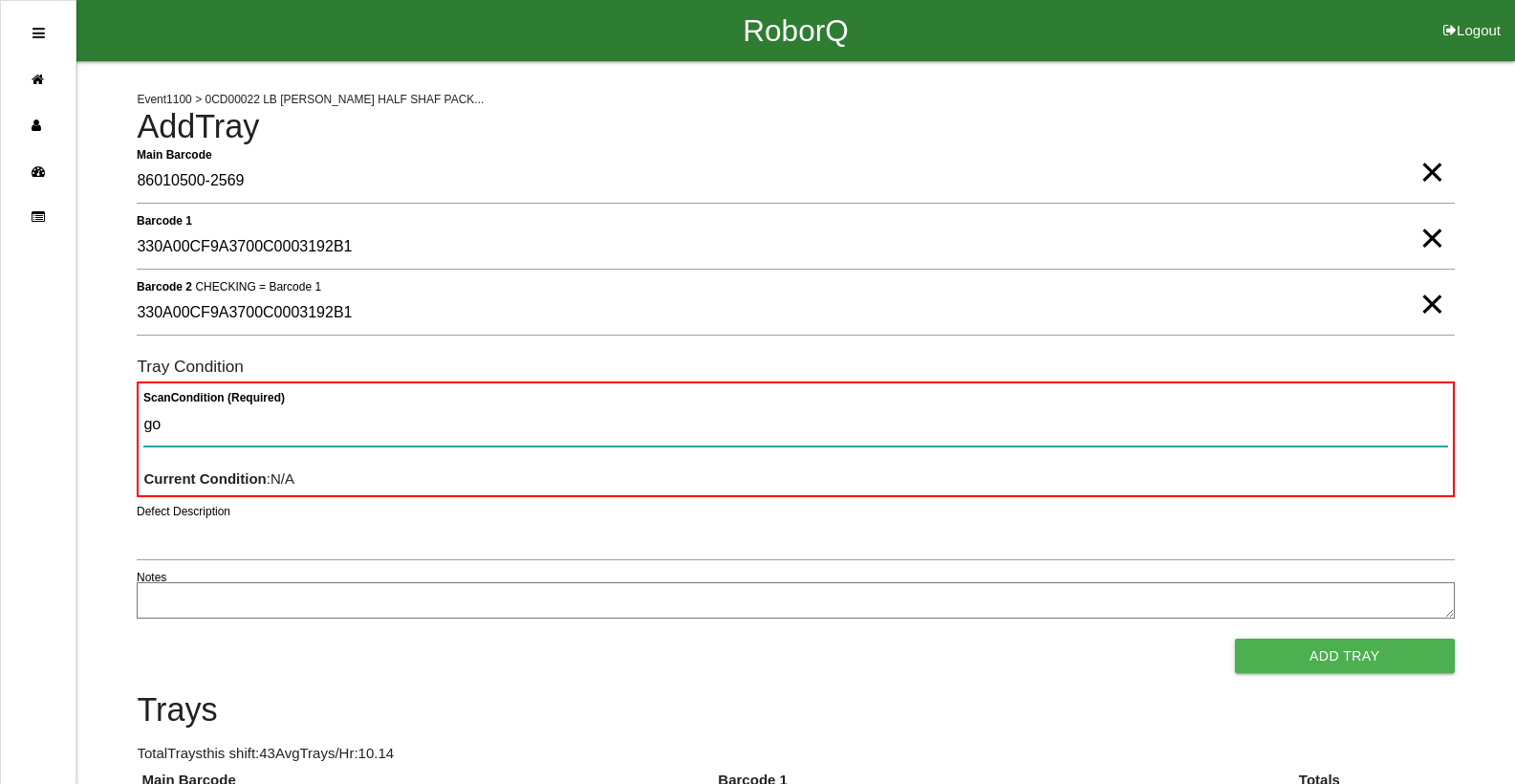
type Condition "goo"
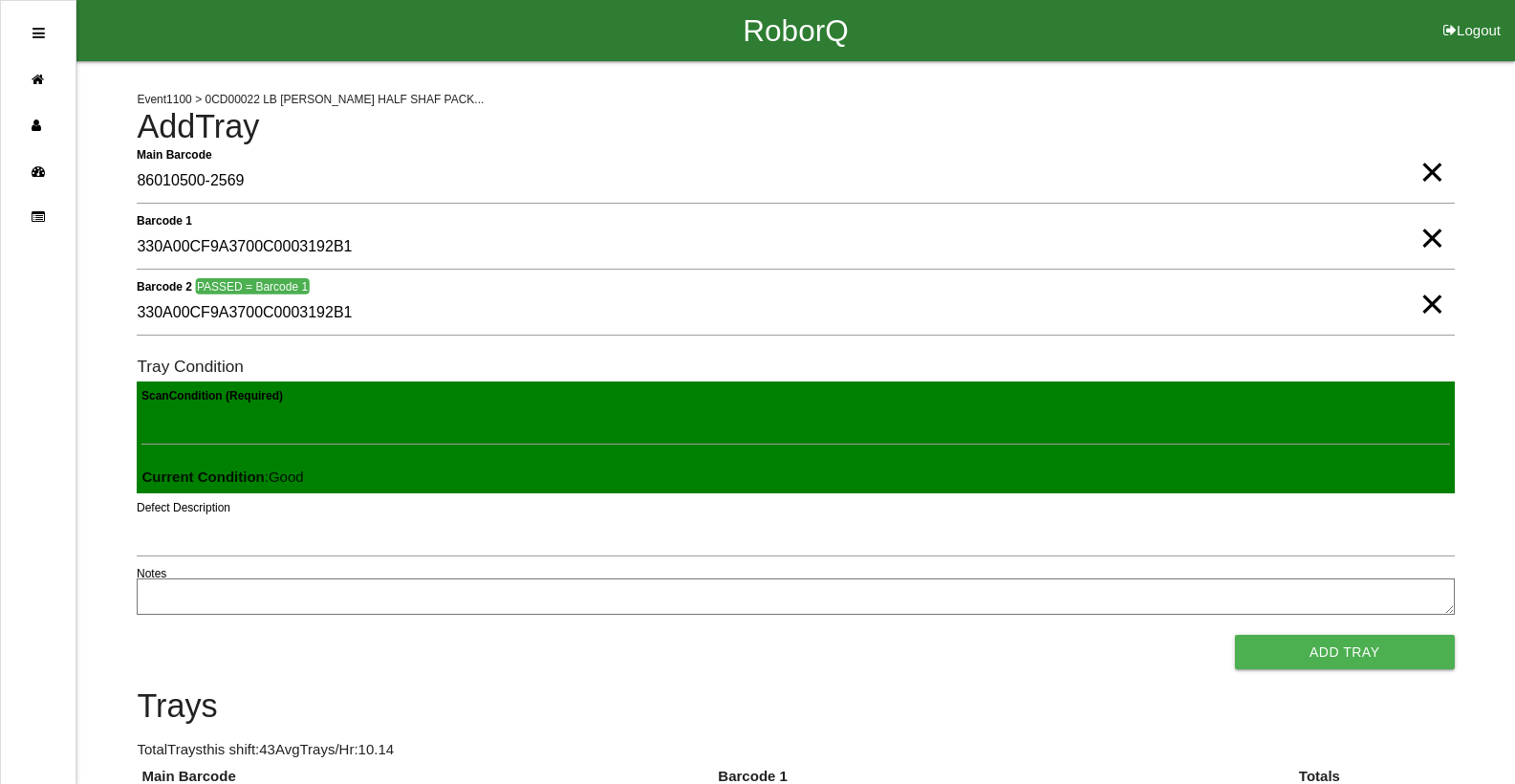
click at [1235, 635] on button "Add Tray" at bounding box center [1344, 652] width 220 height 35
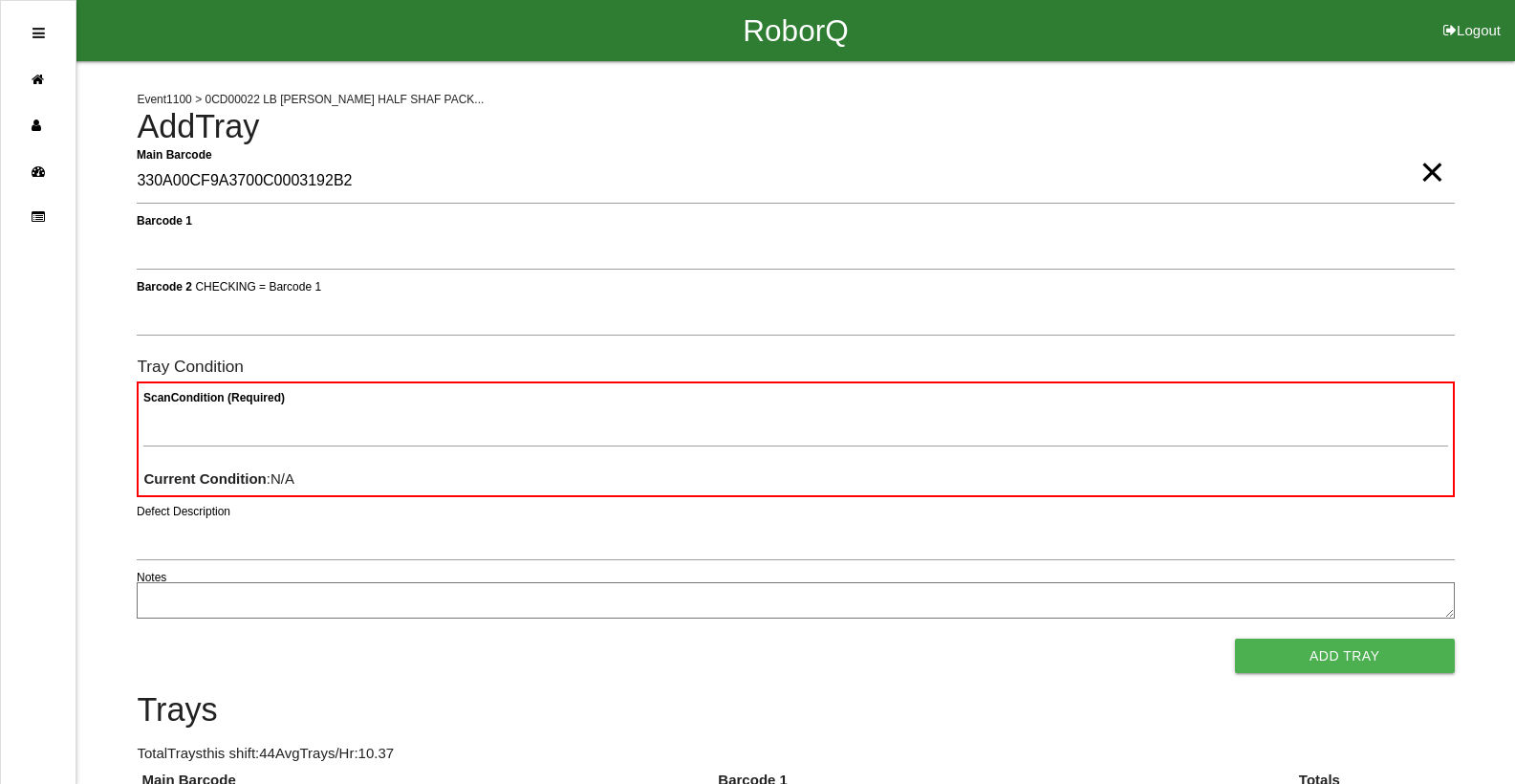
type Barcode "330A00CF9A3700C0003192B2"
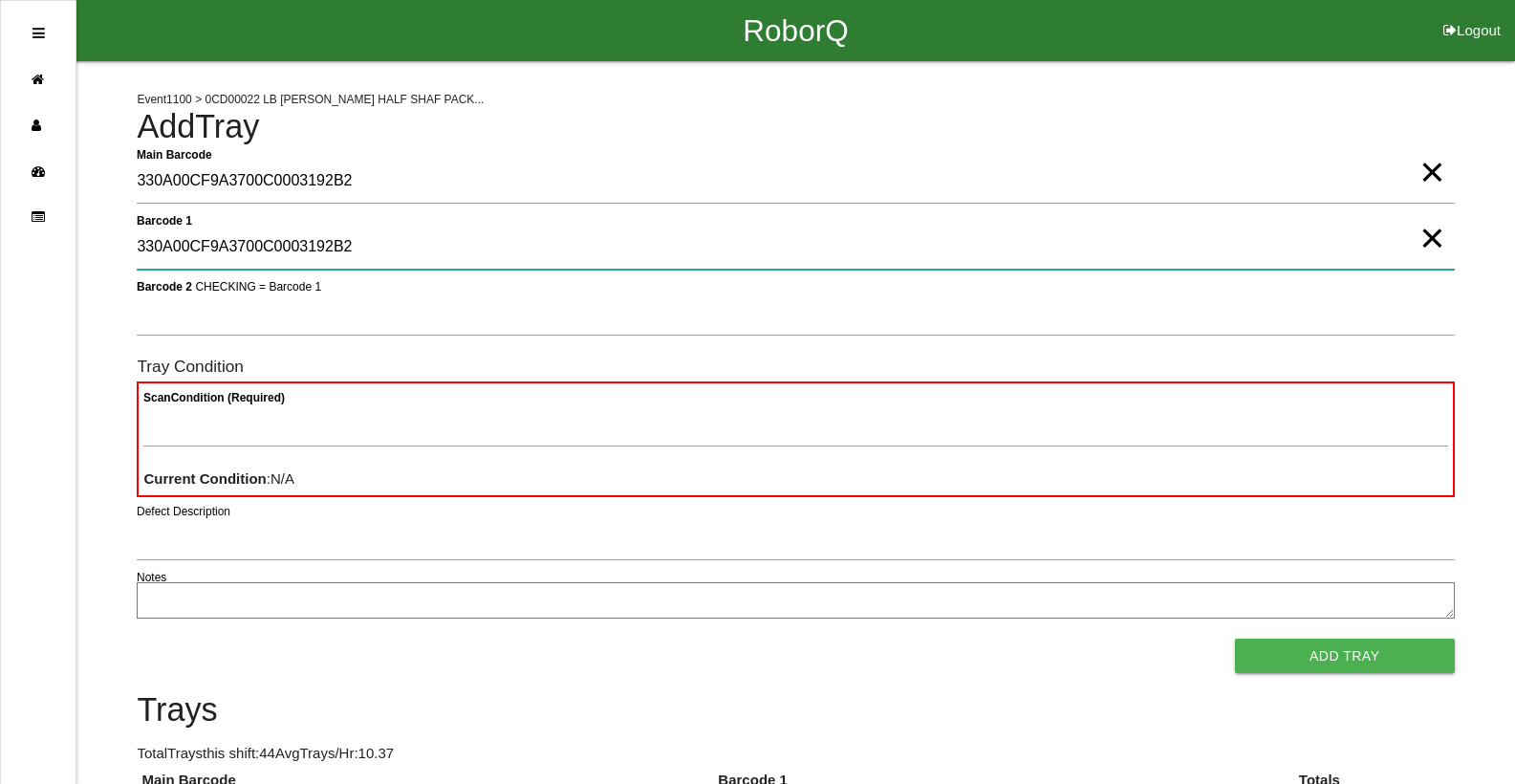
type 1 "330A00CF9A3700C0003192B2"
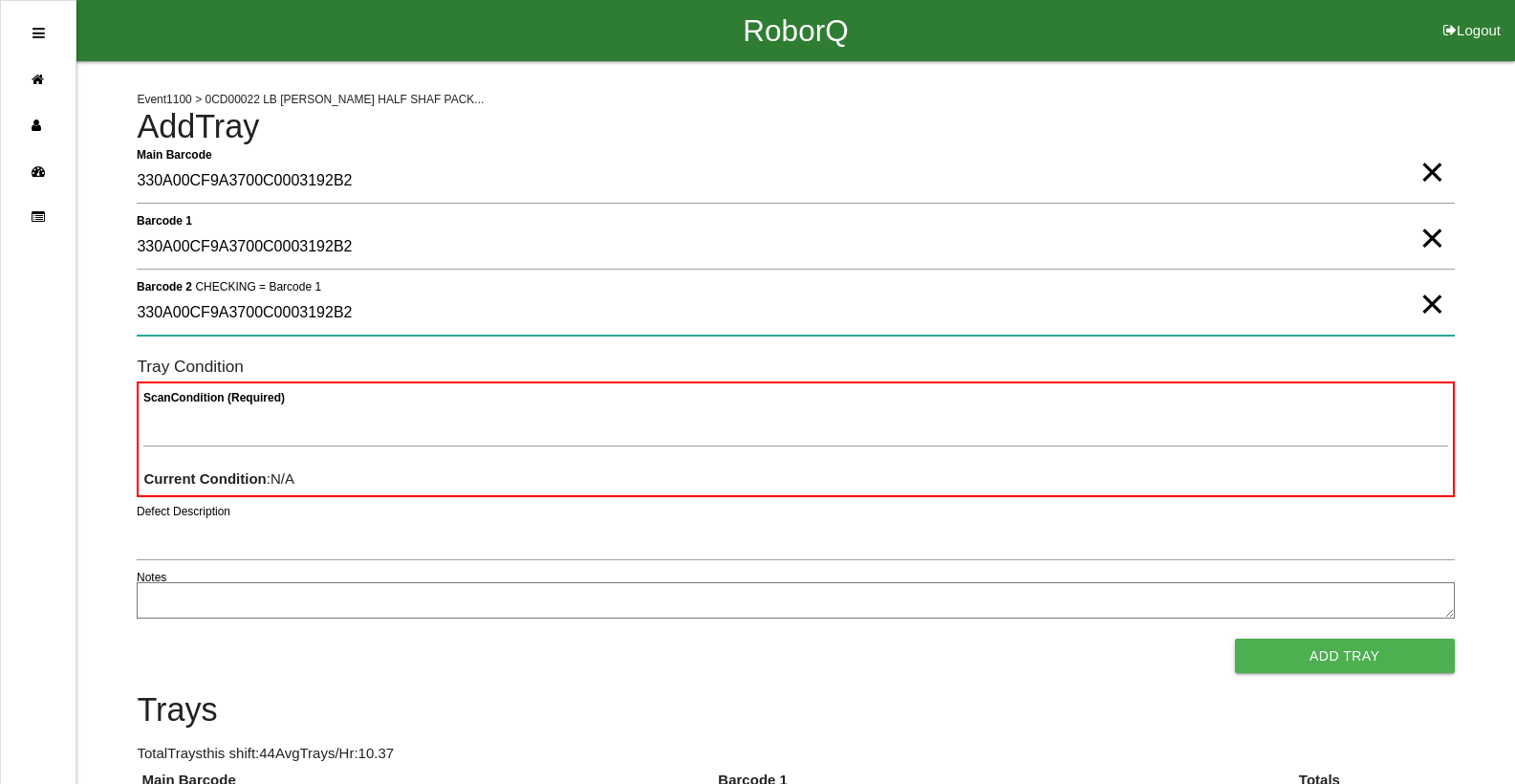
type 2 "330A00CF9A3700C0003192B2"
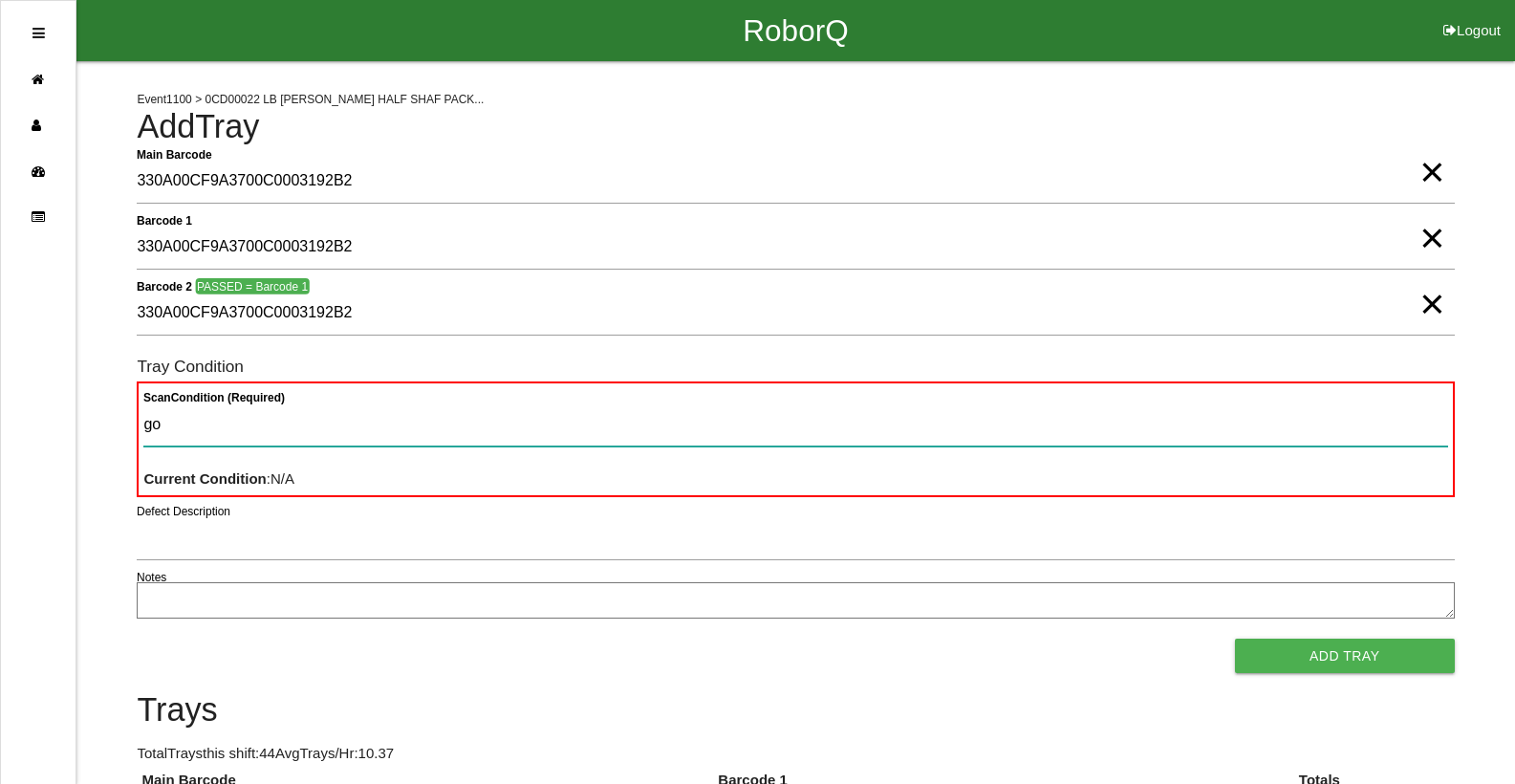
type Condition "goo"
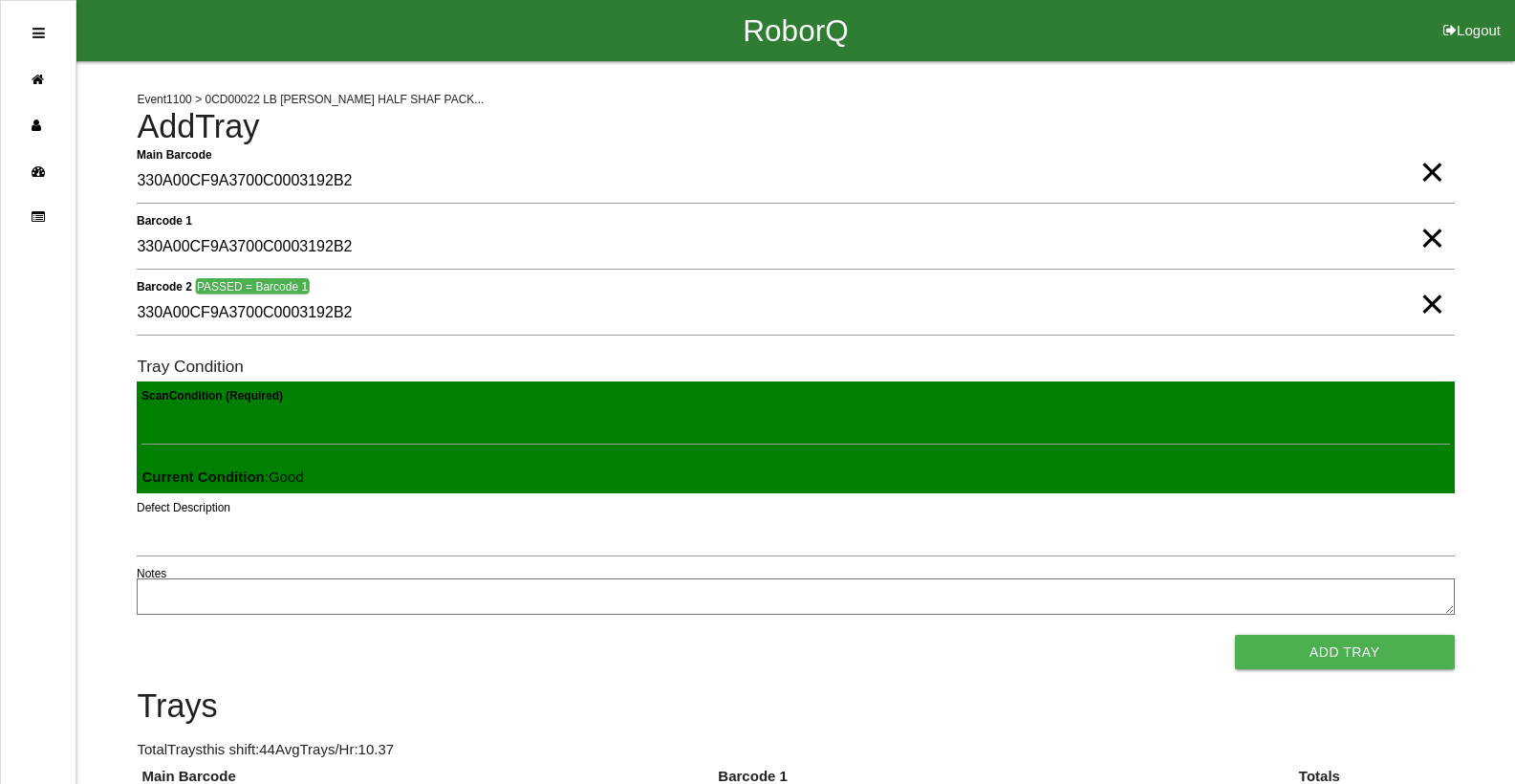
click at [1235, 635] on button "Add Tray" at bounding box center [1344, 652] width 220 height 35
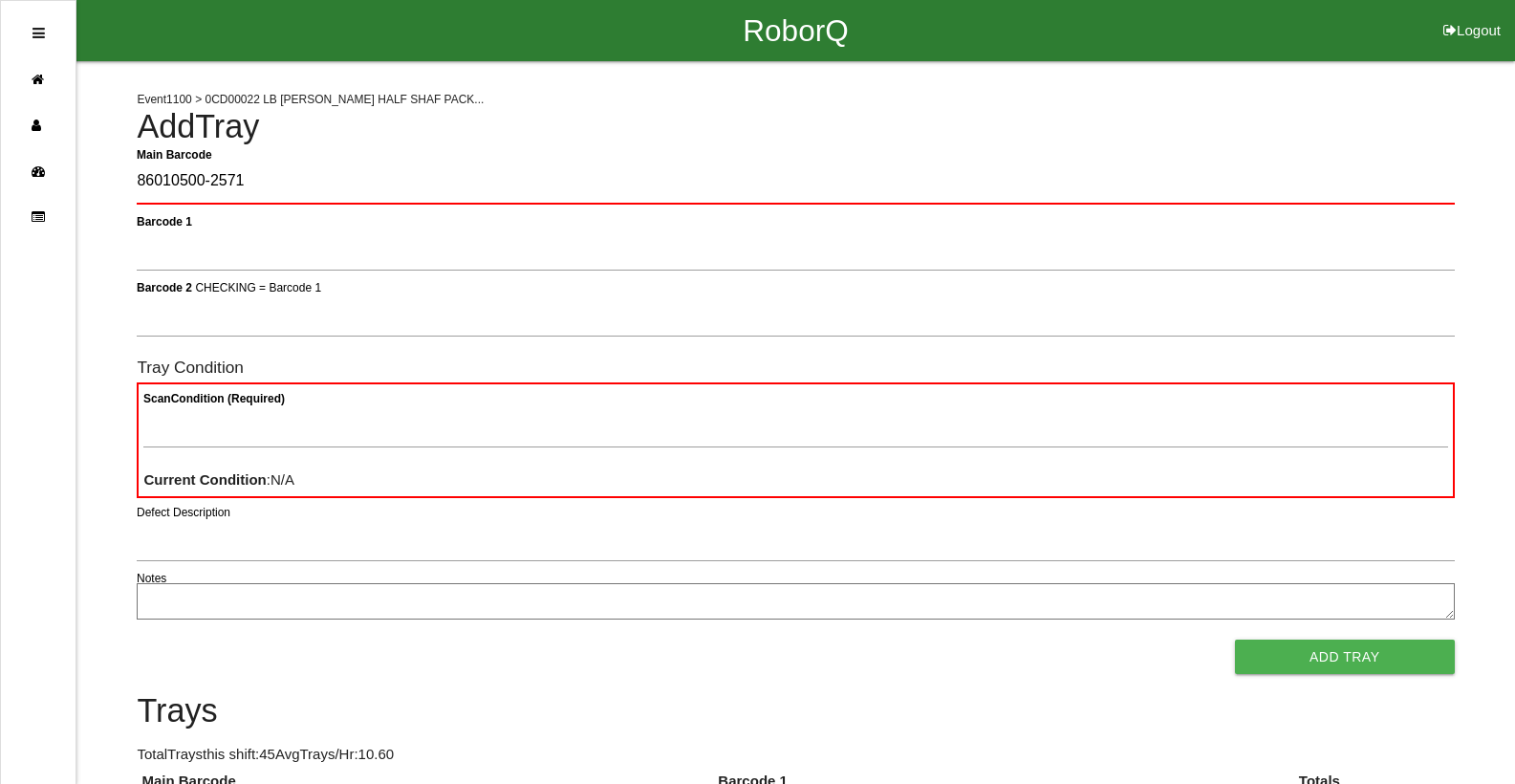
type Barcode "86010500-2571"
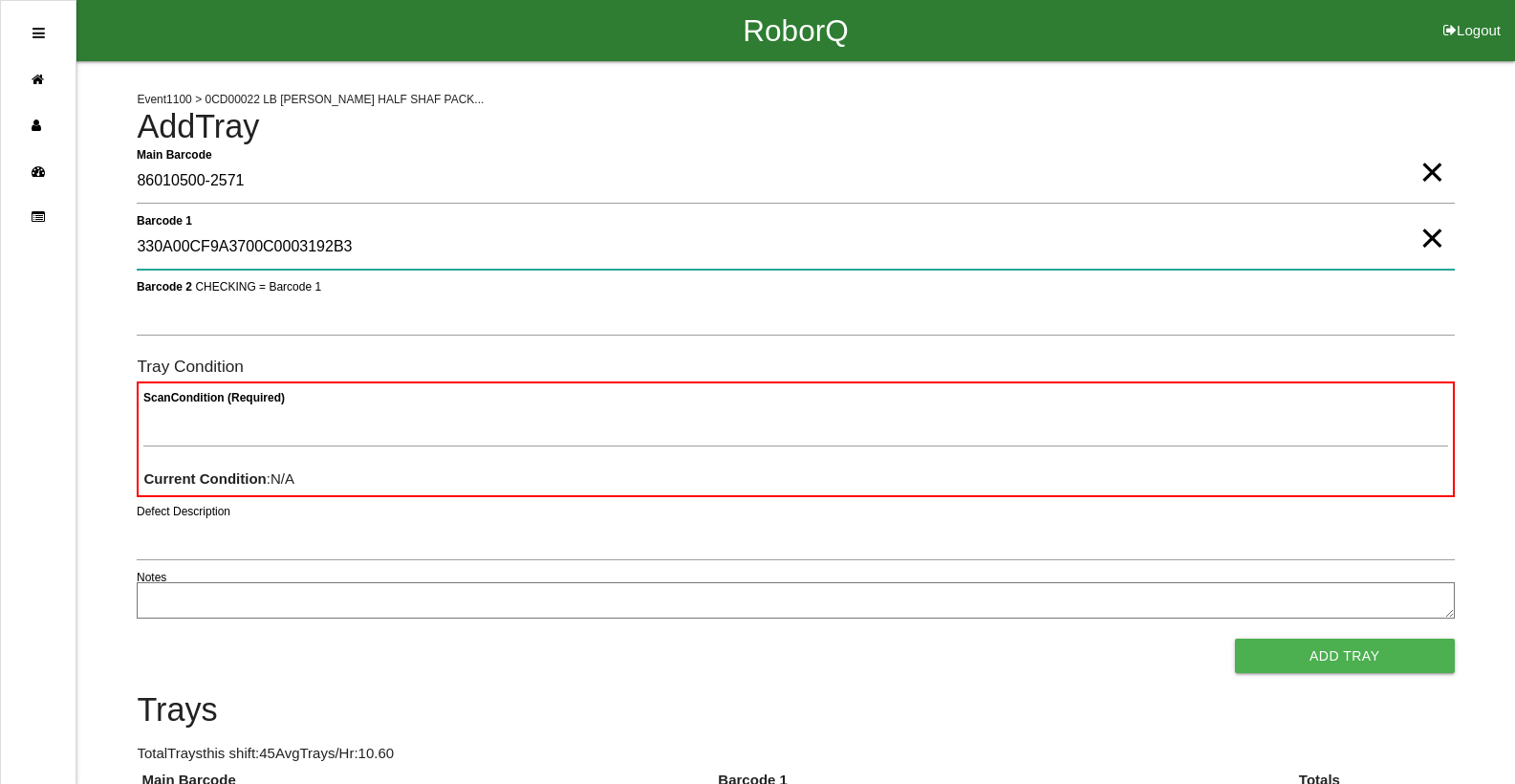
type 1 "330A00CF9A3700C0003192B3"
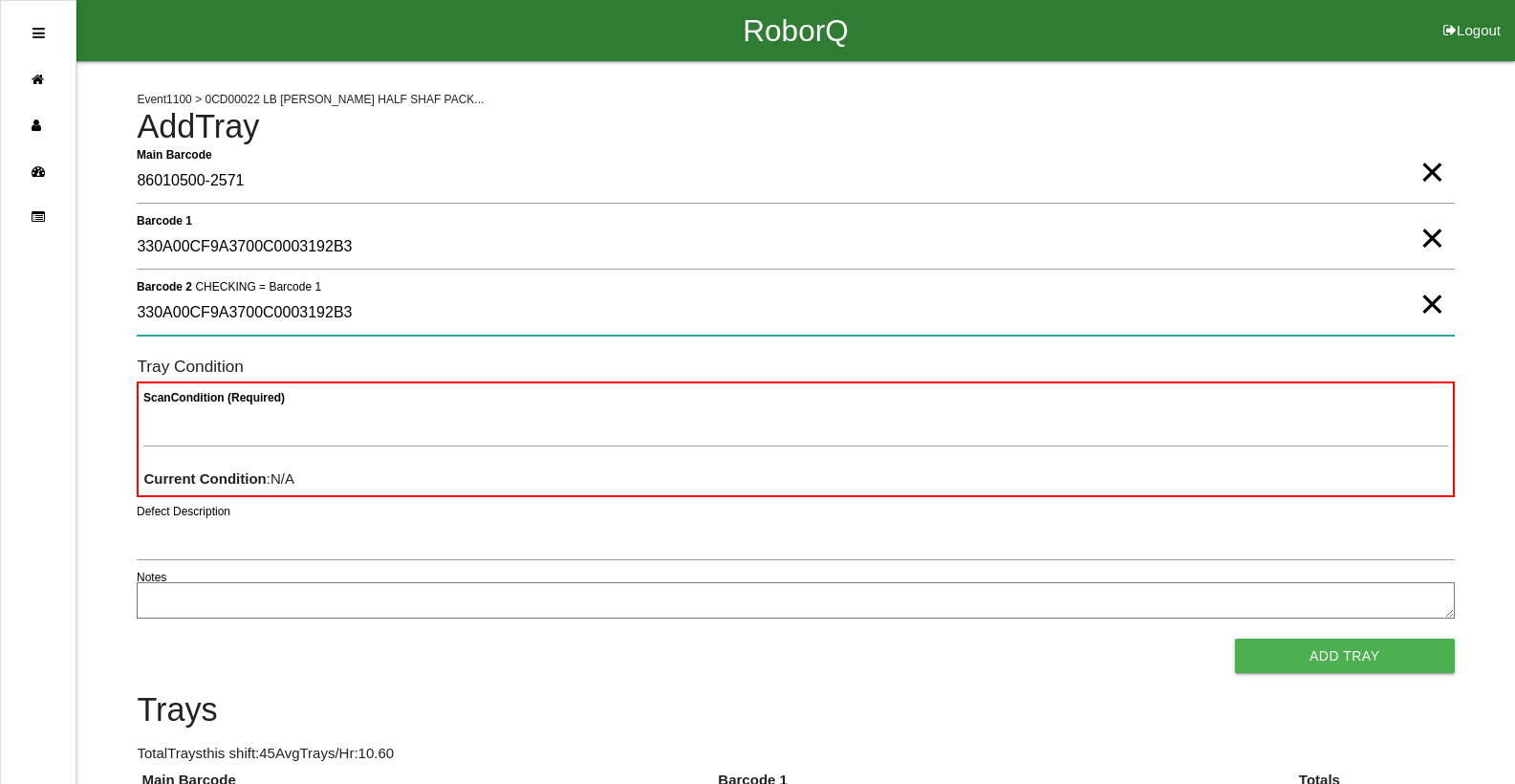
type 2 "330A00CF9A3700C0003192B3"
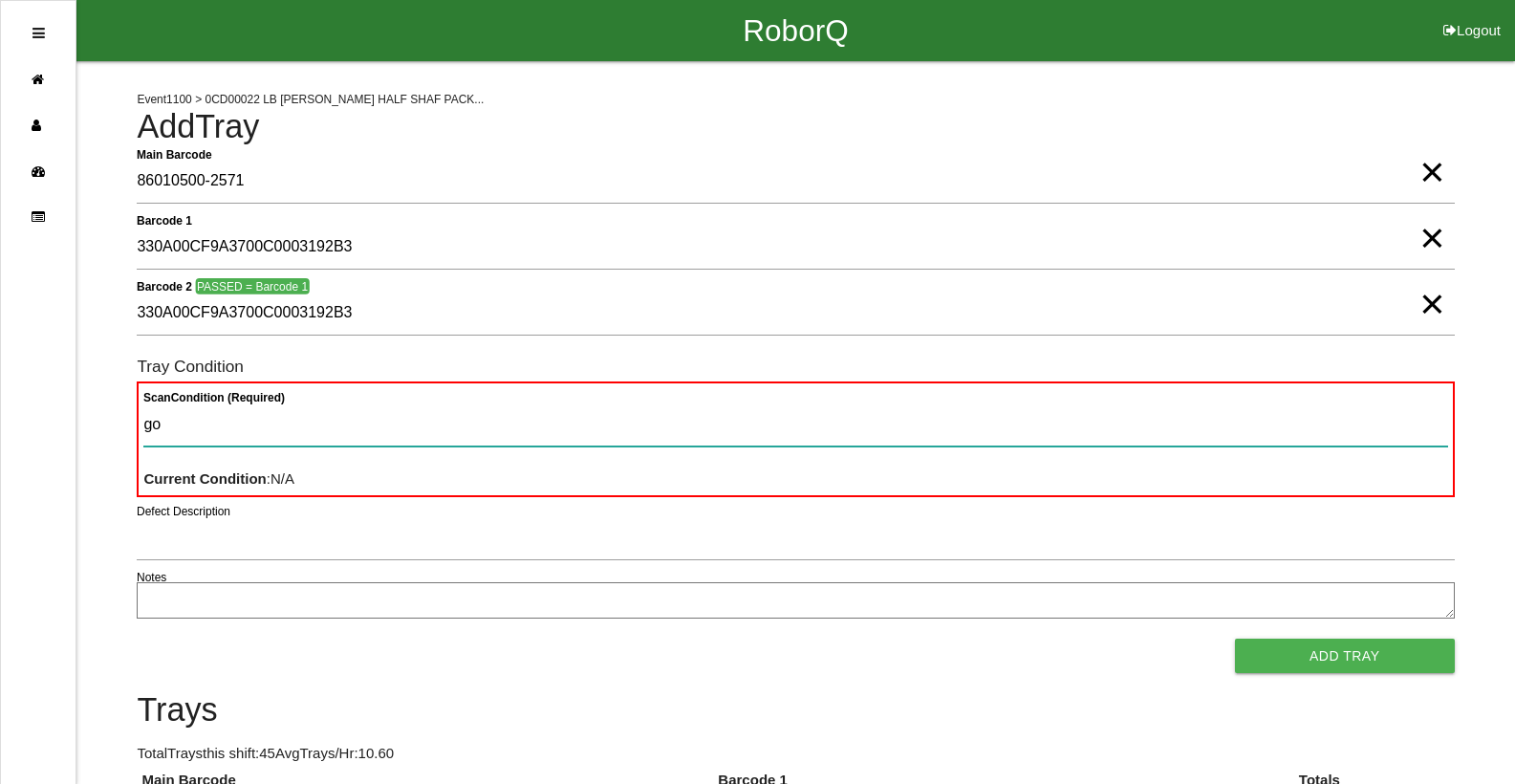
type Condition "goo"
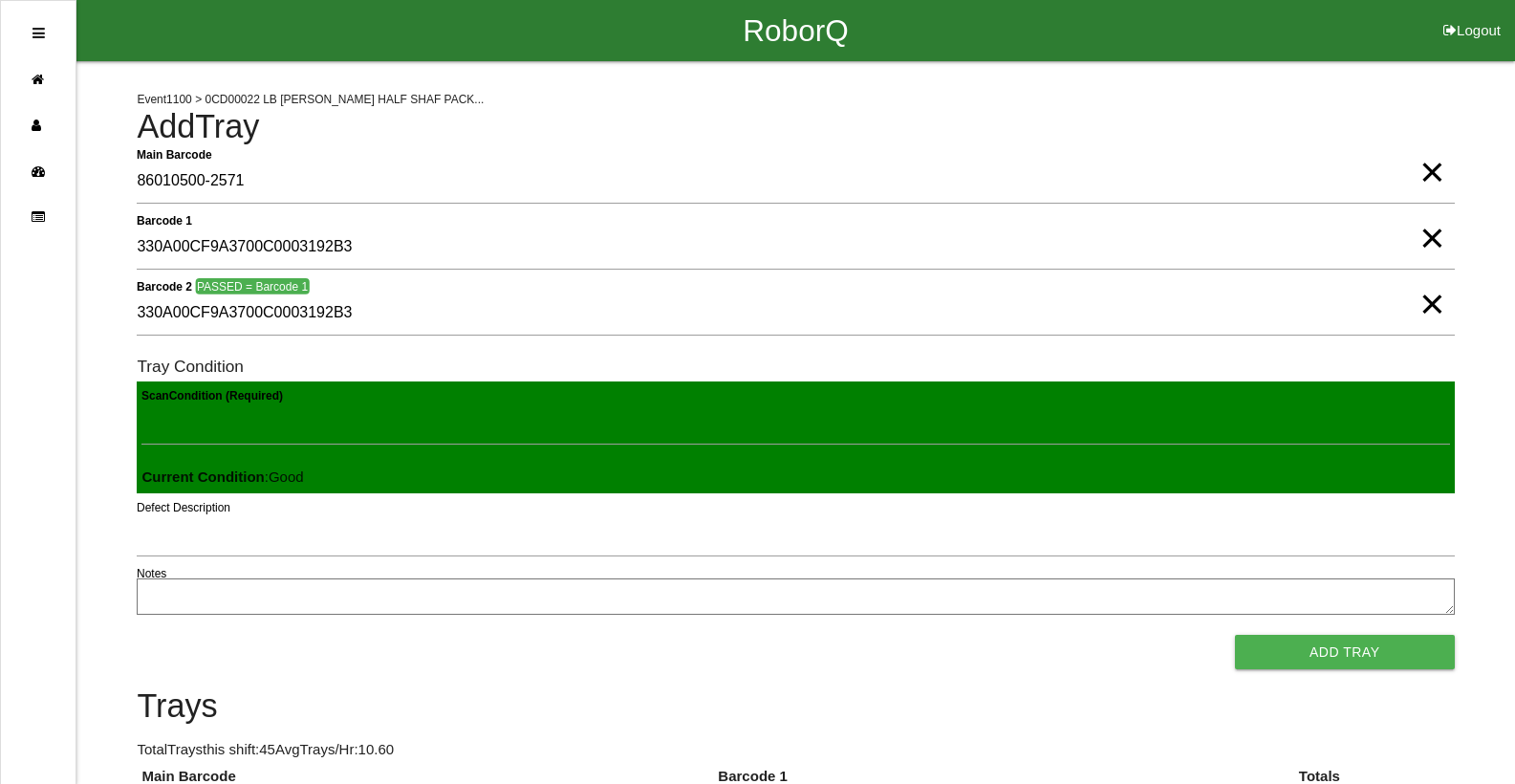
click at [1235, 635] on button "Add Tray" at bounding box center [1344, 652] width 220 height 35
